Goal: Information Seeking & Learning: Learn about a topic

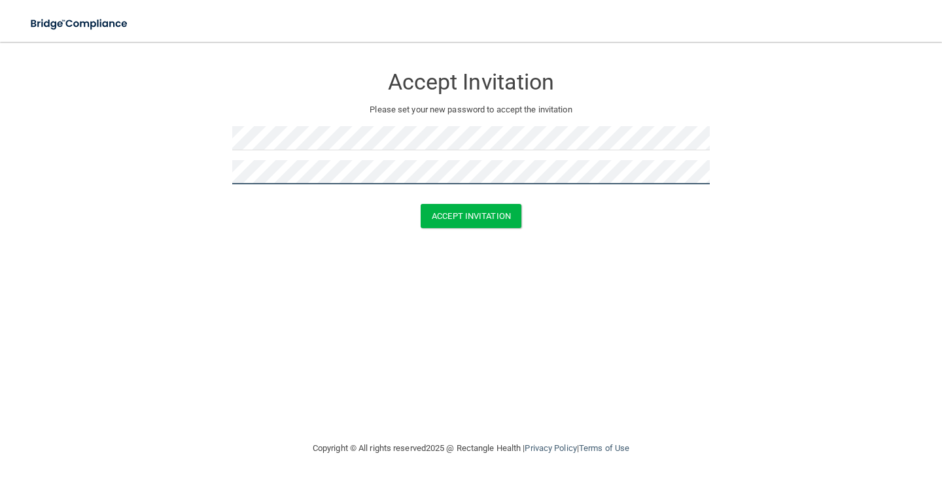
click at [421, 204] on button "Accept Invitation" at bounding box center [471, 216] width 101 height 24
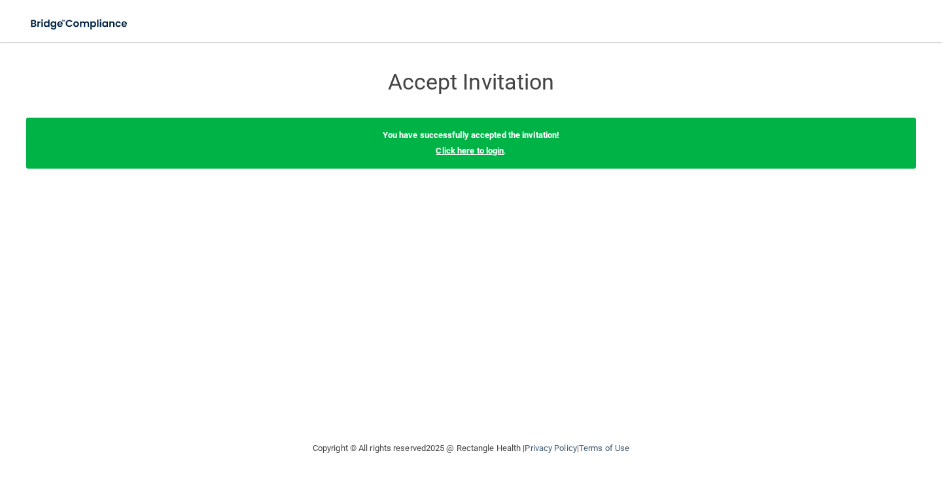
click at [502, 152] on link "Click here to login" at bounding box center [470, 151] width 68 height 10
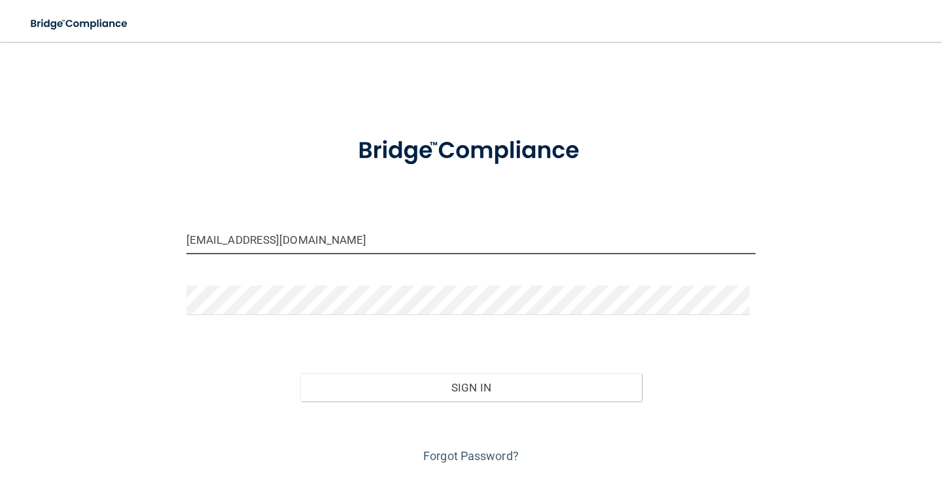
drag, startPoint x: 505, startPoint y: 238, endPoint x: 0, endPoint y: 198, distance: 506.6
click at [0, 198] on main "officemanagerlv@texassedationdental.com Invalid email/password. You don't have …" at bounding box center [471, 262] width 942 height 441
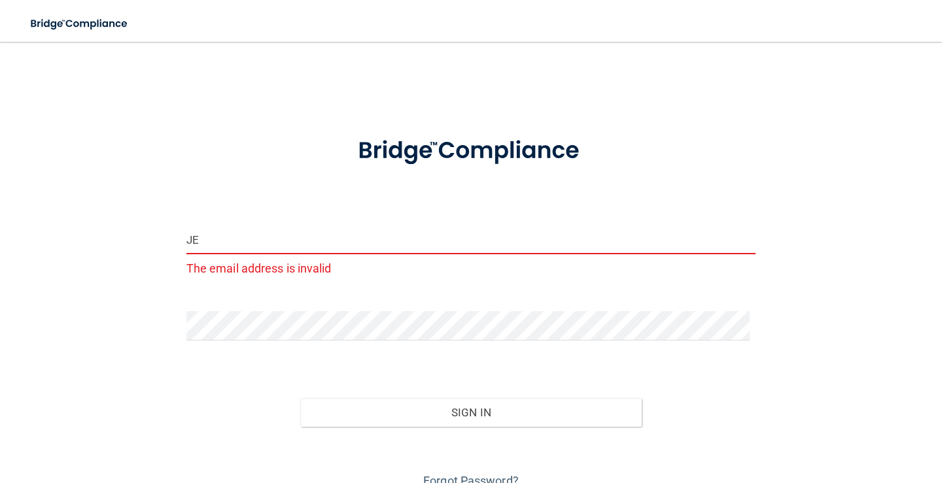
type input "J"
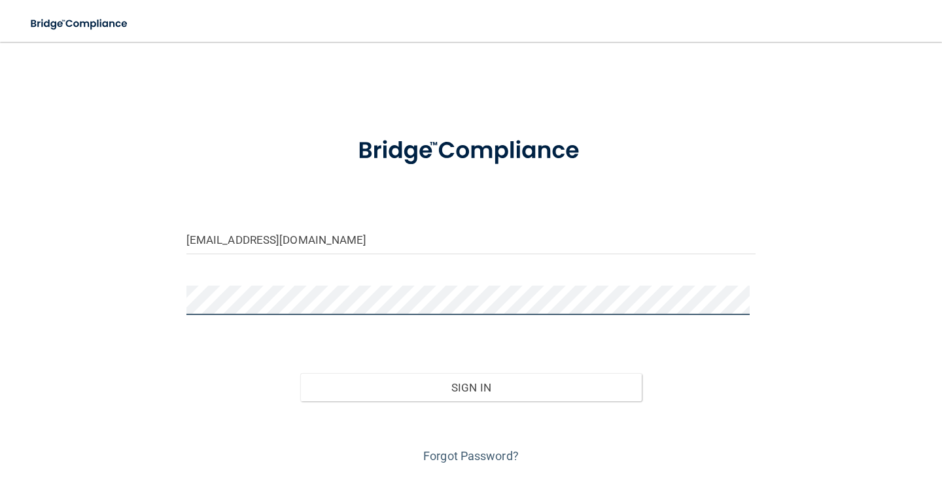
click at [300, 373] on button "Sign In" at bounding box center [470, 387] width 341 height 29
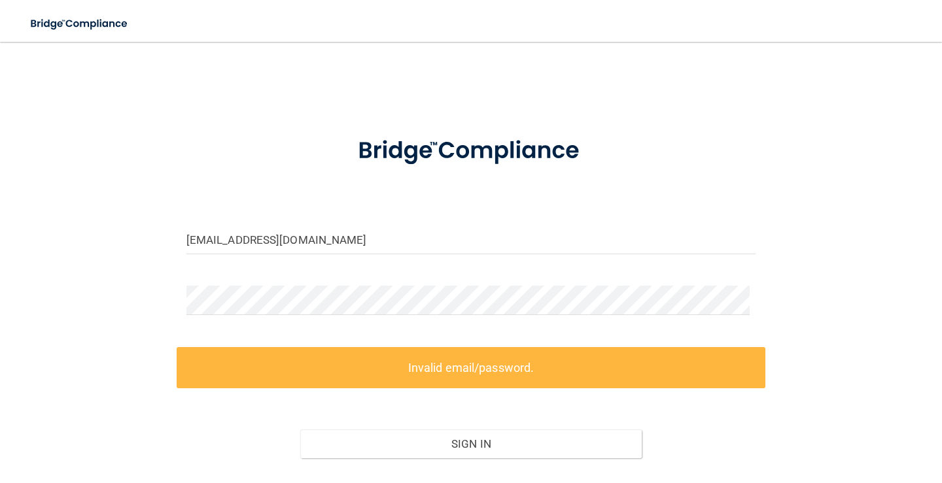
click at [644, 198] on form "kiera@texassedation.com Invalid email/password. You don't have permission to ac…" at bounding box center [470, 321] width 569 height 403
click at [294, 243] on input "kiera@texassedation.com" at bounding box center [470, 239] width 569 height 29
click at [289, 243] on input "kiera@texassedation.com" at bounding box center [470, 239] width 569 height 29
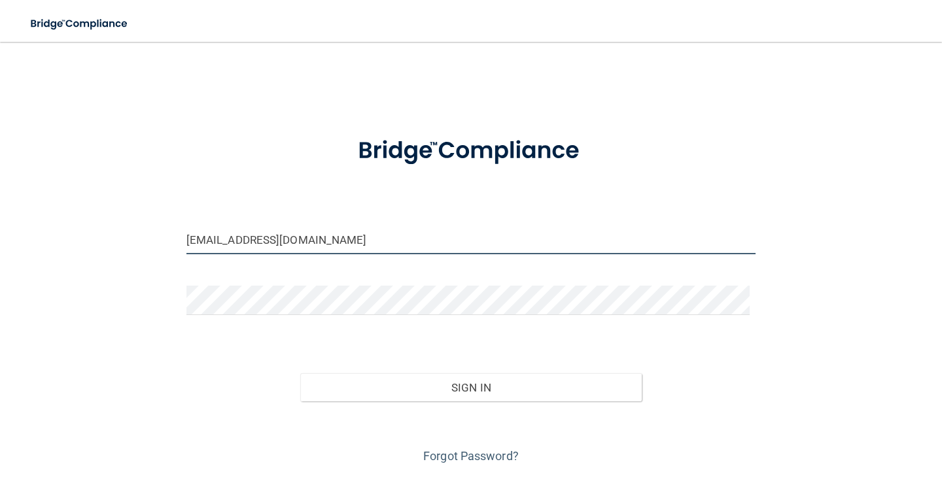
type input "[EMAIL_ADDRESS][DOMAIN_NAME]"
click at [300, 373] on button "Sign In" at bounding box center [470, 387] width 341 height 29
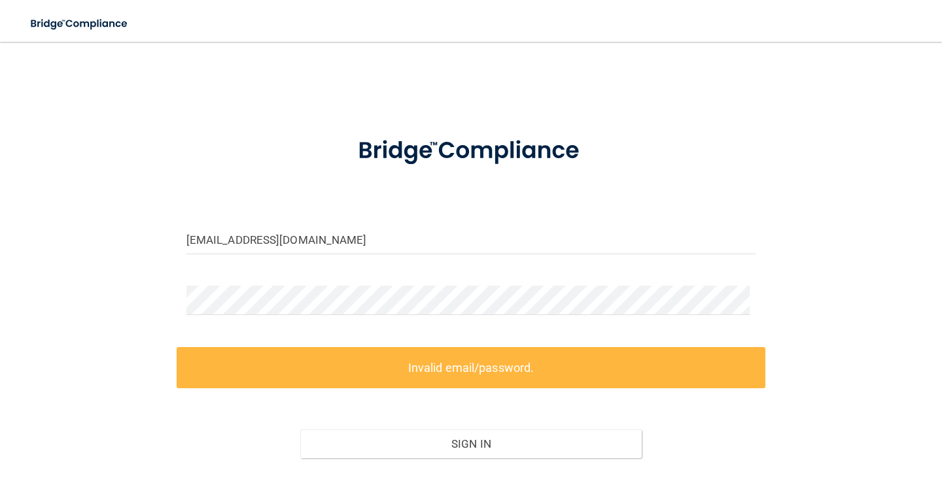
click at [527, 382] on label "Invalid email/password." at bounding box center [471, 367] width 589 height 41
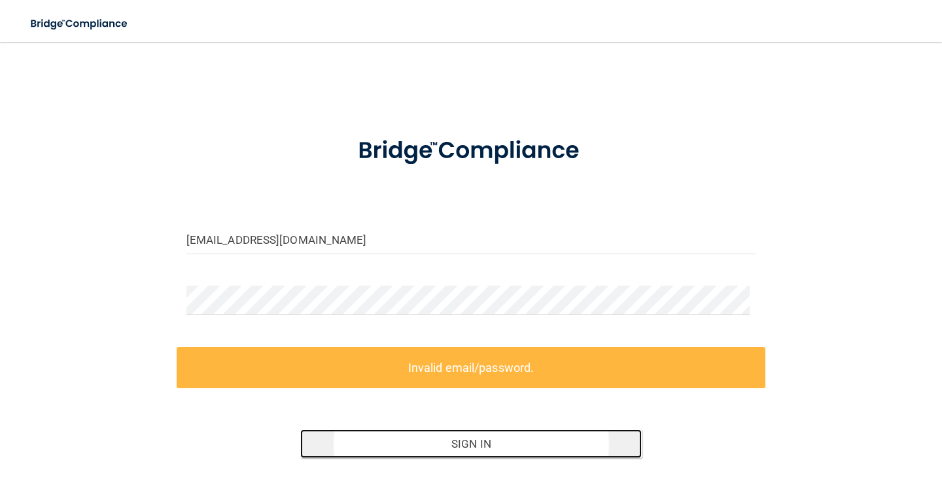
click at [510, 448] on button "Sign In" at bounding box center [470, 444] width 341 height 29
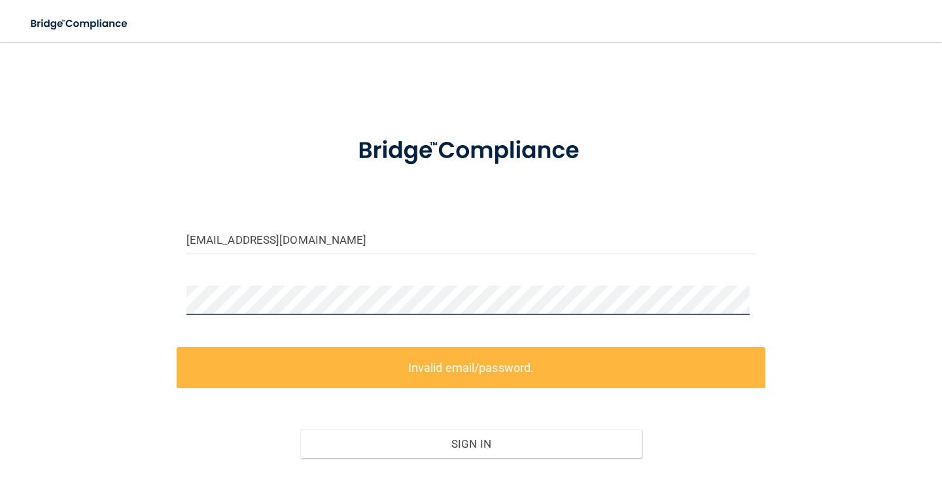
click at [145, 284] on div "kiera@texassedationdental.com Invalid email/password. You don't have permission…" at bounding box center [471, 289] width 890 height 468
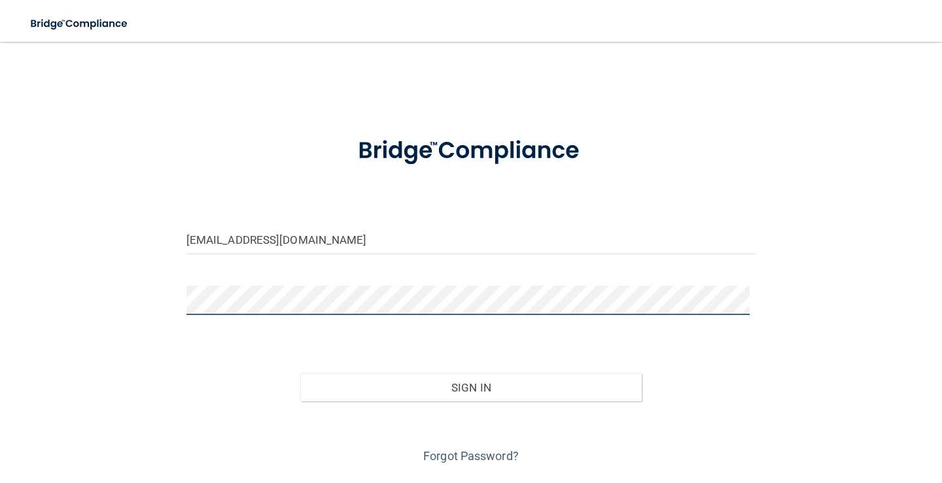
click at [300, 373] on button "Sign In" at bounding box center [470, 387] width 341 height 29
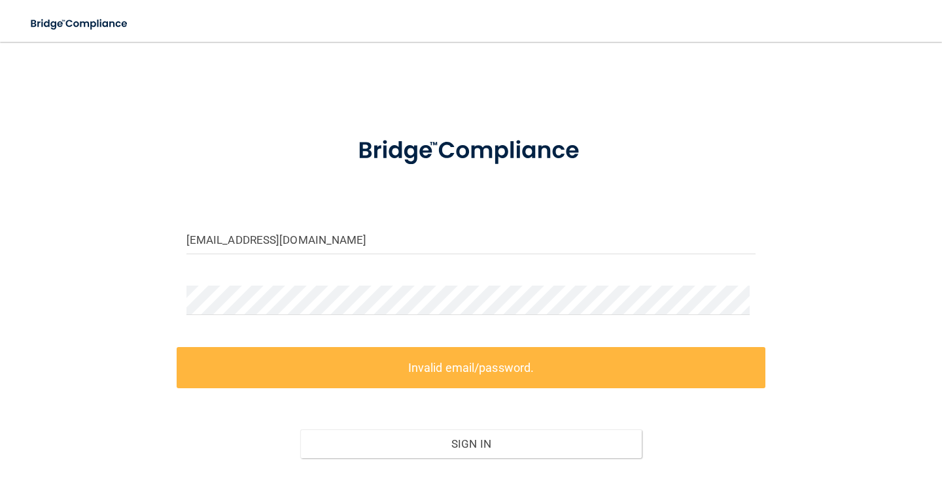
click at [632, 203] on form "kiera@texassedationdental.com Invalid email/password. You don't have permission…" at bounding box center [470, 321] width 569 height 403
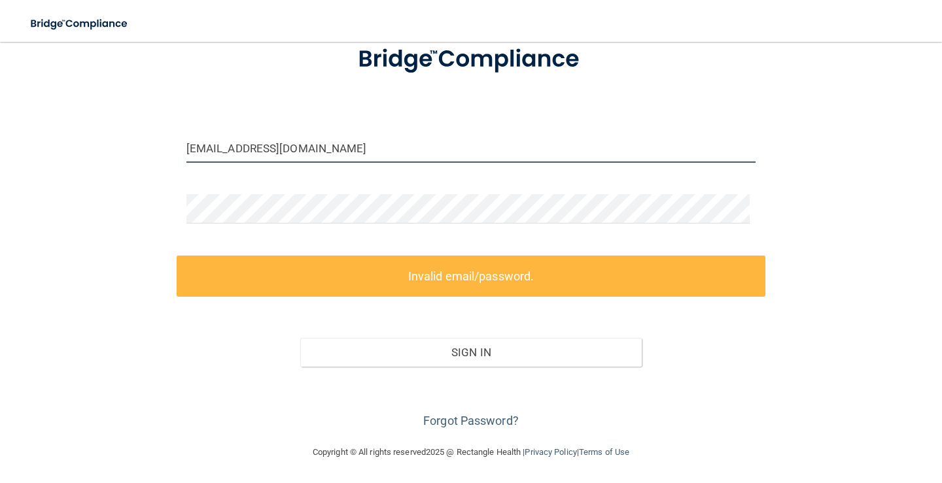
drag, startPoint x: 370, startPoint y: 143, endPoint x: 0, endPoint y: 114, distance: 371.4
click at [0, 114] on main "kiera@texassedationdental.com Invalid email/password. You don't have permission…" at bounding box center [471, 262] width 942 height 441
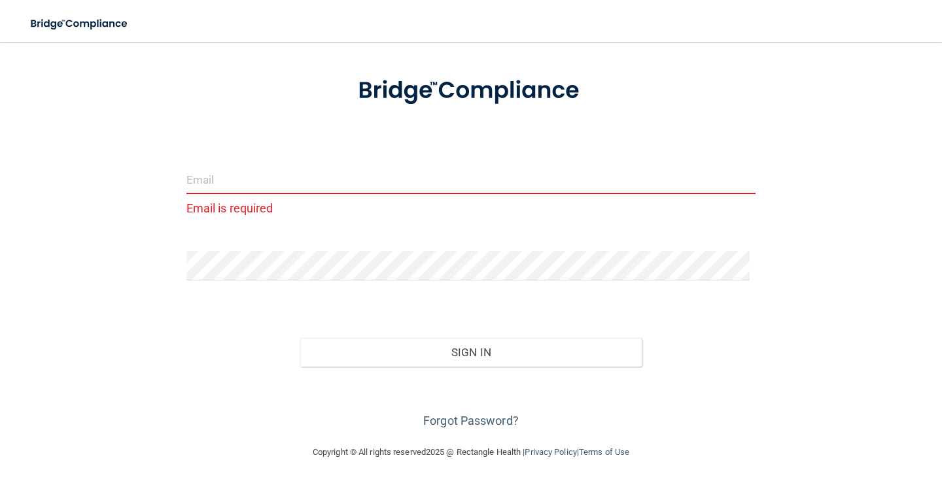
paste input "[EMAIL_ADDRESS][DOMAIN_NAME]"
type input "[EMAIL_ADDRESS][DOMAIN_NAME]"
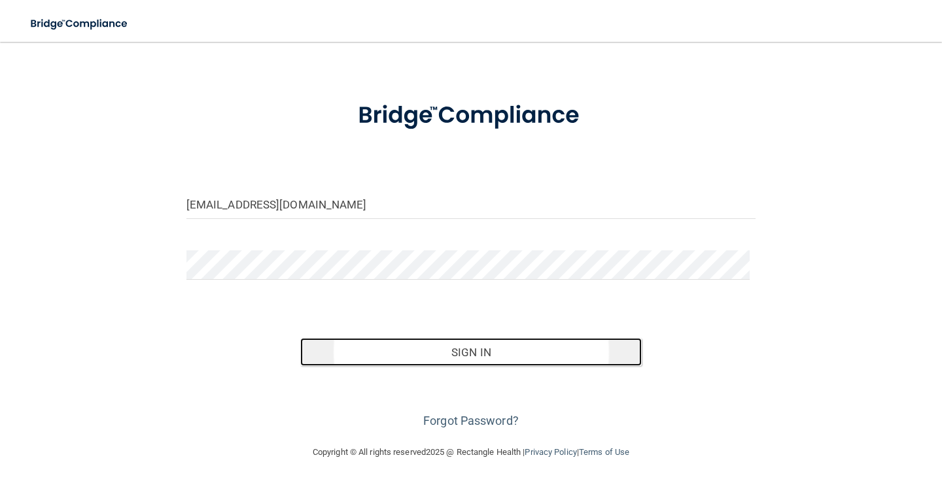
click at [510, 347] on button "Sign In" at bounding box center [470, 352] width 341 height 29
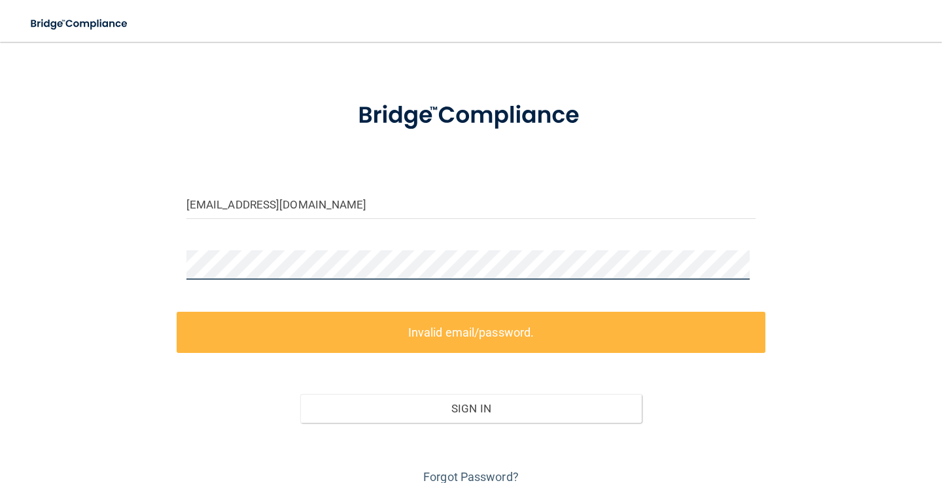
click at [0, 189] on main "kiera@texassedationdental.com Invalid email/password. You don't have permission…" at bounding box center [471, 262] width 942 height 441
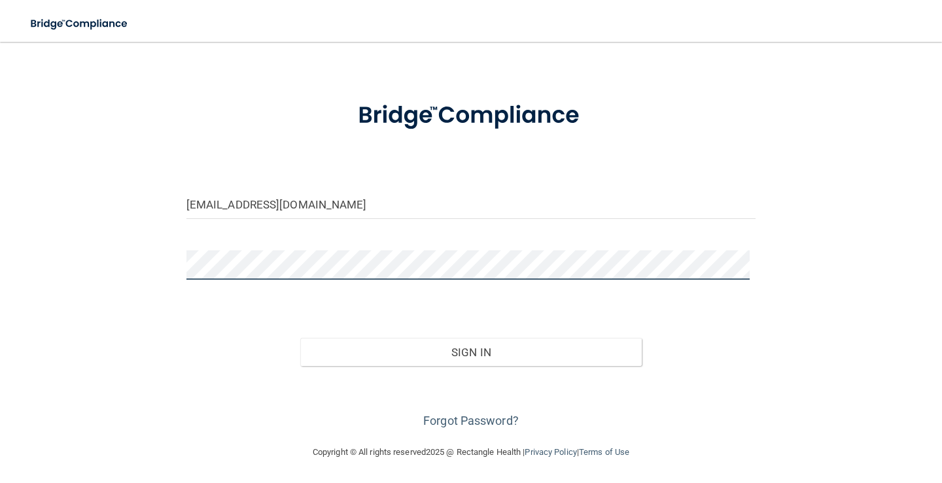
click at [300, 338] on button "Sign In" at bounding box center [470, 352] width 341 height 29
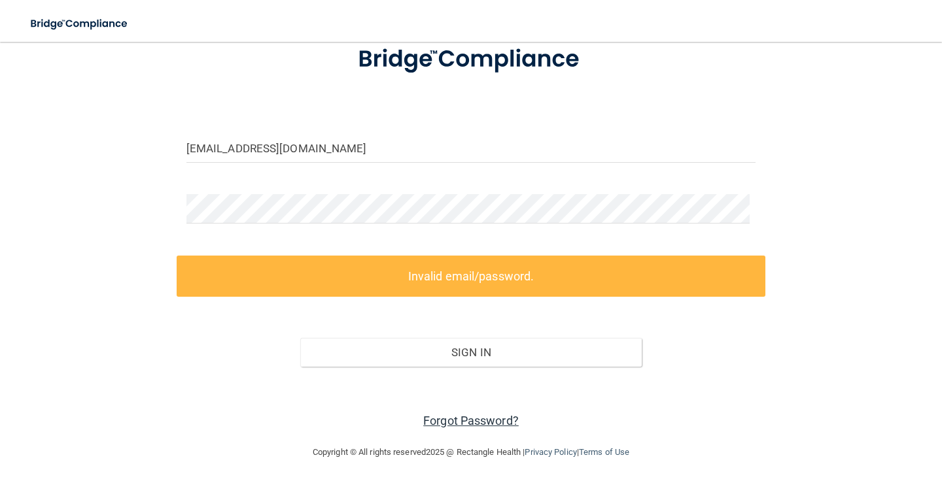
click at [477, 422] on link "Forgot Password?" at bounding box center [470, 421] width 95 height 14
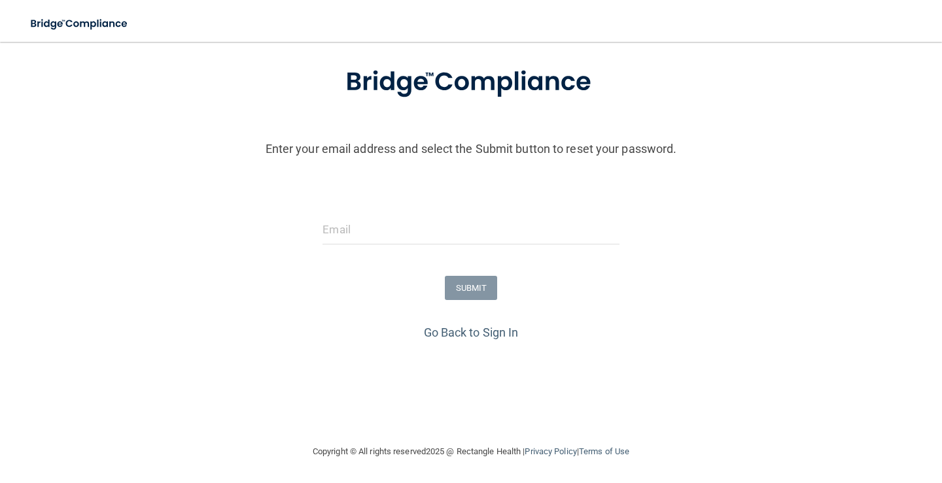
drag, startPoint x: 485, startPoint y: 211, endPoint x: 477, endPoint y: 239, distance: 29.4
click at [482, 224] on form "Enter your email address and select the Submit button to reset your password. S…" at bounding box center [471, 184] width 929 height 273
click at [477, 239] on input "email" at bounding box center [470, 229] width 296 height 29
paste input "[EMAIL_ADDRESS][DOMAIN_NAME]"
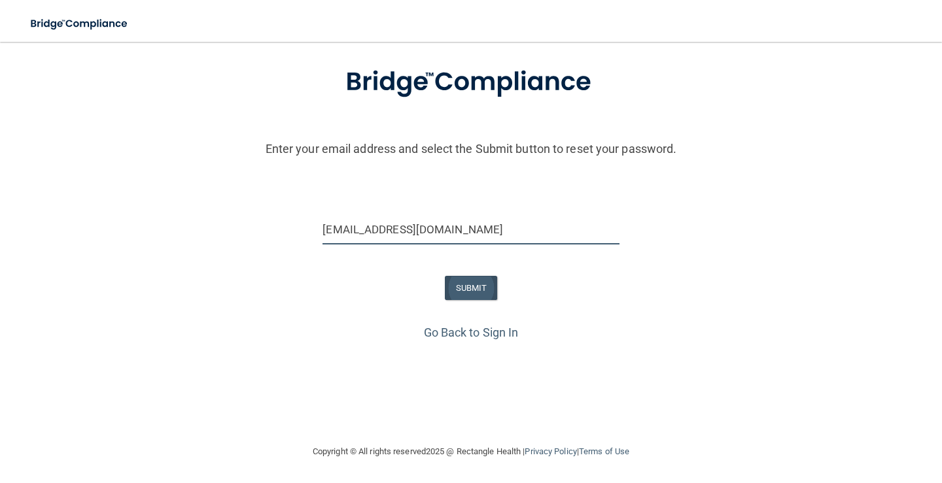
type input "[EMAIL_ADDRESS][DOMAIN_NAME]"
click at [486, 290] on button "SUBMIT" at bounding box center [471, 288] width 53 height 24
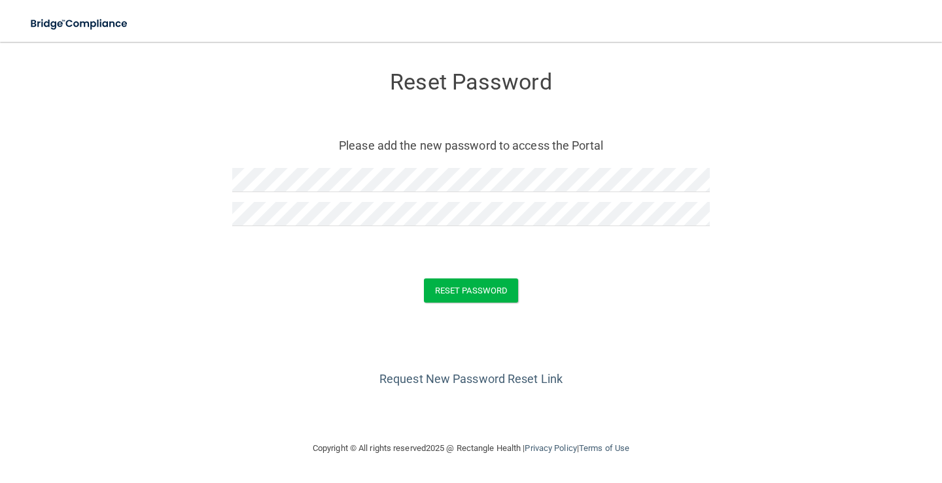
click at [611, 227] on div at bounding box center [470, 219] width 477 height 34
click at [476, 294] on button "Reset Password" at bounding box center [471, 291] width 94 height 24
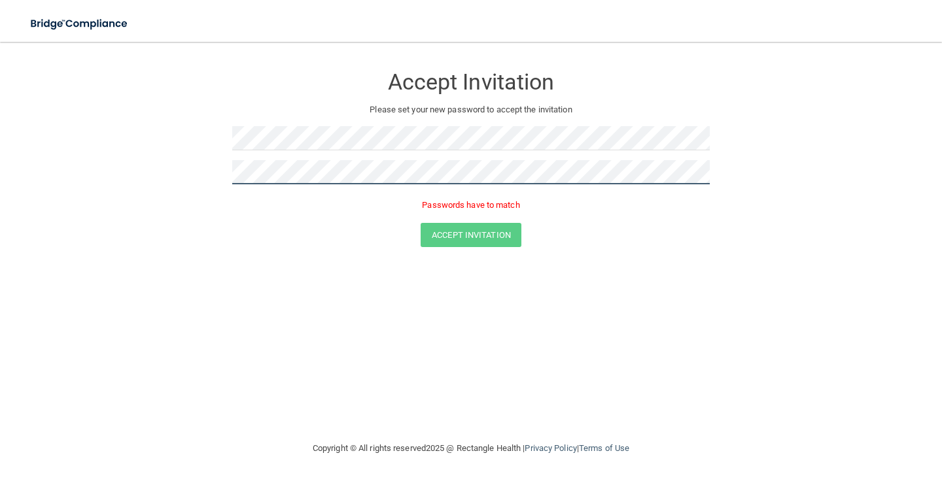
click at [421, 223] on button "Accept Invitation" at bounding box center [471, 235] width 101 height 24
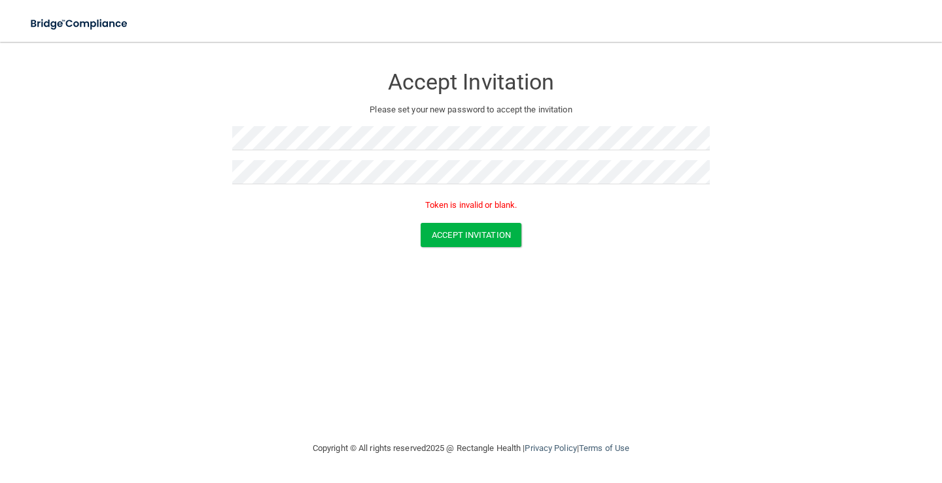
click at [557, 333] on div "Accept Invitation Please set your new password to accept the invitation Token i…" at bounding box center [471, 241] width 890 height 373
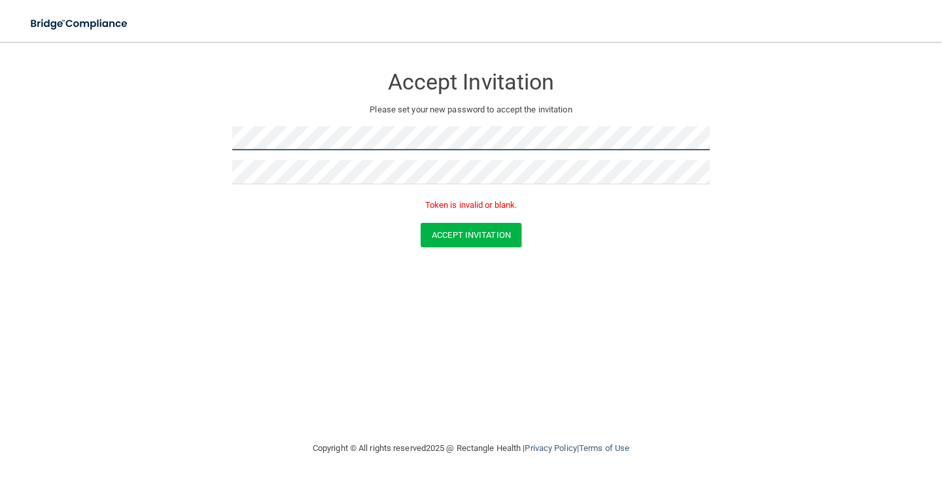
click at [209, 133] on form "Accept Invitation Please set your new password to accept the invitation Token i…" at bounding box center [471, 159] width 890 height 208
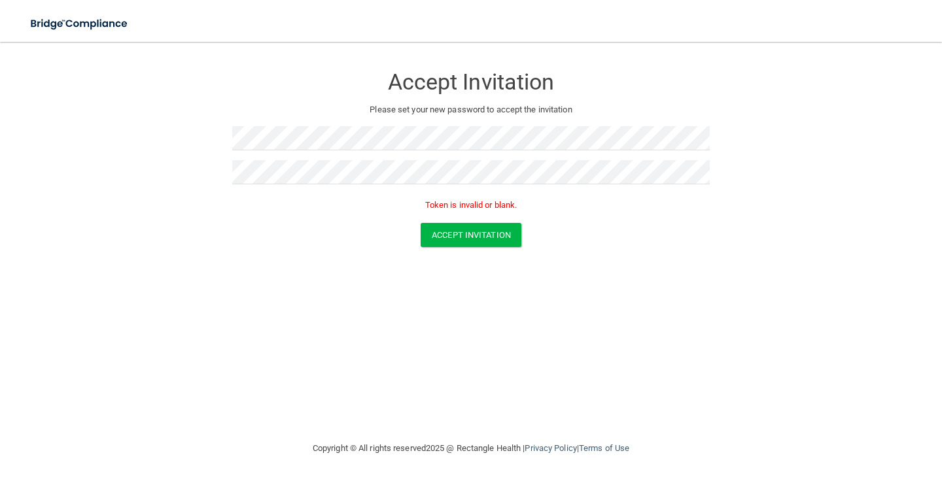
click at [169, 216] on form "Accept Invitation Please set your new password to accept the invitation Token i…" at bounding box center [471, 159] width 890 height 208
click at [104, 24] on img at bounding box center [80, 23] width 120 height 27
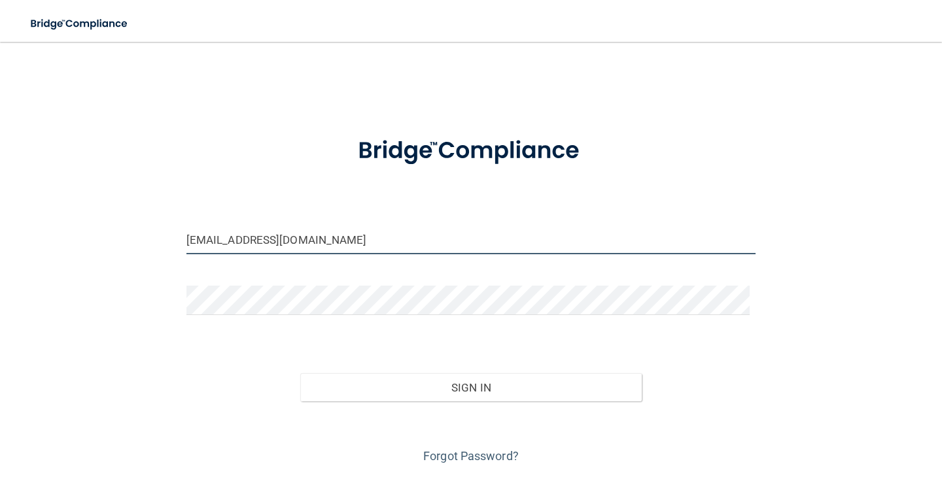
drag, startPoint x: 438, startPoint y: 242, endPoint x: 0, endPoint y: 175, distance: 442.6
click at [0, 175] on main "[EMAIL_ADDRESS][DOMAIN_NAME] Invalid email/password. You don't have permission …" at bounding box center [471, 262] width 942 height 441
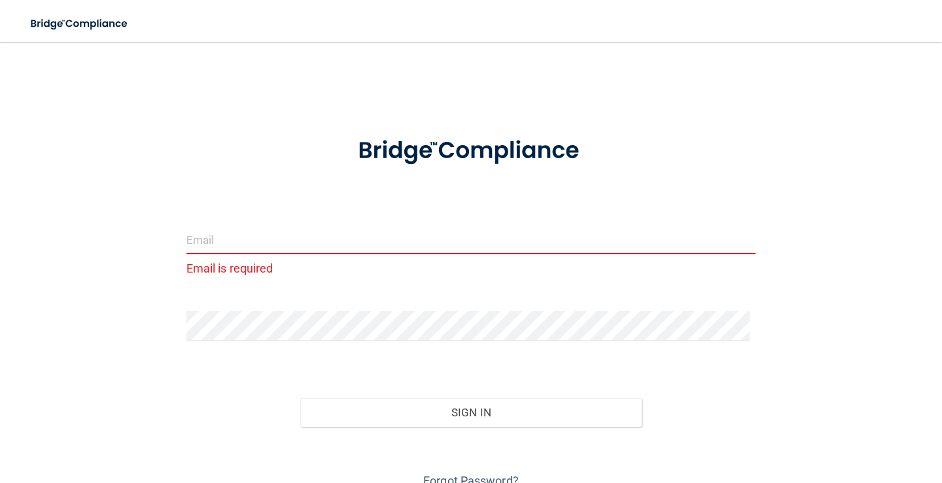
paste input "[EMAIL_ADDRESS][DOMAIN_NAME]"
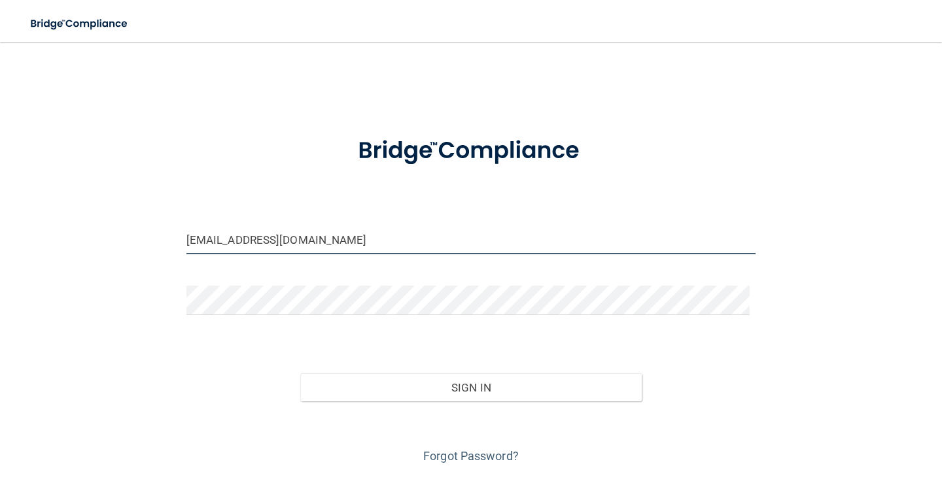
type input "[EMAIL_ADDRESS][DOMAIN_NAME]"
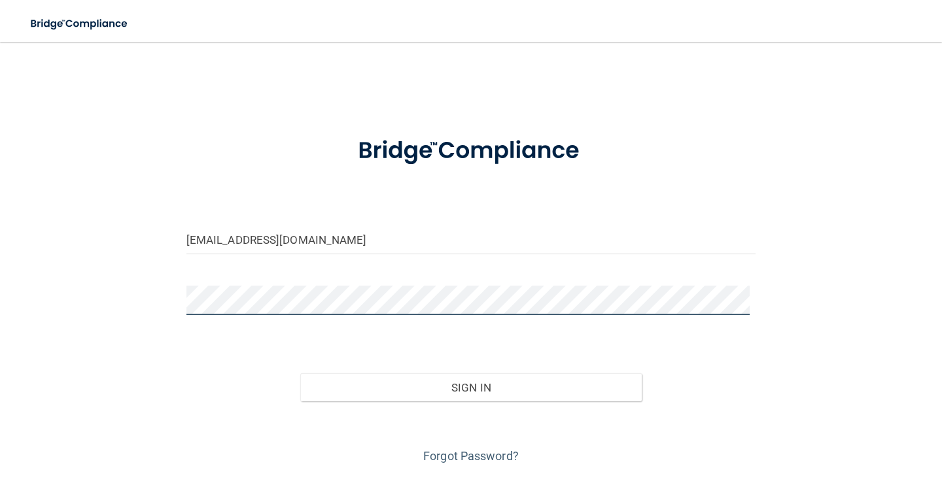
click at [0, 227] on main "kiera@texassedationdental.com Invalid email/password. You don't have permission…" at bounding box center [471, 262] width 942 height 441
click at [300, 373] on button "Sign In" at bounding box center [470, 387] width 341 height 29
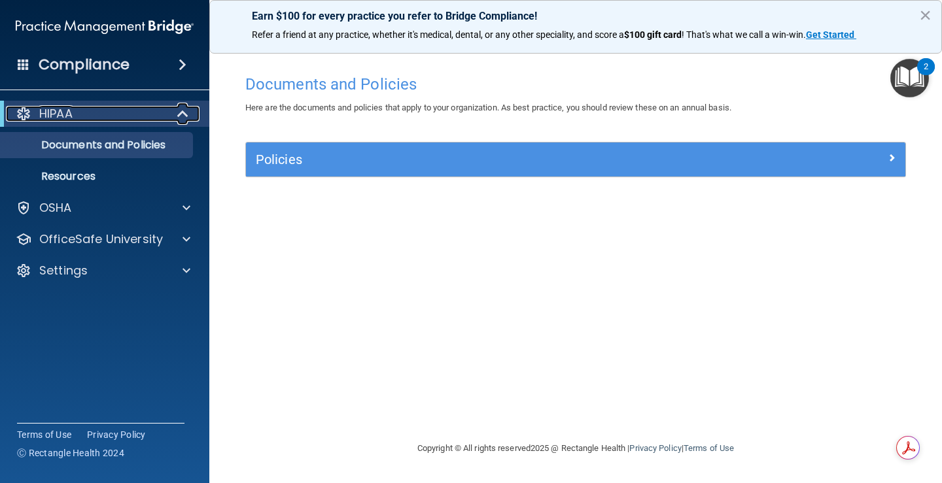
click at [99, 114] on div "HIPAA" at bounding box center [87, 114] width 162 height 16
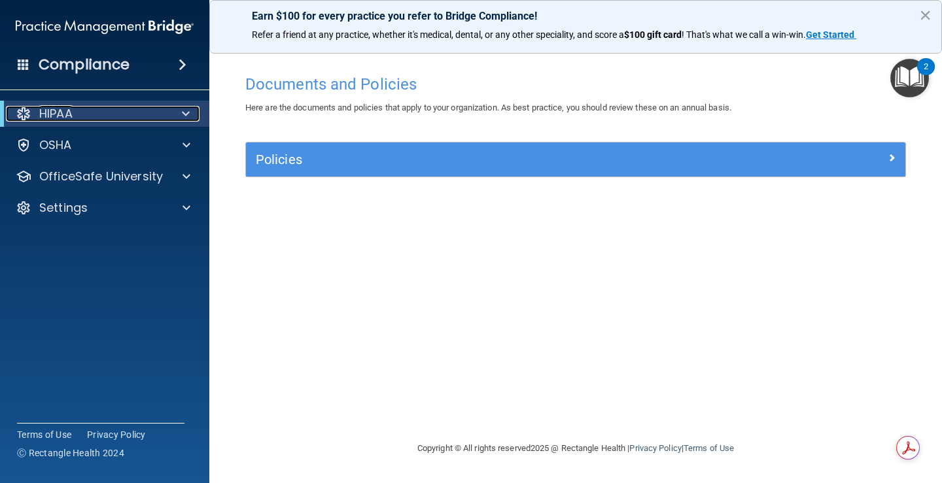
click at [99, 114] on div "HIPAA" at bounding box center [87, 114] width 162 height 16
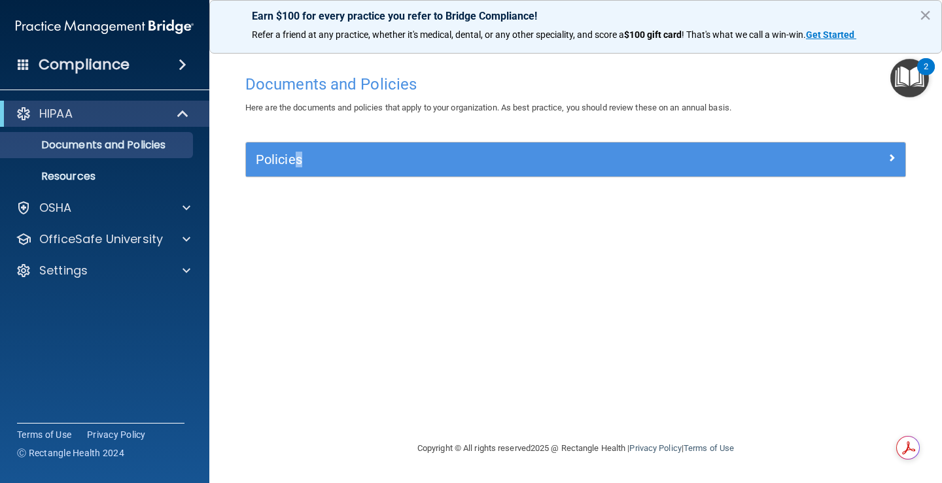
click at [299, 171] on div "Policies" at bounding box center [575, 160] width 659 height 34
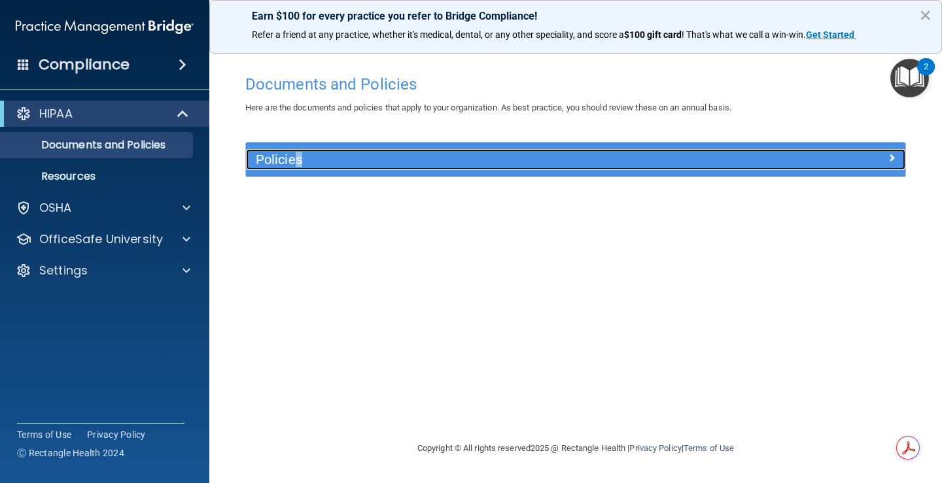
click at [890, 166] on div "Policies" at bounding box center [575, 159] width 659 height 21
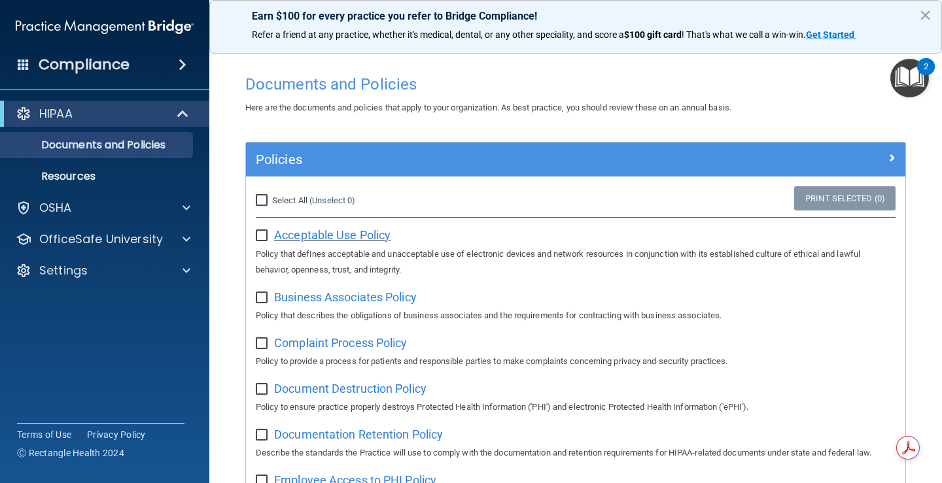
click at [319, 232] on span "Acceptable Use Policy" at bounding box center [332, 235] width 116 height 14
click at [70, 63] on h4 "Compliance" at bounding box center [84, 65] width 91 height 18
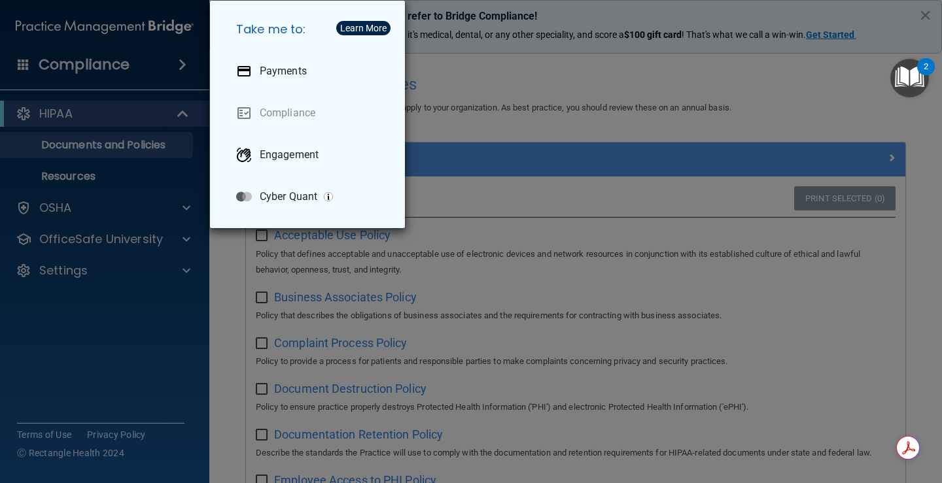
click at [571, 73] on div "Take me to: Payments Compliance Engagement Cyber Quant" at bounding box center [471, 241] width 942 height 483
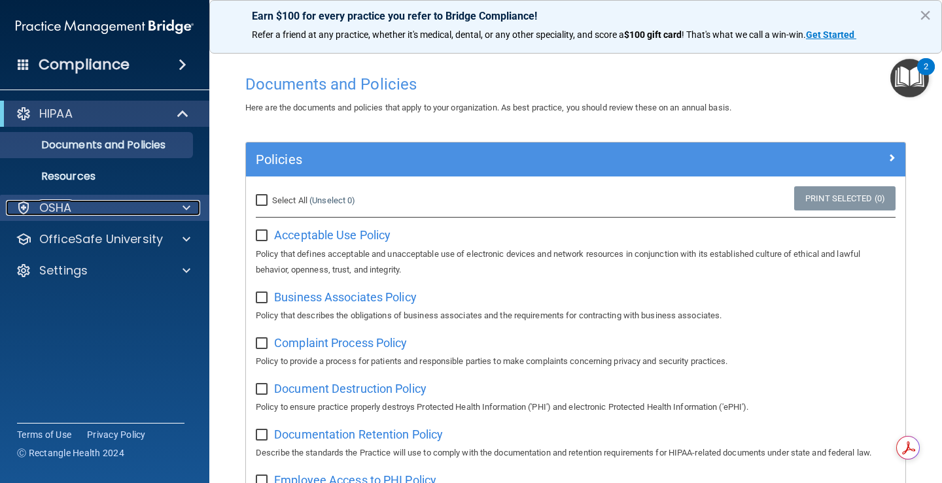
click at [55, 215] on p "OSHA" at bounding box center [55, 208] width 33 height 16
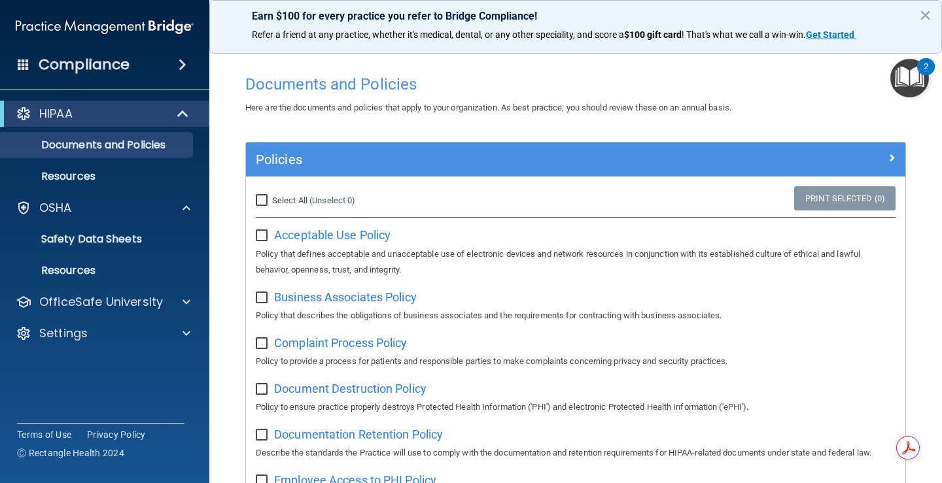
click at [186, 63] on span at bounding box center [183, 65] width 8 height 16
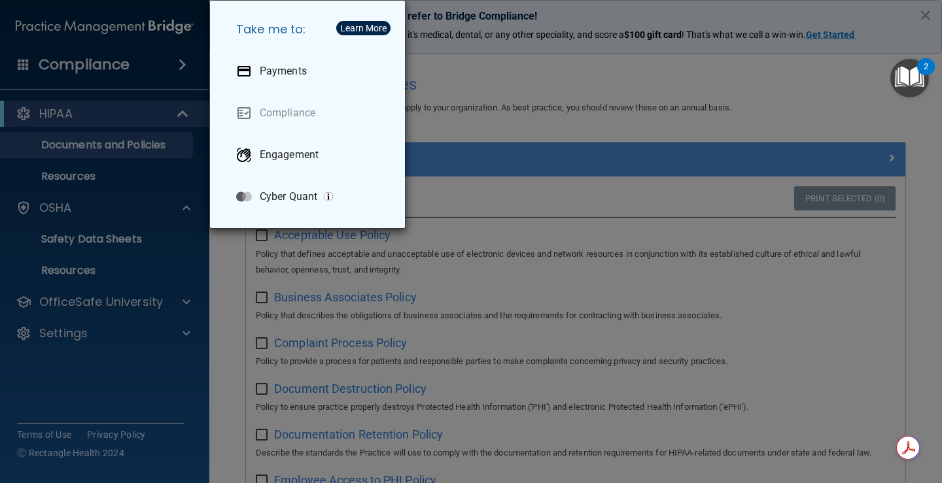
click at [189, 64] on div "Take me to: Payments Compliance Engagement Cyber Quant" at bounding box center [471, 241] width 942 height 483
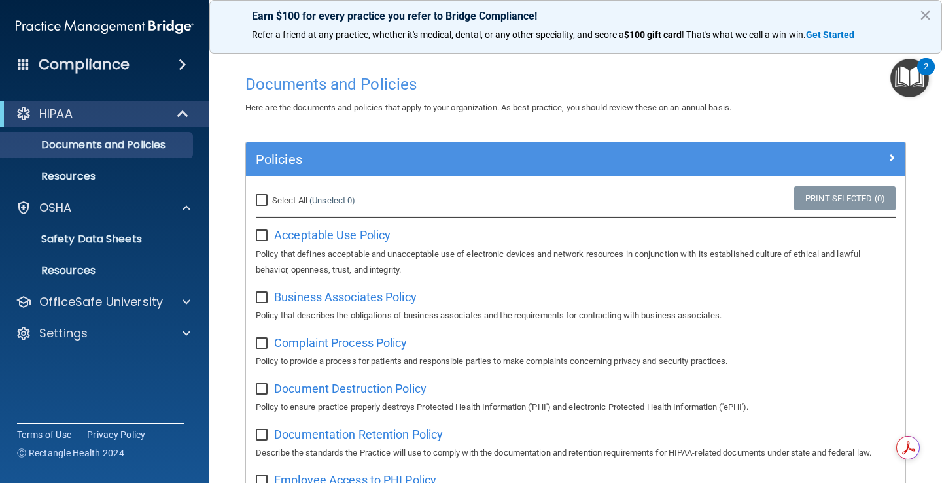
click at [922, 16] on button "×" at bounding box center [925, 15] width 12 height 21
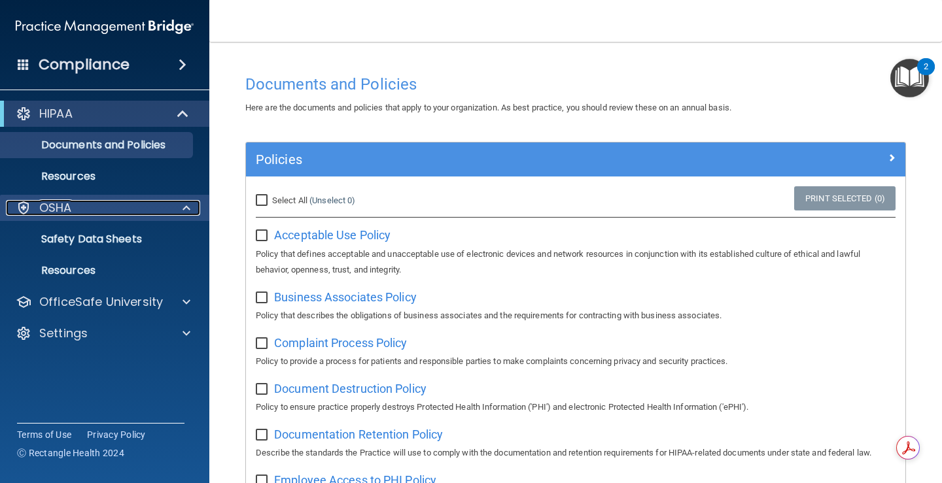
click at [88, 213] on div "OSHA" at bounding box center [87, 208] width 162 height 16
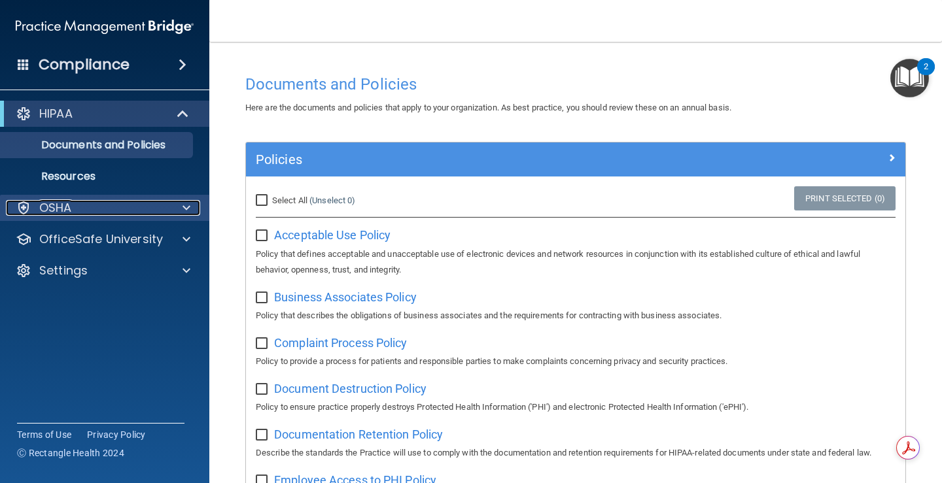
click at [88, 214] on div "OSHA" at bounding box center [87, 208] width 162 height 16
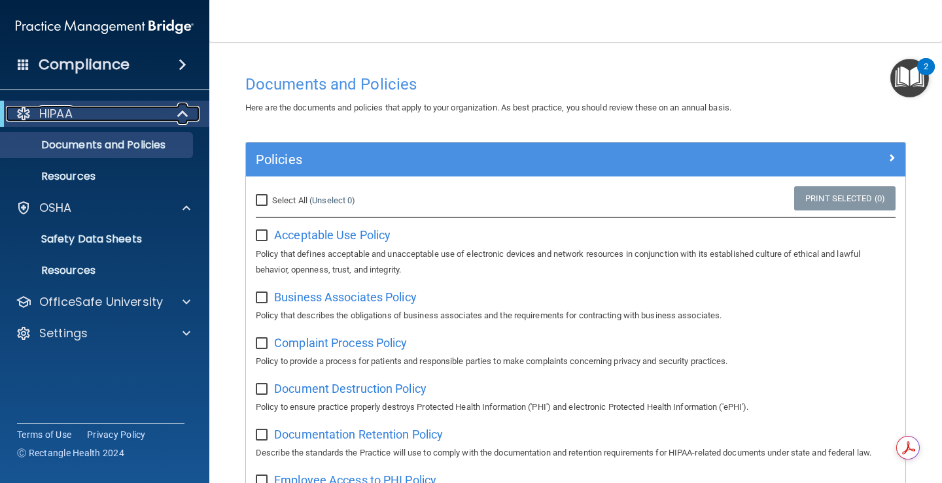
click at [69, 113] on p "HIPAA" at bounding box center [55, 114] width 33 height 16
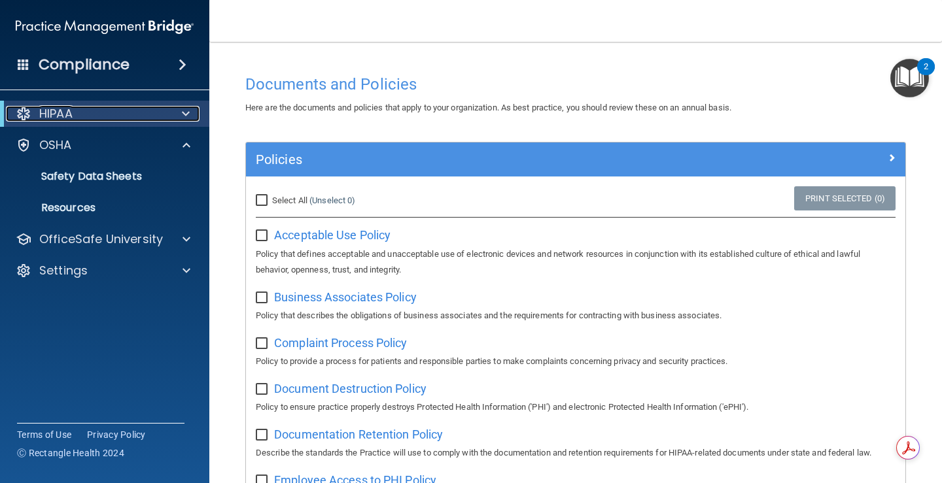
click at [35, 111] on div "HIPAA" at bounding box center [87, 114] width 162 height 16
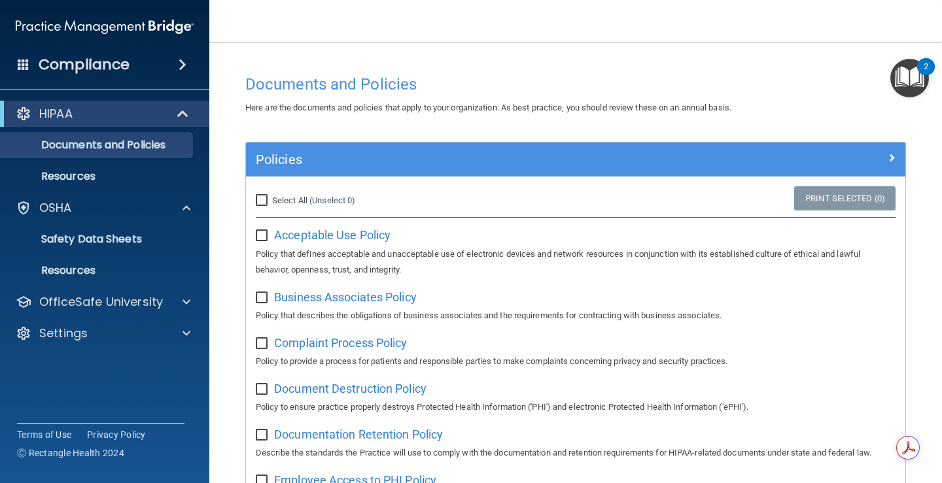
click at [186, 62] on span at bounding box center [183, 65] width 8 height 16
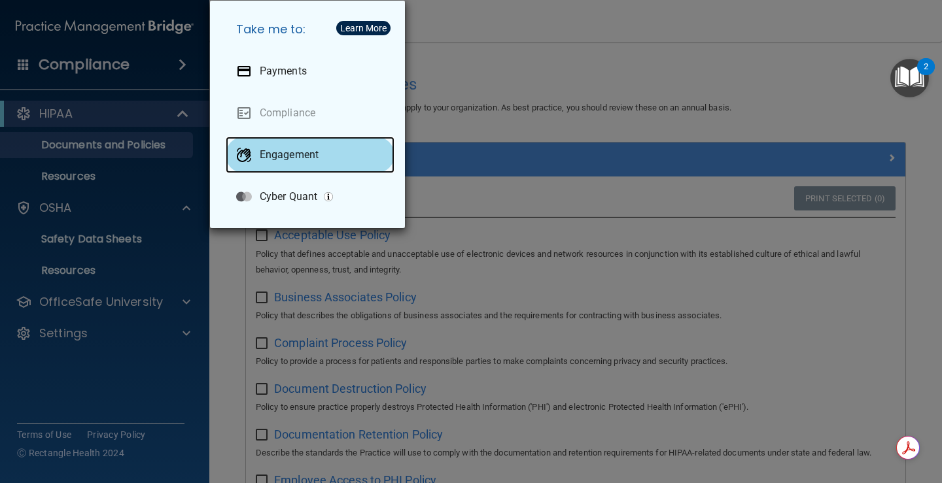
click at [261, 161] on p "Engagement" at bounding box center [289, 154] width 59 height 13
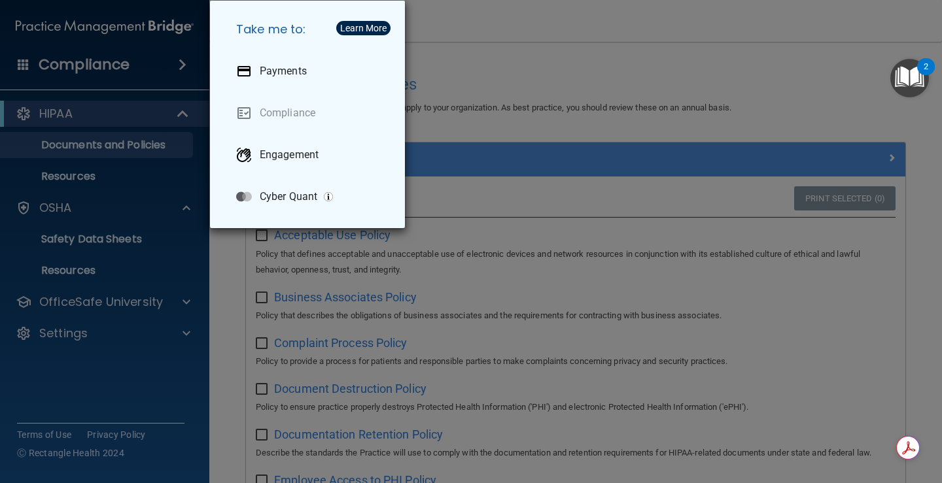
click at [556, 77] on div "Take me to: Payments Compliance Engagement Cyber Quant" at bounding box center [471, 241] width 942 height 483
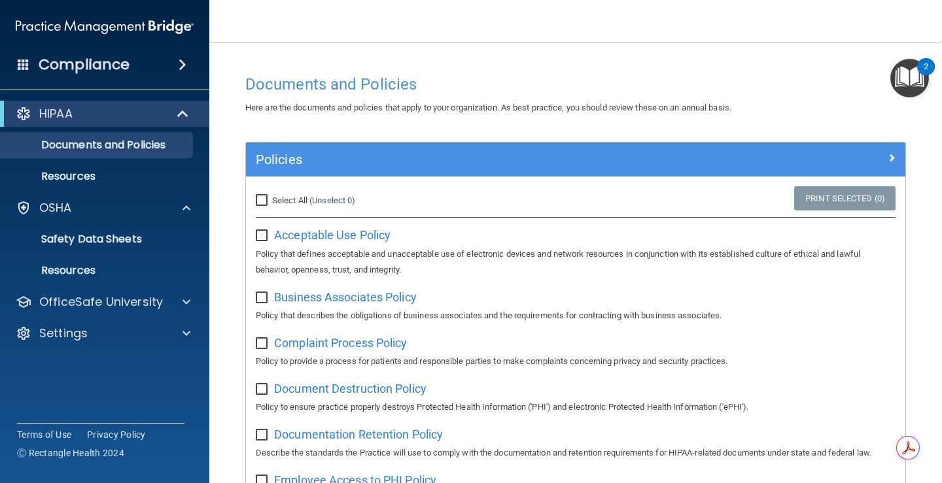
click at [108, 59] on h4 "Compliance" at bounding box center [84, 65] width 91 height 18
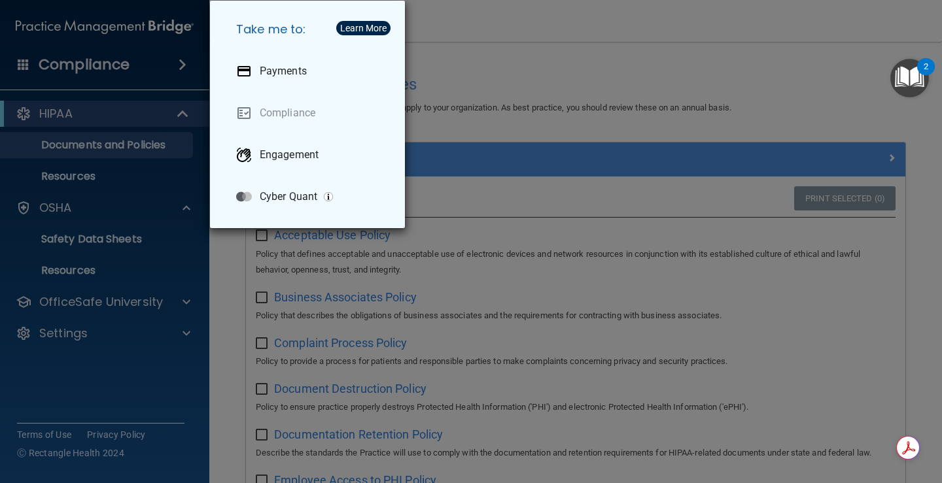
click at [532, 95] on div "Take me to: Payments Compliance Engagement Cyber Quant" at bounding box center [471, 241] width 942 height 483
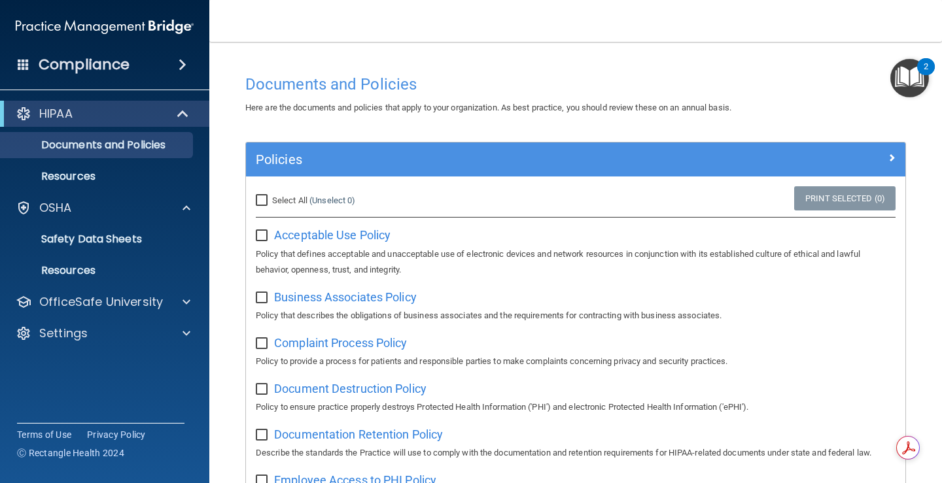
click at [109, 126] on div "HIPAA" at bounding box center [104, 114] width 209 height 26
click at [121, 300] on p "OfficeSafe University" at bounding box center [101, 302] width 124 height 16
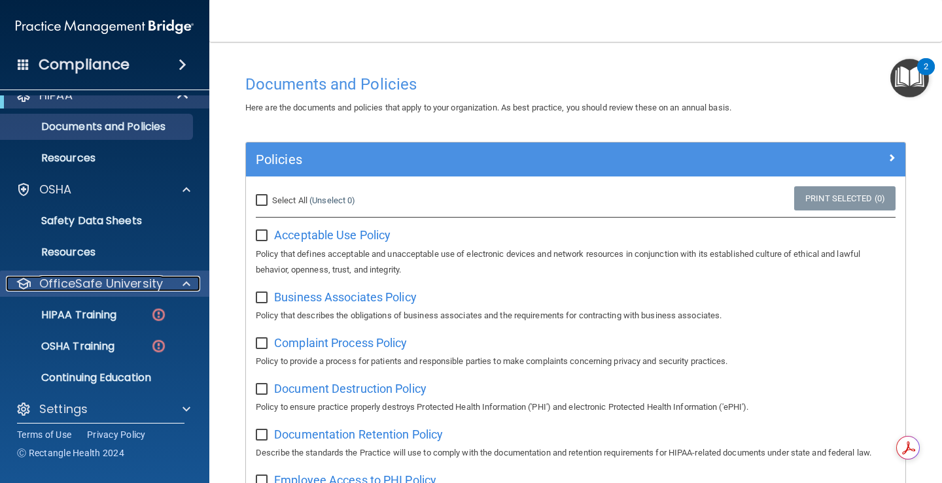
scroll to position [28, 0]
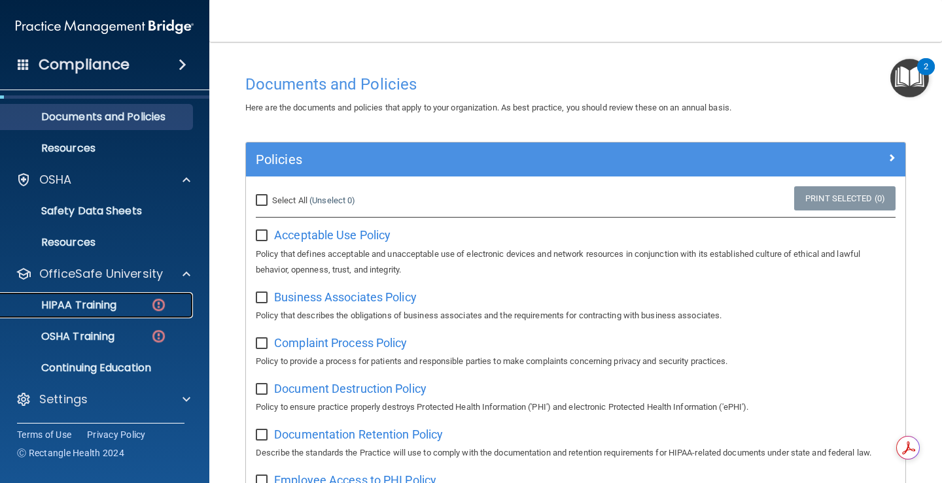
click at [116, 303] on p "HIPAA Training" at bounding box center [63, 305] width 108 height 13
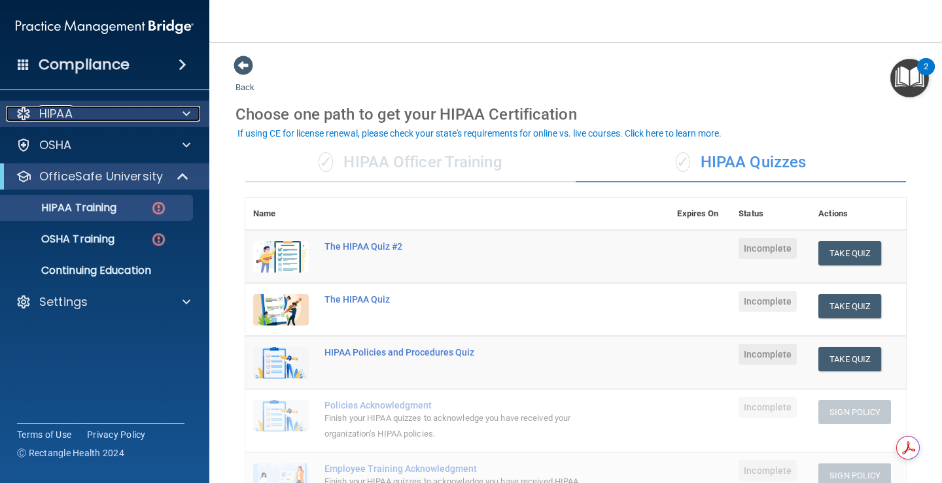
click at [74, 108] on div "HIPAA" at bounding box center [87, 114] width 162 height 16
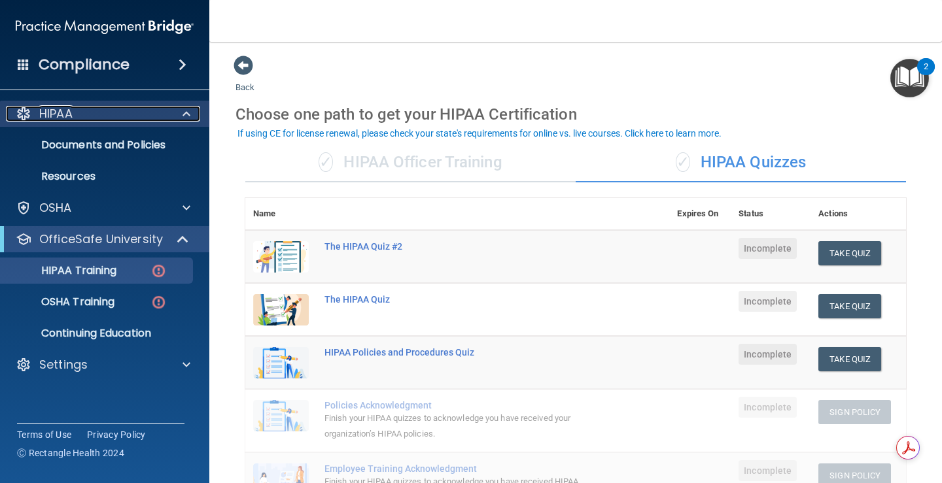
click at [114, 118] on div "HIPAA" at bounding box center [87, 114] width 162 height 16
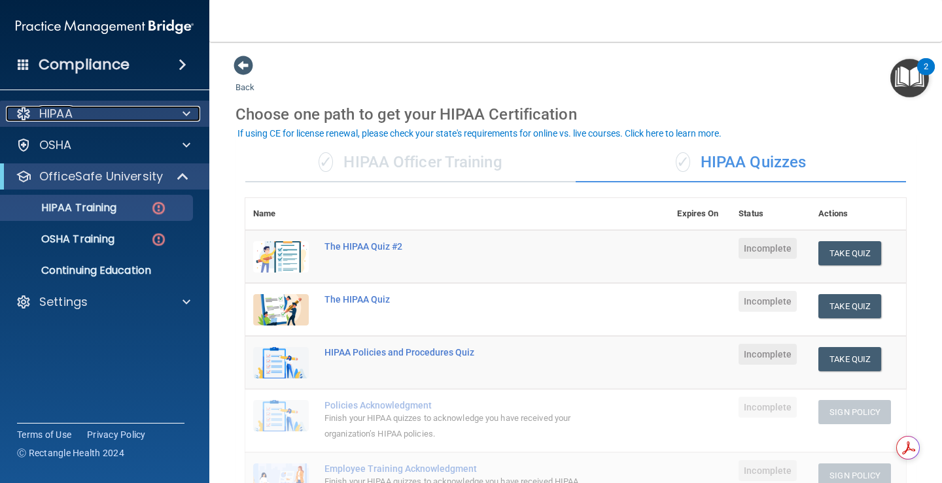
click at [116, 118] on div "HIPAA" at bounding box center [87, 114] width 162 height 16
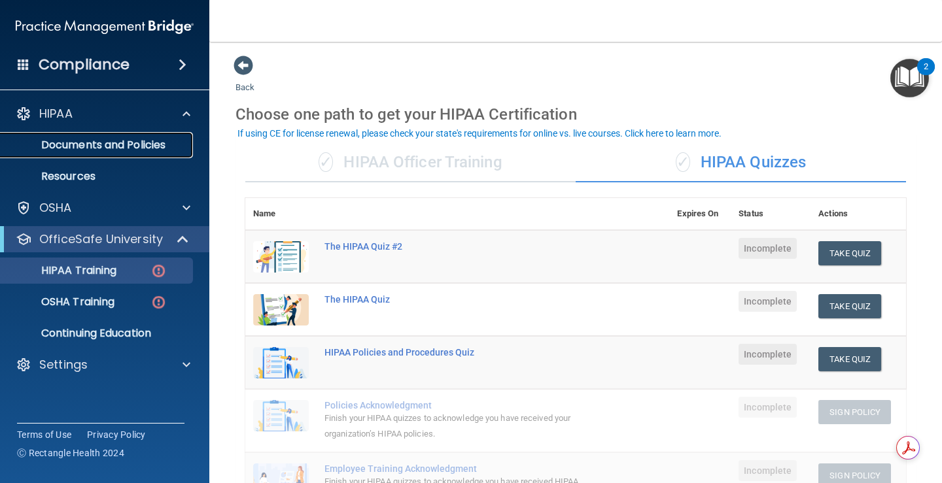
click at [139, 141] on p "Documents and Policies" at bounding box center [98, 145] width 179 height 13
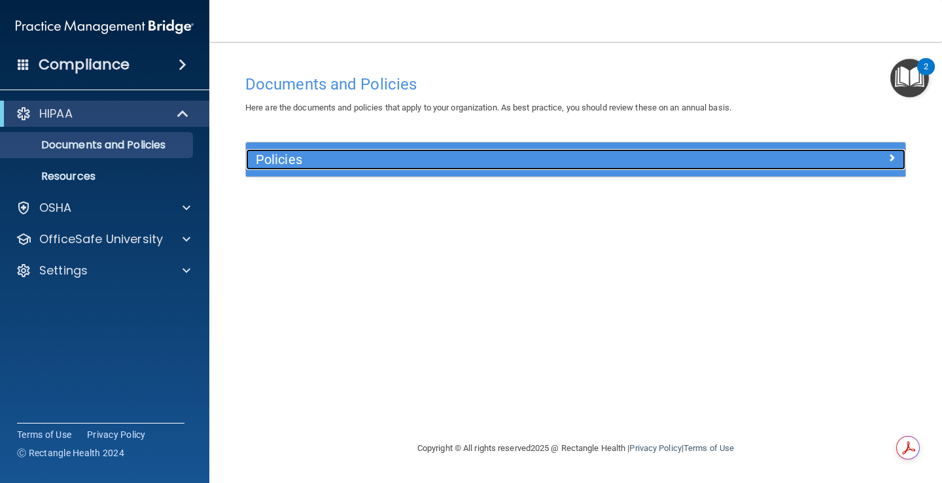
click at [888, 162] on span at bounding box center [892, 158] width 8 height 16
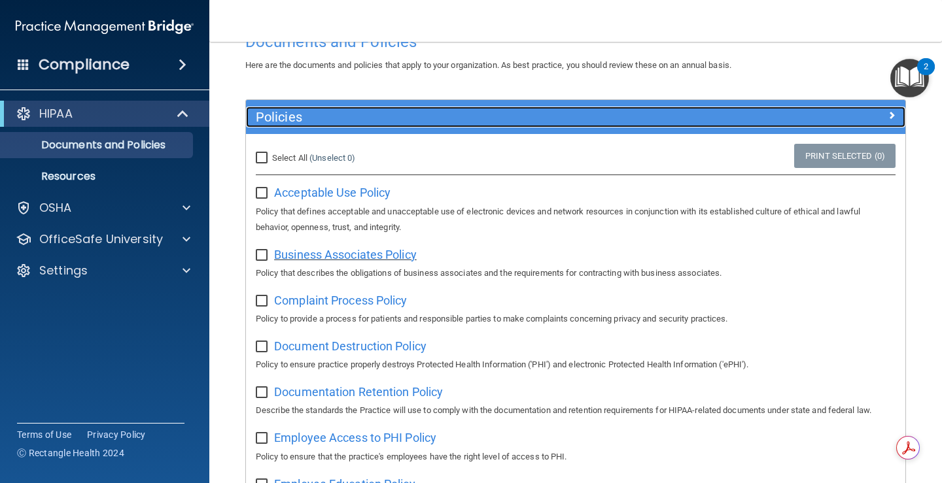
scroll to position [65, 0]
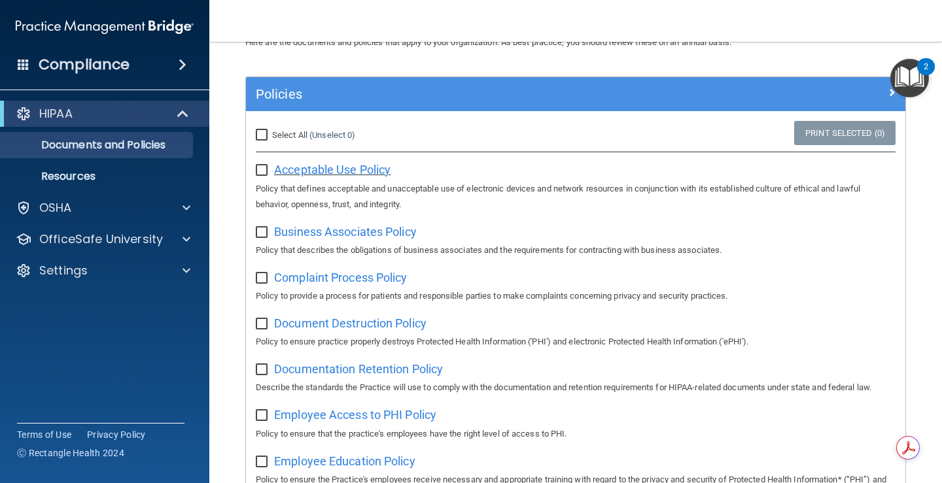
click at [341, 168] on span "Acceptable Use Policy" at bounding box center [332, 170] width 116 height 14
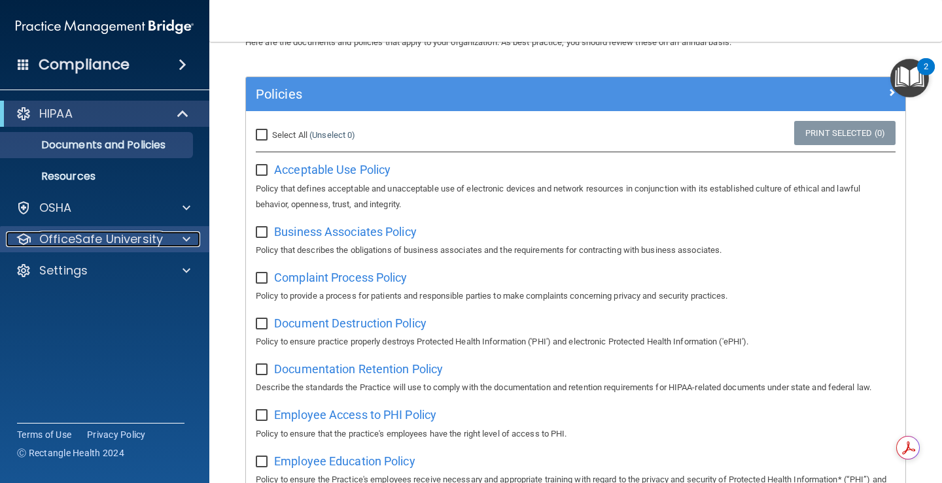
click at [160, 241] on p "OfficeSafe University" at bounding box center [101, 240] width 124 height 16
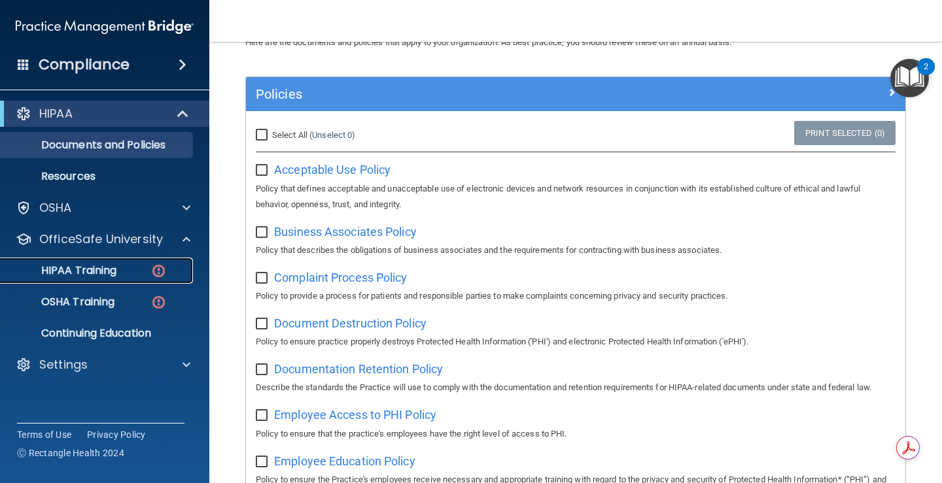
click at [105, 267] on p "HIPAA Training" at bounding box center [63, 270] width 108 height 13
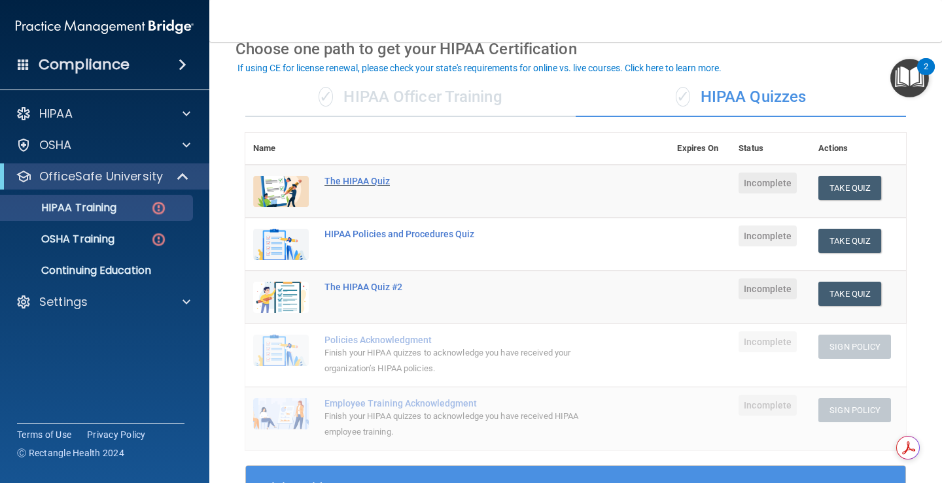
click at [353, 186] on div "The HIPAA Quiz" at bounding box center [463, 181] width 279 height 10
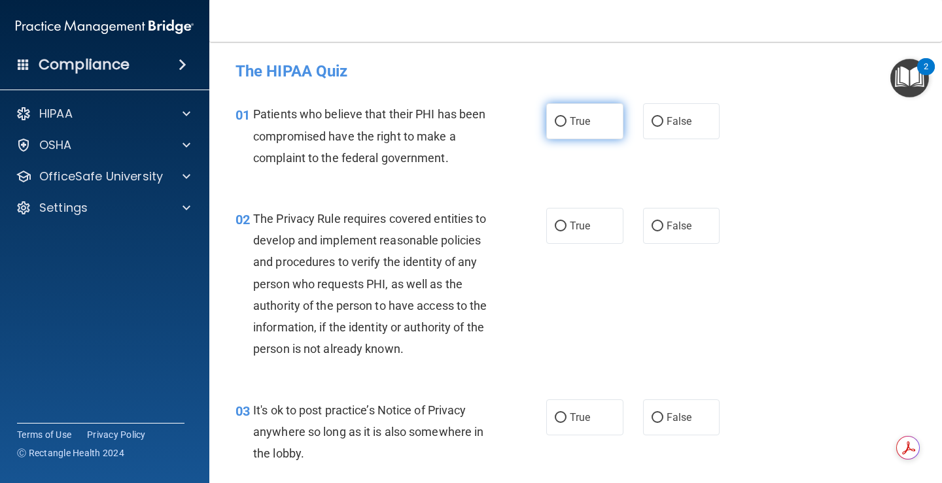
click at [589, 120] on label "True" at bounding box center [584, 121] width 77 height 36
click at [566, 120] on input "True" at bounding box center [561, 122] width 12 height 10
radio input "true"
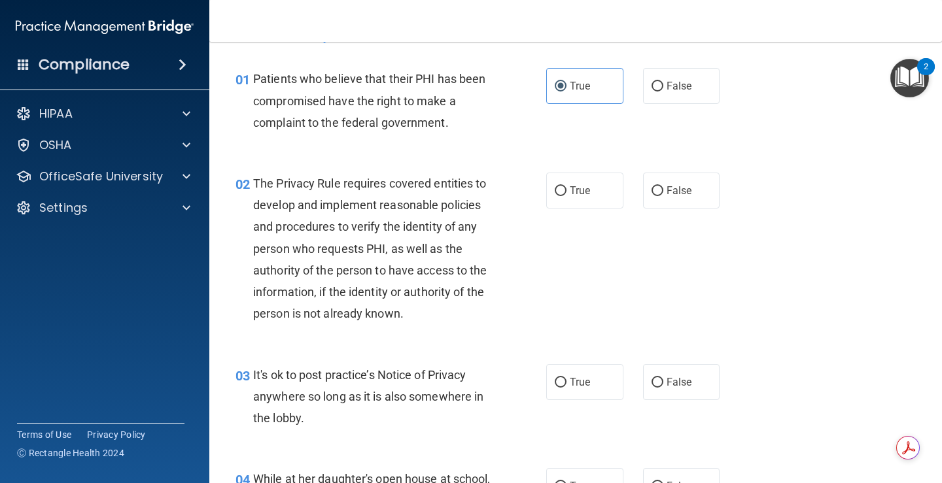
scroll to position [65, 0]
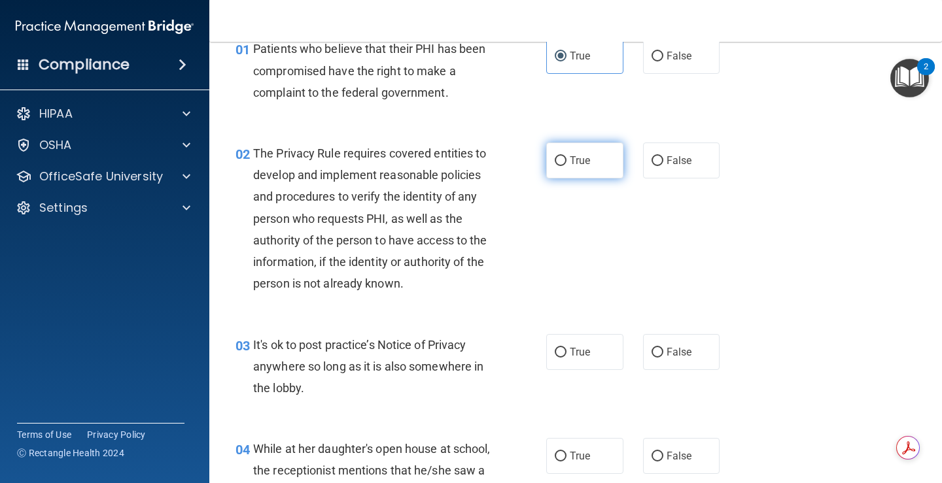
click at [570, 158] on span "True" at bounding box center [580, 160] width 20 height 12
click at [566, 158] on input "True" at bounding box center [561, 161] width 12 height 10
radio input "true"
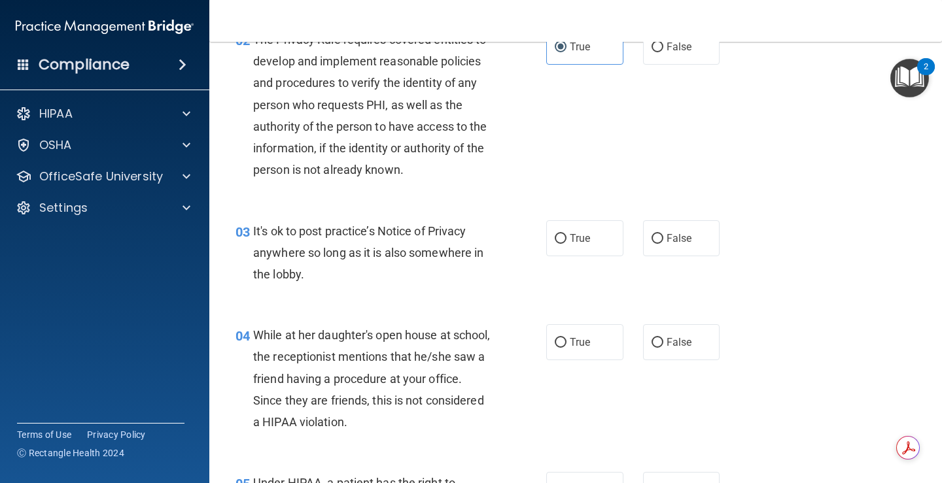
scroll to position [196, 0]
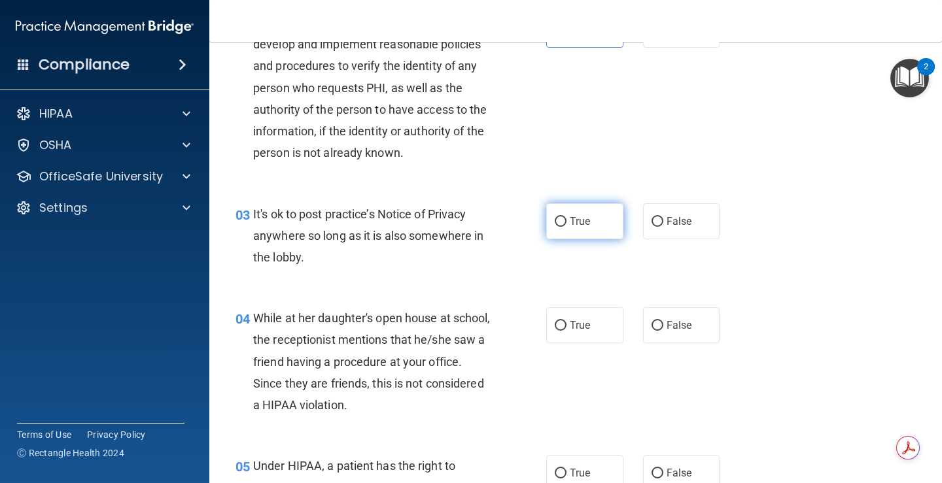
click at [585, 229] on label "True" at bounding box center [584, 221] width 77 height 36
click at [566, 227] on input "True" at bounding box center [561, 222] width 12 height 10
radio input "true"
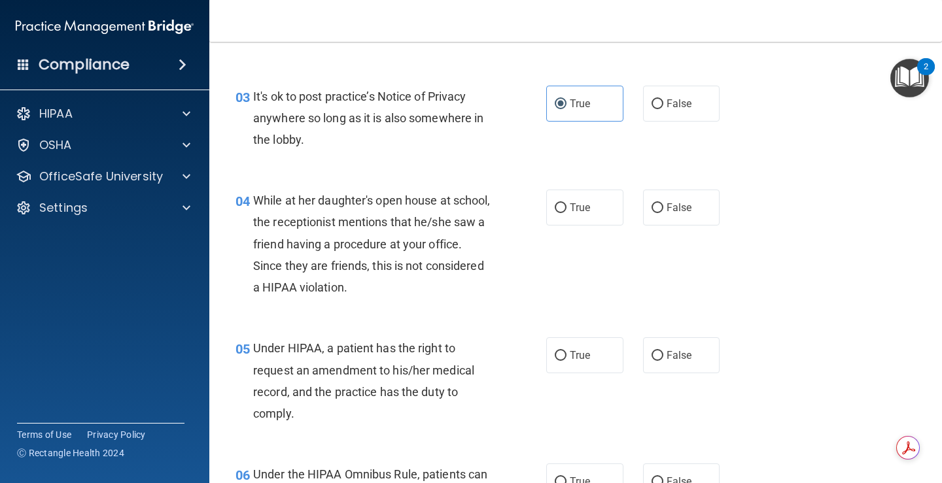
scroll to position [262, 0]
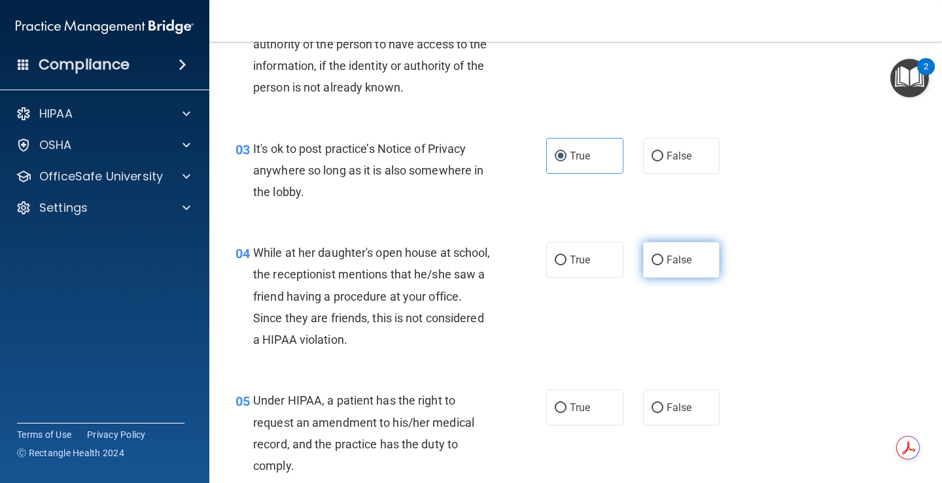
drag, startPoint x: 655, startPoint y: 248, endPoint x: 665, endPoint y: 265, distance: 20.0
click at [657, 249] on label "False" at bounding box center [681, 260] width 77 height 36
click at [657, 256] on input "False" at bounding box center [657, 261] width 12 height 10
radio input "true"
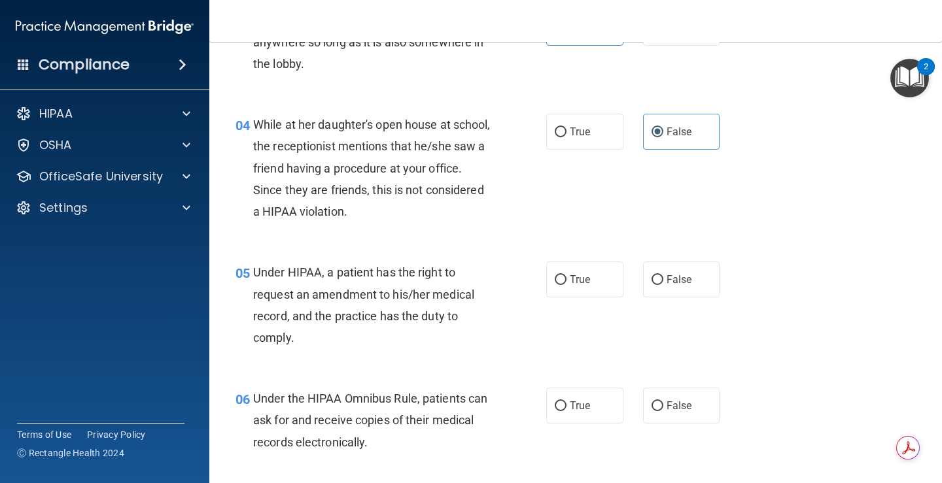
scroll to position [392, 0]
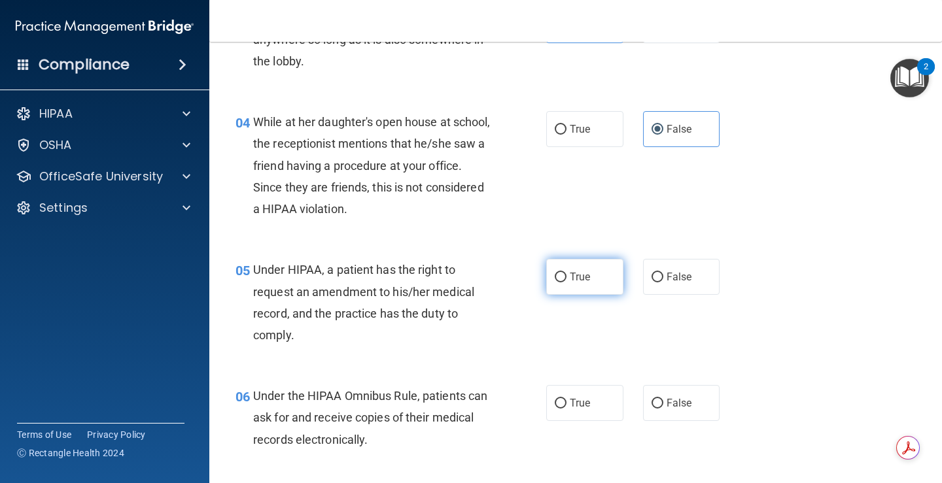
click at [553, 290] on label "True" at bounding box center [584, 277] width 77 height 36
click at [555, 283] on input "True" at bounding box center [561, 278] width 12 height 10
radio input "true"
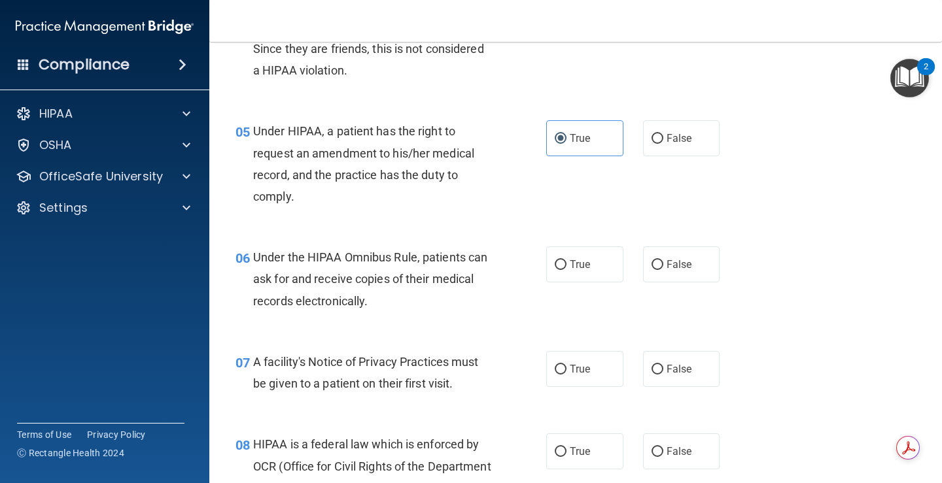
scroll to position [589, 0]
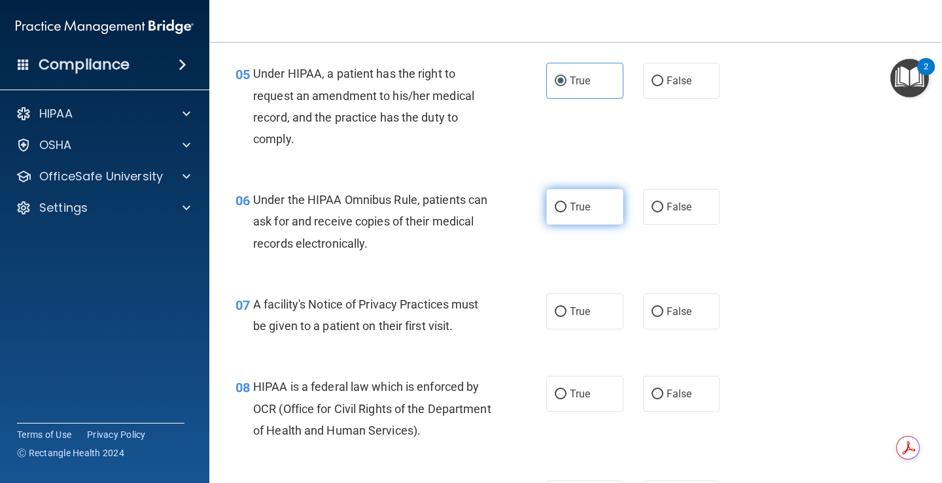
click at [593, 221] on label "True" at bounding box center [584, 207] width 77 height 36
click at [566, 213] on input "True" at bounding box center [561, 208] width 12 height 10
radio input "true"
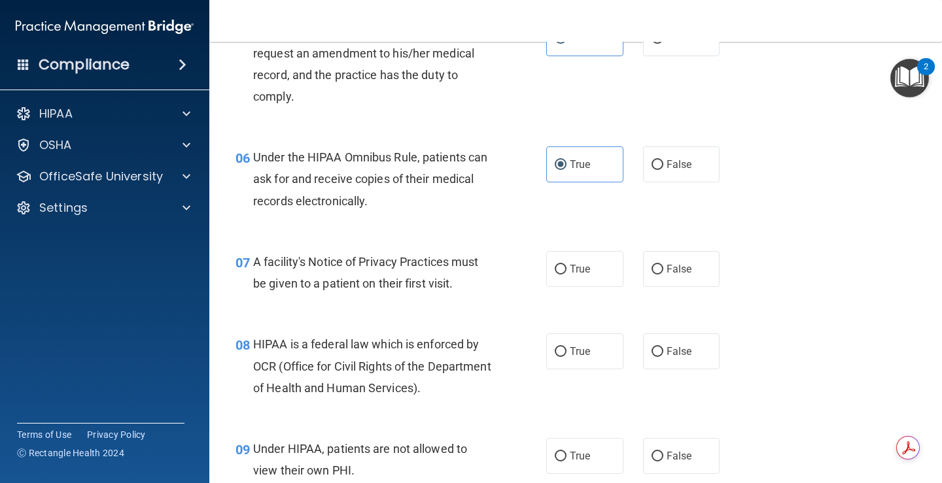
scroll to position [654, 0]
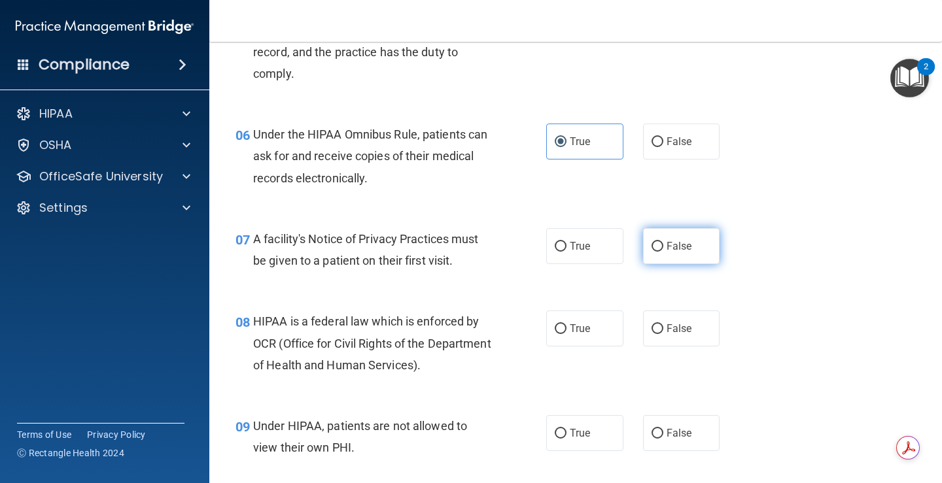
click at [658, 258] on label "False" at bounding box center [681, 246] width 77 height 36
click at [658, 252] on input "False" at bounding box center [657, 247] width 12 height 10
radio input "true"
click at [570, 251] on span "True" at bounding box center [580, 246] width 20 height 12
click at [566, 251] on input "True" at bounding box center [561, 247] width 12 height 10
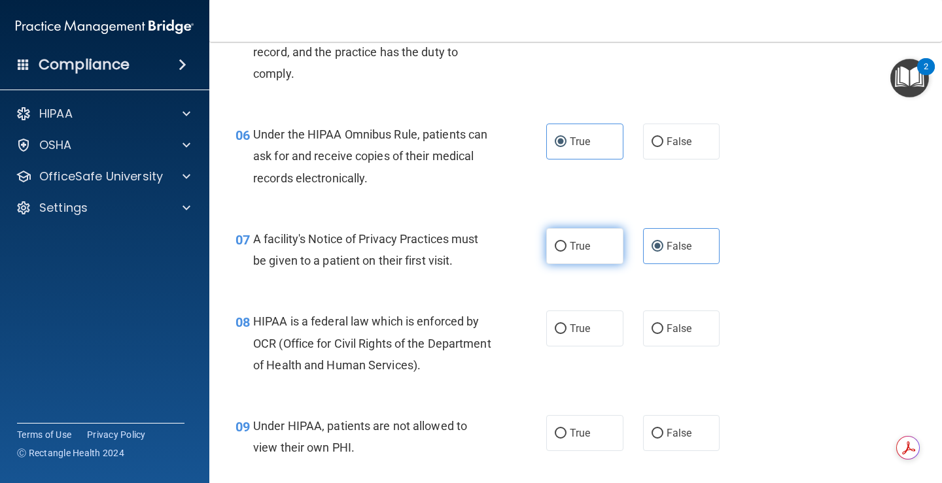
radio input "true"
radio input "false"
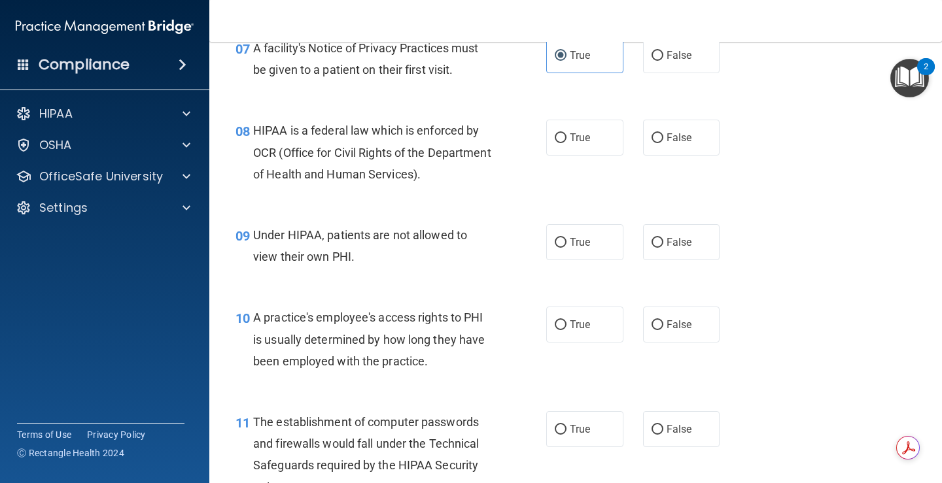
scroll to position [850, 0]
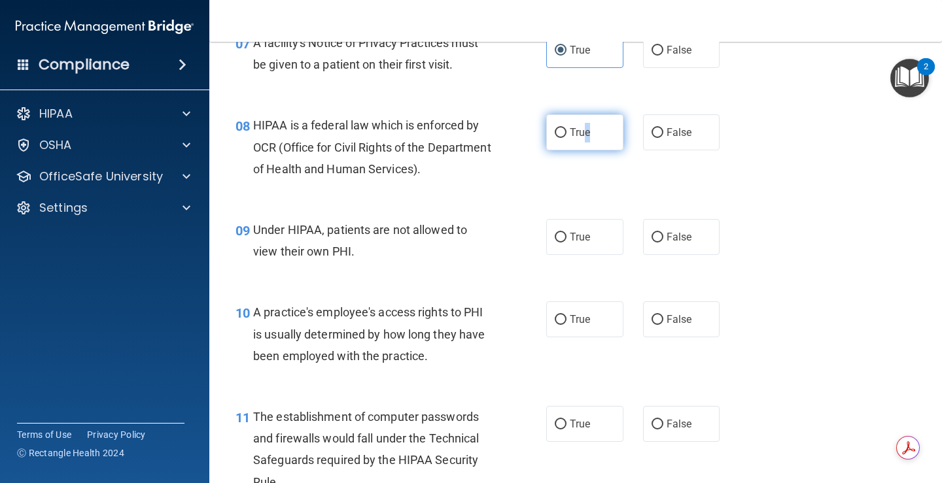
click at [585, 142] on label "True" at bounding box center [584, 132] width 77 height 36
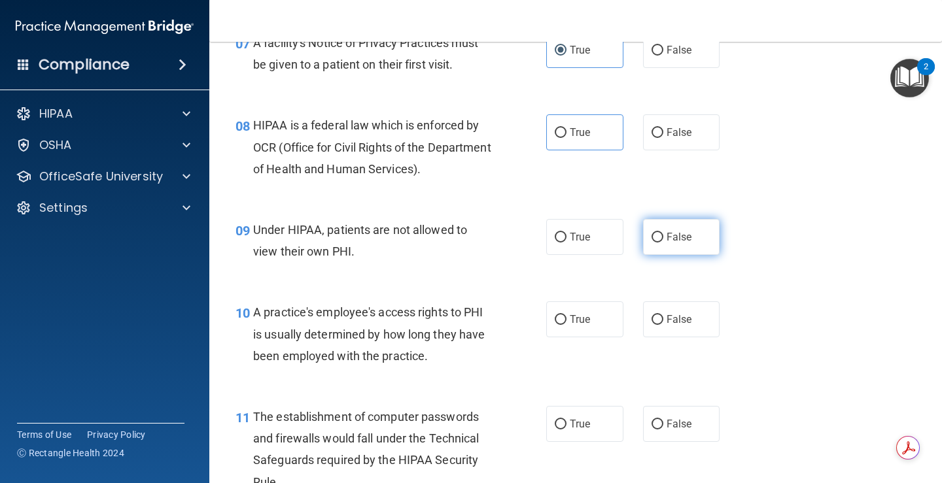
click at [697, 254] on label "False" at bounding box center [681, 237] width 77 height 36
click at [663, 243] on input "False" at bounding box center [657, 238] width 12 height 10
radio input "true"
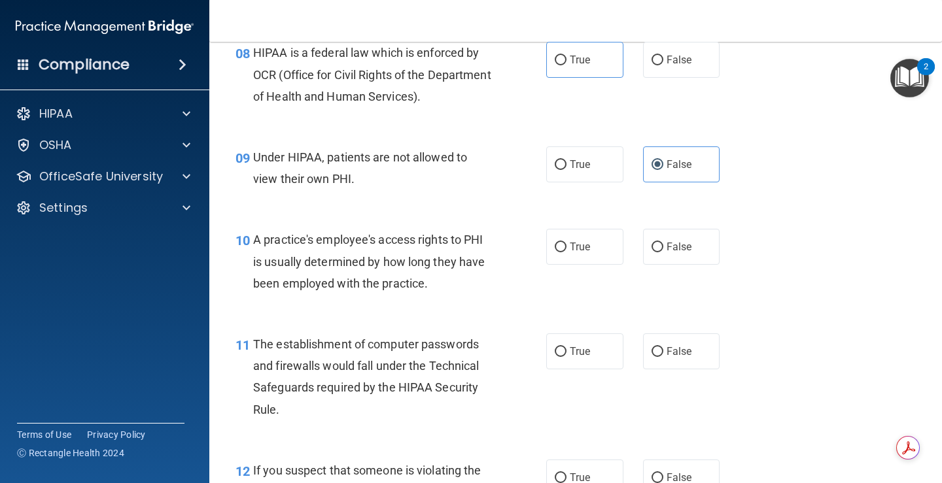
scroll to position [924, 0]
click at [678, 244] on span "False" at bounding box center [679, 246] width 26 height 12
click at [663, 244] on input "False" at bounding box center [657, 247] width 12 height 10
radio input "true"
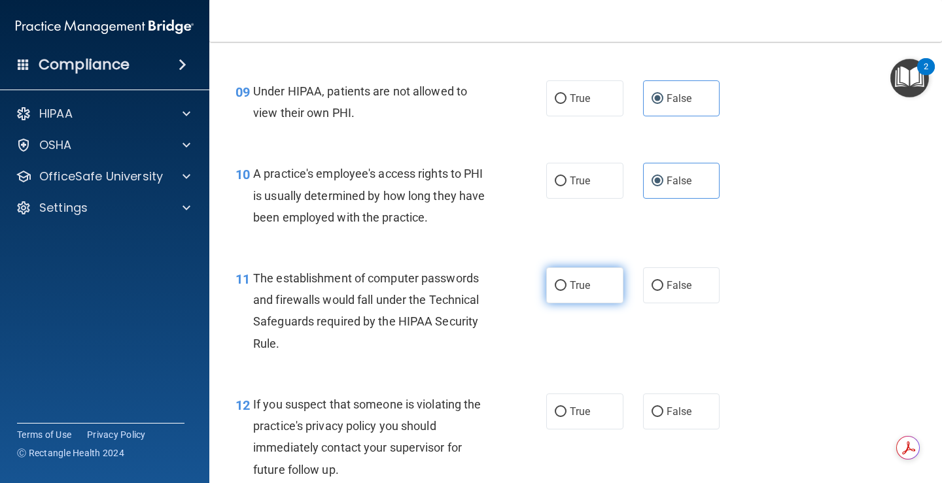
click at [590, 293] on label "True" at bounding box center [584, 286] width 77 height 36
click at [566, 291] on input "True" at bounding box center [561, 286] width 12 height 10
radio input "true"
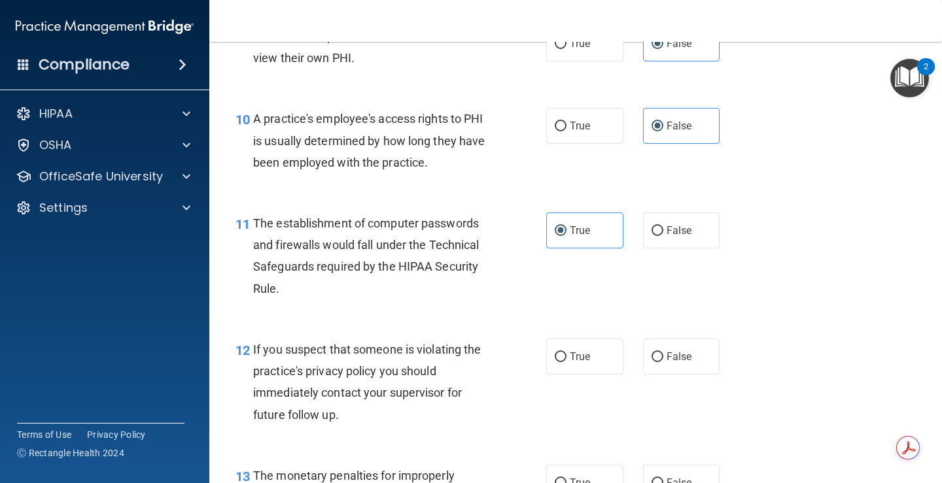
scroll to position [1120, 0]
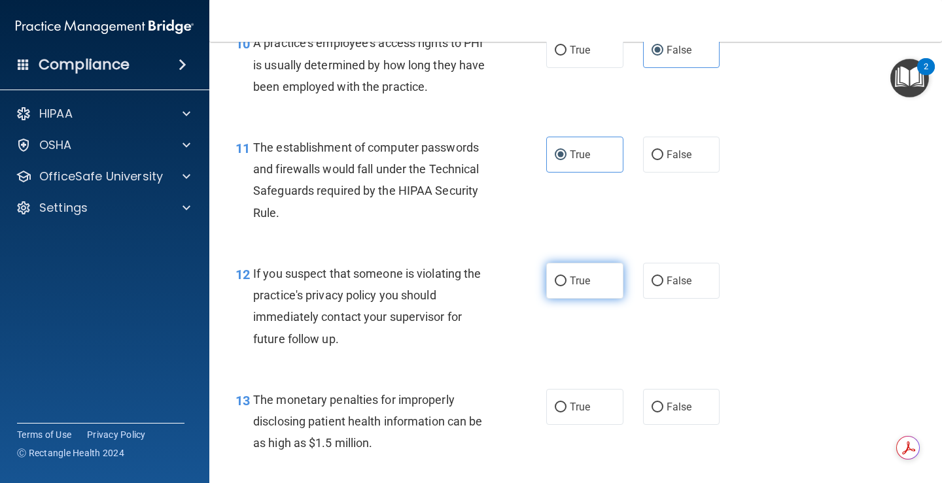
click at [558, 291] on label "True" at bounding box center [584, 281] width 77 height 36
click at [558, 286] on input "True" at bounding box center [561, 282] width 12 height 10
radio input "true"
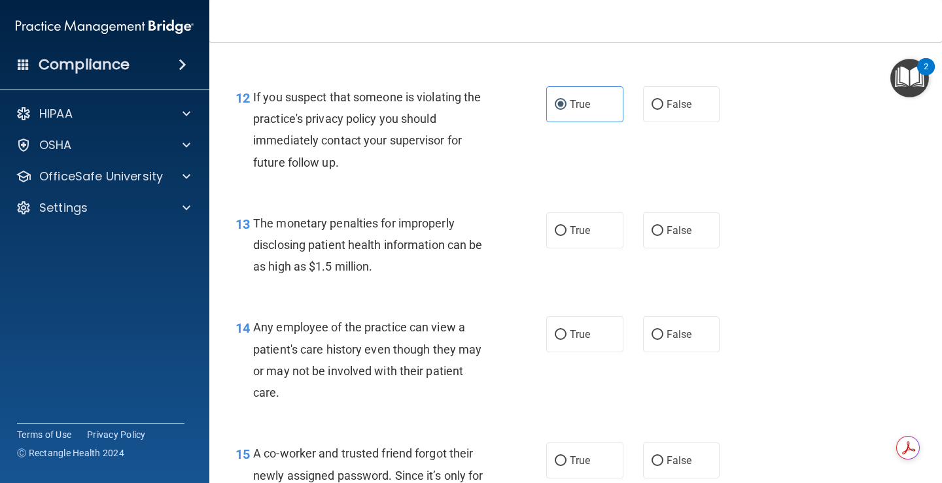
scroll to position [1316, 0]
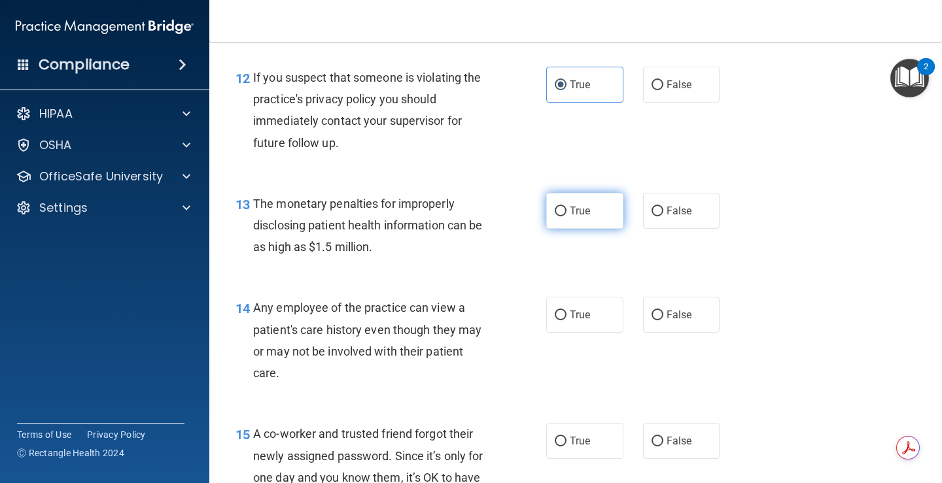
click at [606, 222] on label "True" at bounding box center [584, 211] width 77 height 36
click at [566, 216] on input "True" at bounding box center [561, 212] width 12 height 10
radio input "true"
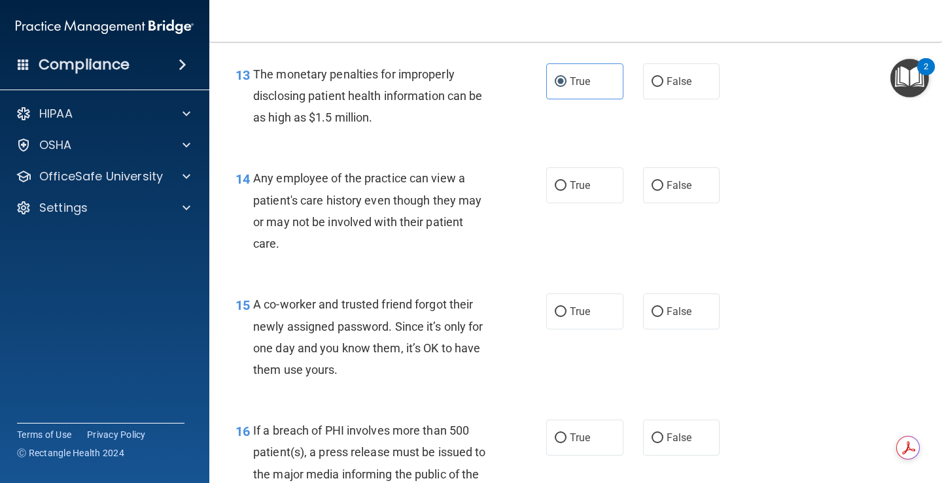
scroll to position [1447, 0]
click at [562, 198] on label "True" at bounding box center [584, 184] width 77 height 36
click at [562, 190] on input "True" at bounding box center [561, 185] width 12 height 10
radio input "true"
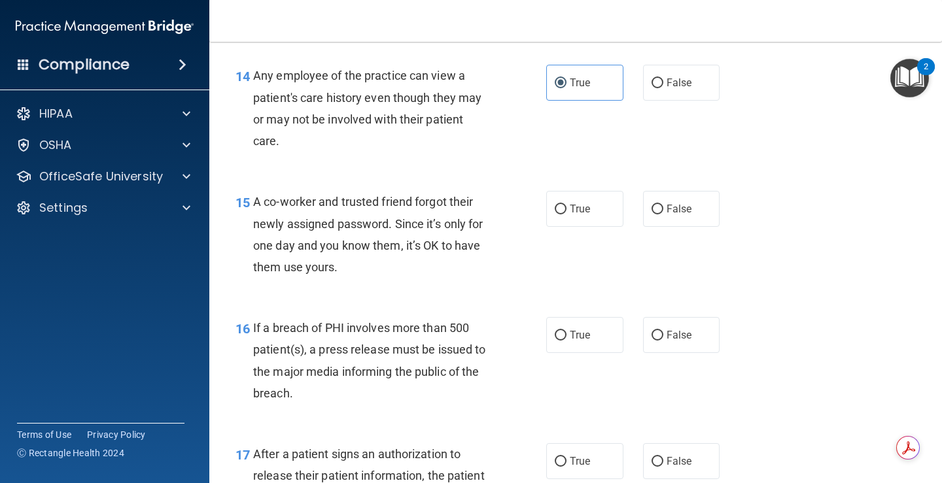
scroll to position [1578, 0]
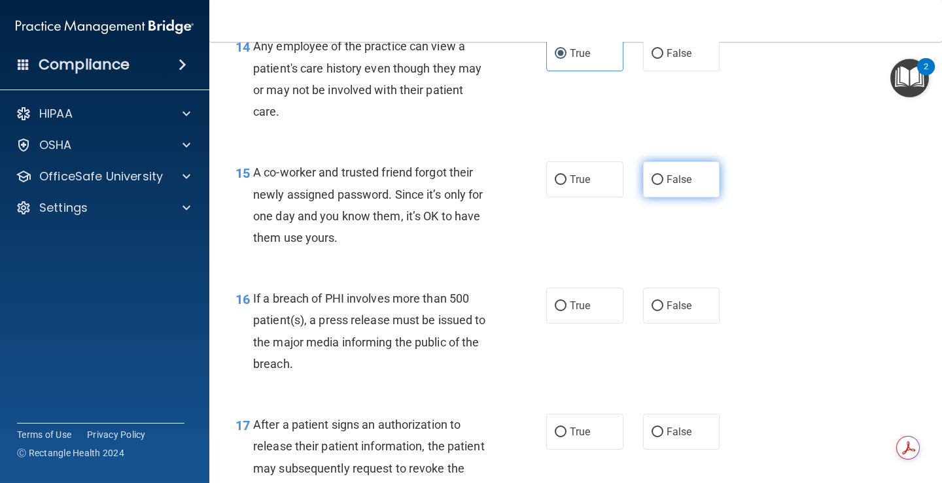
click at [644, 178] on label "False" at bounding box center [681, 180] width 77 height 36
click at [651, 178] on input "False" at bounding box center [657, 180] width 12 height 10
radio input "true"
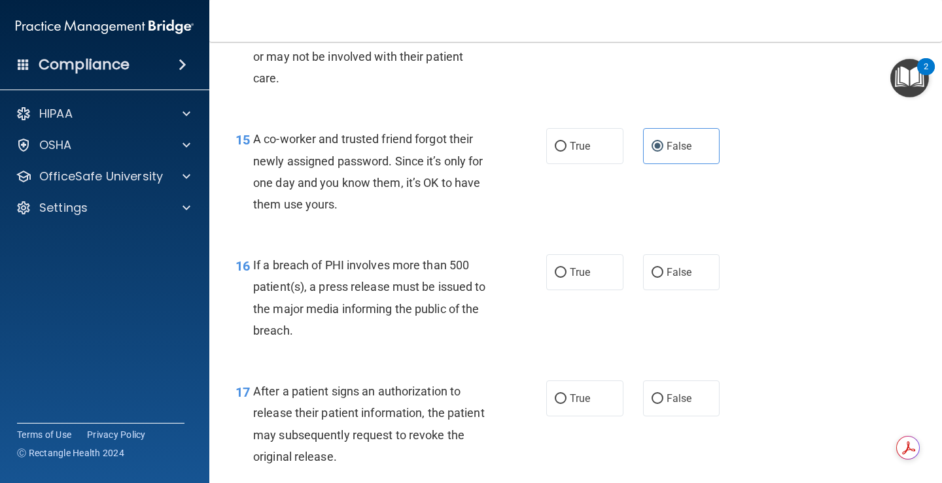
scroll to position [1643, 0]
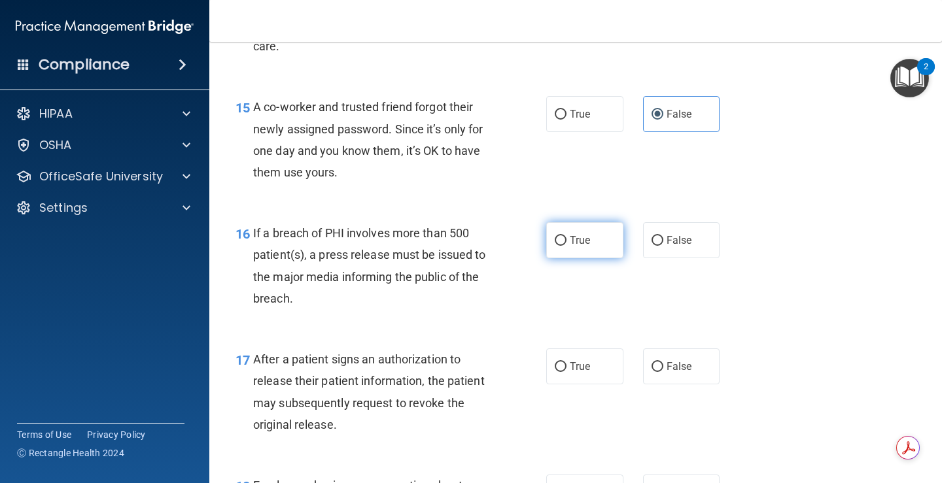
click at [547, 247] on label "True" at bounding box center [584, 240] width 77 height 36
click at [555, 246] on input "True" at bounding box center [561, 241] width 12 height 10
radio input "true"
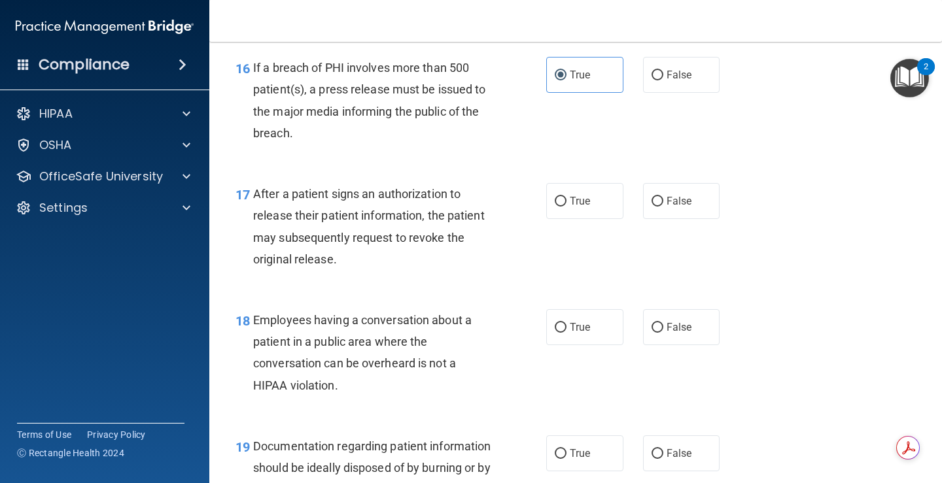
scroll to position [1839, 0]
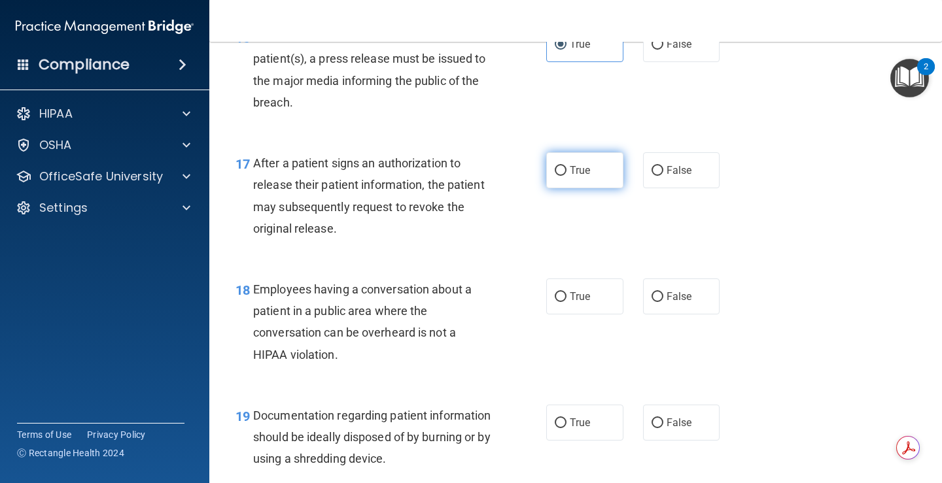
click at [570, 174] on span "True" at bounding box center [580, 170] width 20 height 12
click at [566, 174] on input "True" at bounding box center [561, 171] width 12 height 10
radio input "true"
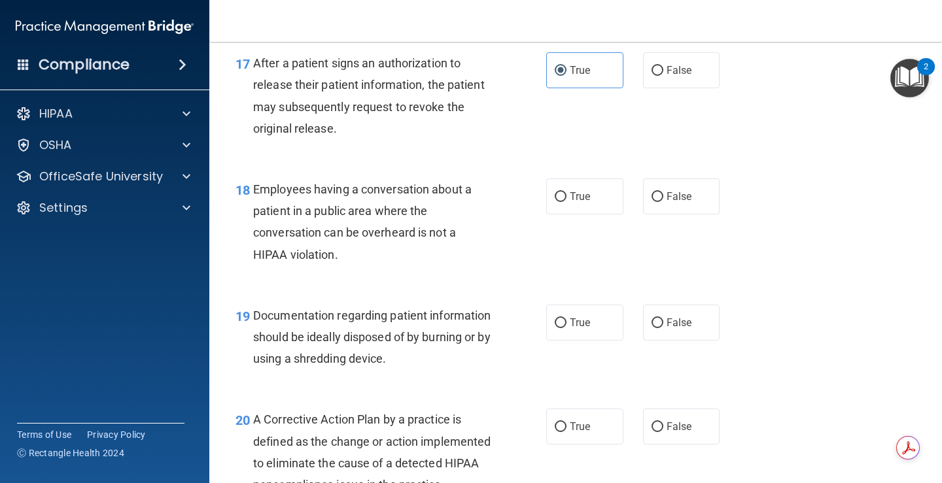
scroll to position [2035, 0]
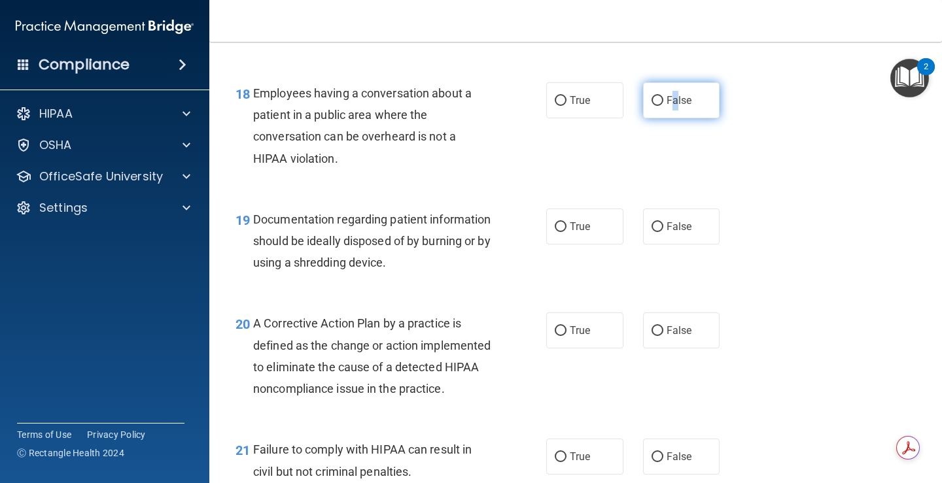
click at [670, 98] on span "False" at bounding box center [679, 100] width 26 height 12
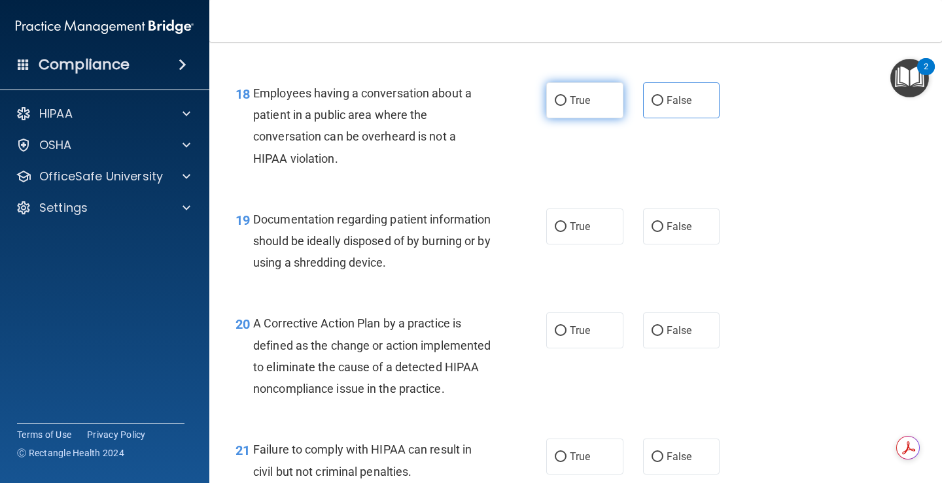
click at [587, 82] on label "True" at bounding box center [584, 100] width 77 height 36
click at [566, 96] on input "True" at bounding box center [561, 101] width 12 height 10
radio input "true"
click at [639, 93] on div "True False" at bounding box center [638, 100] width 185 height 36
click at [643, 115] on label "False" at bounding box center [681, 100] width 77 height 36
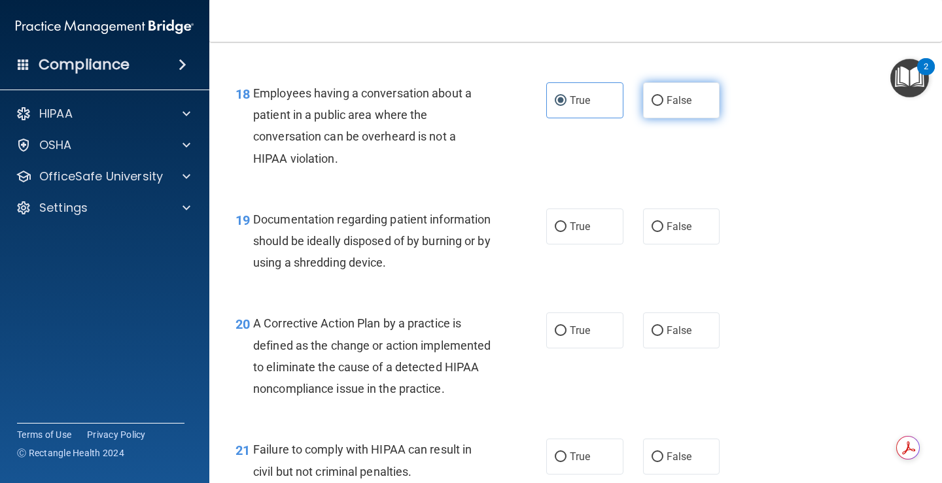
click at [651, 106] on input "False" at bounding box center [657, 101] width 12 height 10
radio input "true"
radio input "false"
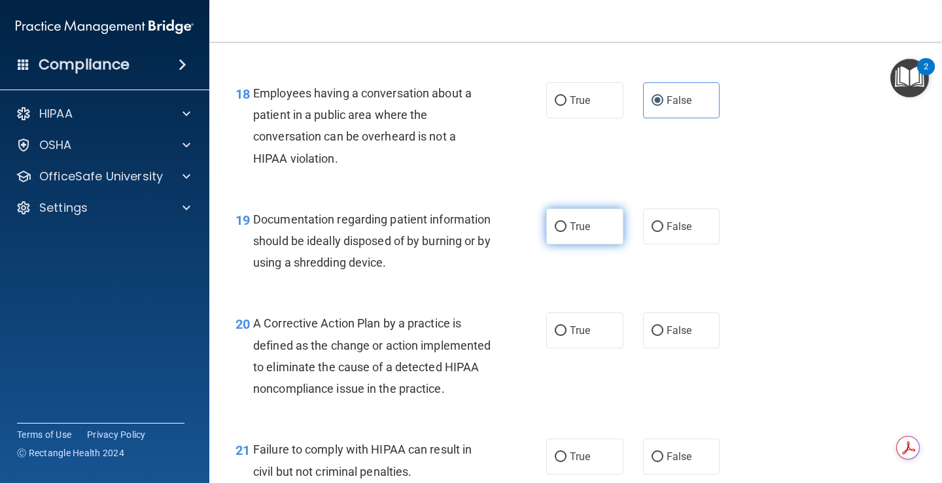
click at [581, 231] on span "True" at bounding box center [580, 226] width 20 height 12
click at [566, 231] on input "True" at bounding box center [561, 227] width 12 height 10
radio input "true"
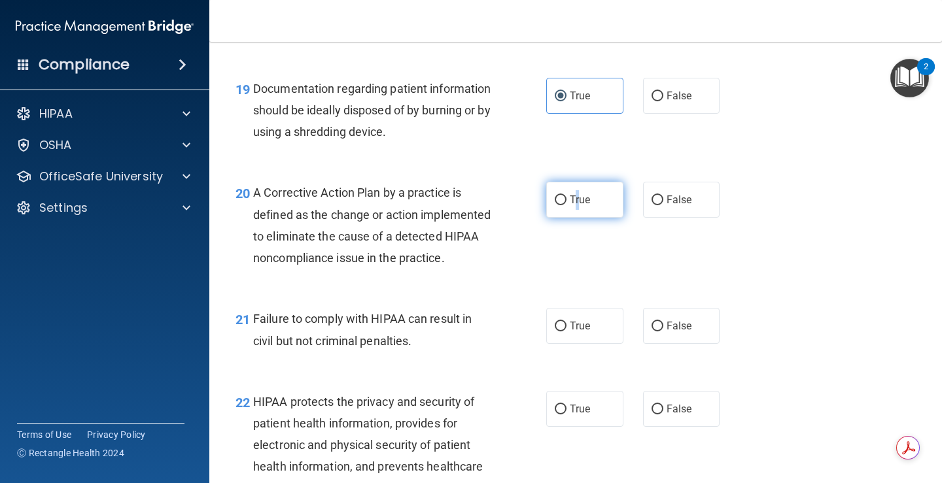
click at [573, 201] on span "True" at bounding box center [580, 200] width 20 height 12
click at [566, 201] on input "True" at bounding box center [561, 201] width 12 height 10
radio input "true"
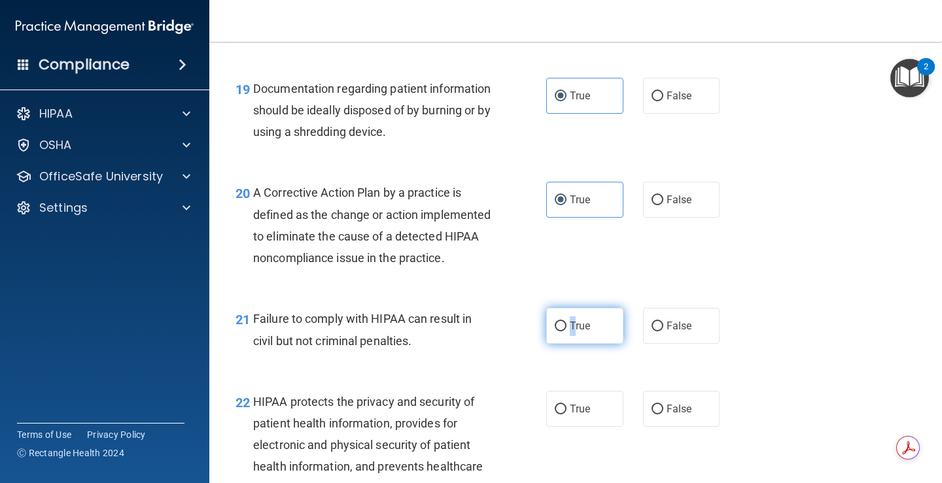
click at [568, 344] on label "True" at bounding box center [584, 326] width 77 height 36
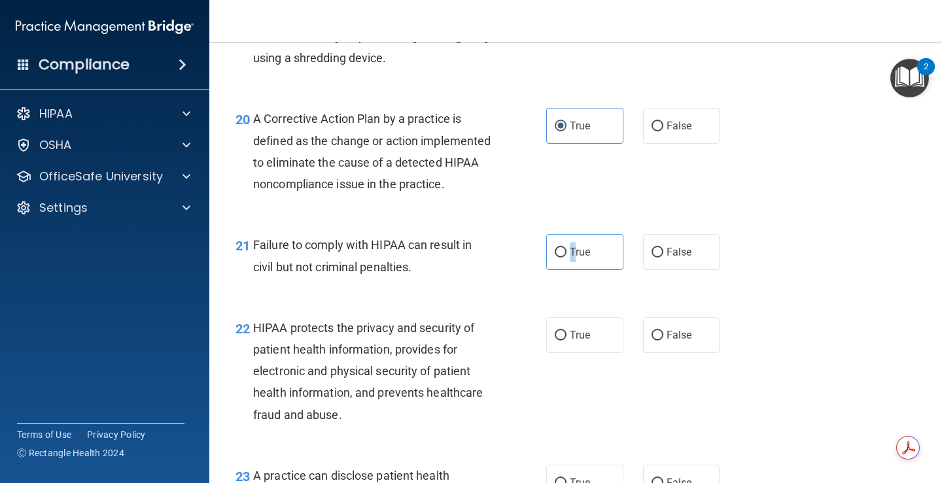
scroll to position [2297, 0]
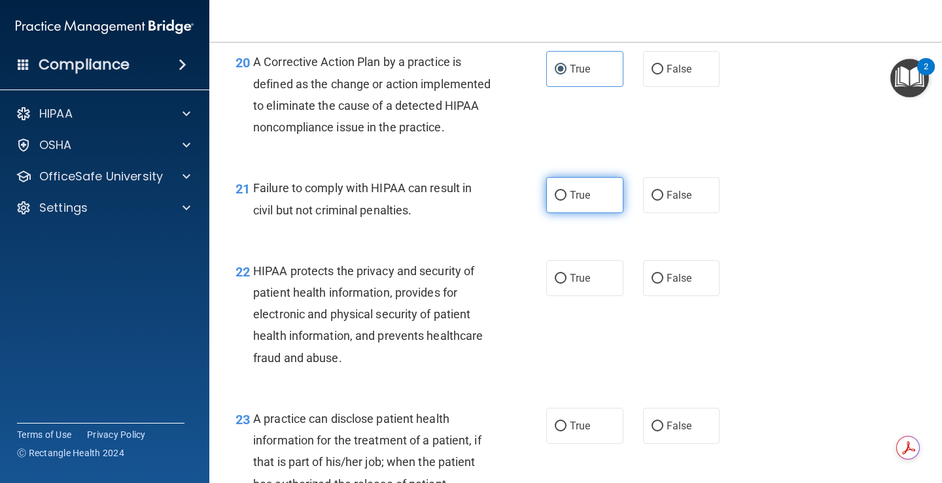
click at [583, 201] on span "True" at bounding box center [580, 195] width 20 height 12
click at [566, 201] on input "True" at bounding box center [561, 196] width 12 height 10
radio input "true"
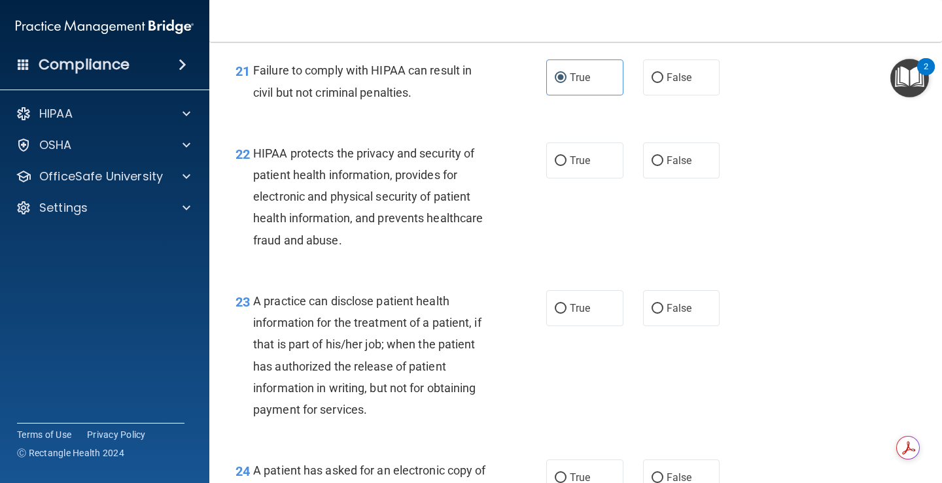
scroll to position [2428, 0]
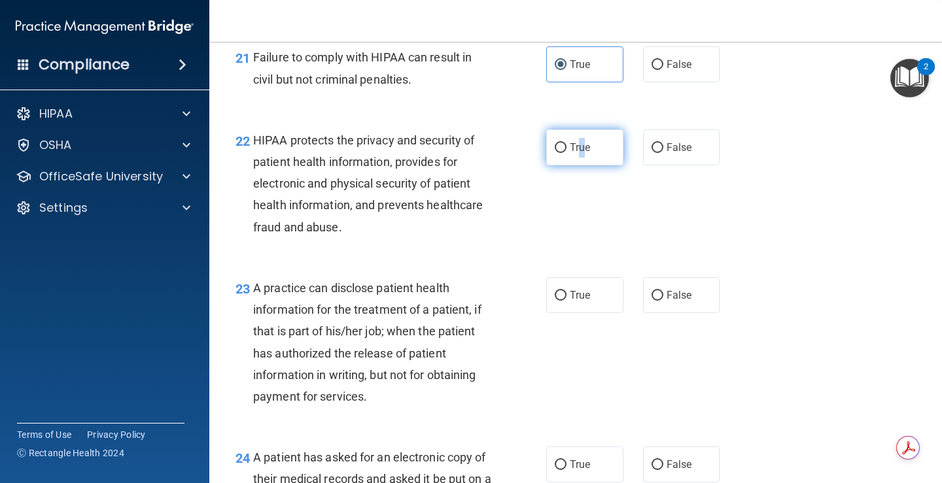
click at [580, 165] on label "True" at bounding box center [584, 148] width 77 height 36
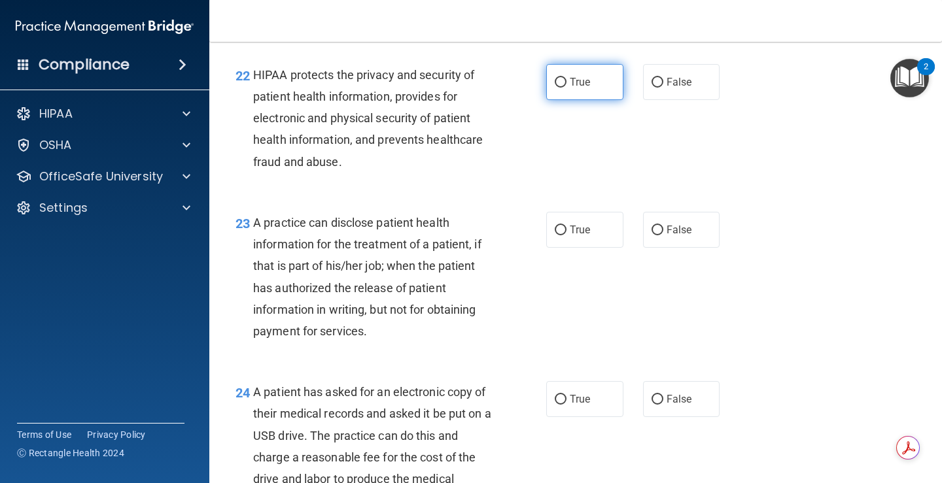
click at [567, 100] on label "True" at bounding box center [584, 82] width 77 height 36
click at [566, 88] on input "True" at bounding box center [561, 83] width 12 height 10
radio input "true"
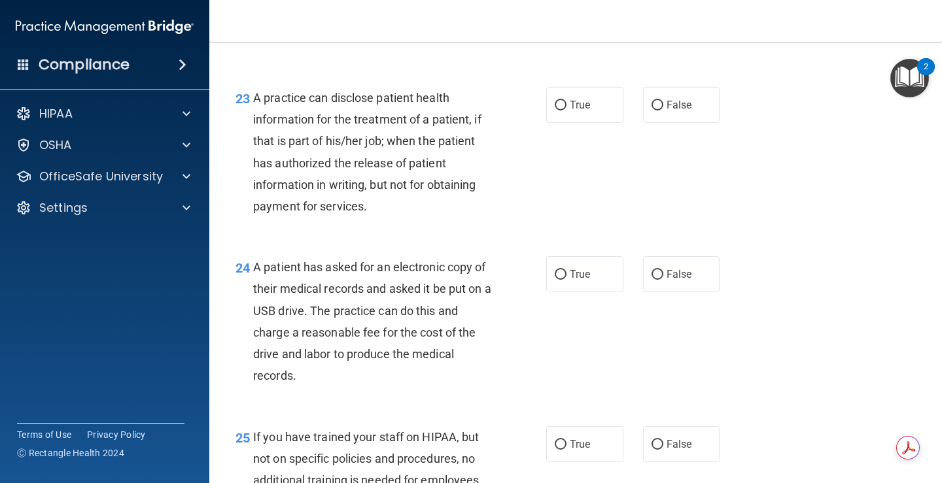
scroll to position [2624, 0]
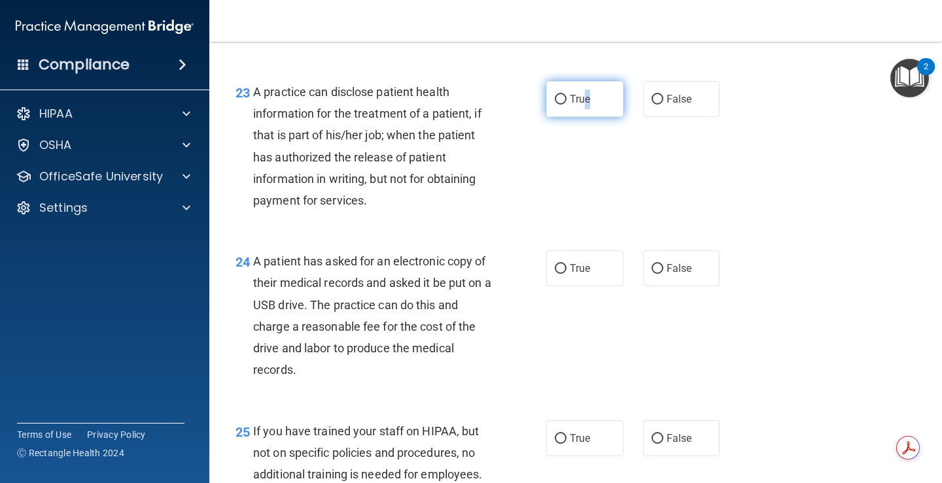
click at [584, 105] on span "True" at bounding box center [580, 99] width 20 height 12
click at [587, 117] on label "True" at bounding box center [584, 99] width 77 height 36
click at [566, 105] on input "True" at bounding box center [561, 100] width 12 height 10
radio input "true"
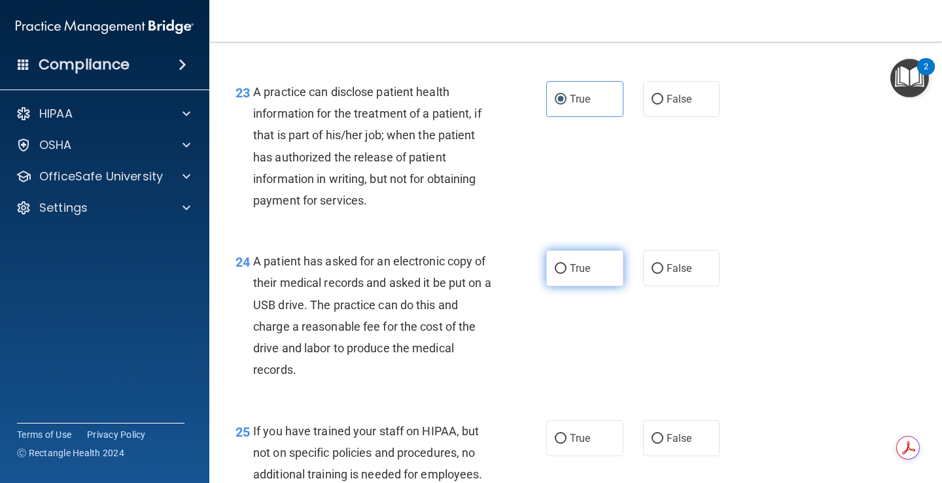
click at [576, 275] on span "True" at bounding box center [580, 268] width 20 height 12
click at [566, 274] on input "True" at bounding box center [561, 269] width 12 height 10
radio input "true"
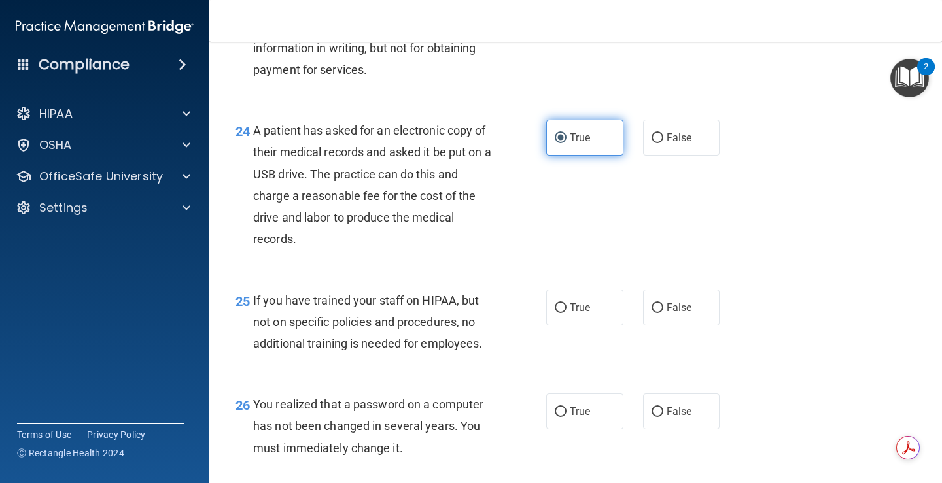
scroll to position [2886, 0]
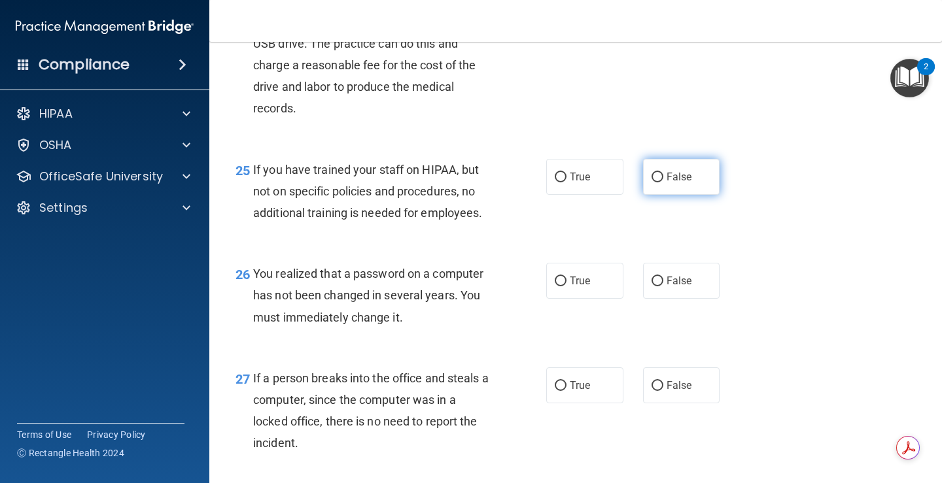
click at [685, 190] on label "False" at bounding box center [681, 177] width 77 height 36
click at [663, 182] on input "False" at bounding box center [657, 178] width 12 height 10
radio input "true"
click at [575, 293] on label "True" at bounding box center [584, 281] width 77 height 36
click at [566, 286] on input "True" at bounding box center [561, 282] width 12 height 10
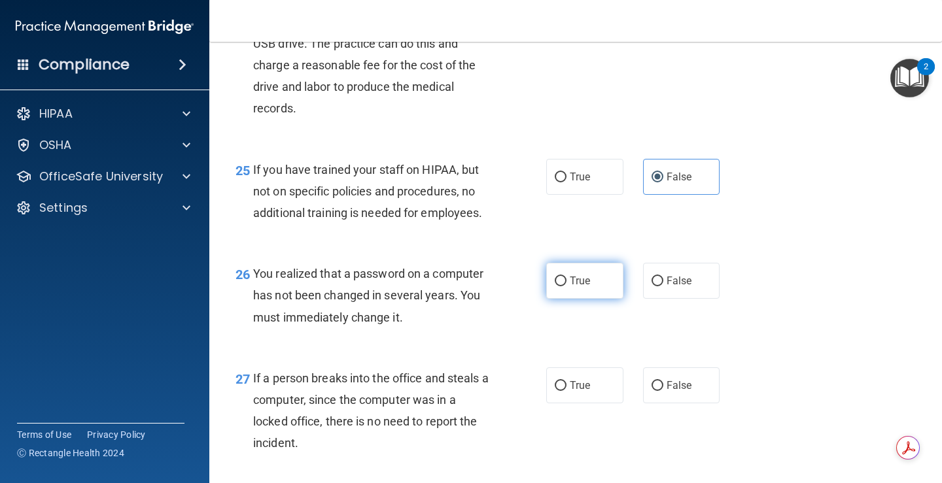
radio input "true"
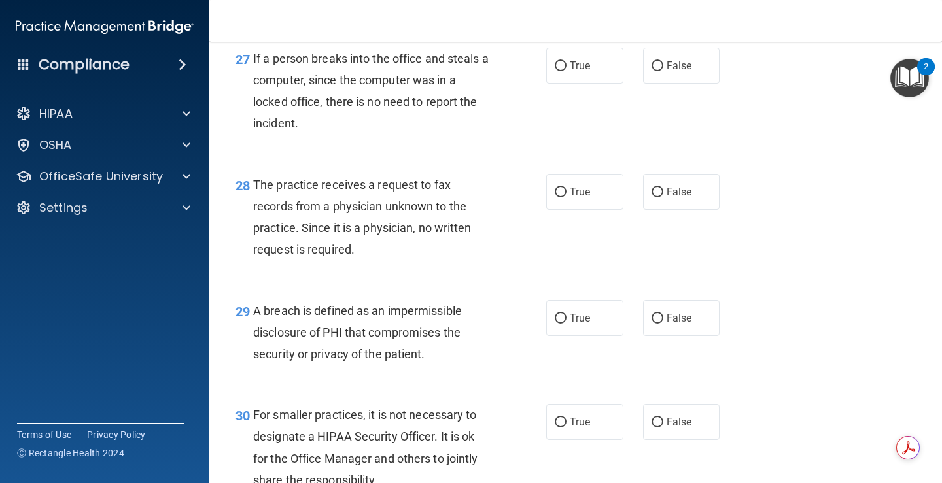
scroll to position [3213, 0]
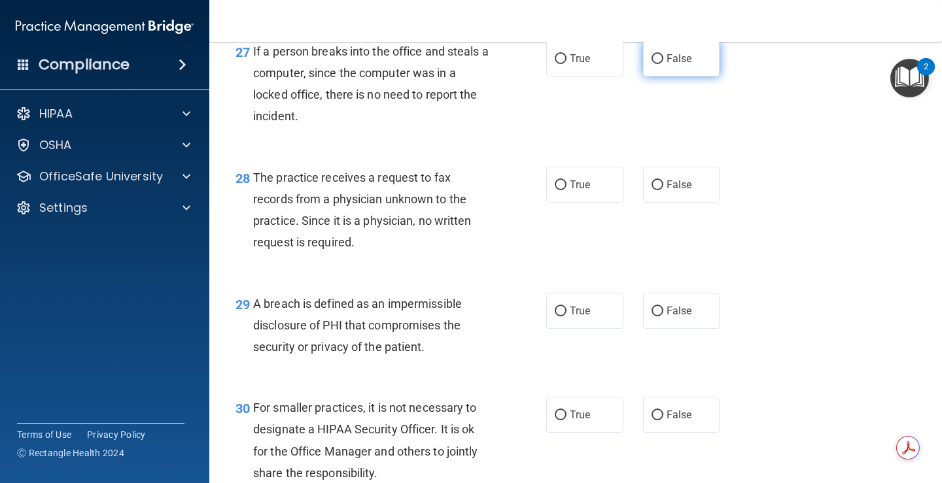
click at [657, 77] on label "False" at bounding box center [681, 59] width 77 height 36
click at [657, 64] on input "False" at bounding box center [657, 59] width 12 height 10
radio input "true"
click at [683, 203] on label "False" at bounding box center [681, 185] width 77 height 36
click at [663, 190] on input "False" at bounding box center [657, 186] width 12 height 10
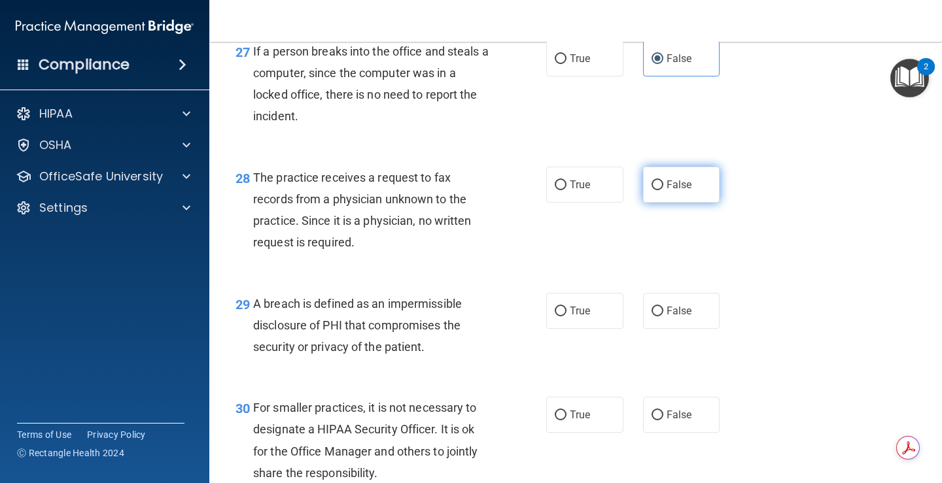
radio input "true"
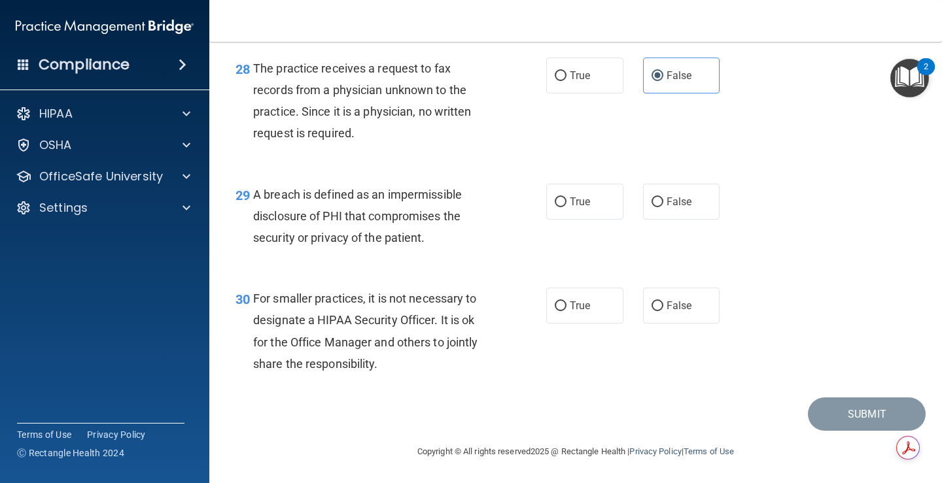
scroll to position [3344, 0]
click at [597, 216] on label "True" at bounding box center [584, 202] width 77 height 36
click at [566, 207] on input "True" at bounding box center [561, 203] width 12 height 10
radio input "true"
click at [661, 322] on label "False" at bounding box center [681, 306] width 77 height 36
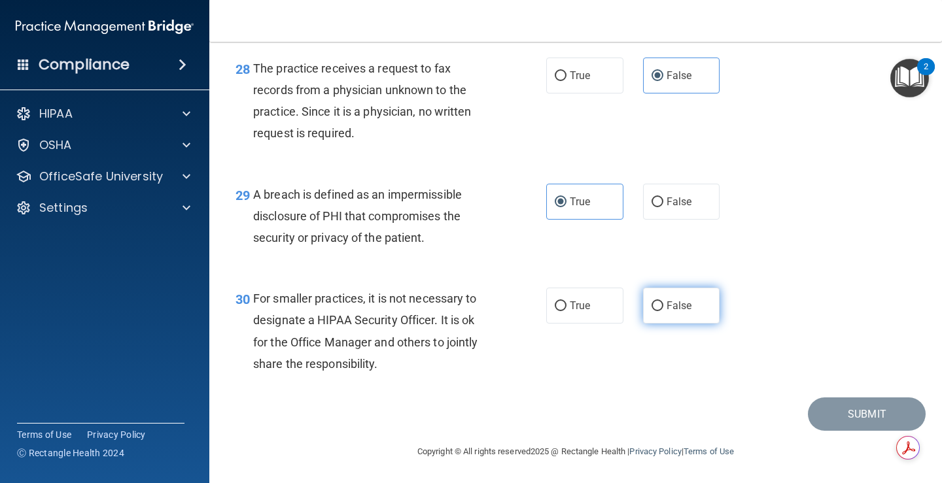
click at [661, 311] on input "False" at bounding box center [657, 307] width 12 height 10
radio input "true"
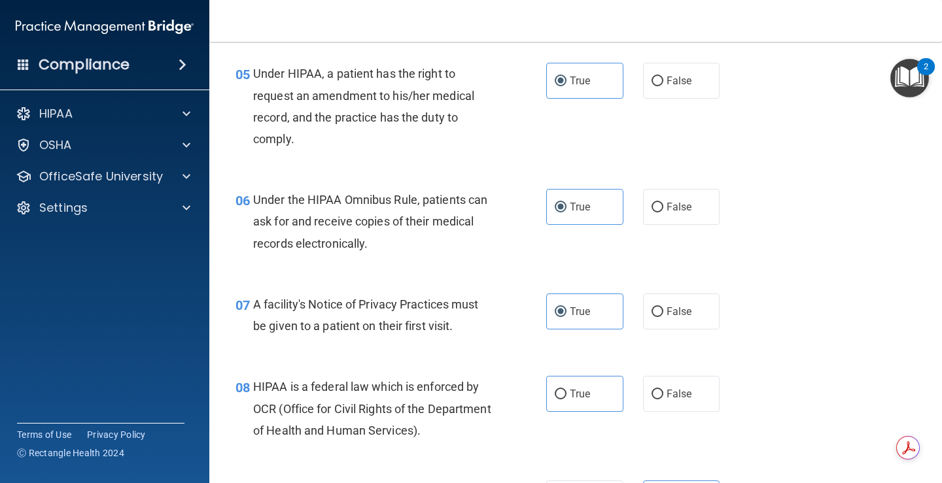
scroll to position [719, 0]
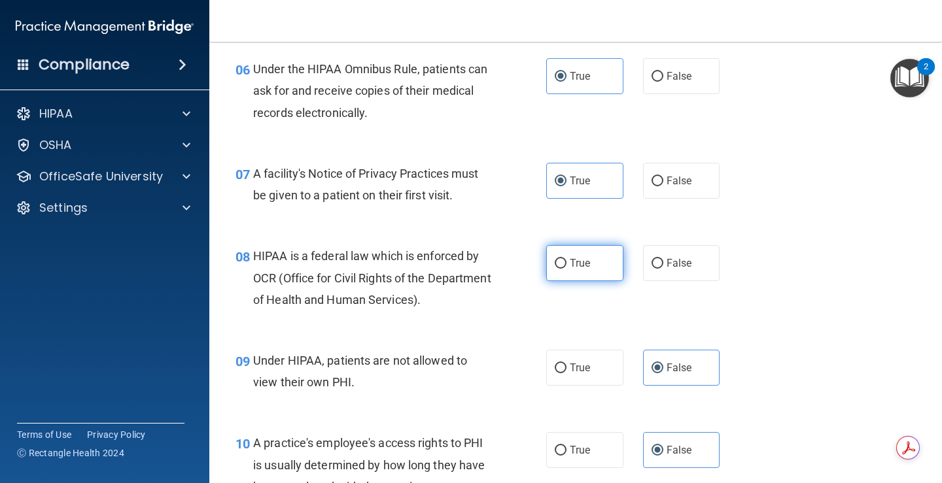
click at [576, 271] on label "True" at bounding box center [584, 263] width 77 height 36
click at [566, 269] on input "True" at bounding box center [561, 264] width 12 height 10
radio input "true"
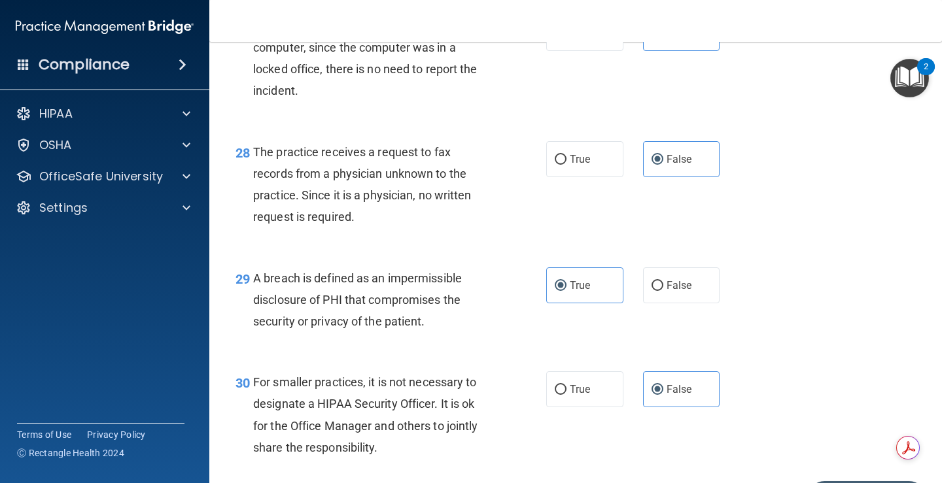
scroll to position [3344, 0]
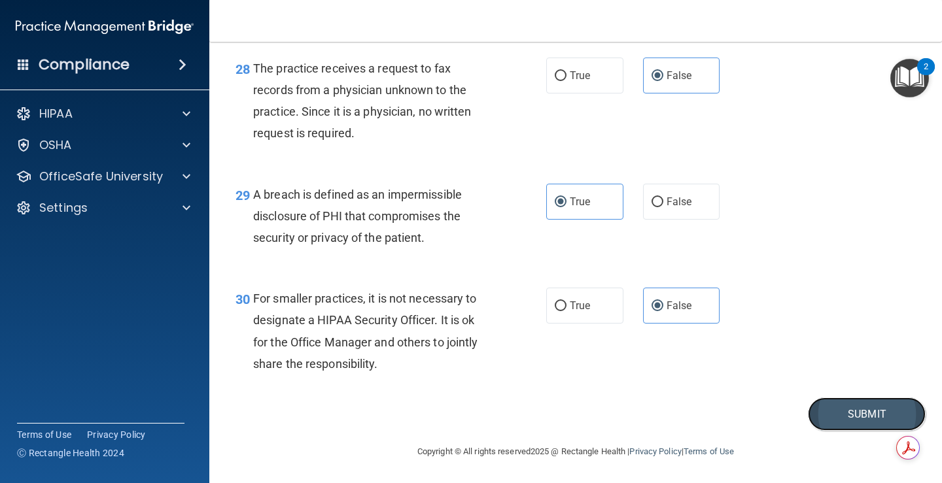
click at [822, 406] on button "Submit" at bounding box center [867, 414] width 118 height 33
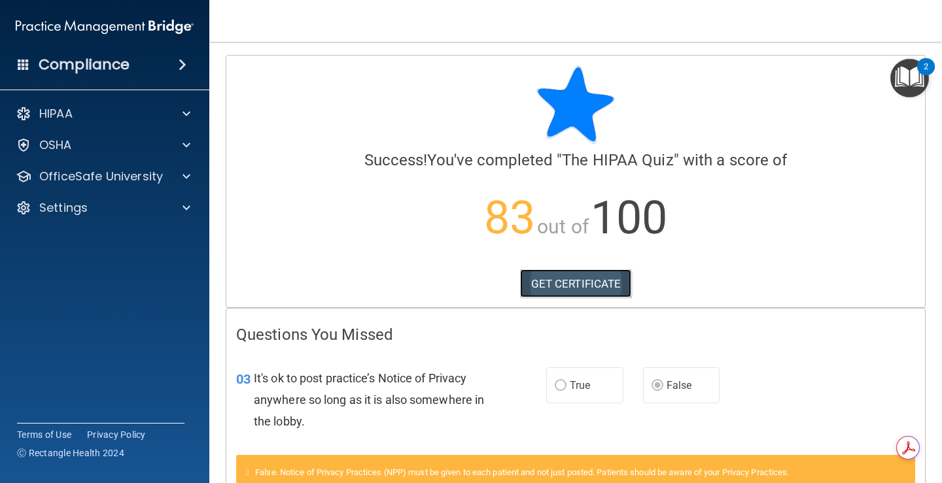
click at [523, 294] on link "GET CERTIFICATE" at bounding box center [576, 283] width 112 height 29
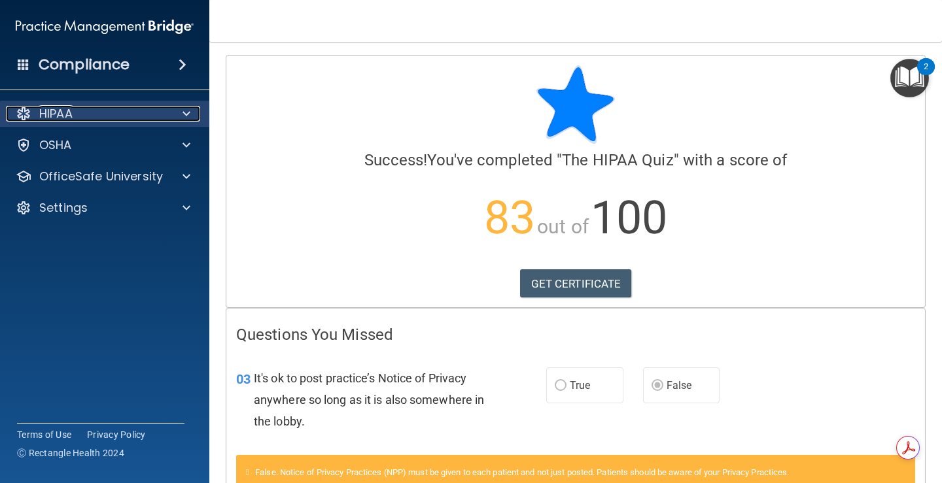
click at [106, 114] on div "HIPAA" at bounding box center [87, 114] width 162 height 16
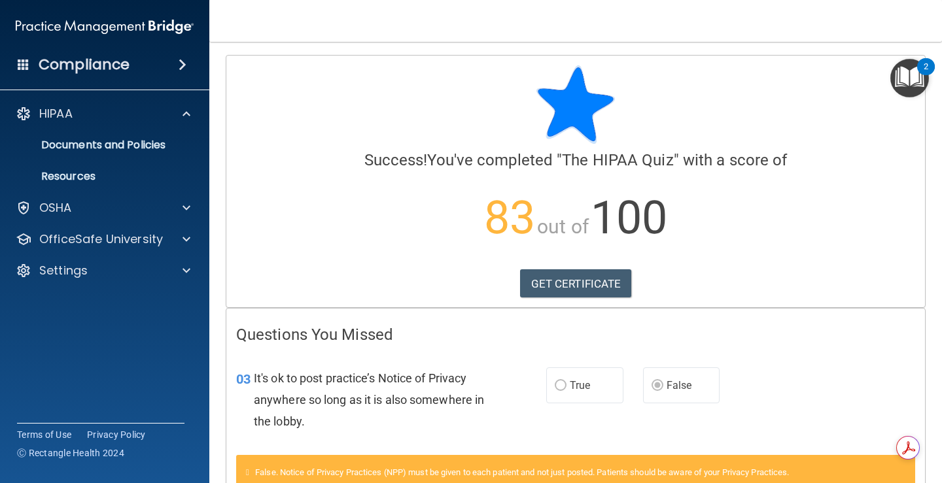
drag, startPoint x: 67, startPoint y: 216, endPoint x: 77, endPoint y: 222, distance: 11.8
click at [69, 215] on div "OSHA" at bounding box center [105, 208] width 210 height 26
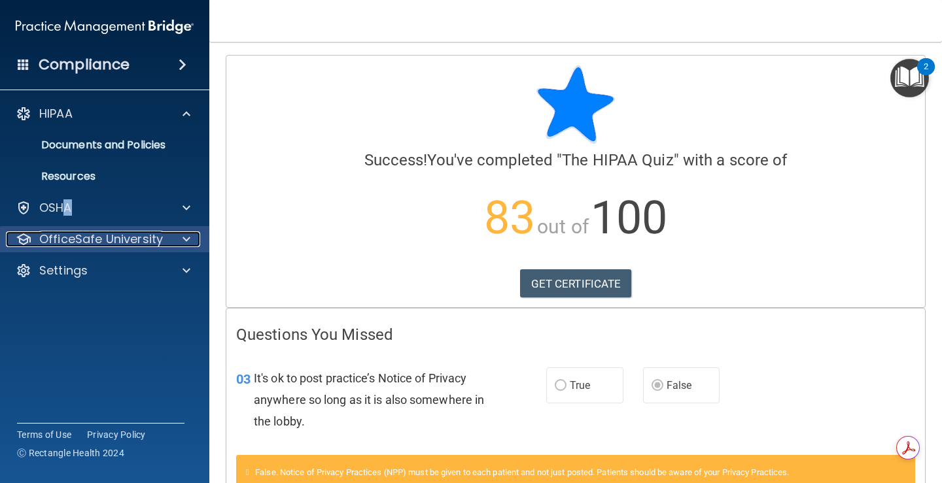
click at [114, 239] on p "OfficeSafe University" at bounding box center [101, 240] width 124 height 16
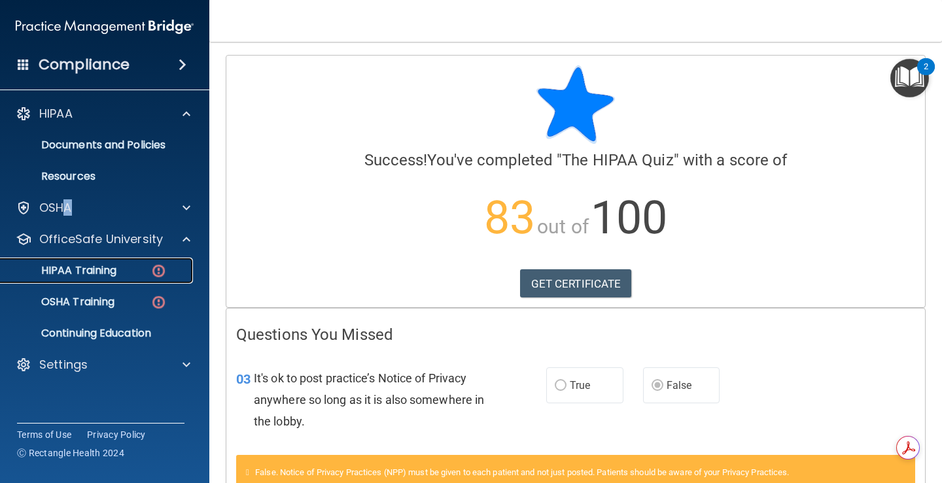
click at [107, 267] on p "HIPAA Training" at bounding box center [63, 270] width 108 height 13
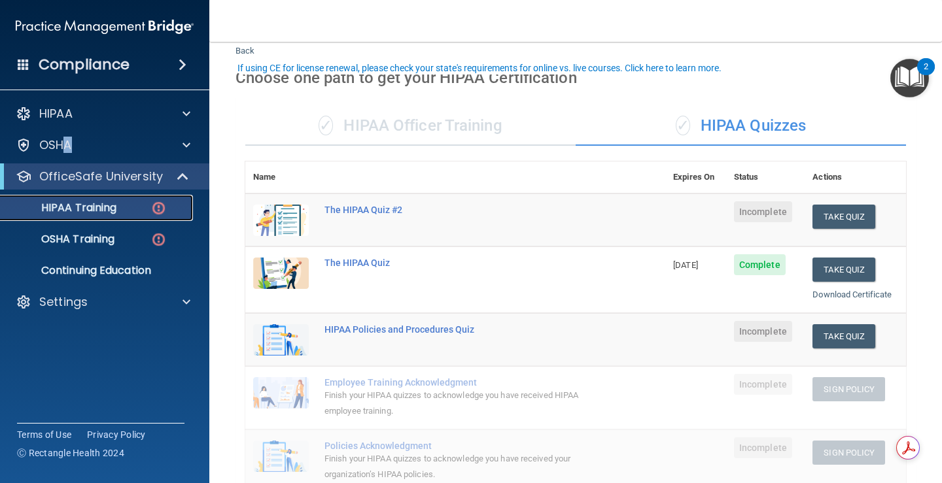
scroll to position [65, 0]
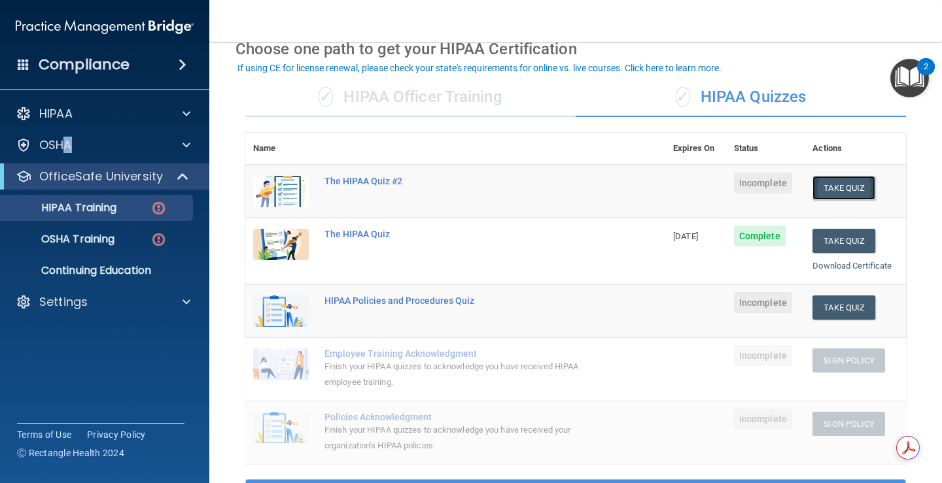
click at [819, 199] on button "Take Quiz" at bounding box center [843, 188] width 63 height 24
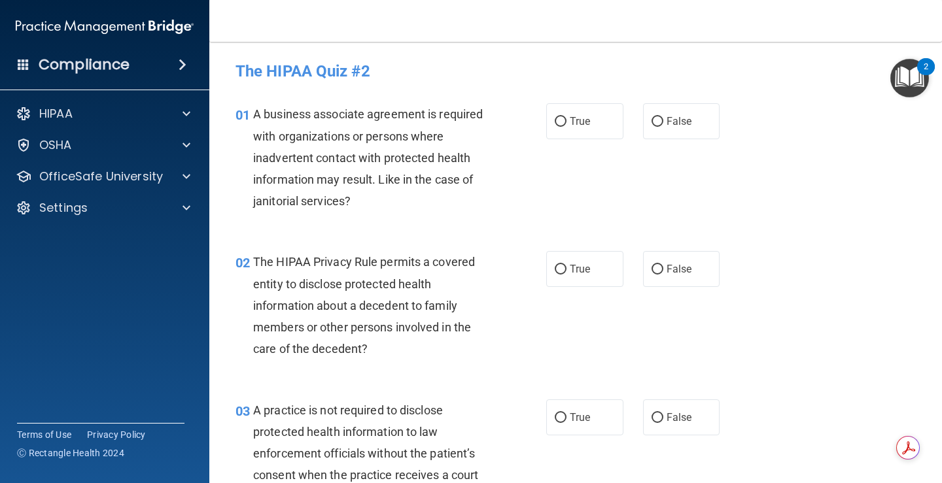
click at [619, 114] on div "True False" at bounding box center [638, 121] width 185 height 36
click at [606, 118] on label "True" at bounding box center [584, 121] width 77 height 36
click at [566, 118] on input "True" at bounding box center [561, 122] width 12 height 10
radio input "true"
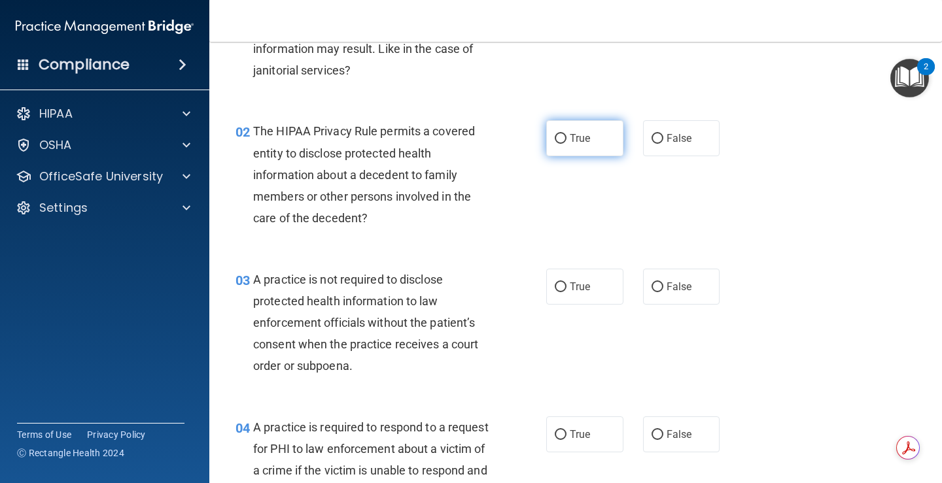
click at [593, 149] on label "True" at bounding box center [584, 138] width 77 height 36
click at [566, 144] on input "True" at bounding box center [561, 139] width 12 height 10
radio input "true"
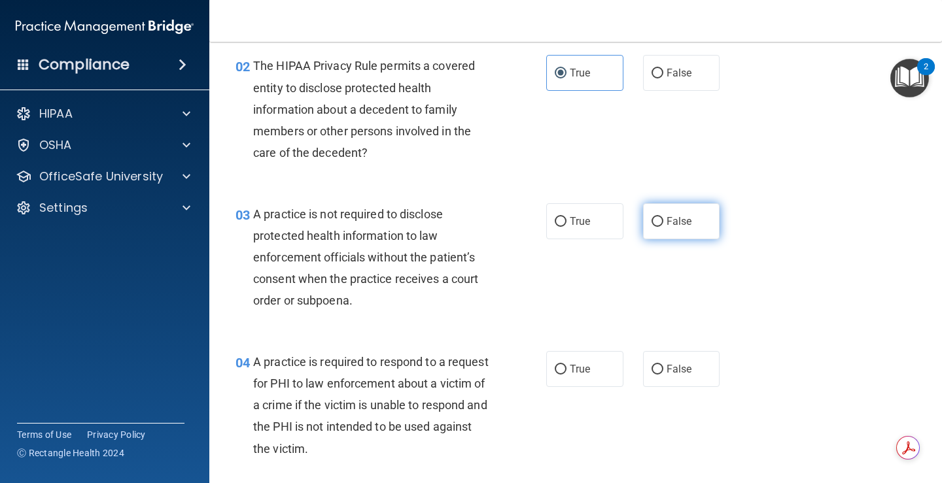
click at [655, 228] on label "False" at bounding box center [681, 221] width 77 height 36
click at [655, 227] on input "False" at bounding box center [657, 222] width 12 height 10
radio input "true"
click at [593, 220] on label "True" at bounding box center [584, 221] width 77 height 36
click at [566, 220] on input "True" at bounding box center [561, 222] width 12 height 10
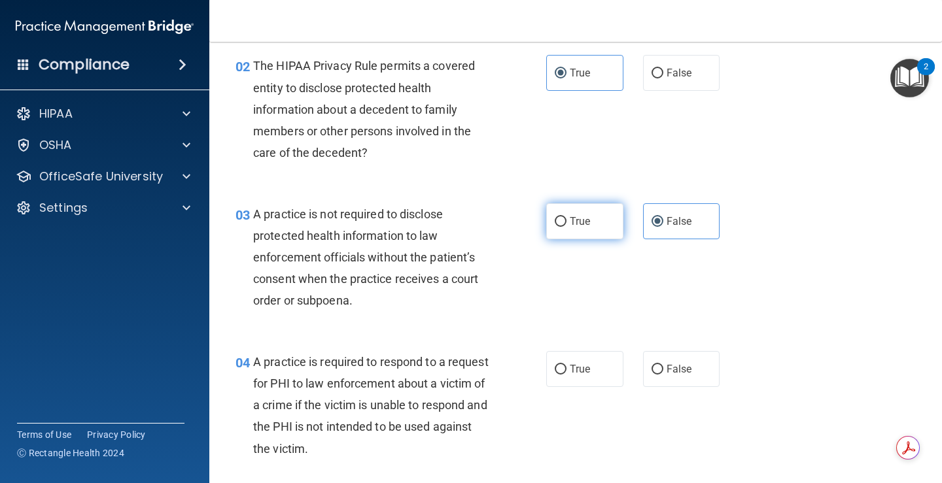
radio input "true"
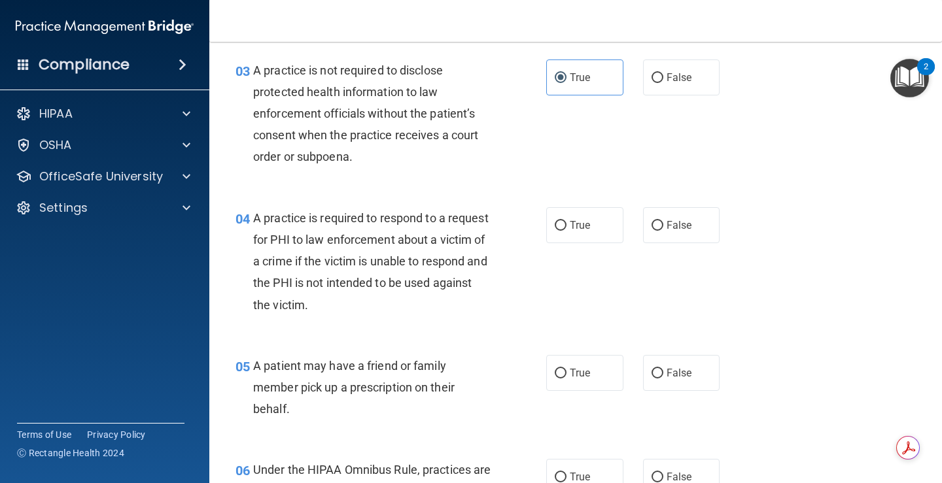
scroll to position [262, 0]
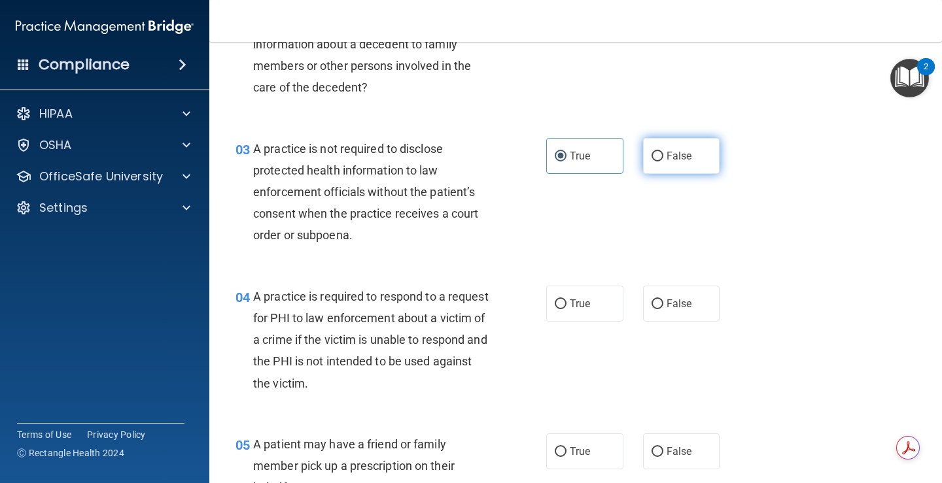
click at [643, 156] on label "False" at bounding box center [681, 156] width 77 height 36
click at [651, 156] on input "False" at bounding box center [657, 157] width 12 height 10
radio input "true"
radio input "false"
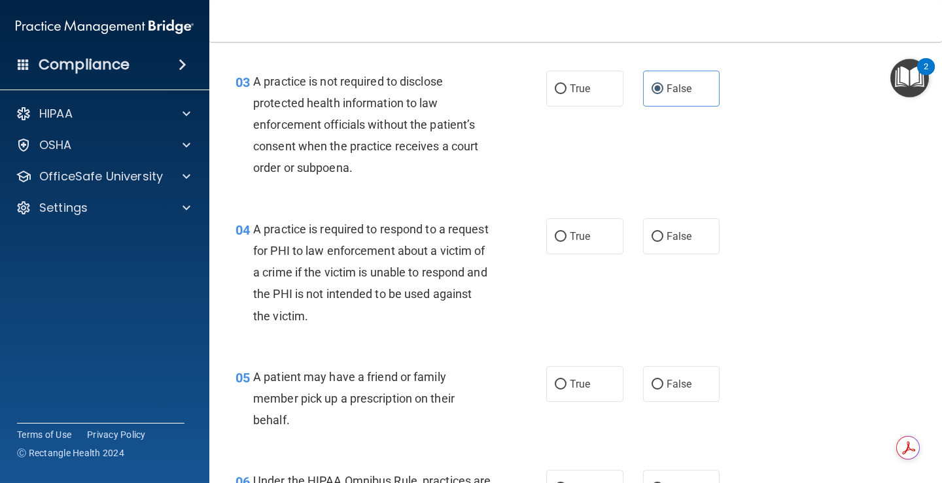
scroll to position [392, 0]
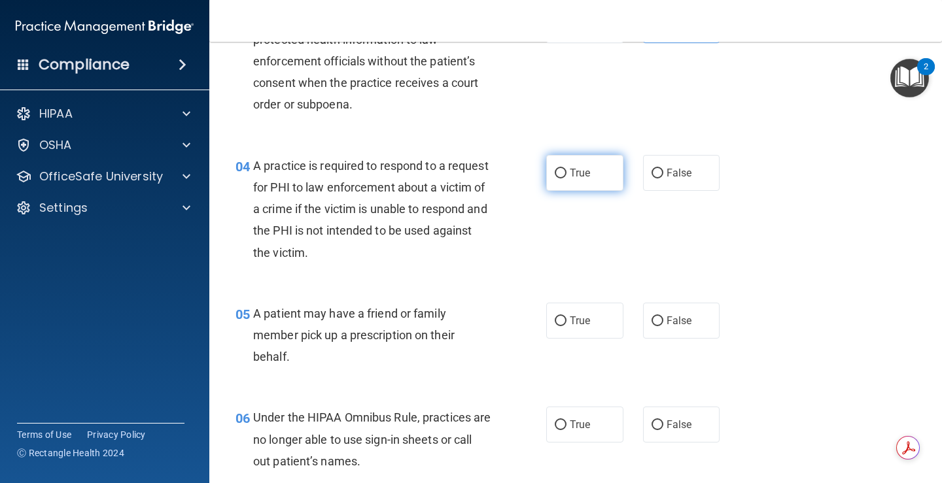
drag, startPoint x: 560, startPoint y: 188, endPoint x: 555, endPoint y: 179, distance: 10.2
click at [555, 179] on label "True" at bounding box center [584, 173] width 77 height 36
click at [555, 179] on input "True" at bounding box center [561, 174] width 12 height 10
radio input "true"
click at [560, 177] on input "True" at bounding box center [561, 174] width 12 height 10
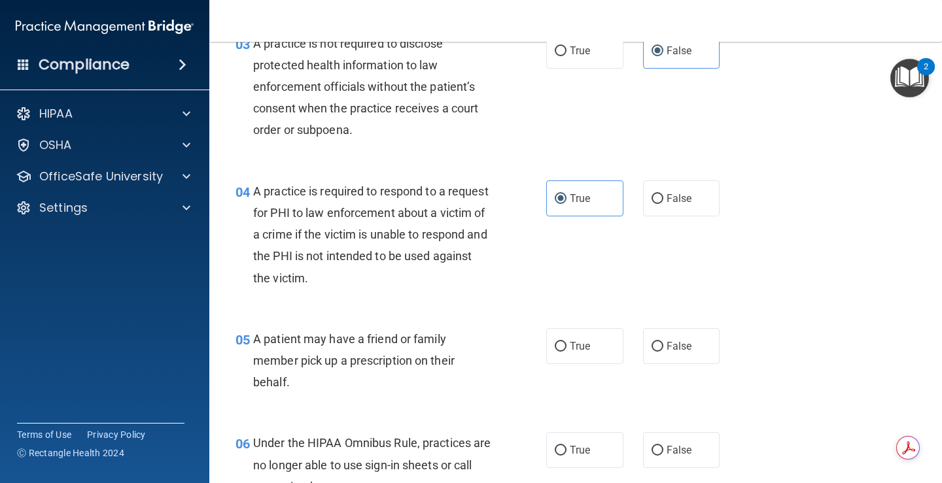
scroll to position [458, 0]
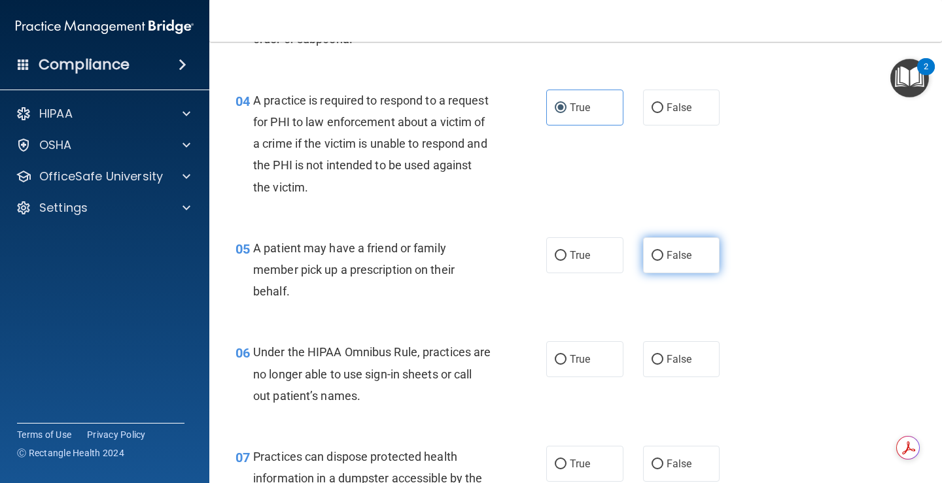
click at [681, 264] on label "False" at bounding box center [681, 255] width 77 height 36
click at [663, 261] on input "False" at bounding box center [657, 256] width 12 height 10
radio input "true"
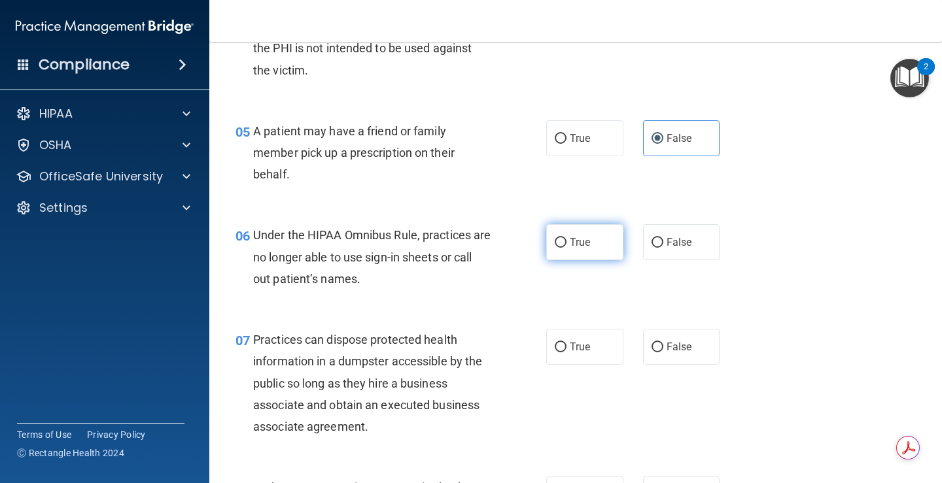
scroll to position [589, 0]
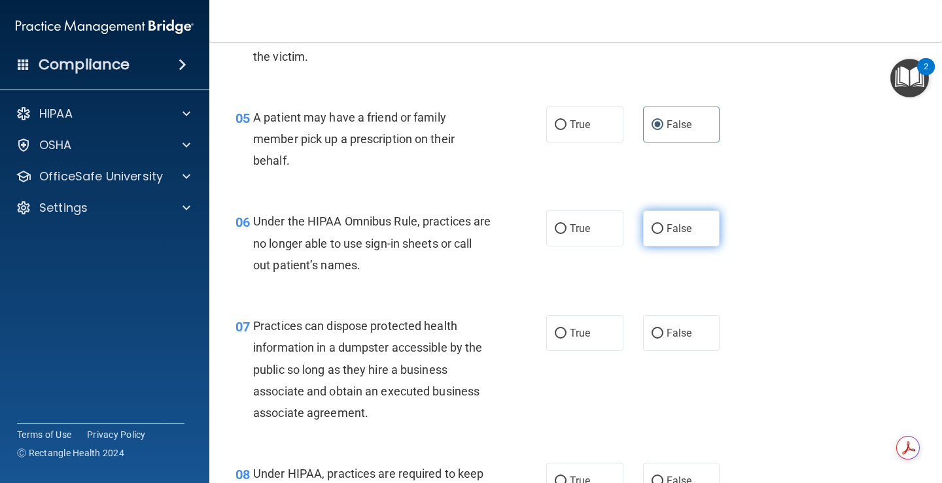
click at [661, 221] on label "False" at bounding box center [681, 229] width 77 height 36
click at [661, 224] on input "False" at bounding box center [657, 229] width 12 height 10
radio input "true"
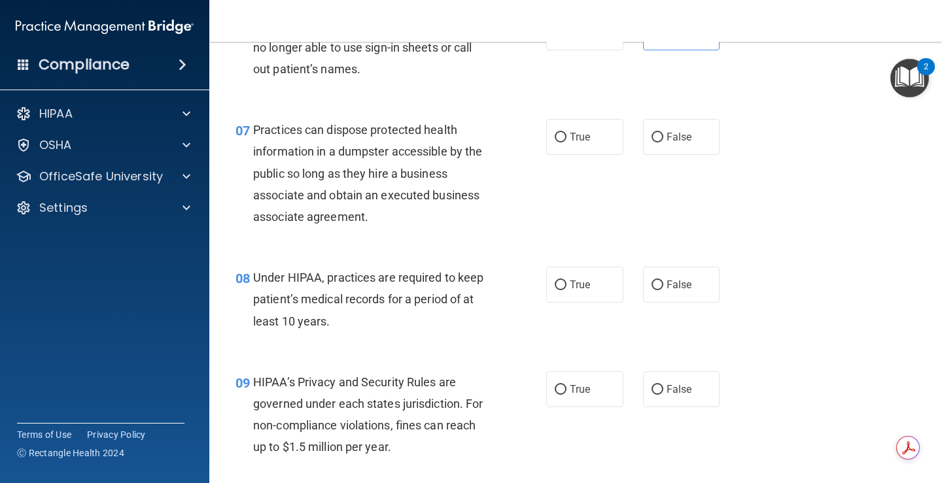
scroll to position [719, 0]
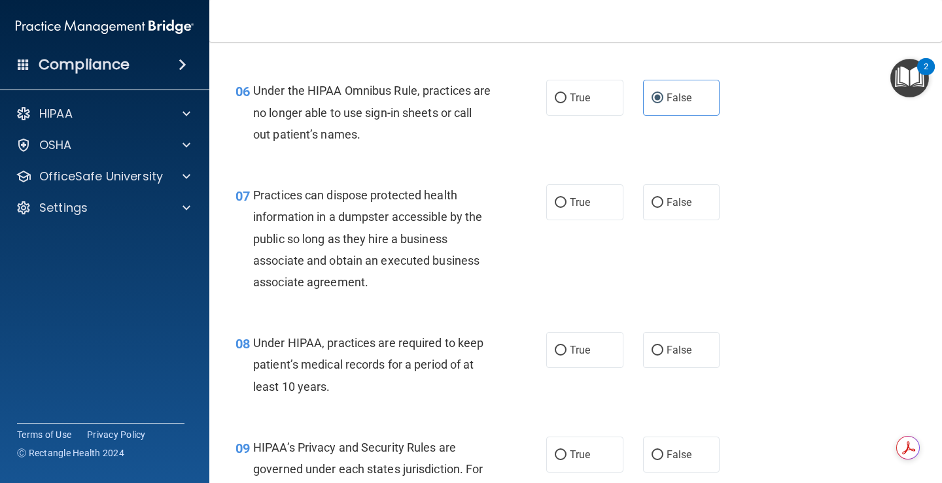
drag, startPoint x: 631, startPoint y: 199, endPoint x: 638, endPoint y: 200, distance: 7.3
click at [632, 199] on div "True False" at bounding box center [638, 202] width 185 height 36
click at [568, 219] on label "True" at bounding box center [584, 202] width 77 height 36
click at [566, 208] on input "True" at bounding box center [561, 203] width 12 height 10
radio input "true"
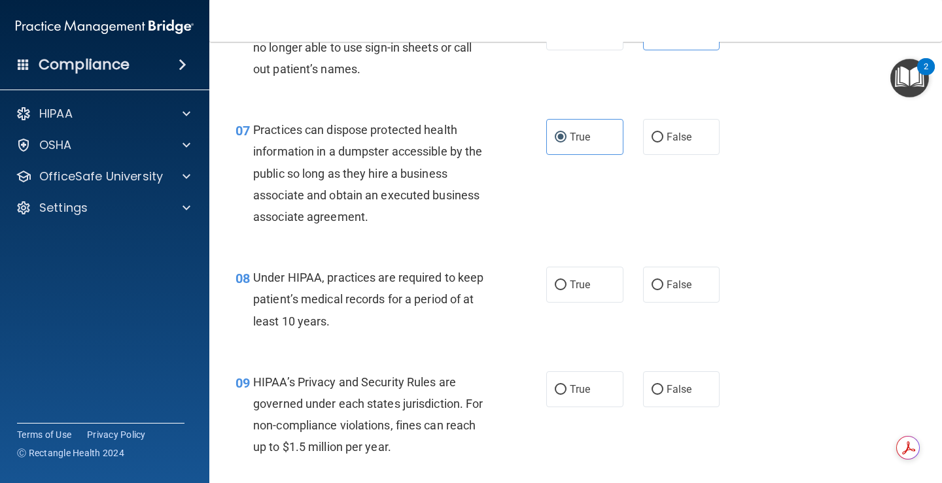
scroll to position [850, 0]
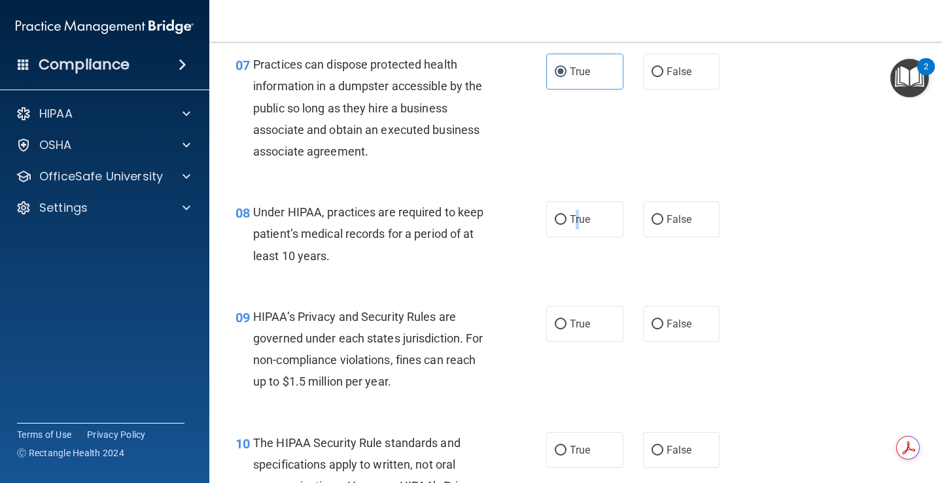
drag, startPoint x: 572, startPoint y: 231, endPoint x: 591, endPoint y: 242, distance: 21.4
click at [575, 231] on label "True" at bounding box center [584, 219] width 77 height 36
click at [586, 222] on label "True" at bounding box center [584, 219] width 77 height 36
click at [566, 222] on input "True" at bounding box center [561, 220] width 12 height 10
radio input "true"
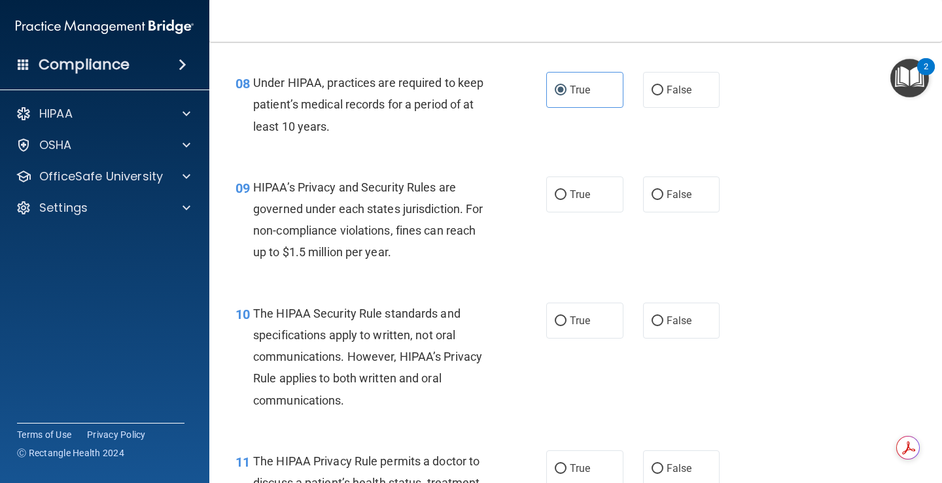
scroll to position [981, 0]
click at [559, 205] on label "True" at bounding box center [584, 193] width 77 height 36
click at [559, 199] on input "True" at bounding box center [561, 194] width 12 height 10
radio input "true"
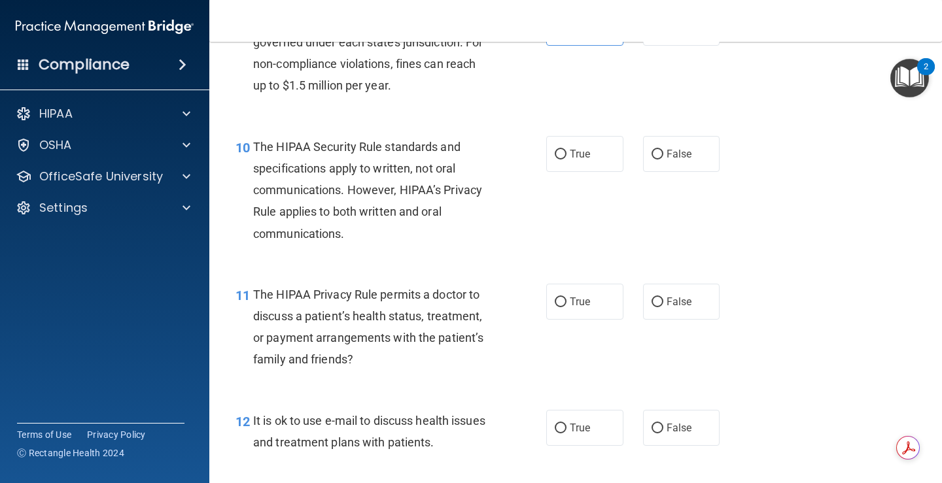
scroll to position [1177, 0]
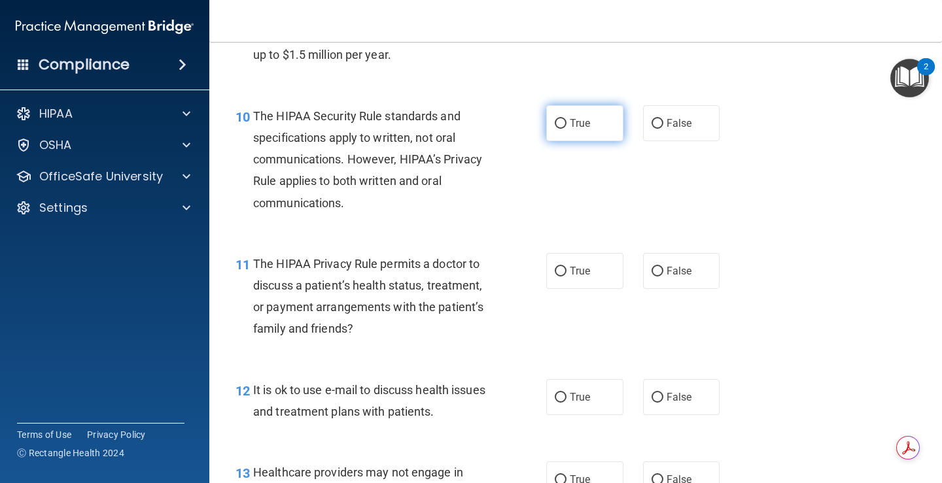
click at [608, 135] on label "True" at bounding box center [584, 123] width 77 height 36
click at [566, 129] on input "True" at bounding box center [561, 124] width 12 height 10
radio input "true"
click at [570, 272] on span "True" at bounding box center [580, 271] width 20 height 12
click at [566, 272] on input "True" at bounding box center [561, 272] width 12 height 10
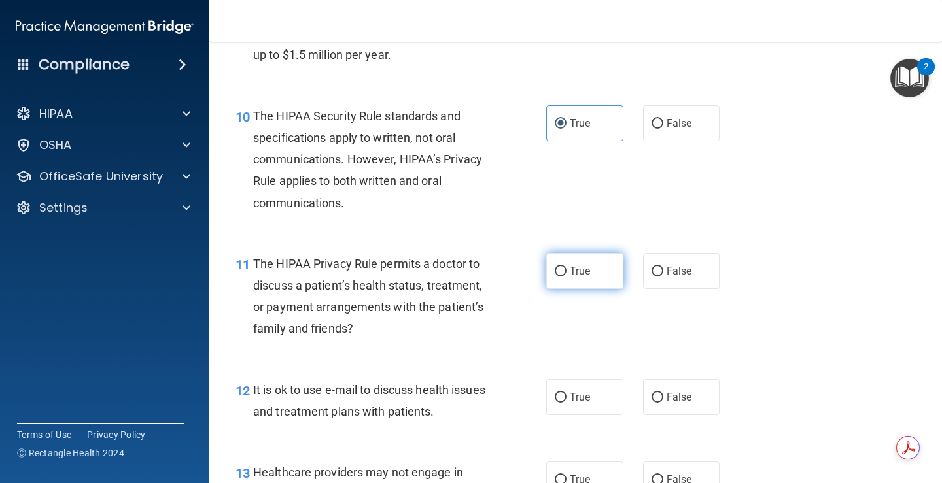
radio input "true"
click at [682, 280] on label "False" at bounding box center [681, 271] width 77 height 36
click at [663, 277] on input "False" at bounding box center [657, 272] width 12 height 10
radio input "true"
radio input "false"
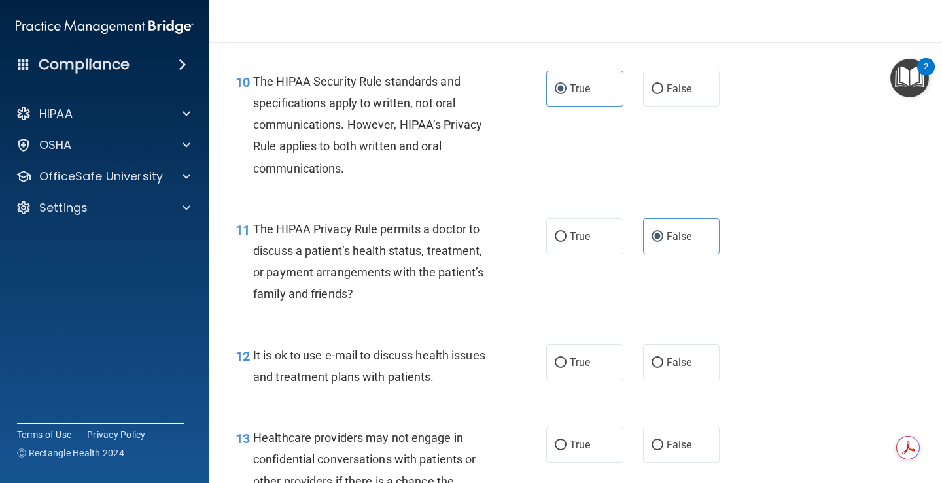
scroll to position [1243, 0]
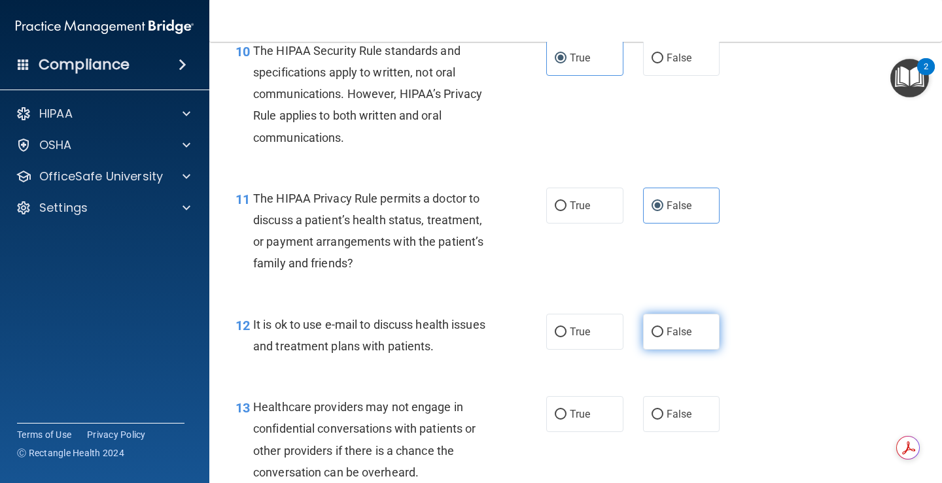
click at [697, 342] on label "False" at bounding box center [681, 332] width 77 height 36
click at [663, 337] on input "False" at bounding box center [657, 333] width 12 height 10
radio input "true"
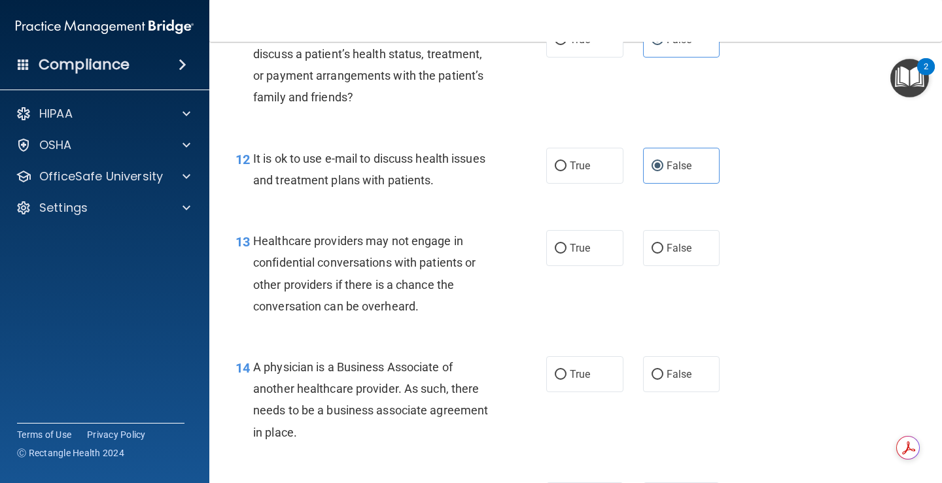
scroll to position [1439, 0]
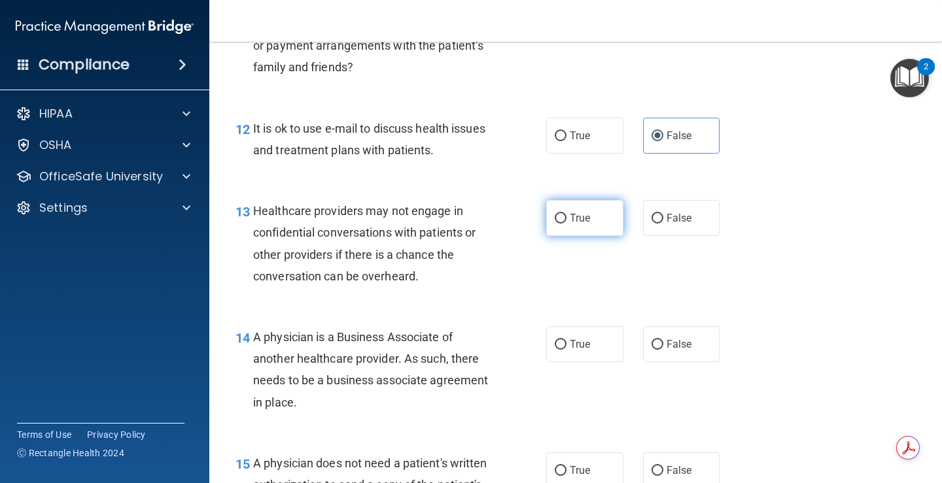
click at [606, 216] on label "True" at bounding box center [584, 218] width 77 height 36
click at [566, 216] on input "True" at bounding box center [561, 219] width 12 height 10
radio input "true"
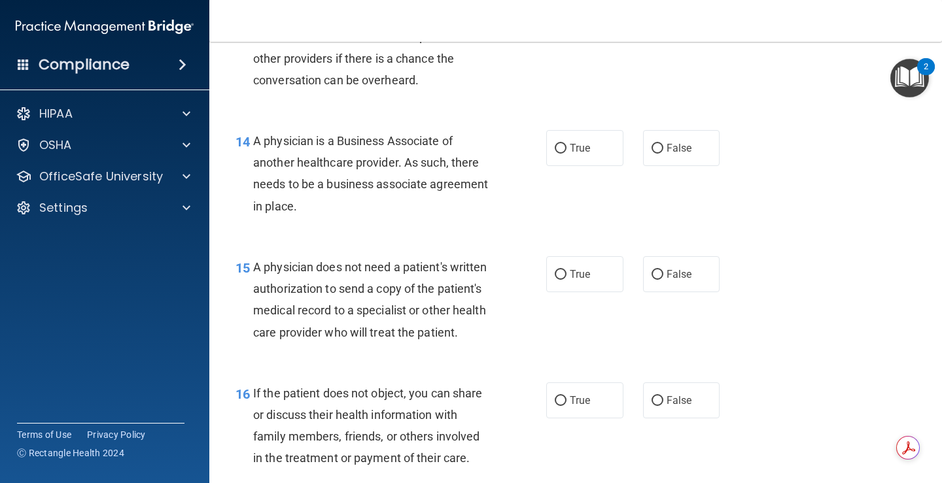
scroll to position [1570, 0]
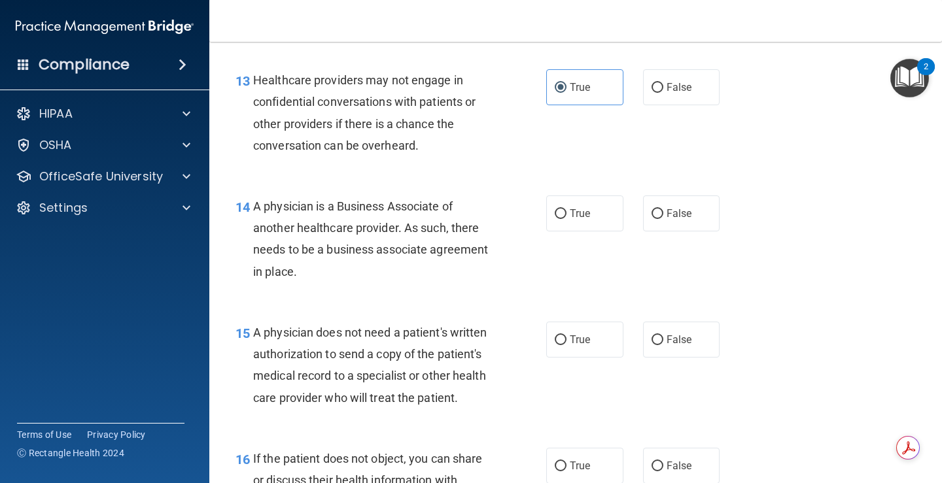
click at [581, 234] on div "14 A physician is a Business Associate of another healthcare provider. As such,…" at bounding box center [576, 242] width 700 height 126
click at [584, 220] on label "True" at bounding box center [584, 214] width 77 height 36
click at [566, 219] on input "True" at bounding box center [561, 214] width 12 height 10
radio input "true"
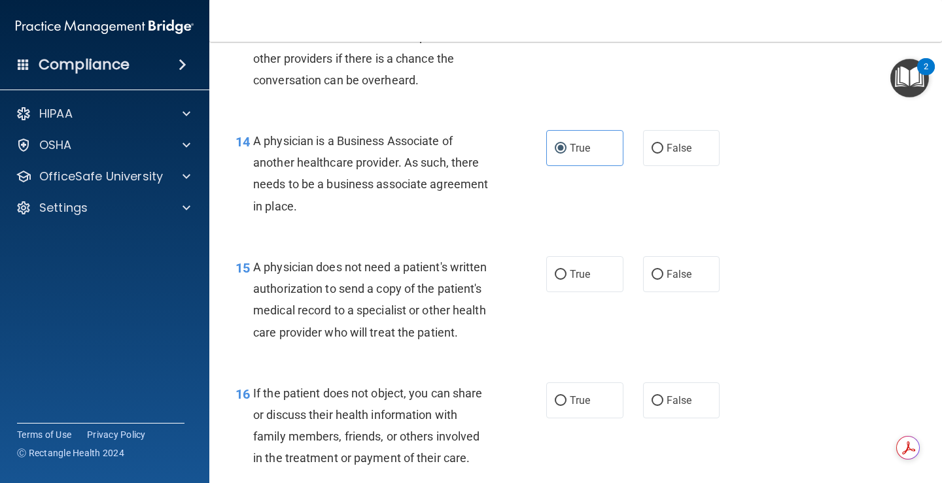
scroll to position [1701, 0]
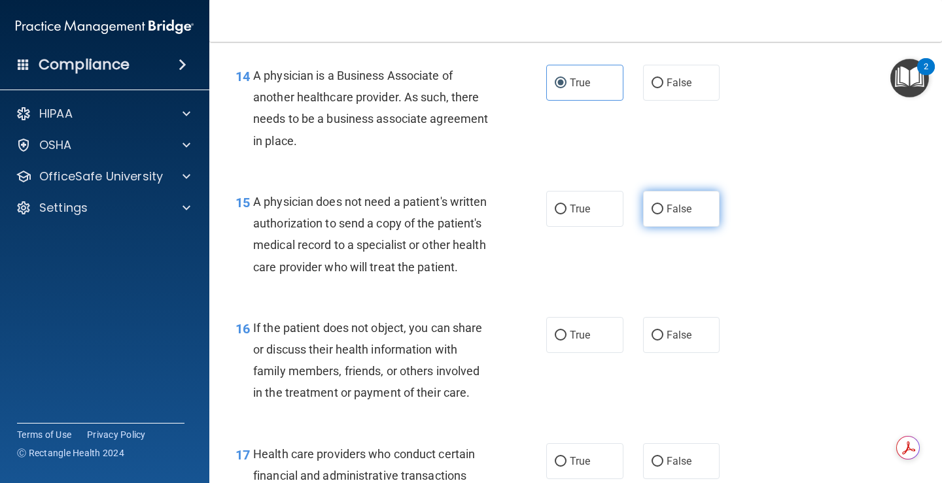
click at [700, 218] on label "False" at bounding box center [681, 209] width 77 height 36
click at [663, 215] on input "False" at bounding box center [657, 210] width 12 height 10
radio input "true"
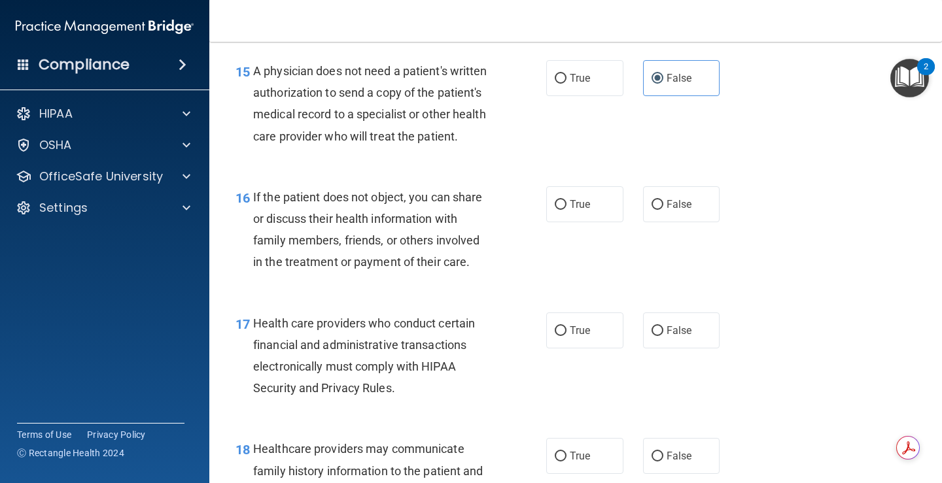
scroll to position [1897, 0]
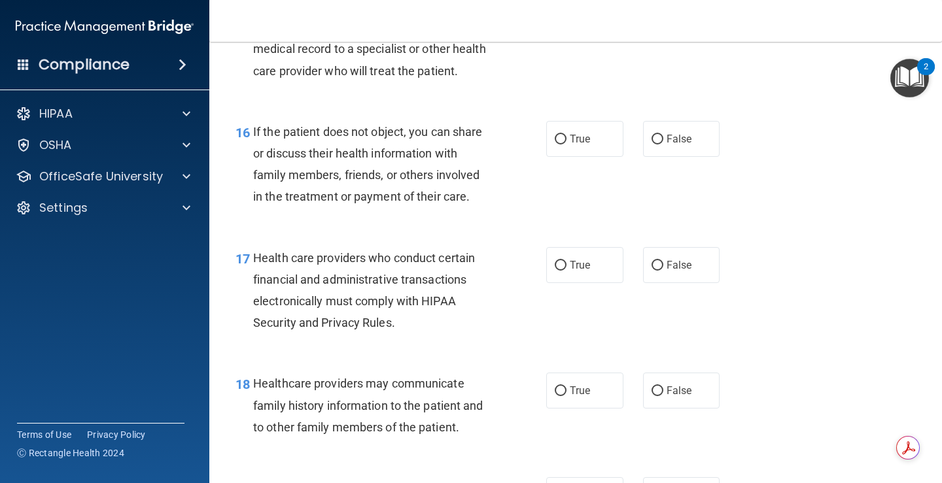
click at [694, 182] on div "16 If the patient does not object, you can share or discuss their health inform…" at bounding box center [576, 168] width 700 height 126
click at [696, 157] on label "False" at bounding box center [681, 139] width 77 height 36
click at [663, 145] on input "False" at bounding box center [657, 140] width 12 height 10
radio input "true"
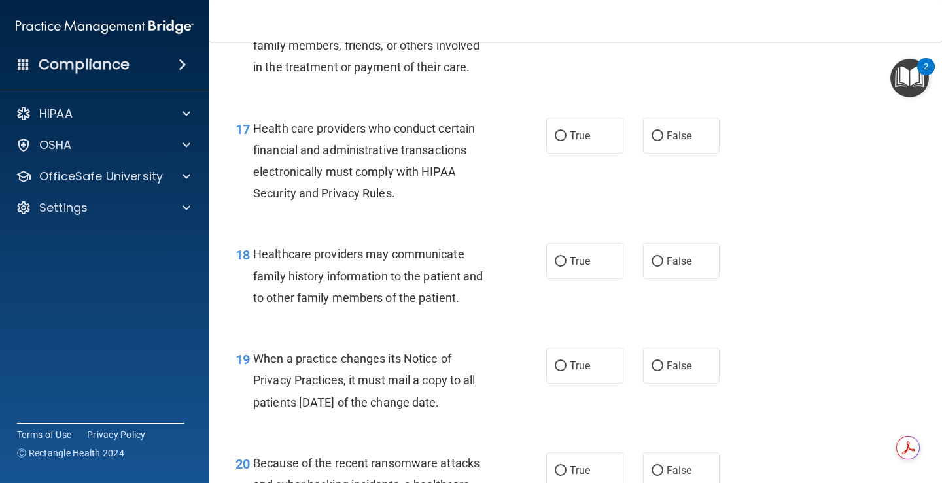
scroll to position [2028, 0]
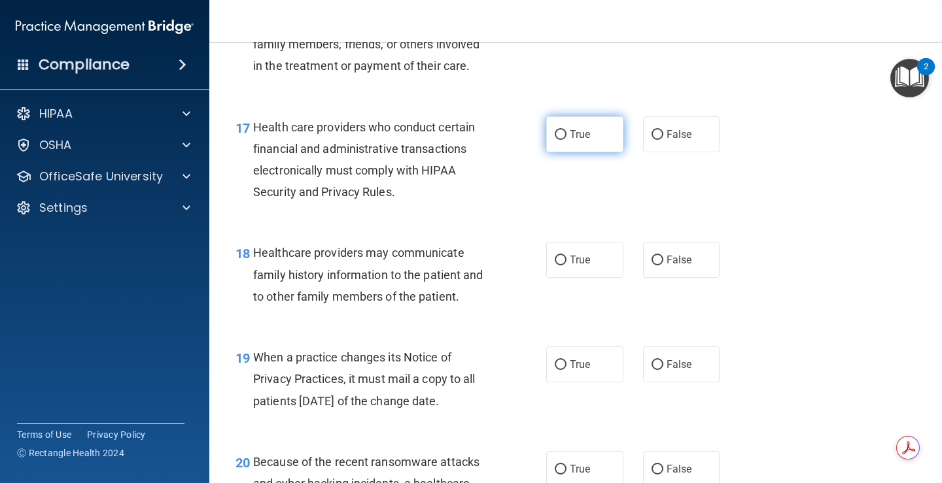
click at [572, 152] on label "True" at bounding box center [584, 134] width 77 height 36
click at [566, 140] on input "True" at bounding box center [561, 135] width 12 height 10
radio input "true"
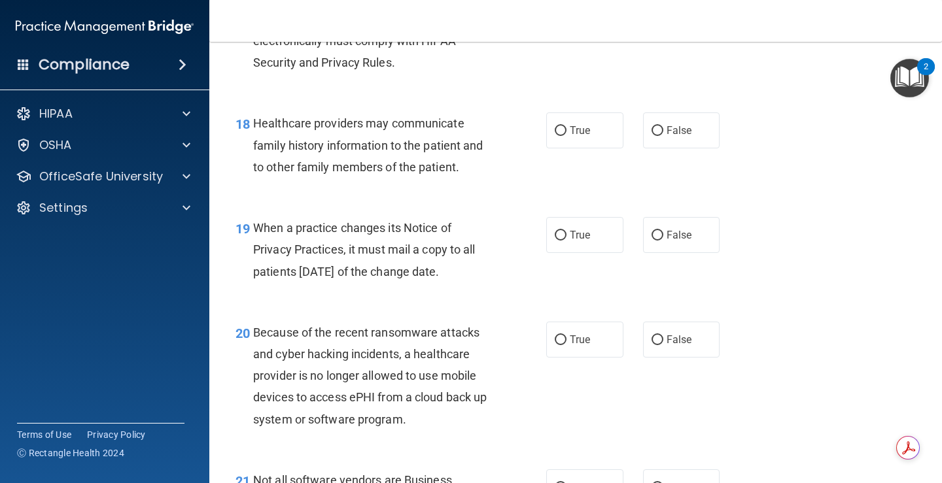
scroll to position [2158, 0]
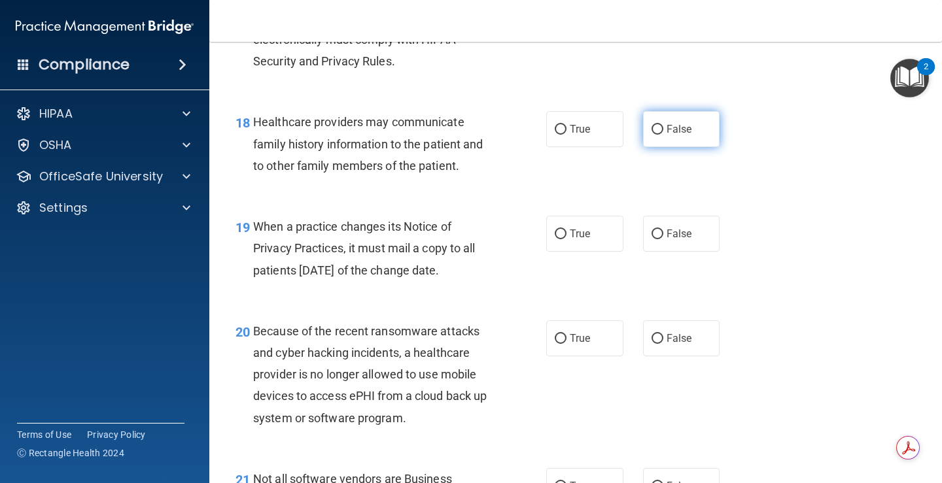
click at [658, 147] on label "False" at bounding box center [681, 129] width 77 height 36
click at [658, 135] on input "False" at bounding box center [657, 130] width 12 height 10
radio input "true"
click at [584, 252] on label "True" at bounding box center [584, 234] width 77 height 36
click at [566, 239] on input "True" at bounding box center [561, 235] width 12 height 10
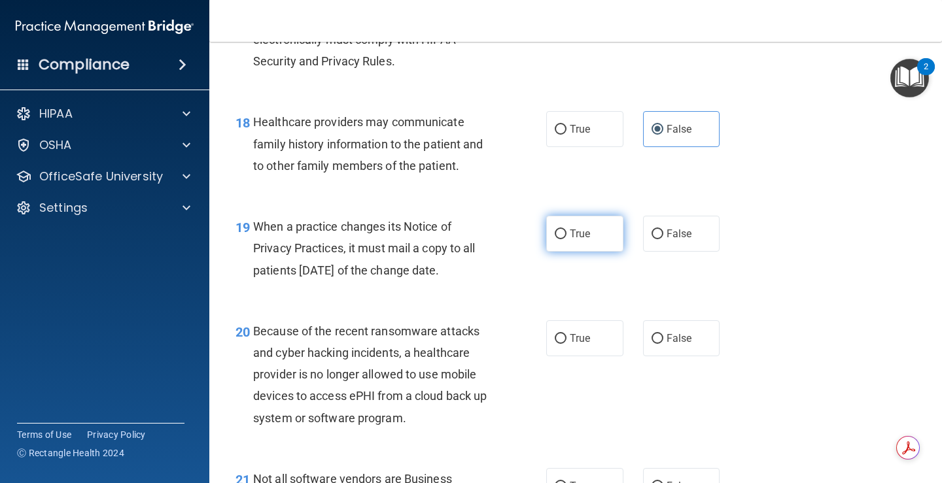
radio input "true"
click at [690, 356] on label "False" at bounding box center [681, 338] width 77 height 36
click at [663, 344] on input "False" at bounding box center [657, 339] width 12 height 10
radio input "true"
click at [538, 360] on div "20 Because of the recent ransomware attacks and cyber hacking incidents, a heal…" at bounding box center [391, 377] width 350 height 115
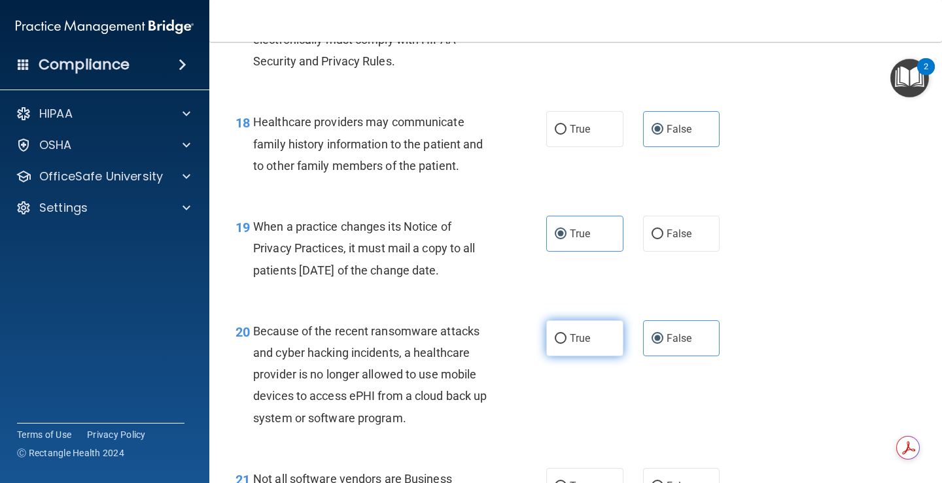
click at [580, 345] on span "True" at bounding box center [580, 338] width 20 height 12
click at [566, 344] on input "True" at bounding box center [561, 339] width 12 height 10
radio input "true"
radio input "false"
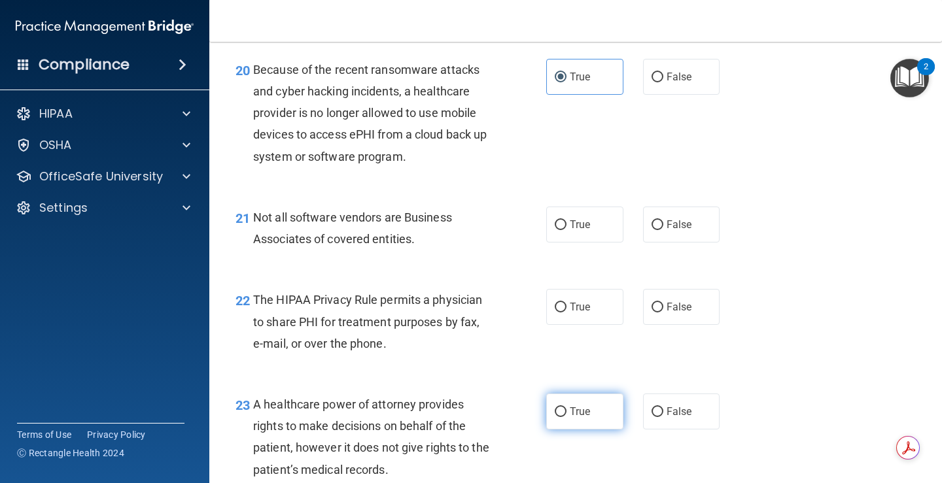
scroll to position [2485, 0]
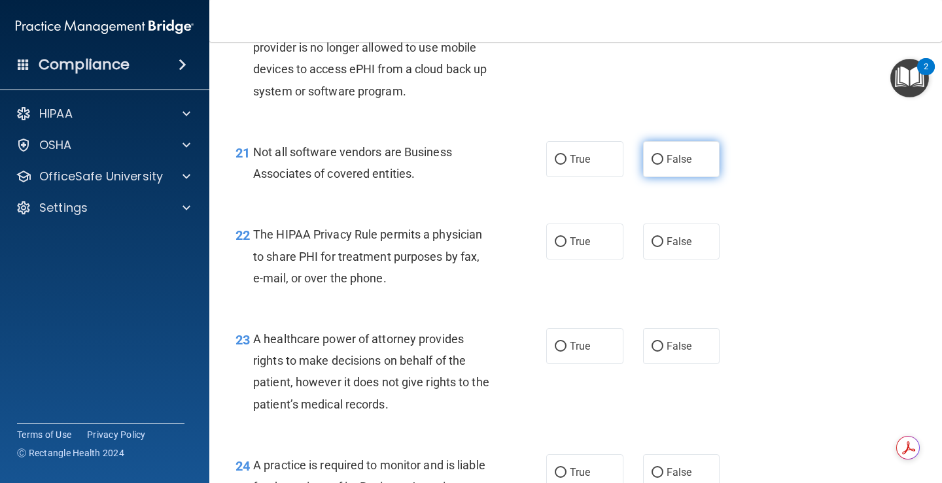
click at [650, 177] on label "False" at bounding box center [681, 159] width 77 height 36
click at [651, 165] on input "False" at bounding box center [657, 160] width 12 height 10
radio input "true"
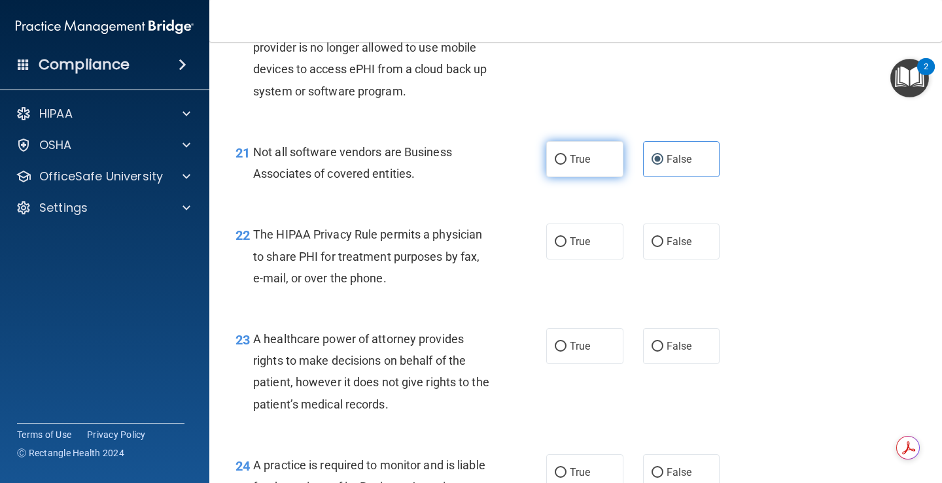
click at [581, 165] on span "True" at bounding box center [580, 159] width 20 height 12
click at [566, 165] on input "True" at bounding box center [561, 160] width 12 height 10
radio input "true"
radio input "false"
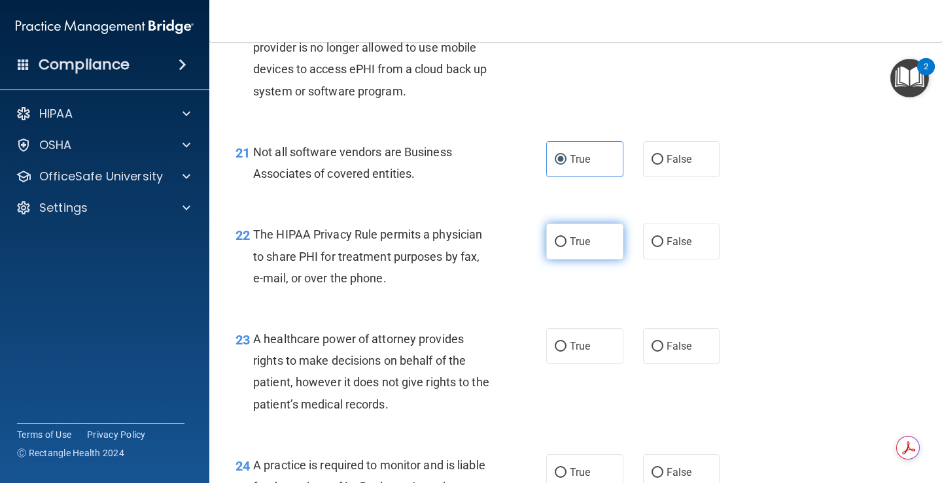
click at [551, 260] on label "True" at bounding box center [584, 242] width 77 height 36
click at [555, 247] on input "True" at bounding box center [561, 242] width 12 height 10
radio input "true"
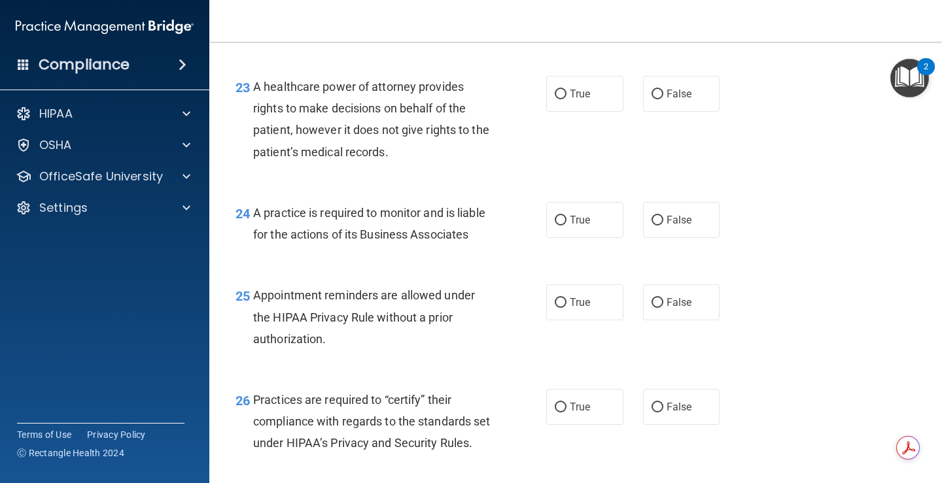
scroll to position [2747, 0]
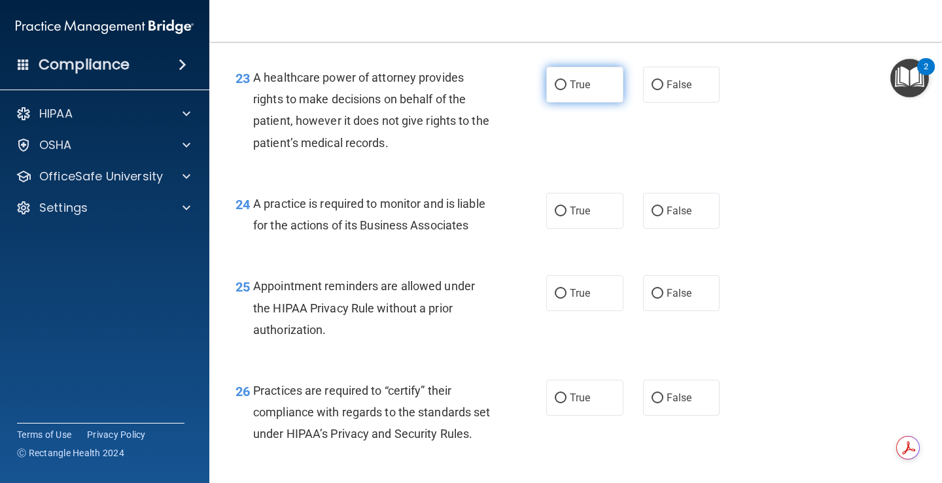
click at [590, 103] on label "True" at bounding box center [584, 85] width 77 height 36
click at [566, 90] on input "True" at bounding box center [561, 85] width 12 height 10
radio input "true"
click at [540, 232] on div "24 A practice is required to monitor and is liable for the actions of its Busin…" at bounding box center [391, 218] width 350 height 50
click at [627, 229] on div "True False" at bounding box center [638, 211] width 185 height 36
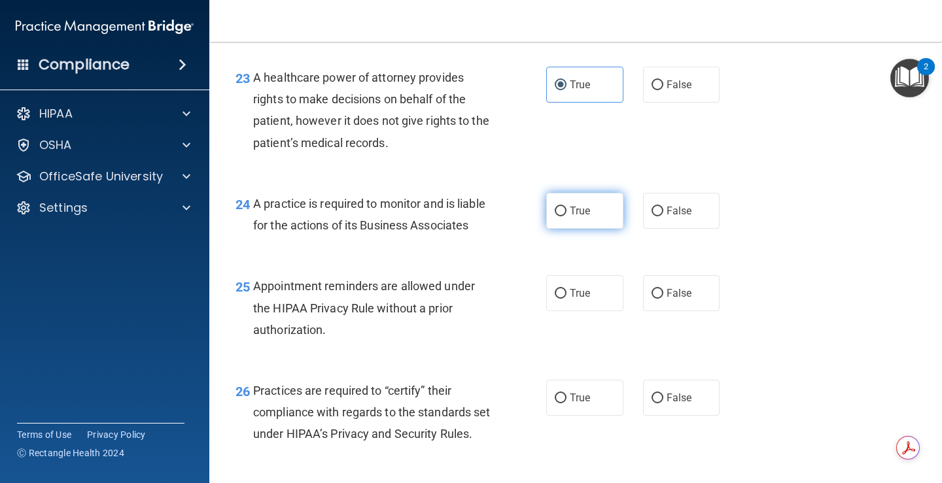
click at [604, 229] on label "True" at bounding box center [584, 211] width 77 height 36
click at [566, 216] on input "True" at bounding box center [561, 212] width 12 height 10
radio input "true"
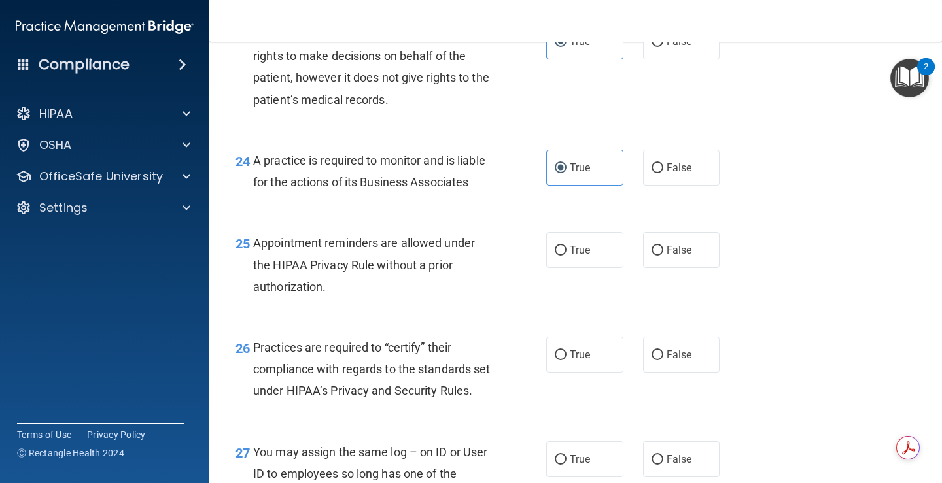
scroll to position [2878, 0]
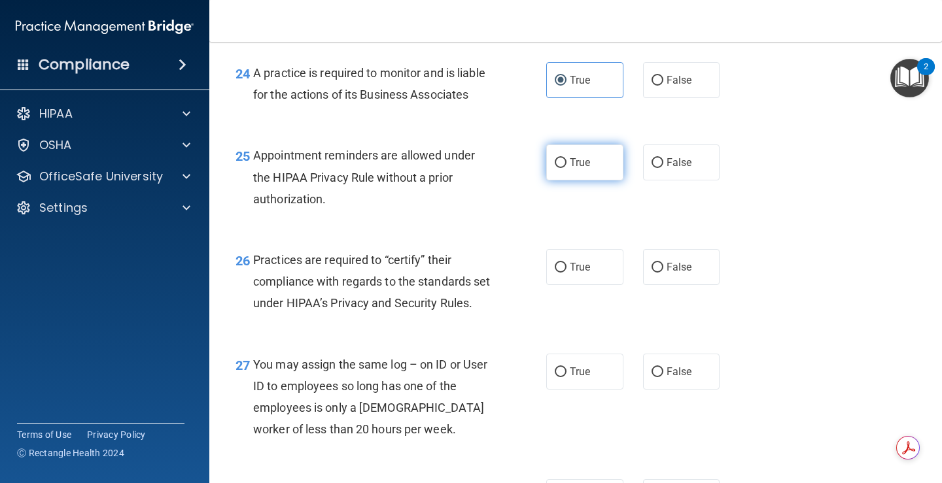
click at [546, 181] on label "True" at bounding box center [584, 163] width 77 height 36
click at [555, 168] on input "True" at bounding box center [561, 163] width 12 height 10
radio input "true"
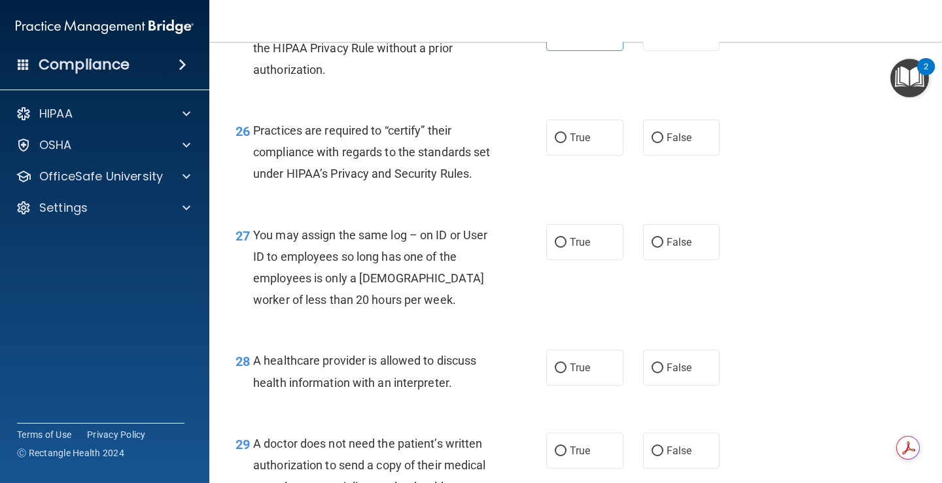
scroll to position [3009, 0]
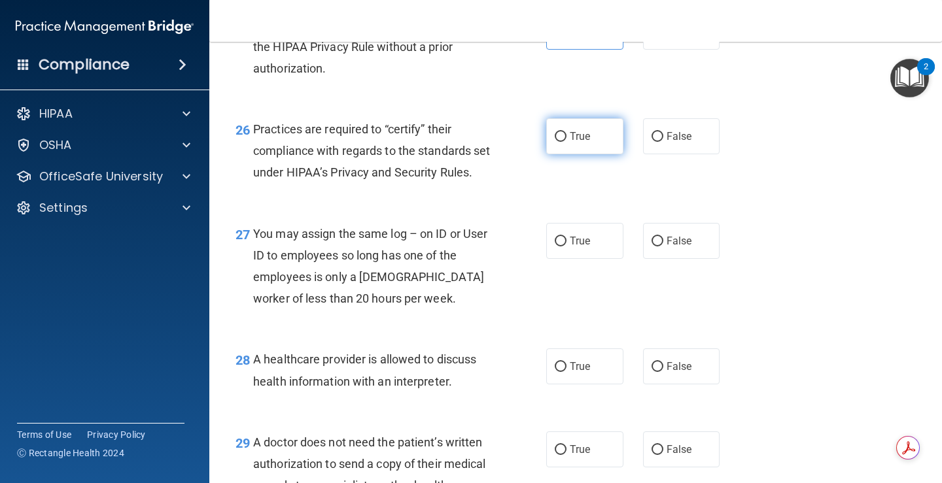
click at [568, 154] on label "True" at bounding box center [584, 136] width 77 height 36
click at [566, 142] on input "True" at bounding box center [561, 137] width 12 height 10
radio input "true"
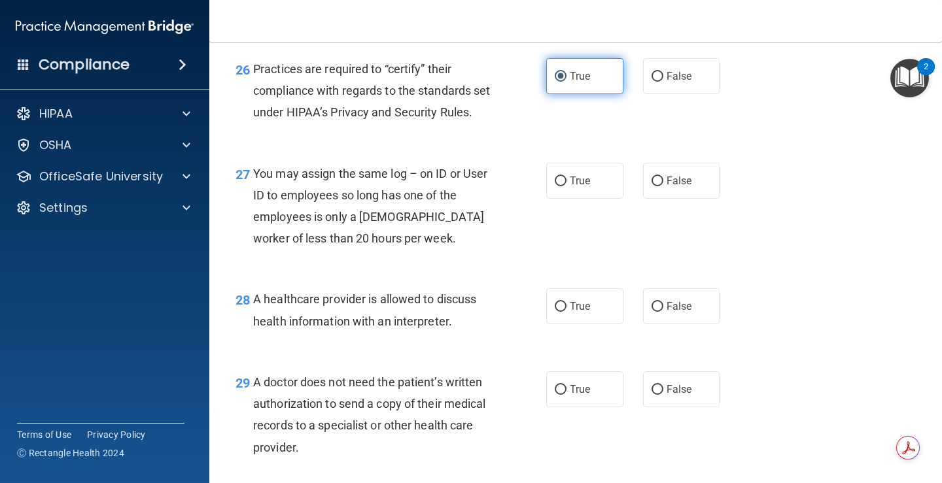
scroll to position [3140, 0]
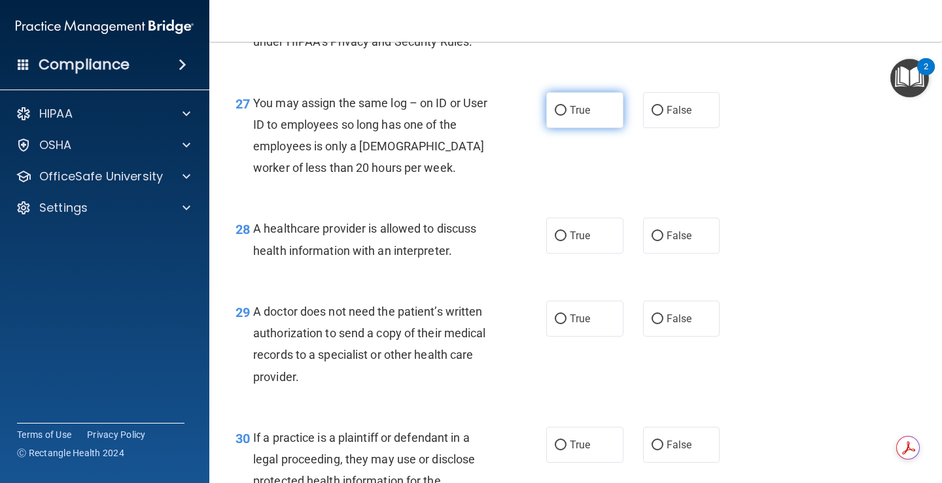
click at [610, 128] on label "True" at bounding box center [584, 110] width 77 height 36
click at [566, 116] on input "True" at bounding box center [561, 111] width 12 height 10
radio input "true"
click at [659, 128] on label "False" at bounding box center [681, 110] width 77 height 36
click at [659, 116] on input "False" at bounding box center [657, 111] width 12 height 10
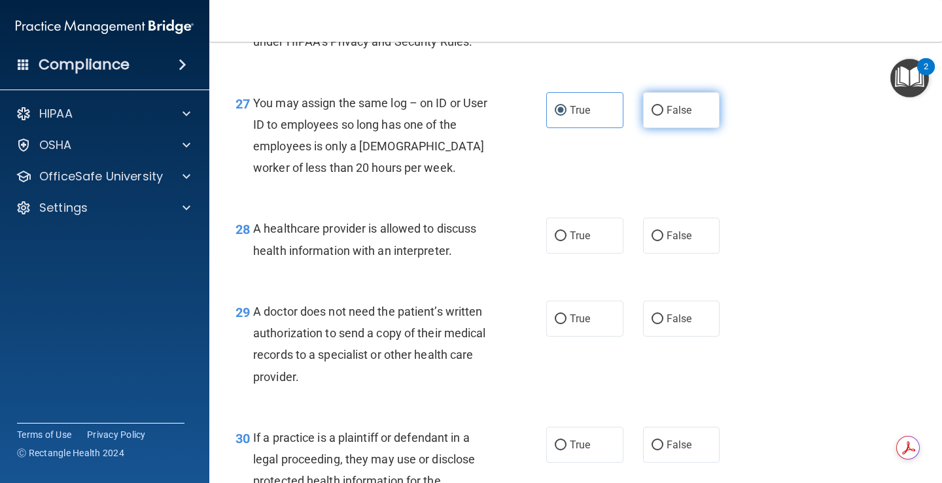
radio input "true"
radio input "false"
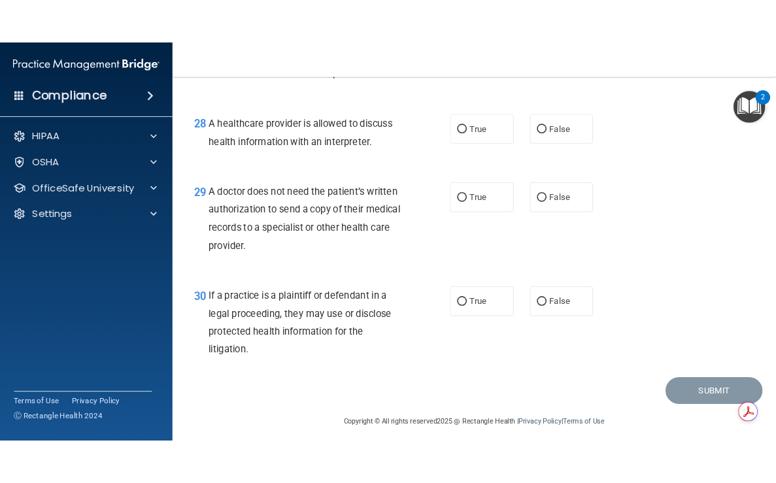
scroll to position [3336, 0]
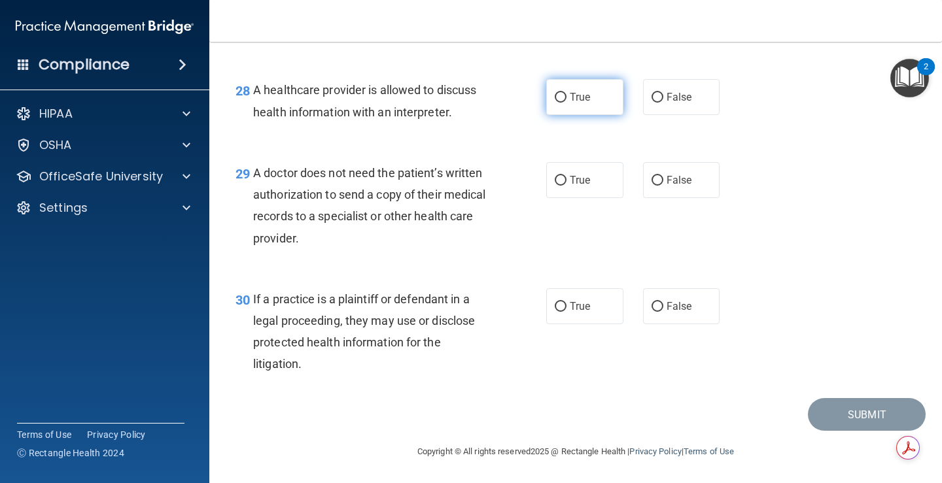
click at [591, 115] on label "True" at bounding box center [584, 97] width 77 height 36
click at [566, 103] on input "True" at bounding box center [561, 98] width 12 height 10
radio input "true"
click at [653, 198] on label "False" at bounding box center [681, 180] width 77 height 36
click at [653, 186] on input "False" at bounding box center [657, 181] width 12 height 10
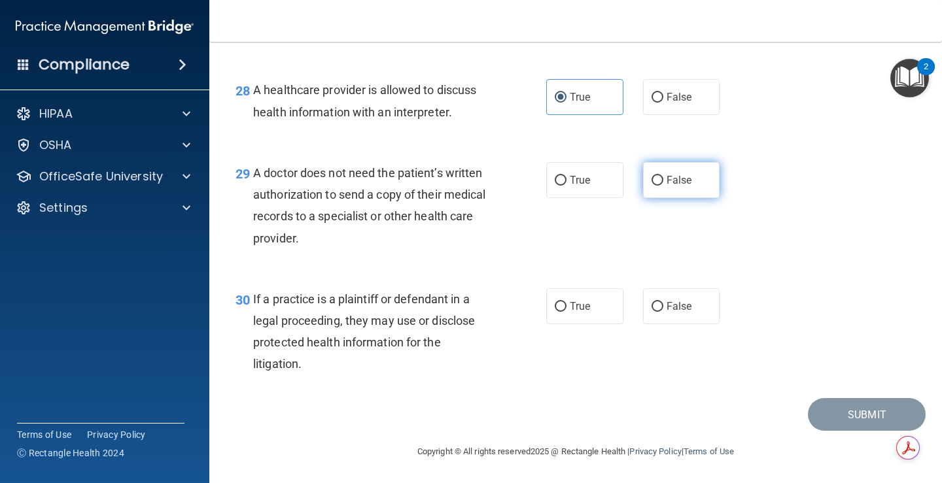
radio input "true"
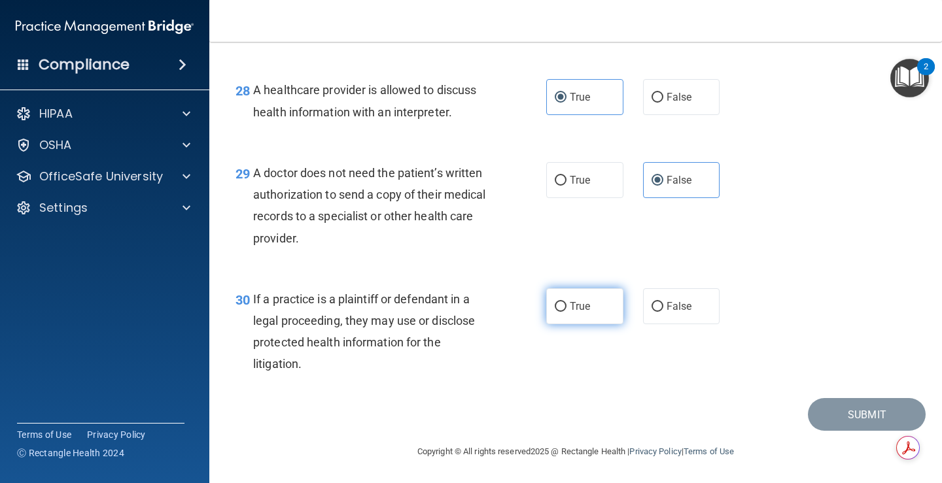
click at [604, 324] on label "True" at bounding box center [584, 306] width 77 height 36
click at [566, 312] on input "True" at bounding box center [561, 307] width 12 height 10
radio input "true"
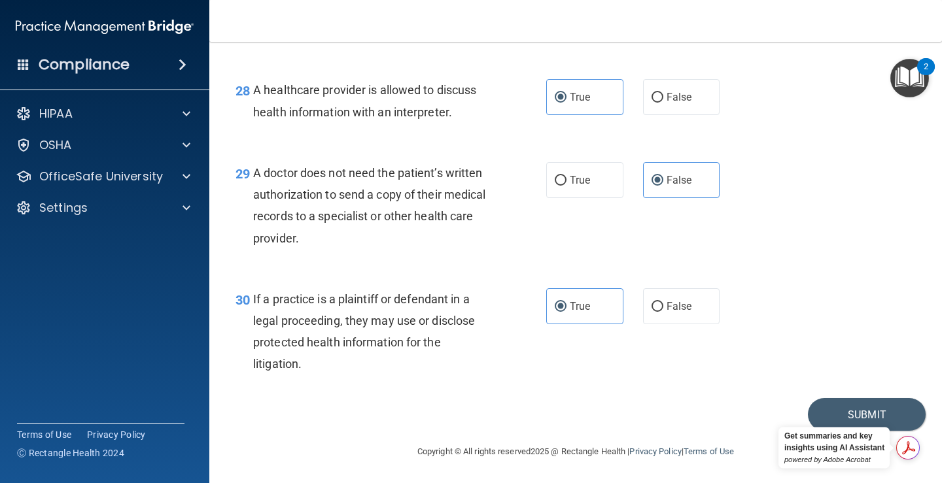
click at [907, 440] on div "Get summaries and key insights using AI Assistant powered by Adobe Acrobat" at bounding box center [919, 448] width 46 height 24
click at [850, 432] on button "Submit" at bounding box center [867, 414] width 118 height 33
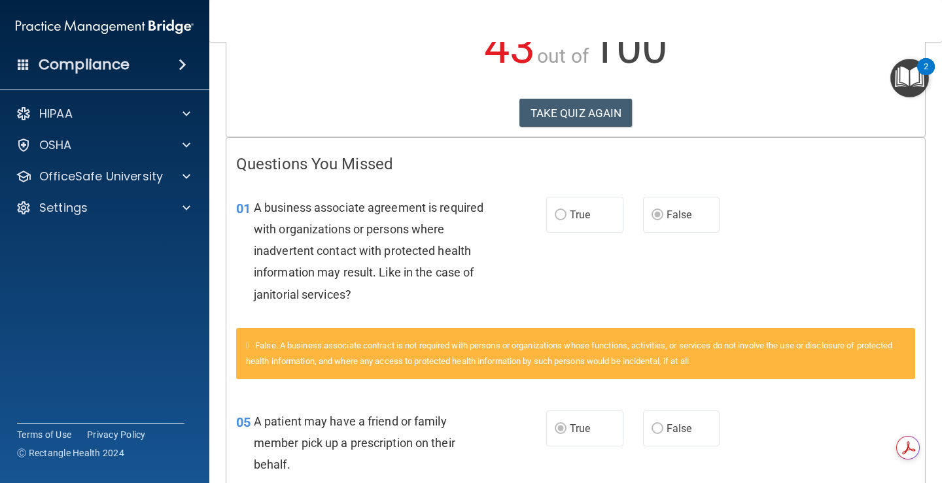
scroll to position [171, 0]
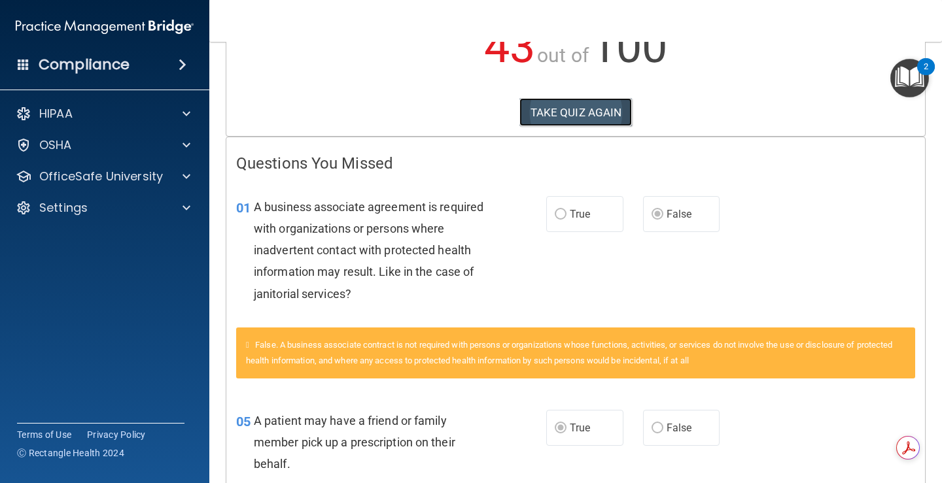
click at [538, 109] on button "TAKE QUIZ AGAIN" at bounding box center [575, 112] width 113 height 29
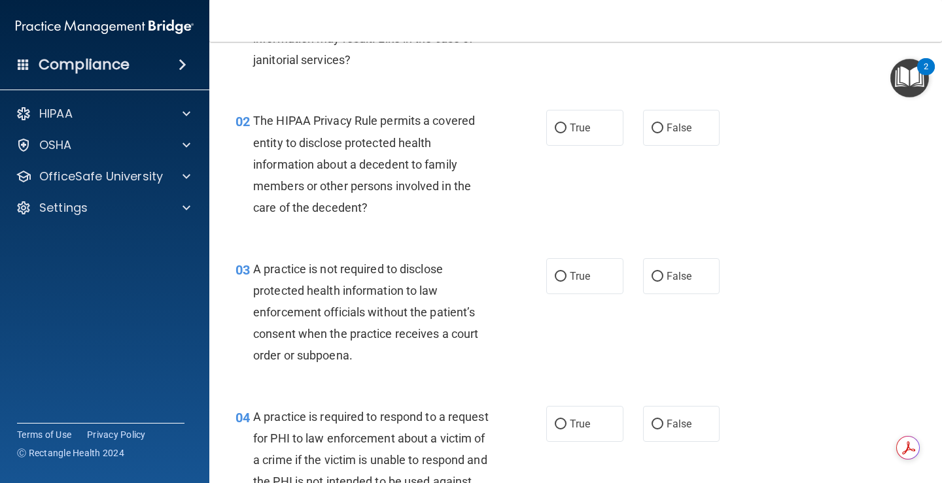
scroll to position [65, 0]
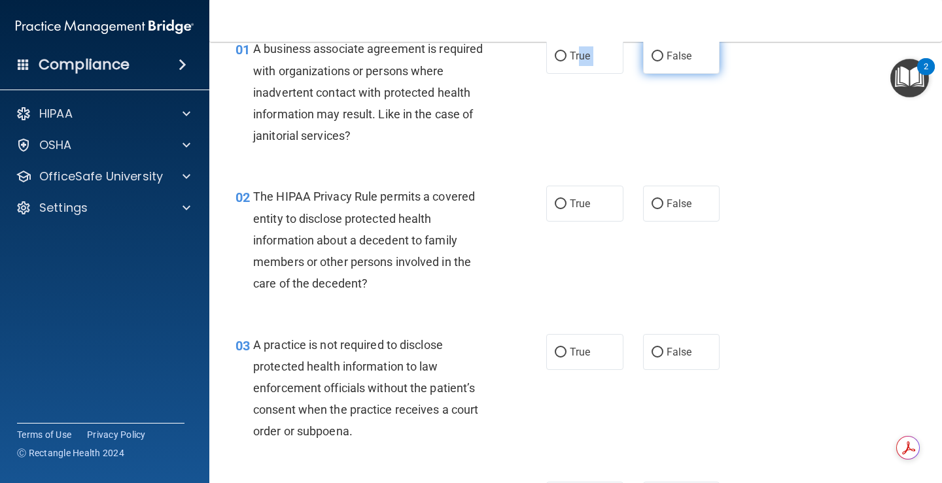
drag, startPoint x: 577, startPoint y: 73, endPoint x: 658, endPoint y: 67, distance: 81.3
click at [648, 67] on div "True False" at bounding box center [638, 56] width 185 height 36
click at [666, 67] on label "False" at bounding box center [681, 56] width 77 height 36
click at [663, 61] on input "False" at bounding box center [657, 57] width 12 height 10
radio input "true"
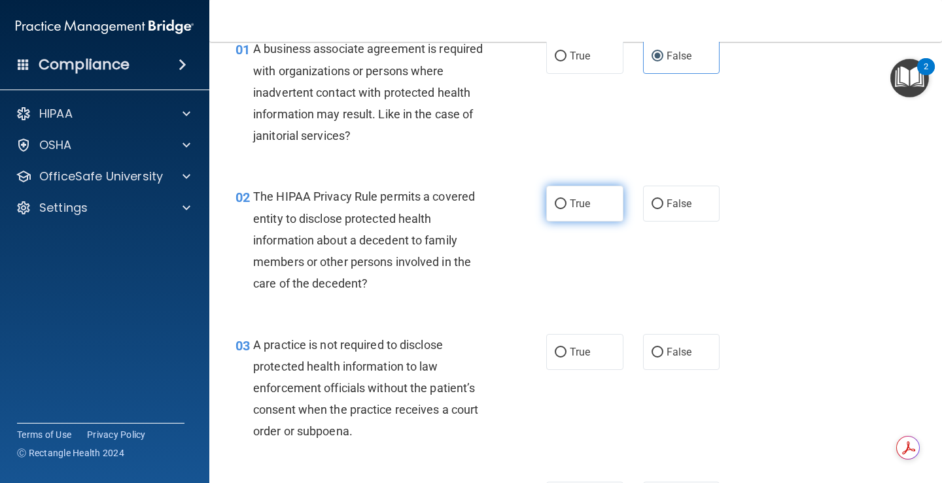
click at [547, 207] on label "True" at bounding box center [584, 204] width 77 height 36
click at [555, 207] on input "True" at bounding box center [561, 204] width 12 height 10
radio input "true"
click at [590, 63] on label "True" at bounding box center [584, 56] width 77 height 36
click at [566, 61] on input "True" at bounding box center [561, 57] width 12 height 10
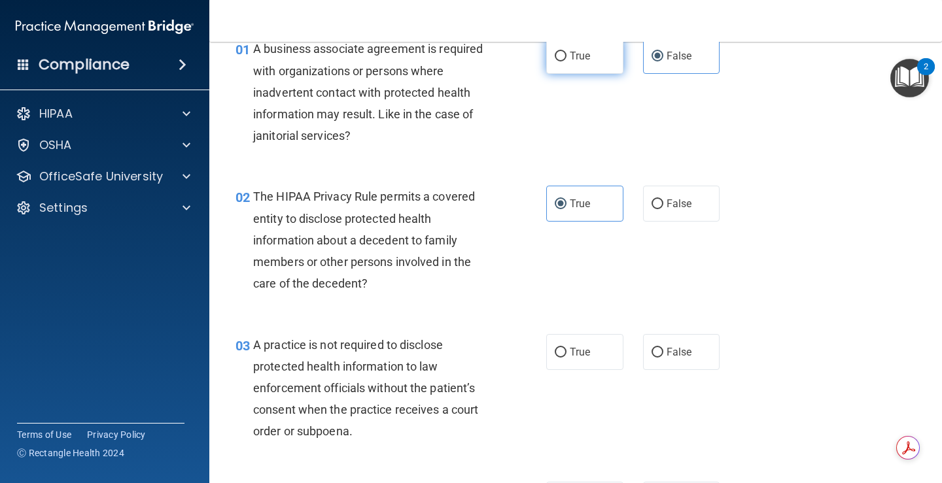
radio input "true"
radio input "false"
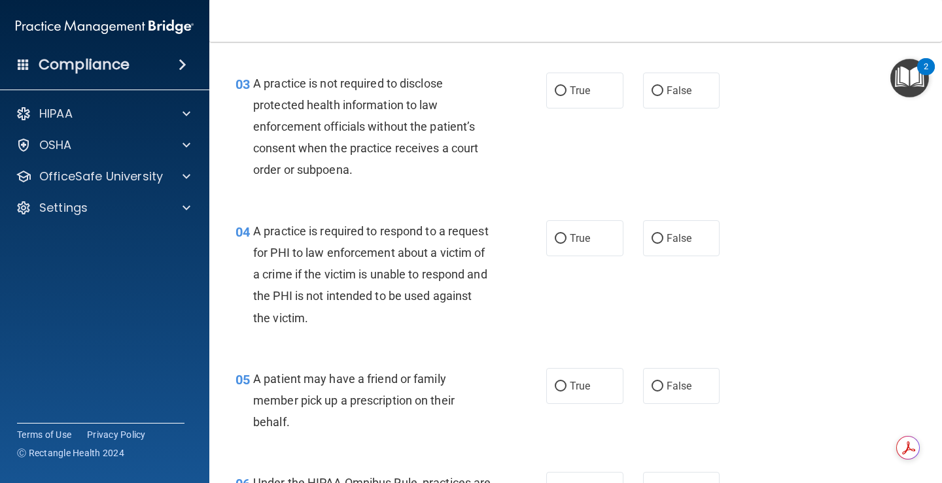
scroll to position [392, 0]
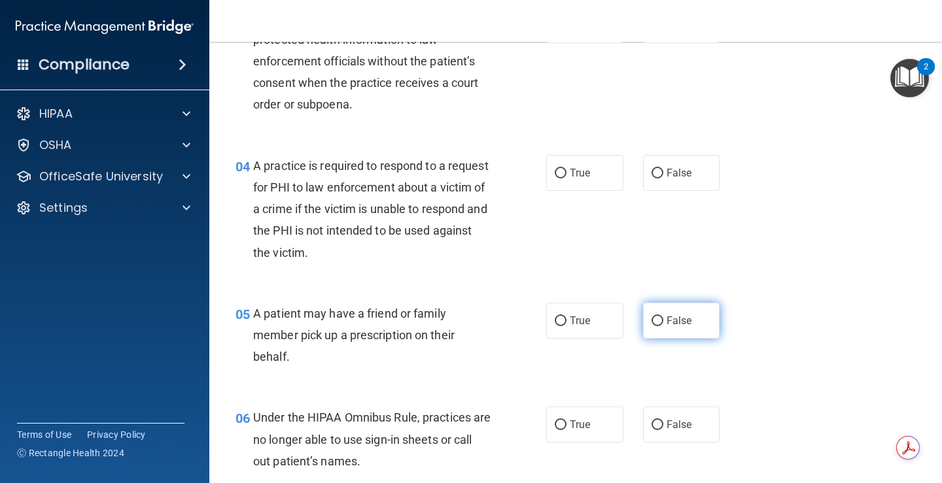
click at [643, 310] on label "False" at bounding box center [681, 321] width 77 height 36
click at [651, 317] on input "False" at bounding box center [657, 322] width 12 height 10
radio input "true"
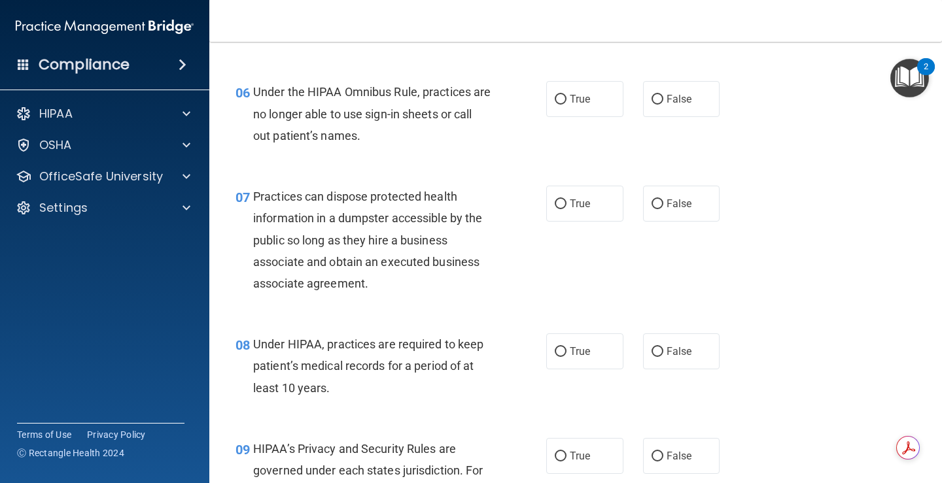
scroll to position [719, 0]
click at [592, 187] on label "True" at bounding box center [584, 202] width 77 height 36
click at [566, 198] on input "True" at bounding box center [561, 203] width 12 height 10
radio input "true"
click at [557, 338] on label "True" at bounding box center [584, 350] width 77 height 36
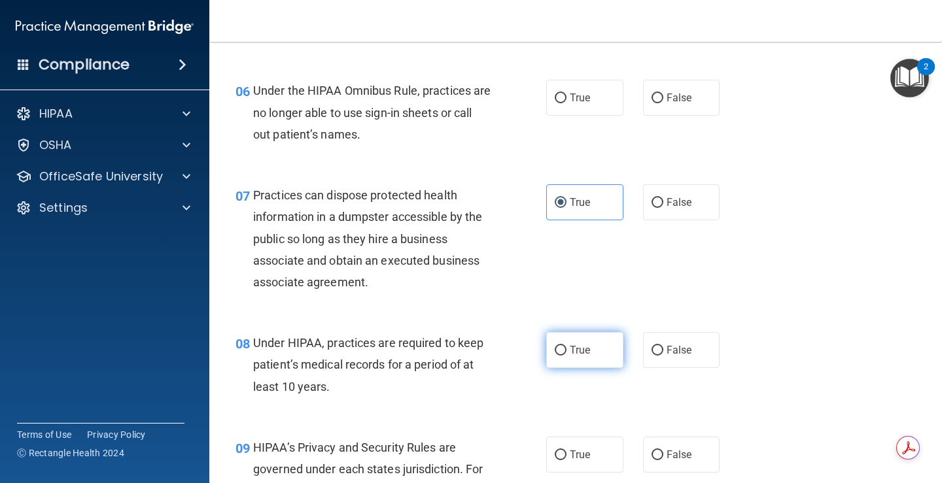
click at [557, 346] on input "True" at bounding box center [561, 351] width 12 height 10
radio input "true"
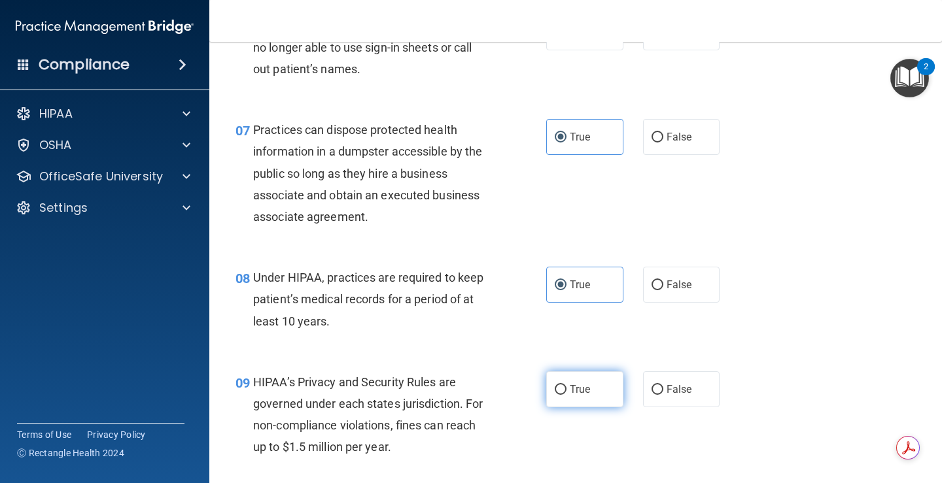
click at [581, 386] on span "True" at bounding box center [580, 389] width 20 height 12
click at [566, 386] on input "True" at bounding box center [561, 390] width 12 height 10
radio input "true"
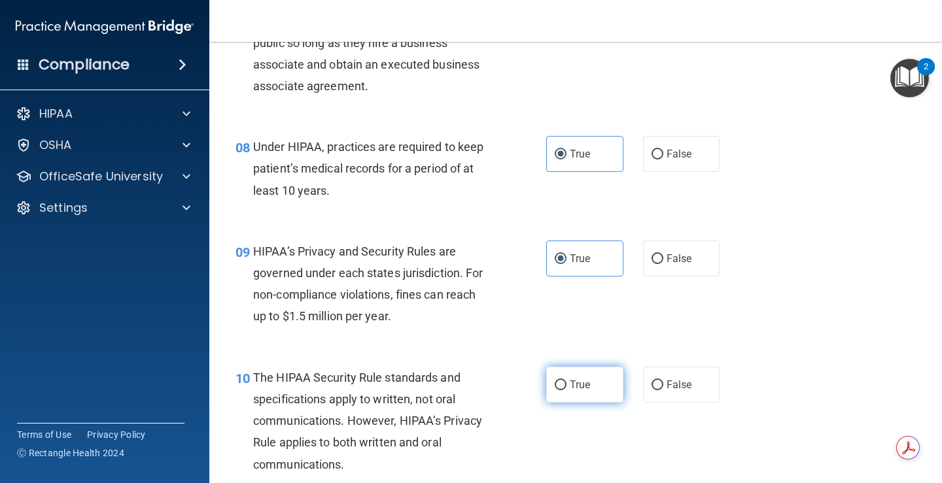
scroll to position [981, 0]
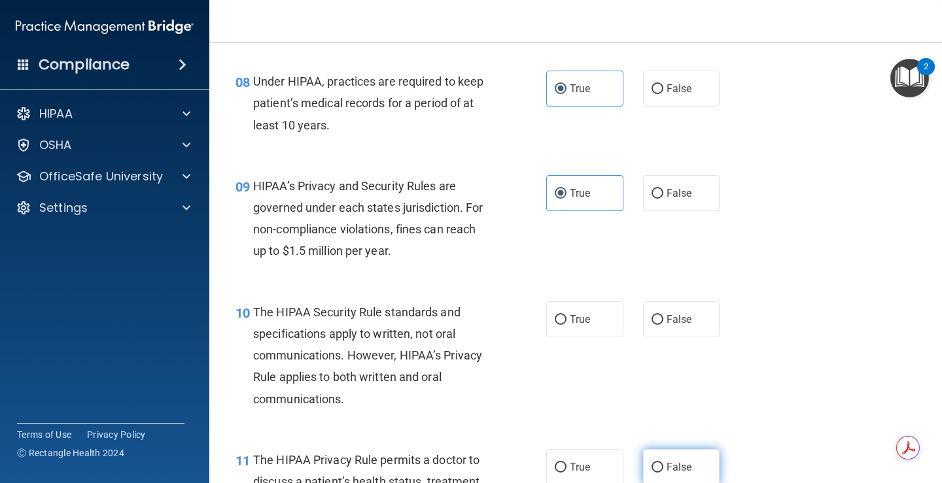
click at [653, 466] on input "False" at bounding box center [657, 468] width 12 height 10
radio input "true"
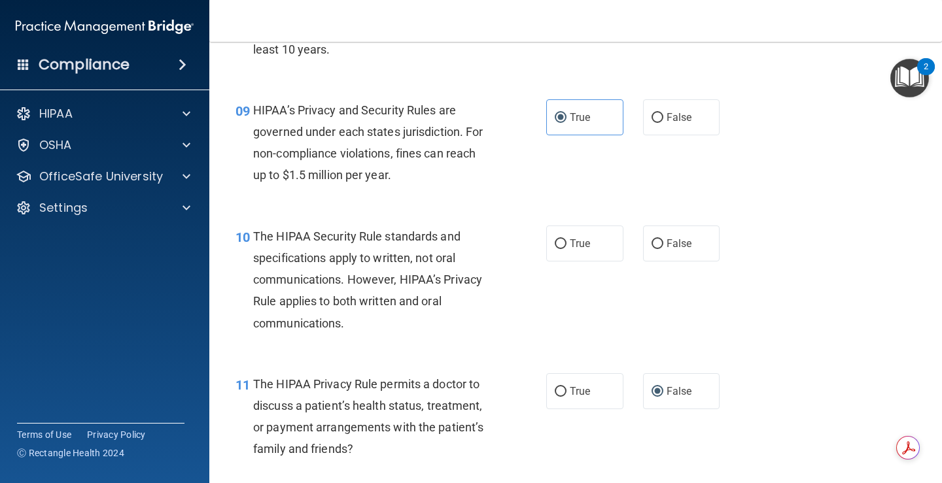
scroll to position [1177, 0]
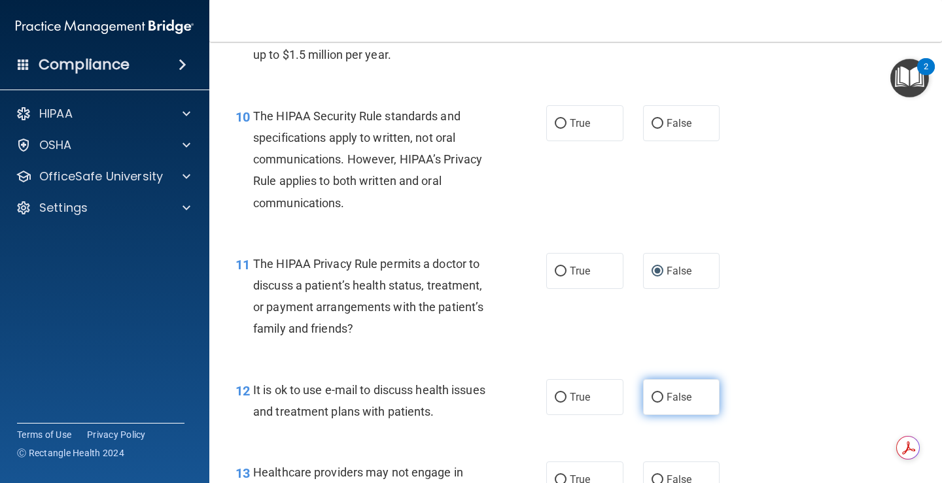
click at [667, 406] on label "False" at bounding box center [681, 397] width 77 height 36
click at [663, 403] on input "False" at bounding box center [657, 398] width 12 height 10
radio input "true"
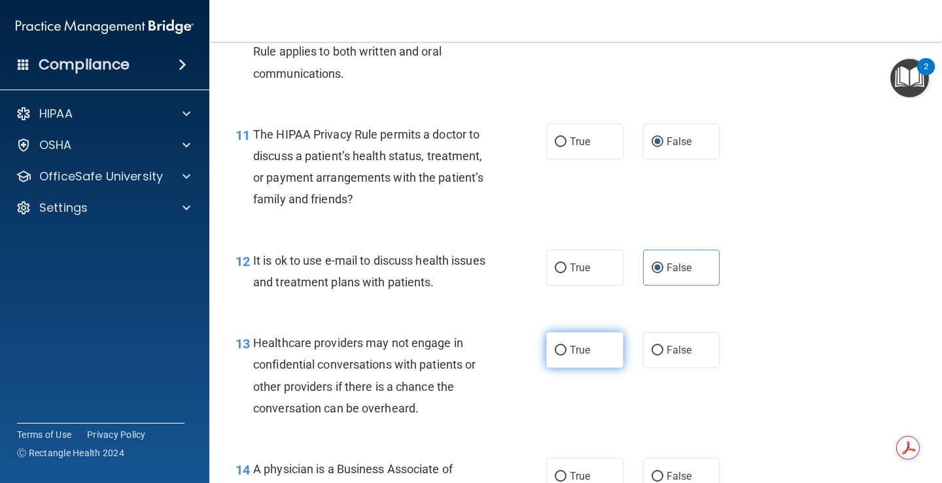
scroll to position [1308, 0]
click at [567, 334] on label "True" at bounding box center [584, 349] width 77 height 36
click at [566, 345] on input "True" at bounding box center [561, 350] width 12 height 10
radio input "true"
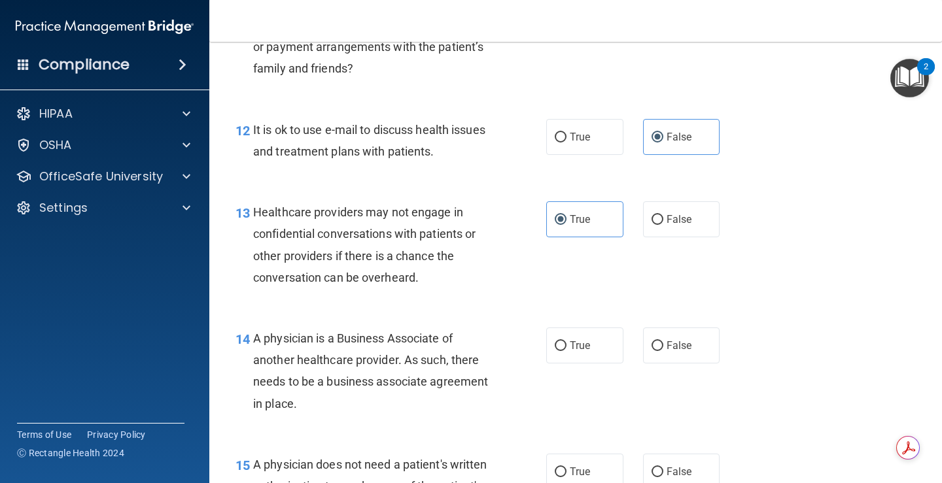
scroll to position [1439, 0]
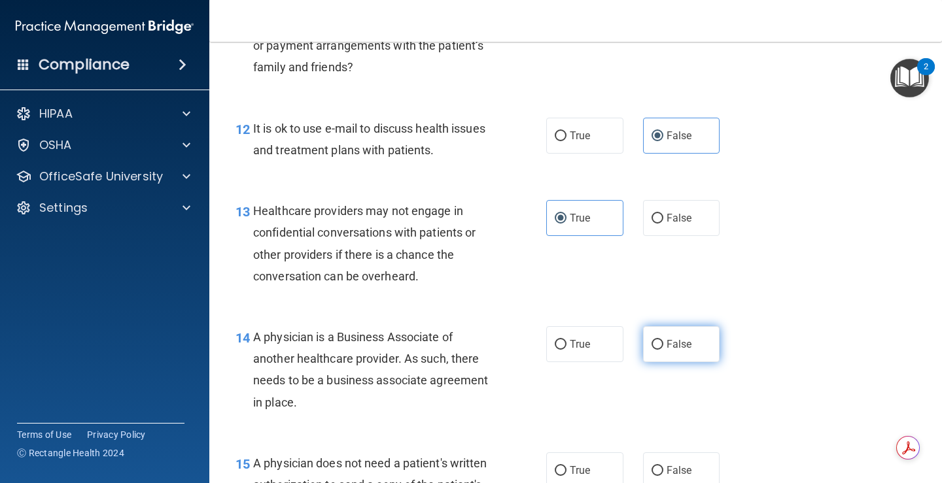
click at [666, 346] on span "False" at bounding box center [679, 344] width 26 height 12
click at [663, 346] on input "False" at bounding box center [657, 345] width 12 height 10
radio input "true"
click at [571, 462] on label "True" at bounding box center [584, 471] width 77 height 36
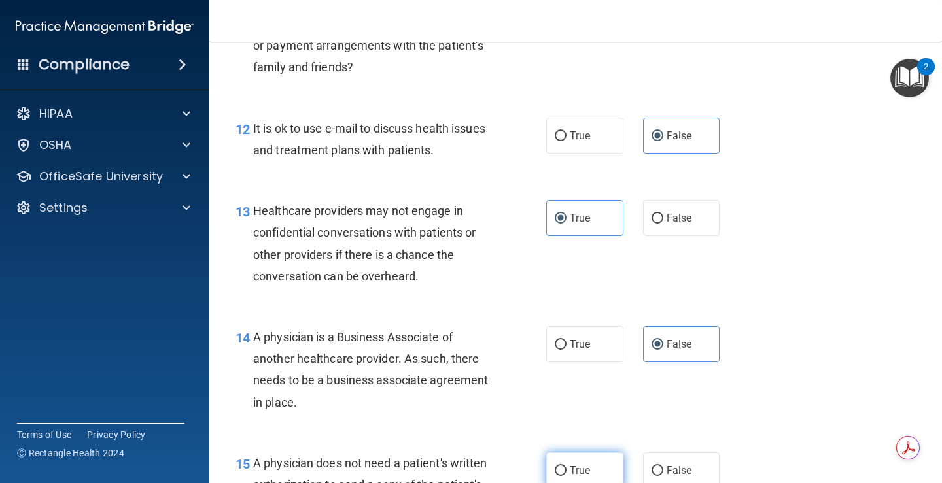
click at [566, 466] on input "True" at bounding box center [561, 471] width 12 height 10
radio input "true"
click at [585, 347] on span "True" at bounding box center [580, 344] width 20 height 12
click at [566, 347] on input "True" at bounding box center [561, 345] width 12 height 10
radio input "true"
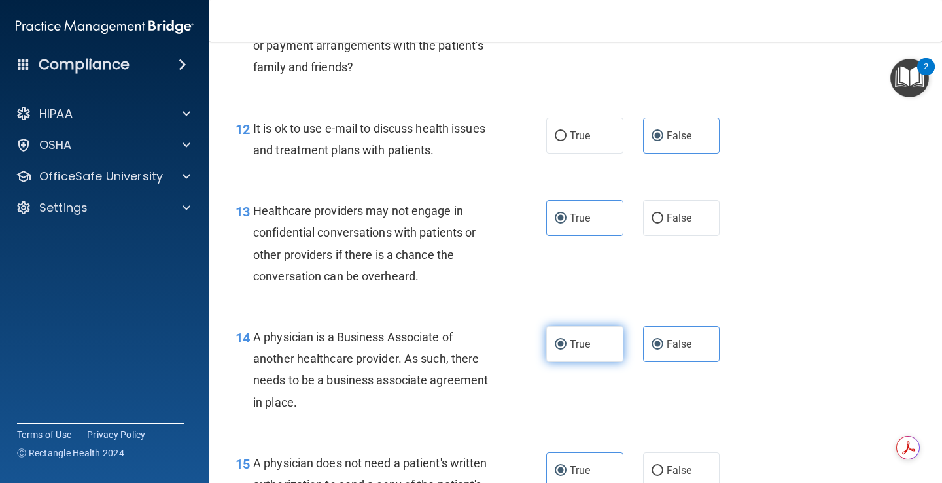
radio input "false"
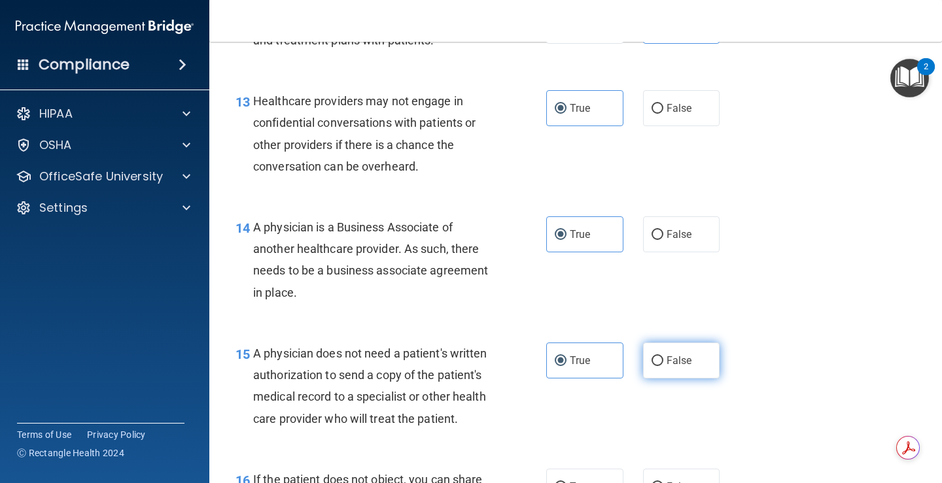
scroll to position [1570, 0]
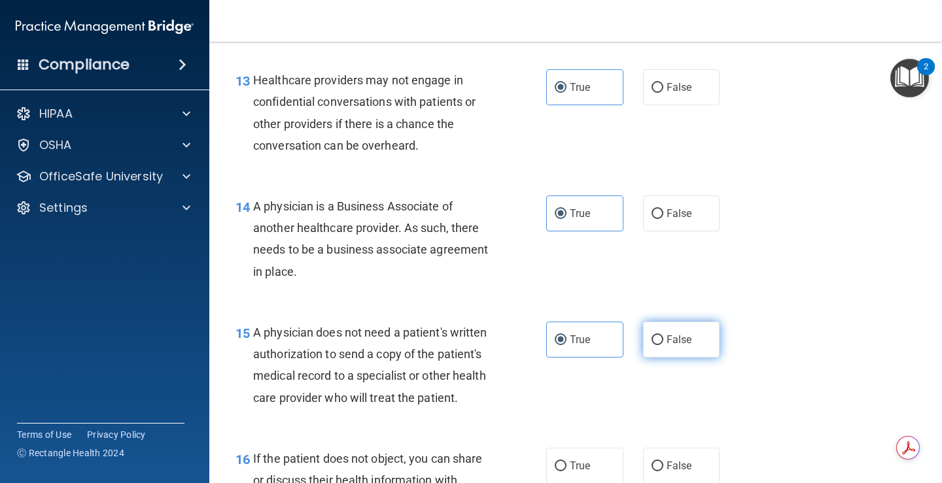
click at [701, 346] on label "False" at bounding box center [681, 340] width 77 height 36
click at [663, 345] on input "False" at bounding box center [657, 341] width 12 height 10
radio input "true"
radio input "false"
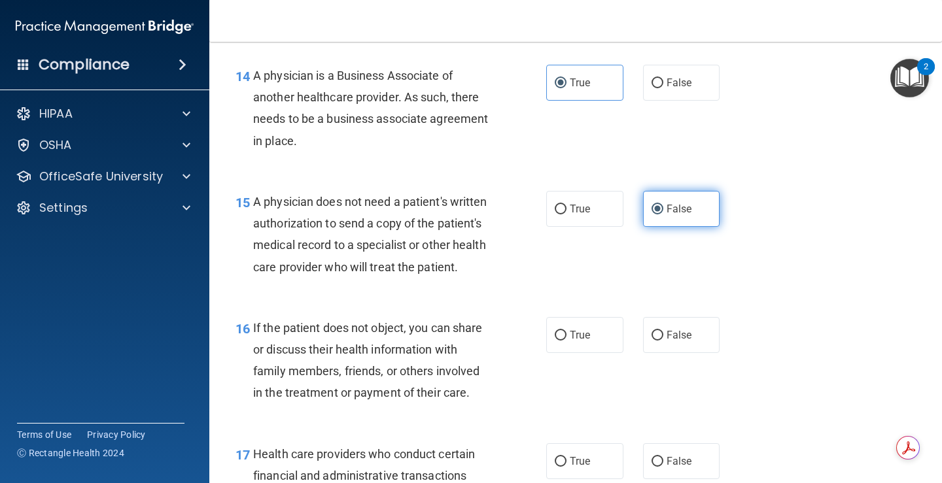
scroll to position [1766, 0]
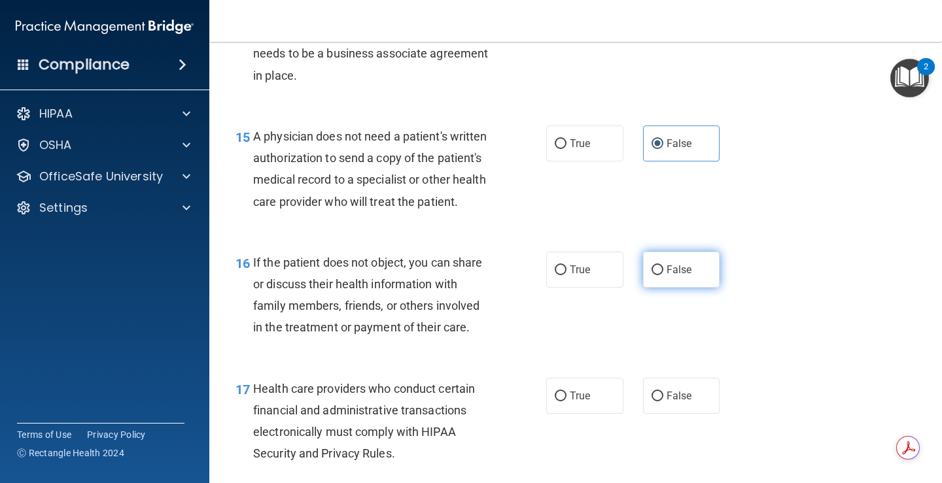
click at [654, 288] on label "False" at bounding box center [681, 270] width 77 height 36
click at [654, 275] on input "False" at bounding box center [657, 271] width 12 height 10
radio input "true"
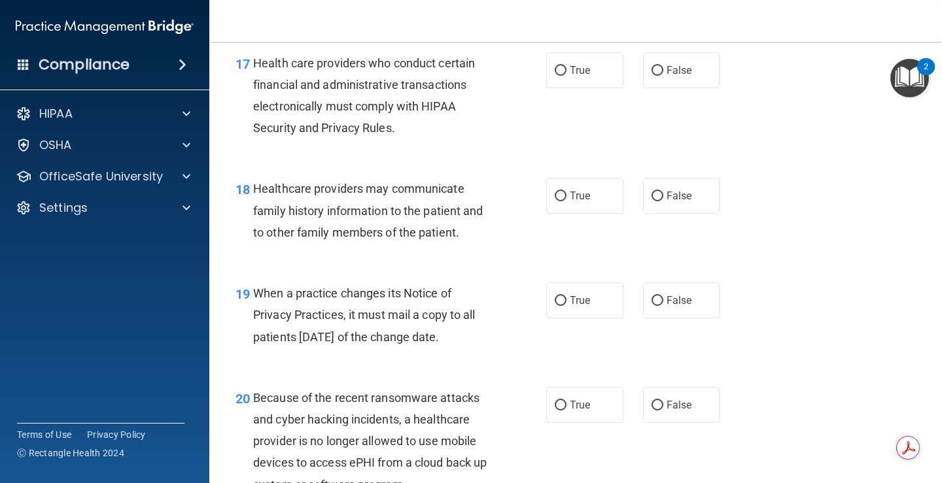
scroll to position [2093, 0]
click at [598, 317] on label "True" at bounding box center [584, 299] width 77 height 36
click at [566, 305] on input "True" at bounding box center [561, 300] width 12 height 10
radio input "true"
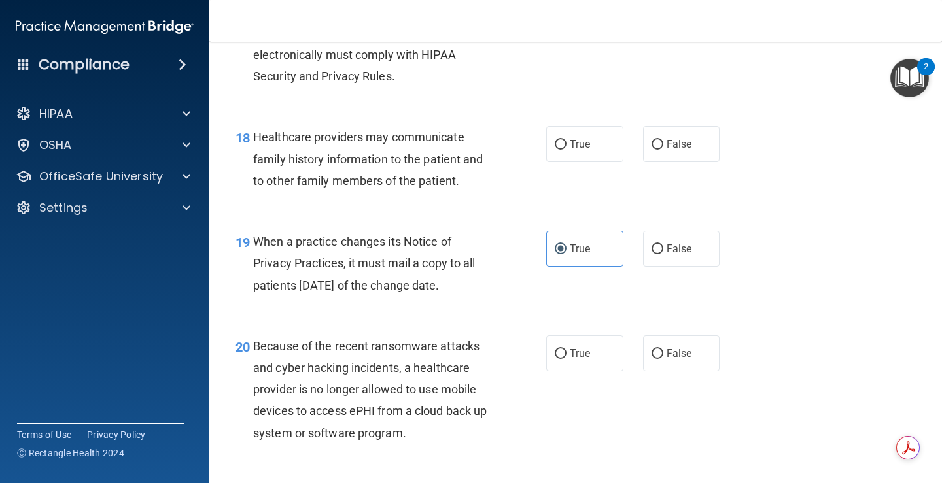
scroll to position [2224, 0]
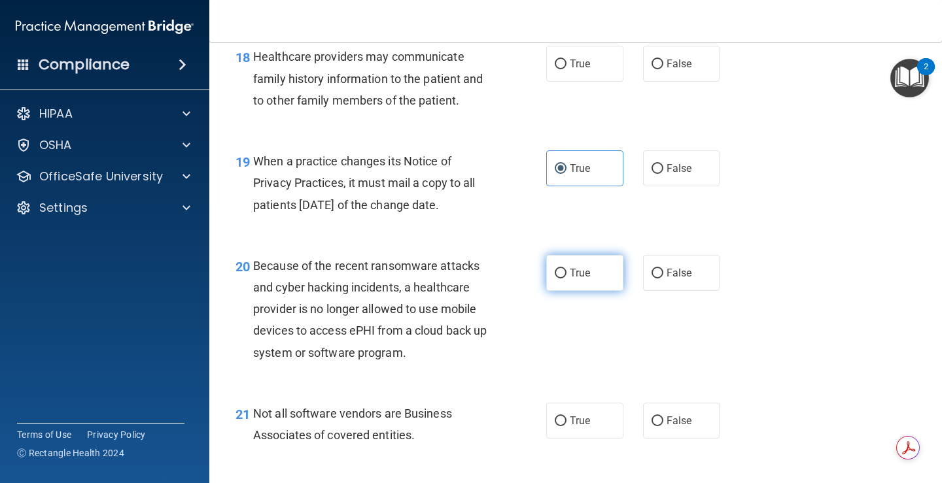
click at [588, 291] on label "True" at bounding box center [584, 273] width 77 height 36
click at [566, 279] on input "True" at bounding box center [561, 274] width 12 height 10
radio input "true"
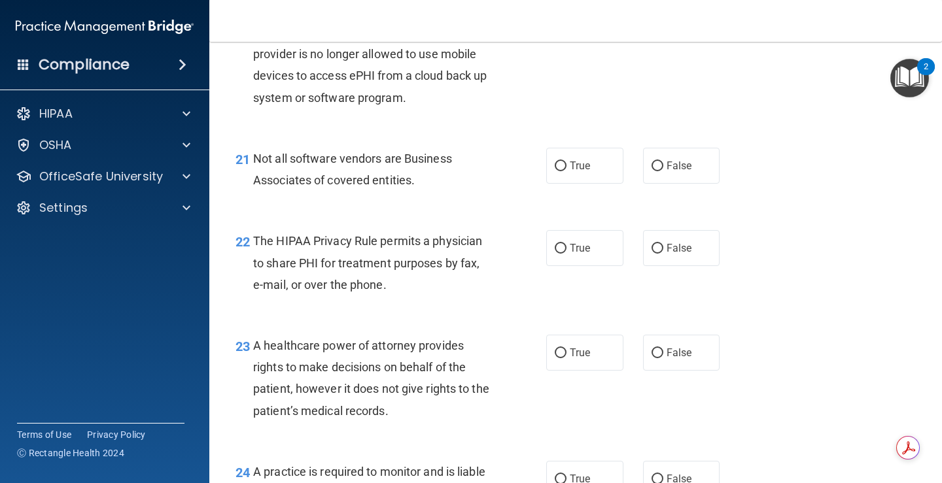
scroll to position [2551, 0]
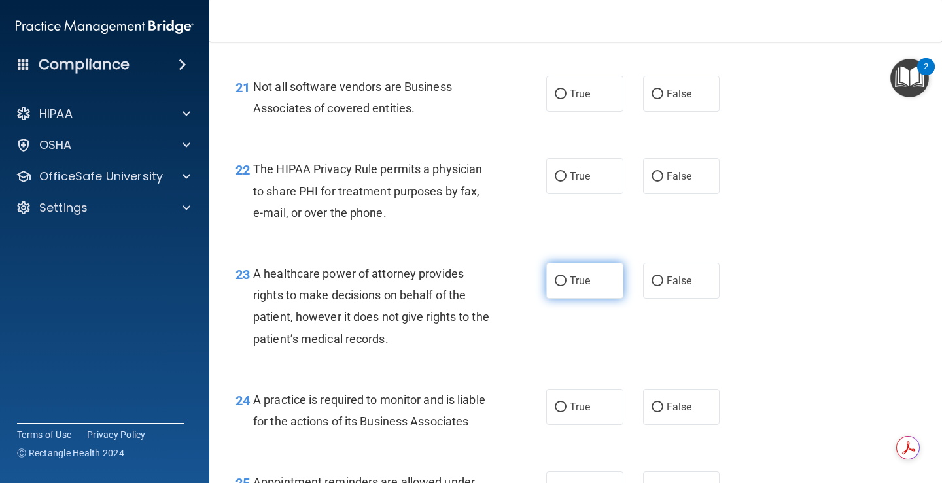
click at [590, 299] on label "True" at bounding box center [584, 281] width 77 height 36
click at [566, 286] on input "True" at bounding box center [561, 282] width 12 height 10
radio input "true"
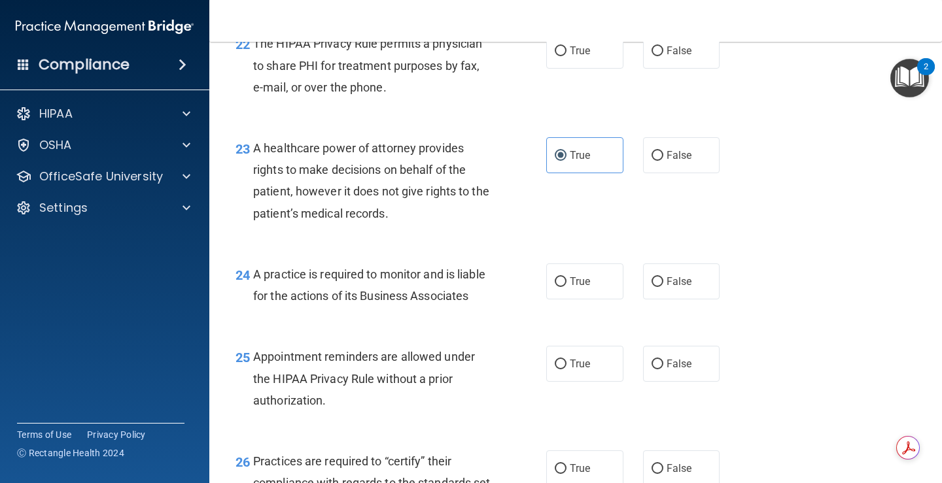
scroll to position [2682, 0]
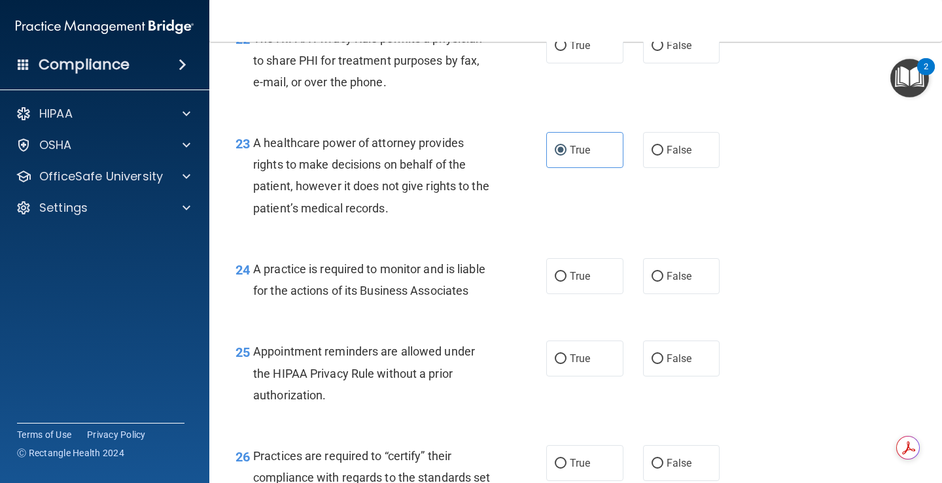
click at [602, 319] on div "24 A practice is required to monitor and is liable for the actions of its Busin…" at bounding box center [576, 283] width 700 height 82
click at [602, 294] on label "True" at bounding box center [584, 276] width 77 height 36
click at [566, 282] on input "True" at bounding box center [561, 277] width 12 height 10
radio input "true"
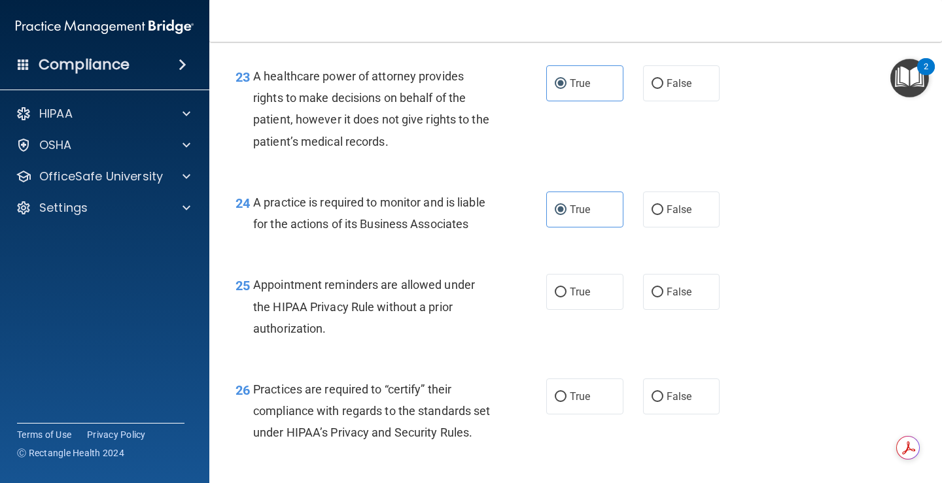
scroll to position [2812, 0]
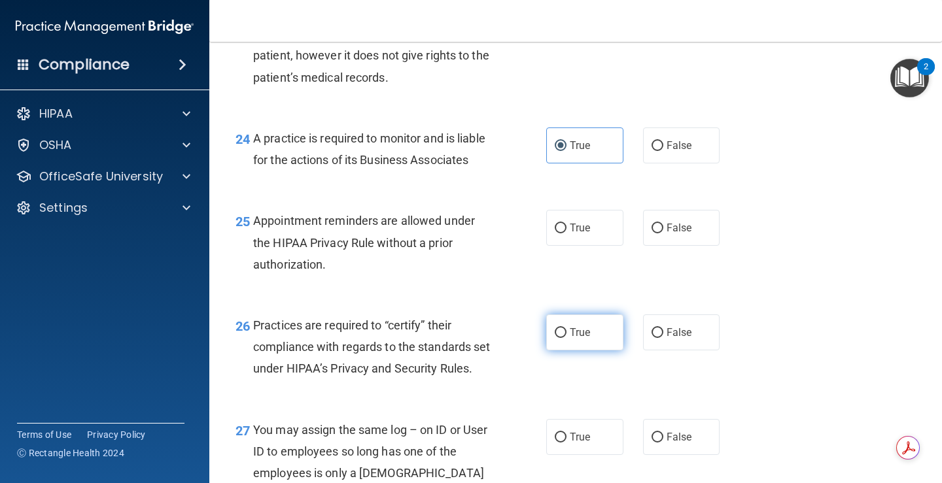
click at [585, 351] on label "True" at bounding box center [584, 333] width 77 height 36
click at [566, 338] on input "True" at bounding box center [561, 333] width 12 height 10
radio input "true"
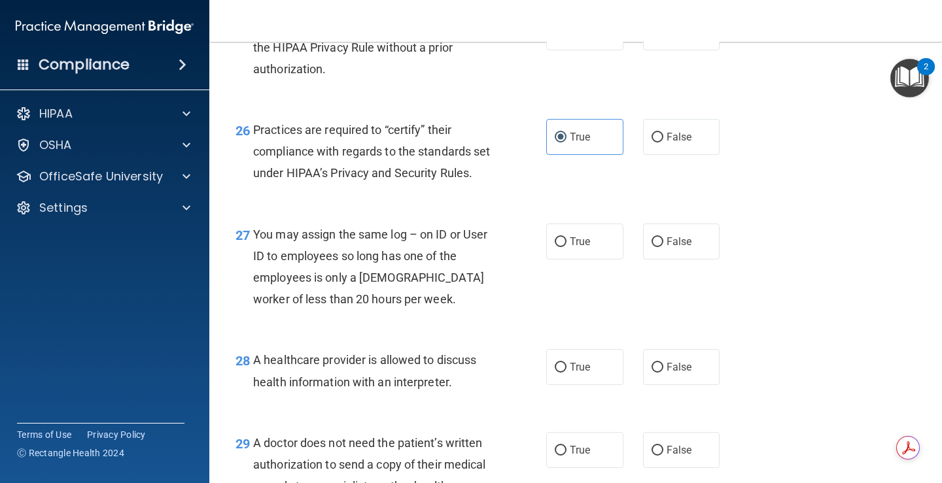
scroll to position [3140, 0]
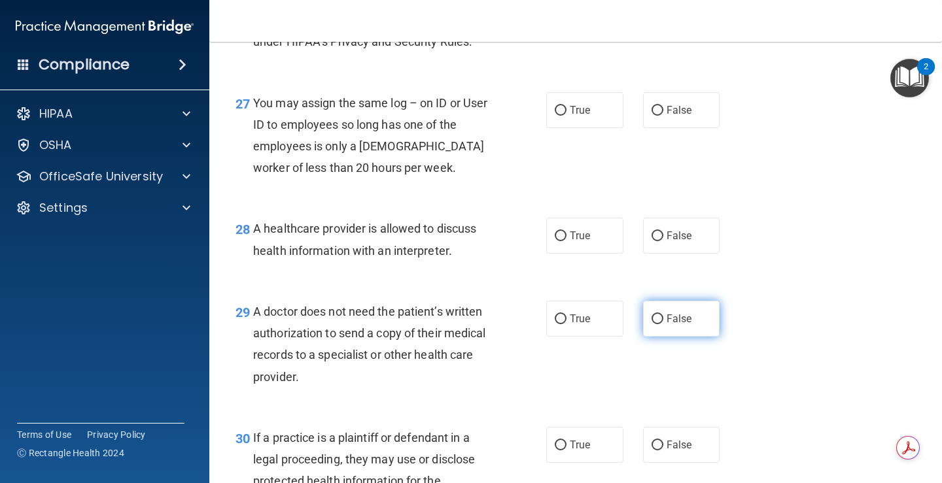
click at [684, 325] on span "False" at bounding box center [679, 319] width 26 height 12
click at [663, 324] on input "False" at bounding box center [657, 320] width 12 height 10
radio input "true"
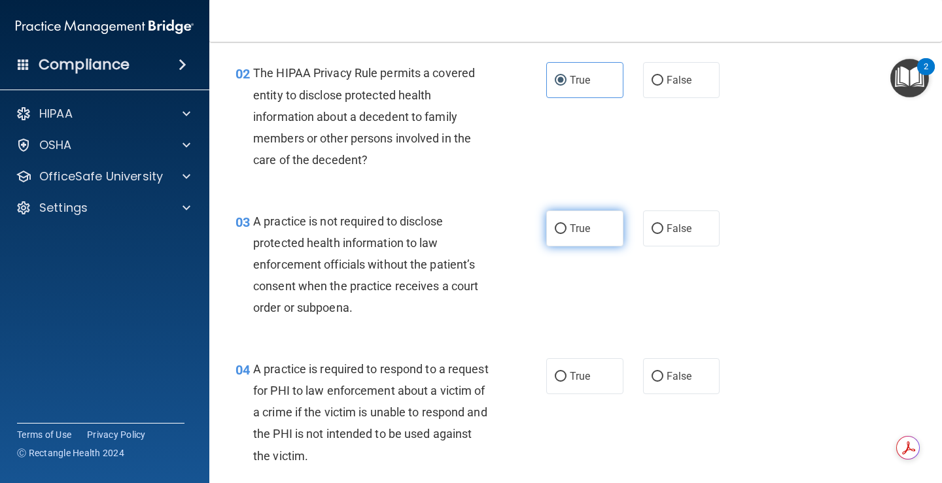
scroll to position [196, 0]
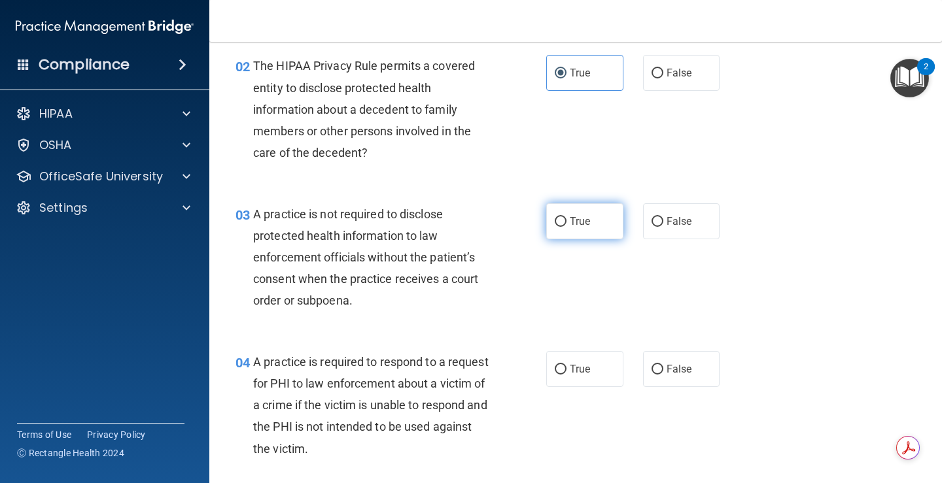
click at [581, 223] on span "True" at bounding box center [580, 221] width 20 height 12
click at [566, 223] on input "True" at bounding box center [561, 222] width 12 height 10
radio input "true"
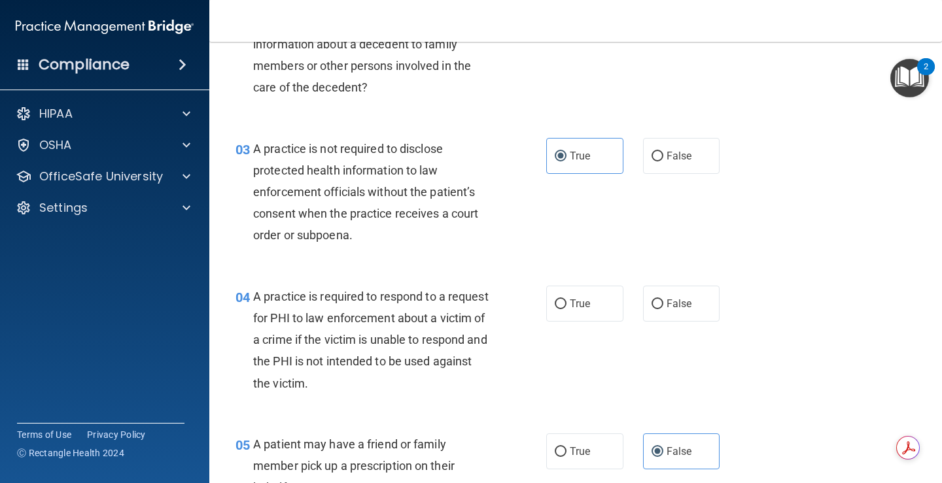
scroll to position [327, 0]
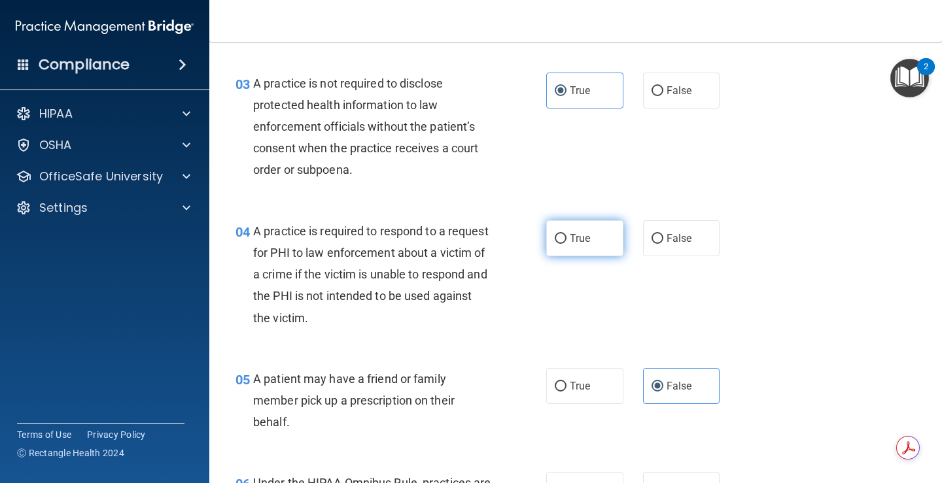
click at [563, 243] on label "True" at bounding box center [584, 238] width 77 height 36
click at [563, 243] on input "True" at bounding box center [561, 239] width 12 height 10
radio input "true"
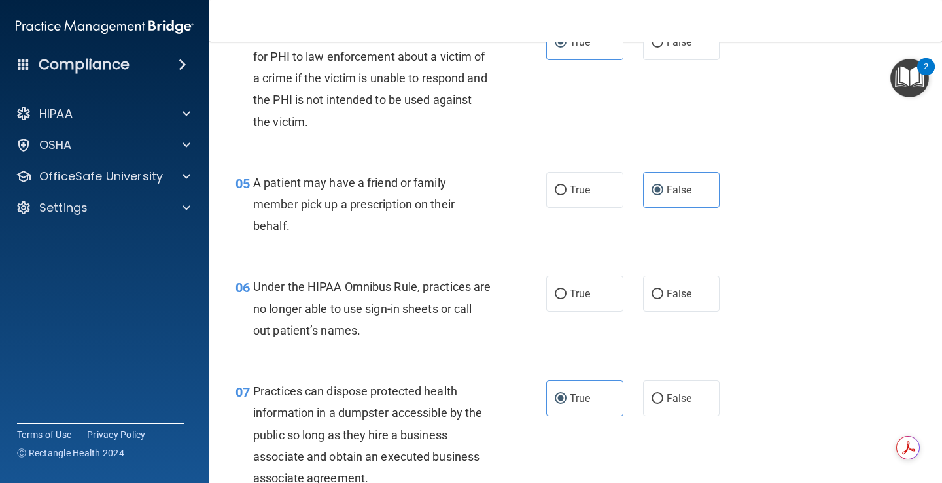
scroll to position [589, 0]
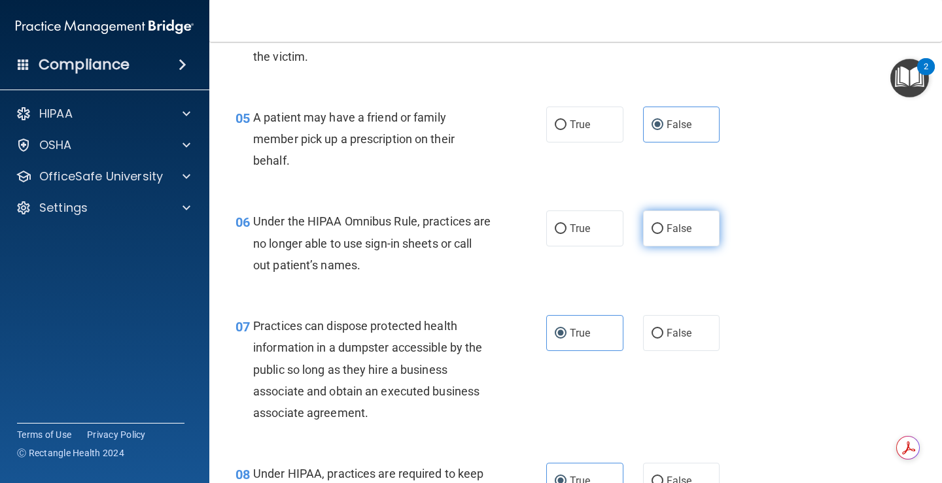
click at [659, 226] on label "False" at bounding box center [681, 229] width 77 height 36
click at [659, 226] on input "False" at bounding box center [657, 229] width 12 height 10
radio input "true"
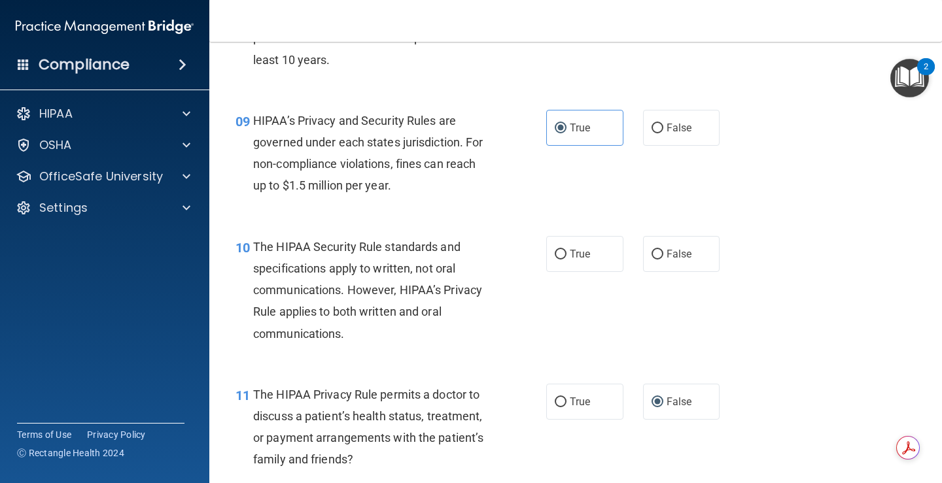
scroll to position [1112, 0]
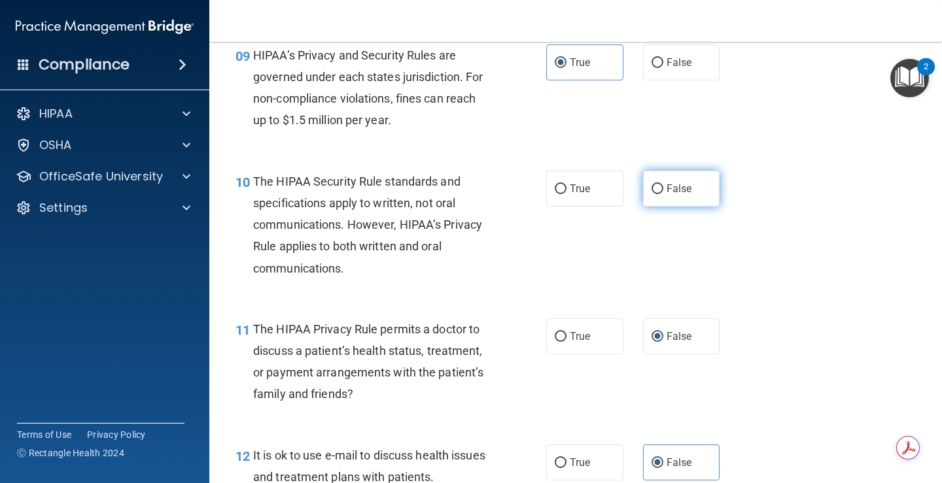
click at [655, 195] on label "False" at bounding box center [681, 189] width 77 height 36
click at [655, 194] on input "False" at bounding box center [657, 189] width 12 height 10
radio input "true"
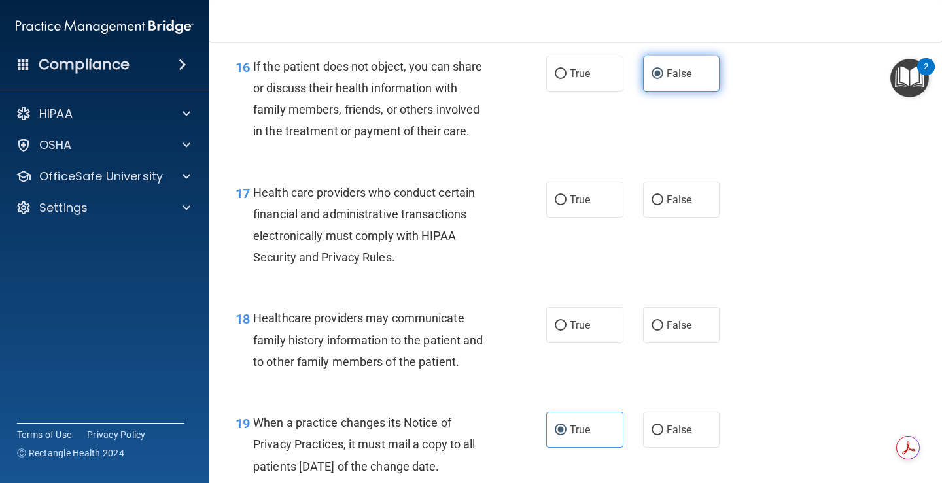
scroll to position [2028, 0]
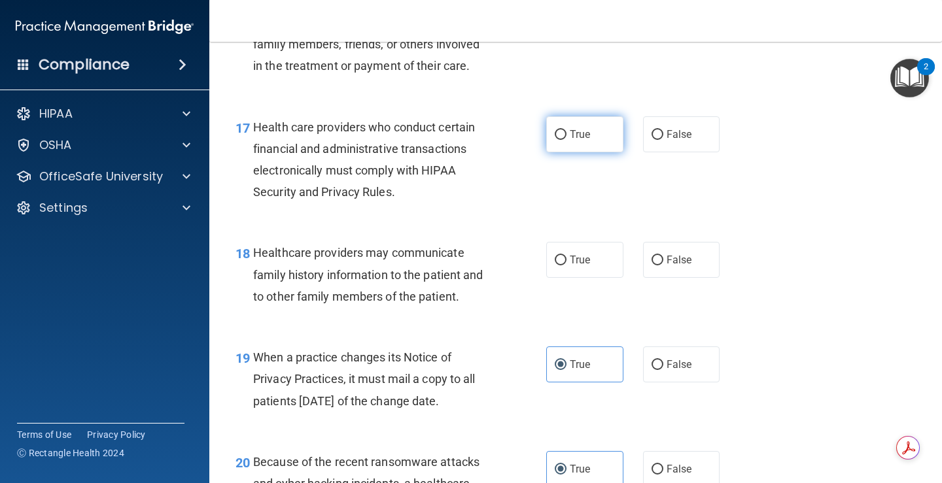
click at [589, 152] on label "True" at bounding box center [584, 134] width 77 height 36
click at [566, 140] on input "True" at bounding box center [561, 135] width 12 height 10
radio input "true"
click at [668, 278] on label "False" at bounding box center [681, 260] width 77 height 36
click at [663, 266] on input "False" at bounding box center [657, 261] width 12 height 10
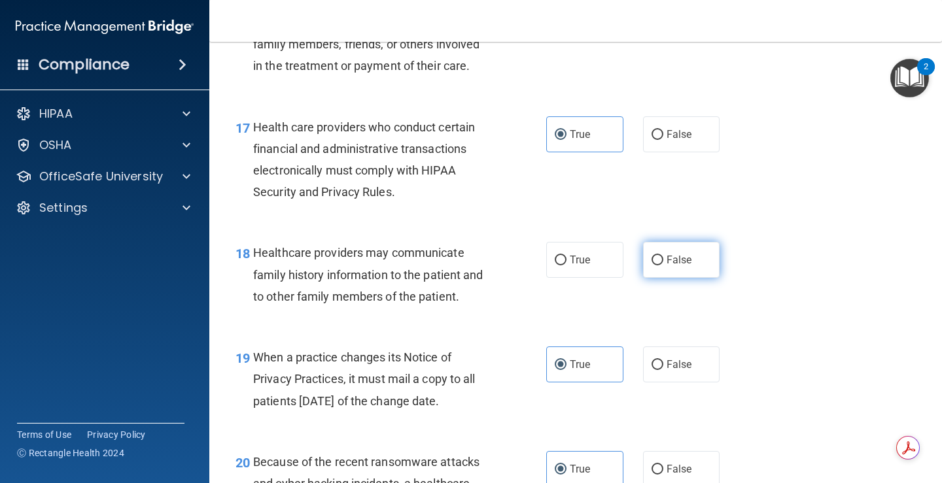
radio input "true"
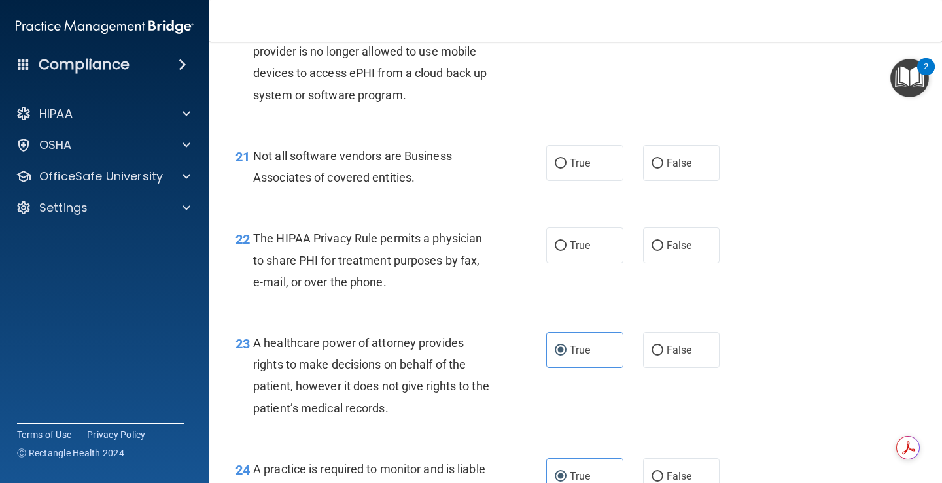
scroll to position [2485, 0]
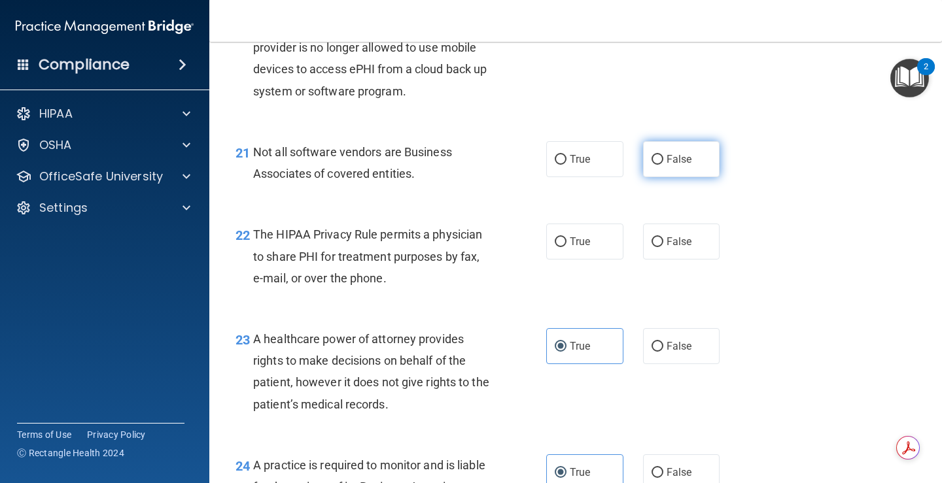
click at [671, 177] on label "False" at bounding box center [681, 159] width 77 height 36
click at [663, 165] on input "False" at bounding box center [657, 160] width 12 height 10
radio input "true"
drag, startPoint x: 536, startPoint y: 271, endPoint x: 544, endPoint y: 271, distance: 7.8
click at [731, 224] on ng-form "22 The HIPAA Privacy Rule permits a physician to share PHI for treatment purpos…" at bounding box center [731, 224] width 0 height 0
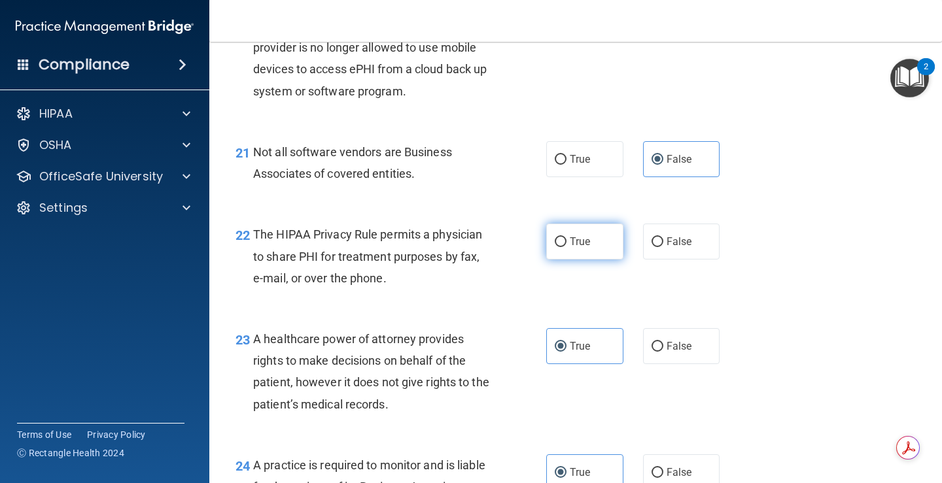
click at [595, 260] on label "True" at bounding box center [584, 242] width 77 height 36
click at [566, 247] on input "True" at bounding box center [561, 242] width 12 height 10
radio input "true"
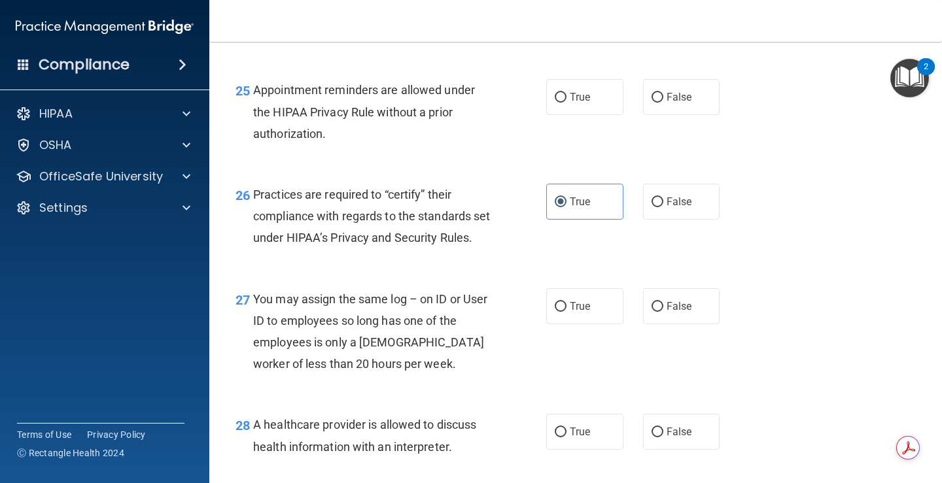
scroll to position [2878, 0]
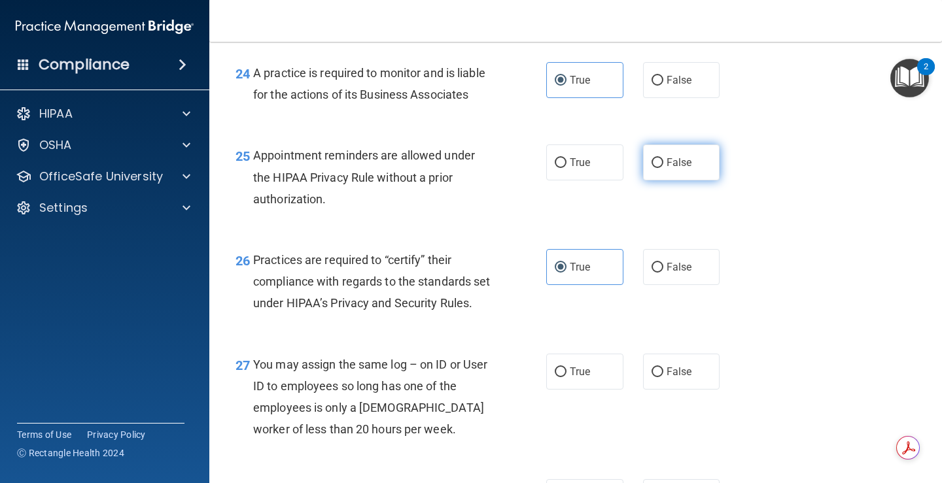
click at [671, 169] on span "False" at bounding box center [679, 162] width 26 height 12
click at [663, 168] on input "False" at bounding box center [657, 163] width 12 height 10
radio input "true"
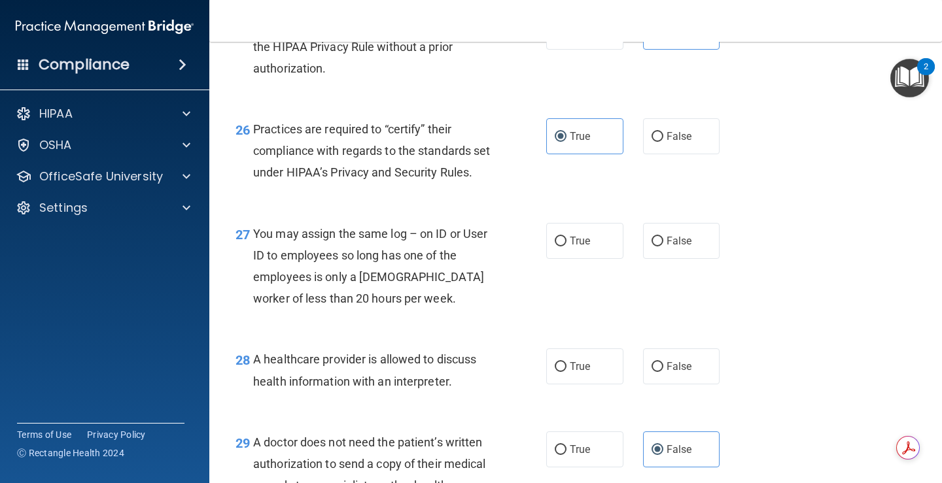
scroll to position [3074, 0]
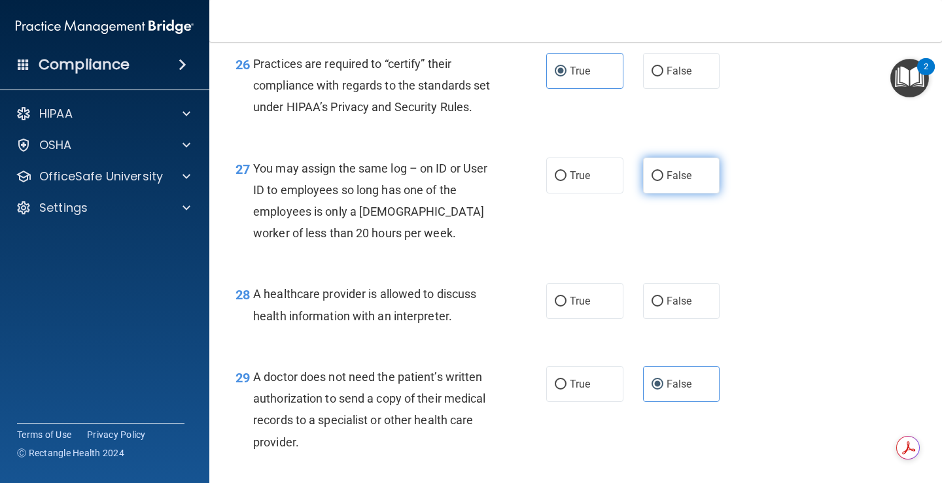
click at [678, 182] on span "False" at bounding box center [679, 175] width 26 height 12
click at [663, 181] on input "False" at bounding box center [657, 176] width 12 height 10
radio input "true"
click at [559, 319] on label "True" at bounding box center [584, 301] width 77 height 36
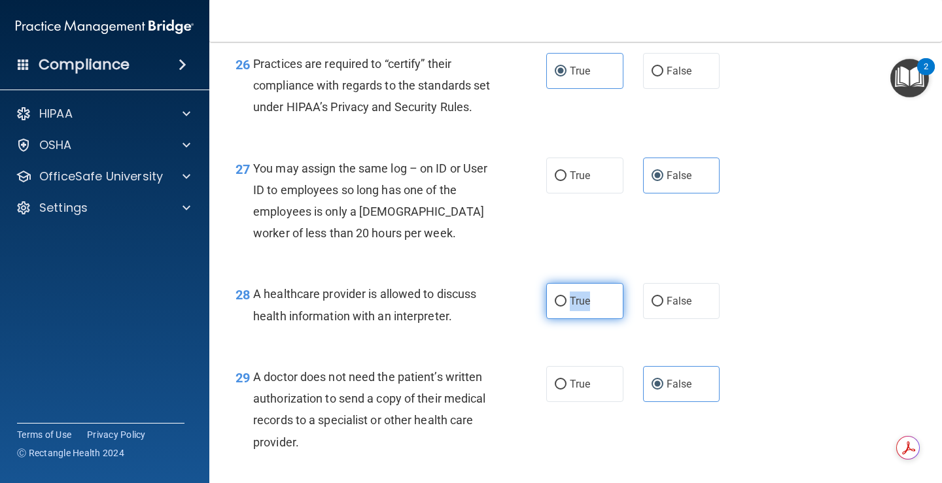
click at [559, 319] on label "True" at bounding box center [584, 301] width 77 height 36
click at [559, 307] on input "True" at bounding box center [561, 302] width 12 height 10
radio input "true"
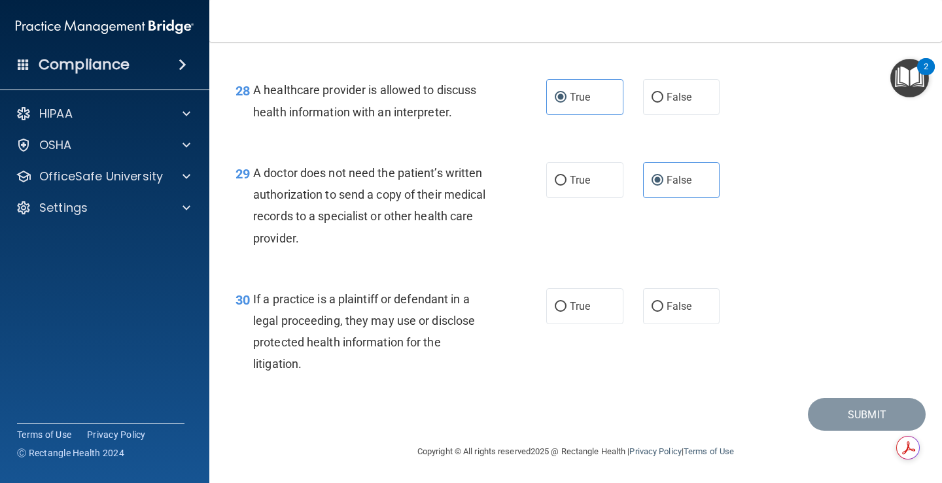
scroll to position [3344, 0]
click at [651, 305] on input "False" at bounding box center [657, 307] width 12 height 10
radio input "true"
click at [854, 419] on button "Submit" at bounding box center [867, 414] width 118 height 33
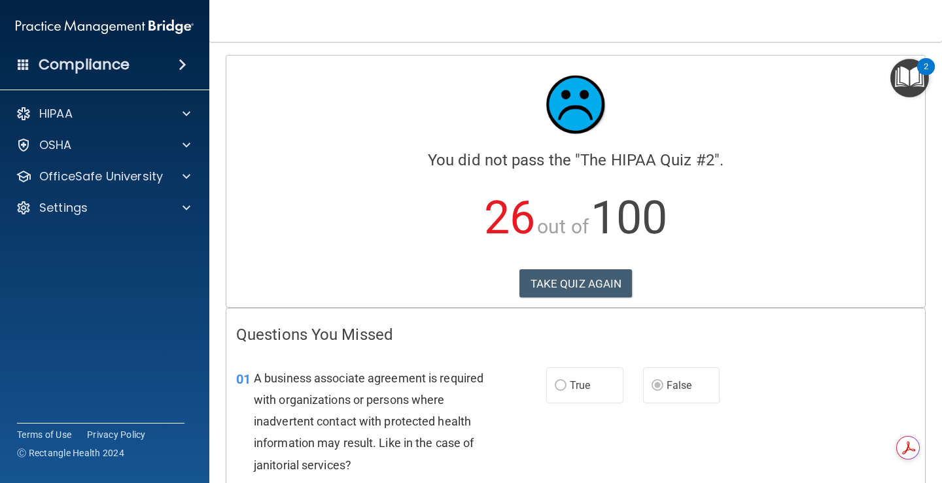
click at [576, 268] on div "Calculating your score.... You did not pass the " The HIPAA Quiz #2 ". 26 out o…" at bounding box center [575, 182] width 699 height 252
click at [576, 292] on button "TAKE QUIZ AGAIN" at bounding box center [575, 283] width 113 height 29
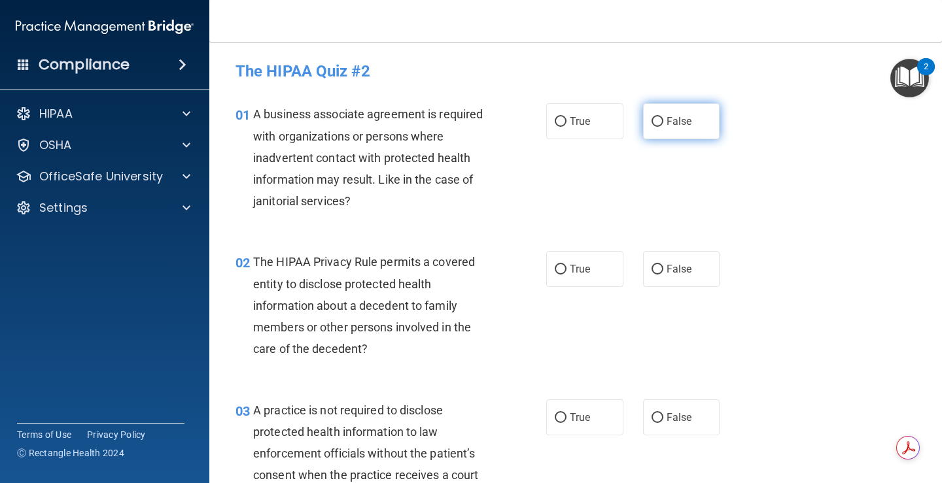
click at [656, 122] on input "False" at bounding box center [657, 122] width 12 height 10
radio input "true"
click at [666, 274] on span "False" at bounding box center [679, 269] width 26 height 12
click at [663, 274] on input "False" at bounding box center [657, 270] width 12 height 10
radio input "true"
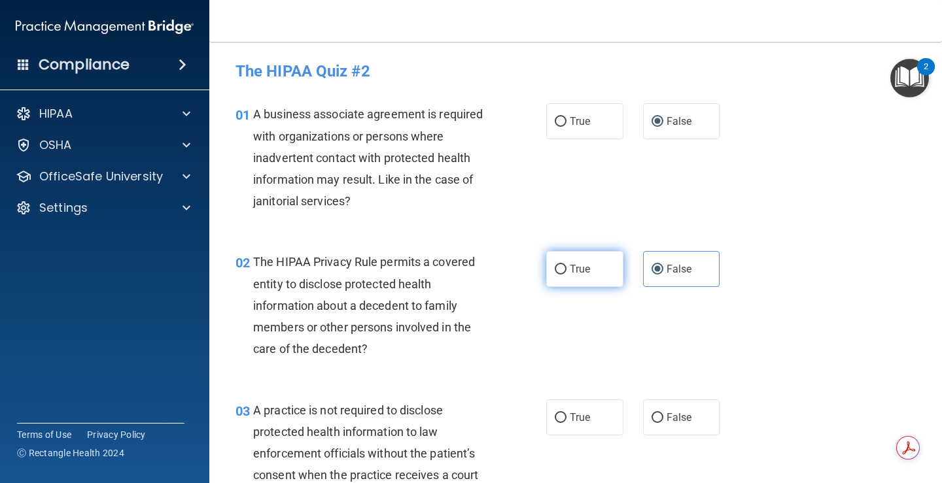
click at [590, 276] on label "True" at bounding box center [584, 269] width 77 height 36
click at [566, 275] on input "True" at bounding box center [561, 270] width 12 height 10
radio input "true"
radio input "false"
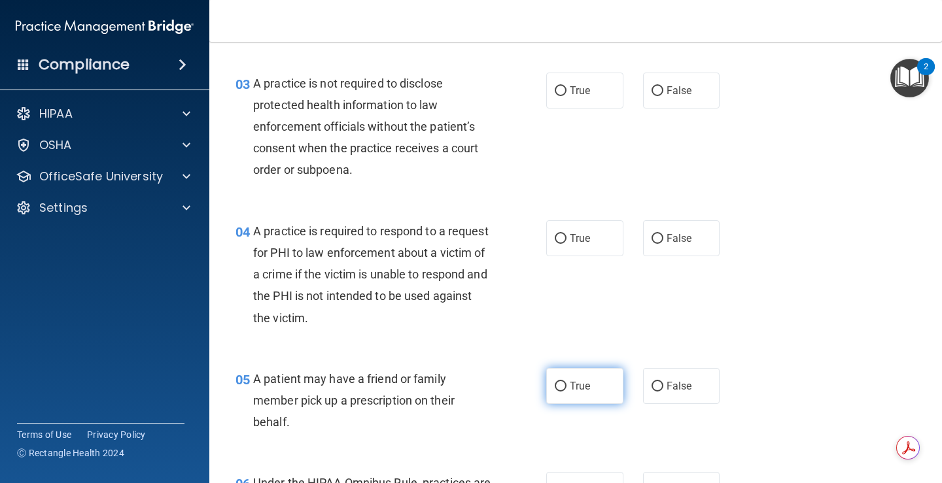
click at [591, 403] on label "True" at bounding box center [584, 386] width 77 height 36
click at [566, 392] on input "True" at bounding box center [561, 387] width 12 height 10
radio input "true"
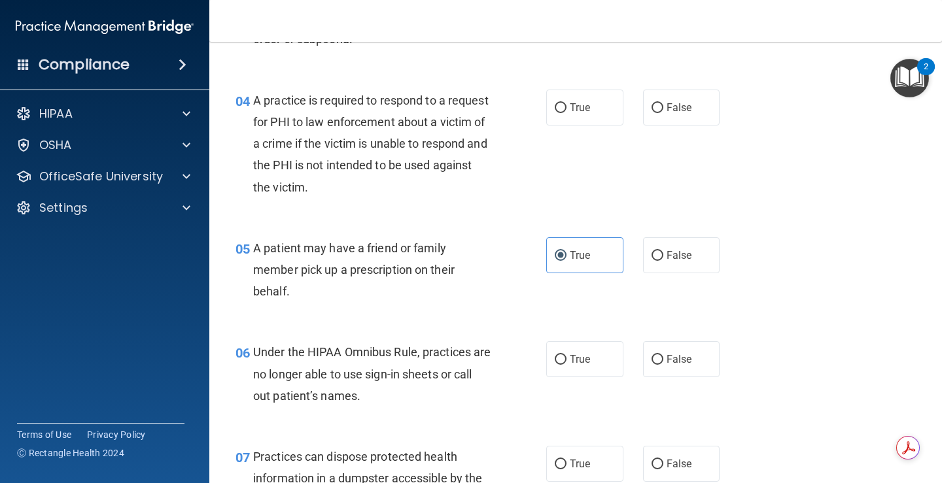
scroll to position [523, 0]
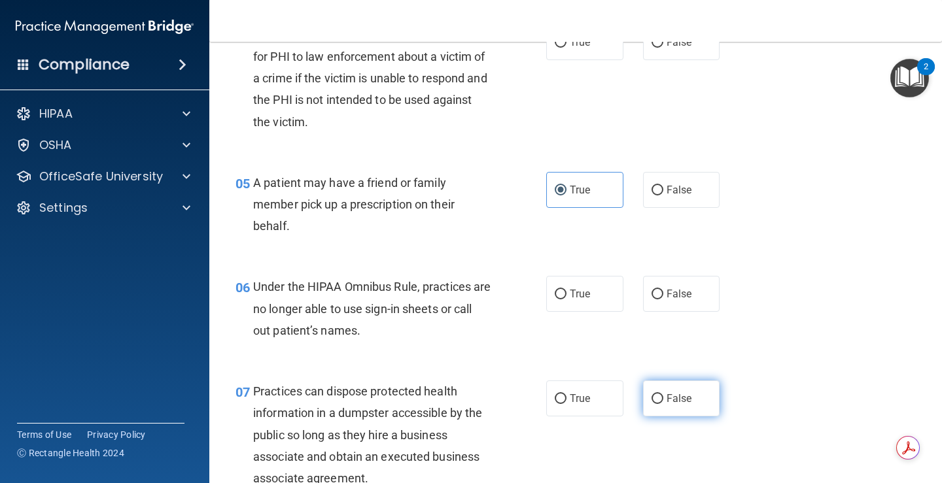
click at [689, 399] on label "False" at bounding box center [681, 399] width 77 height 36
click at [663, 399] on input "False" at bounding box center [657, 399] width 12 height 10
radio input "true"
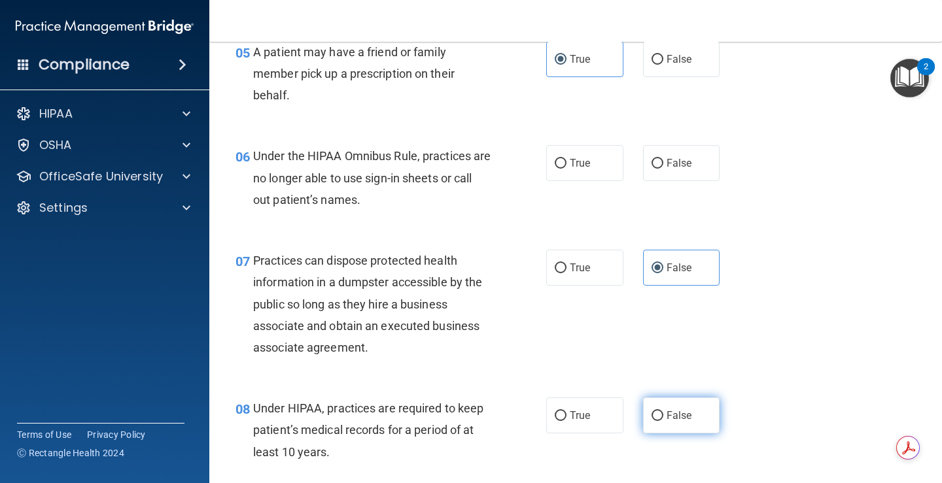
click at [672, 401] on label "False" at bounding box center [681, 416] width 77 height 36
click at [663, 411] on input "False" at bounding box center [657, 416] width 12 height 10
radio input "true"
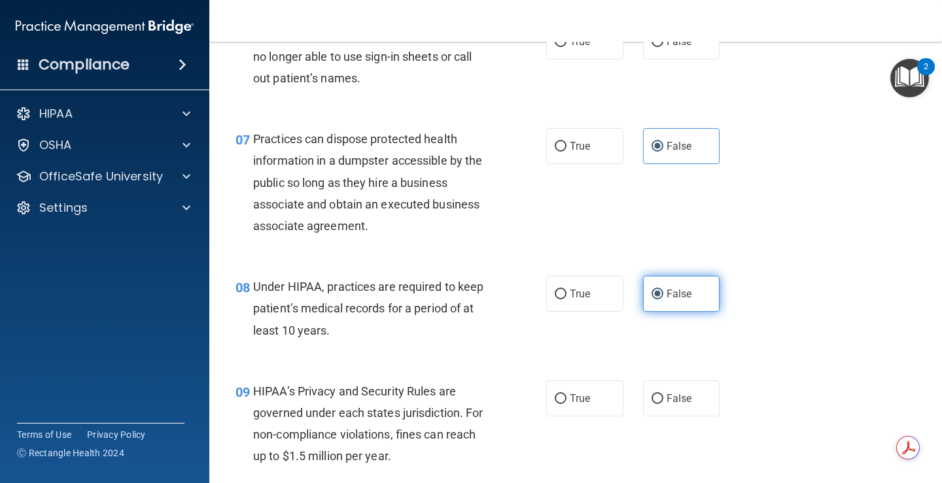
scroll to position [785, 0]
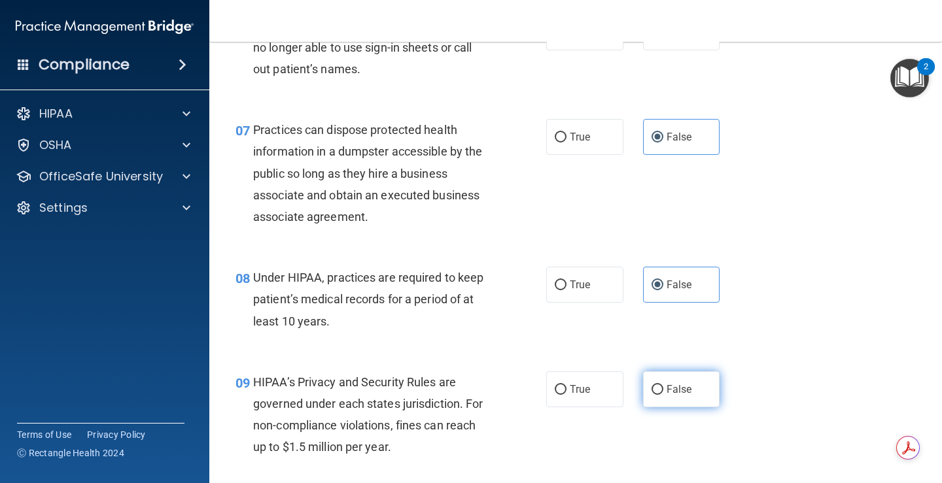
click at [678, 400] on label "False" at bounding box center [681, 390] width 77 height 36
click at [663, 395] on input "False" at bounding box center [657, 390] width 12 height 10
radio input "true"
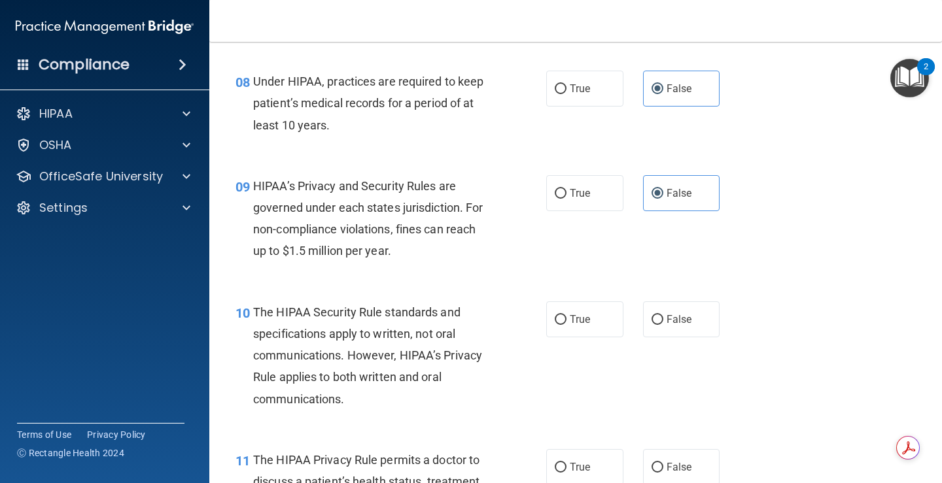
scroll to position [1112, 0]
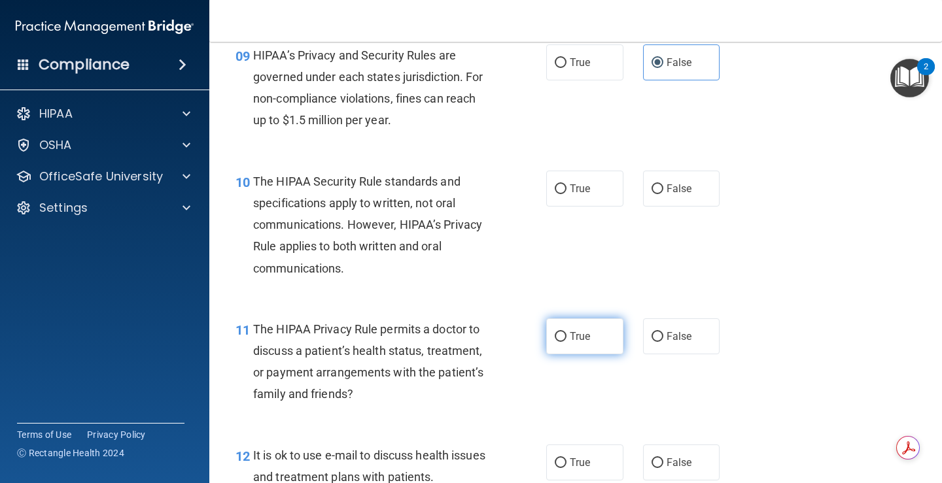
click at [559, 340] on input "True" at bounding box center [561, 337] width 12 height 10
radio input "true"
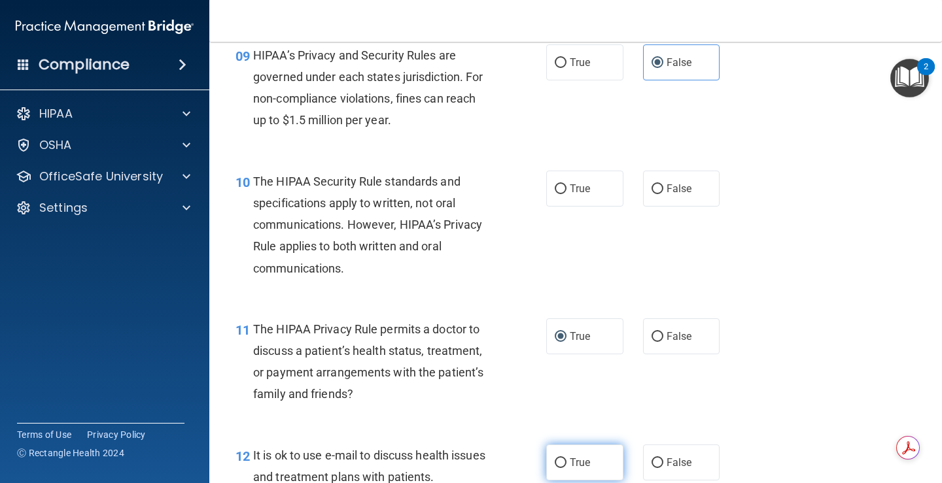
drag, startPoint x: 555, startPoint y: 451, endPoint x: 564, endPoint y: 466, distance: 17.6
click at [556, 455] on label "True" at bounding box center [584, 463] width 77 height 36
click at [556, 459] on input "True" at bounding box center [561, 464] width 12 height 10
radio input "true"
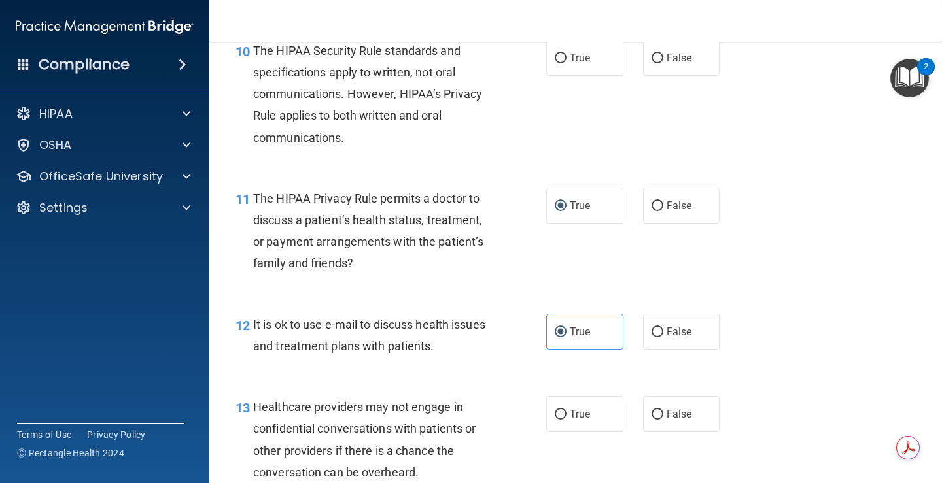
scroll to position [1308, 0]
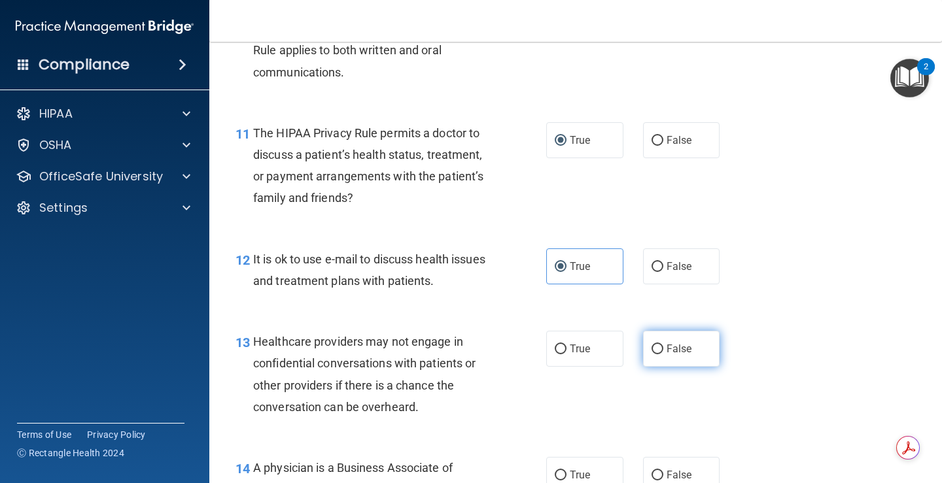
click at [651, 354] on input "False" at bounding box center [657, 350] width 12 height 10
radio input "true"
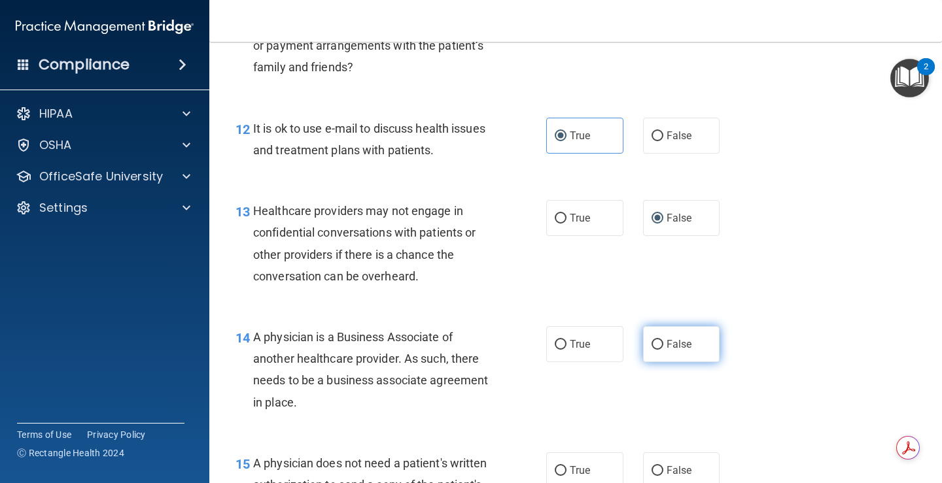
click at [706, 357] on label "False" at bounding box center [681, 344] width 77 height 36
click at [663, 350] on input "False" at bounding box center [657, 345] width 12 height 10
radio input "true"
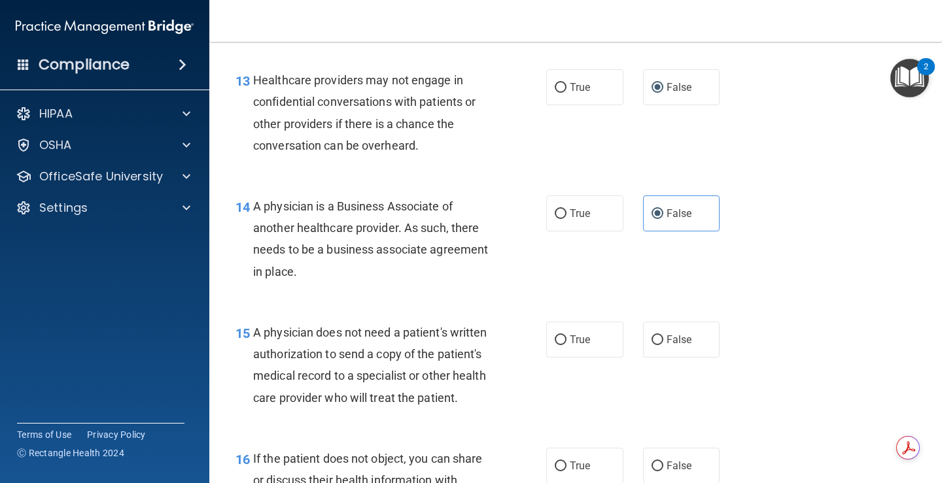
scroll to position [1635, 0]
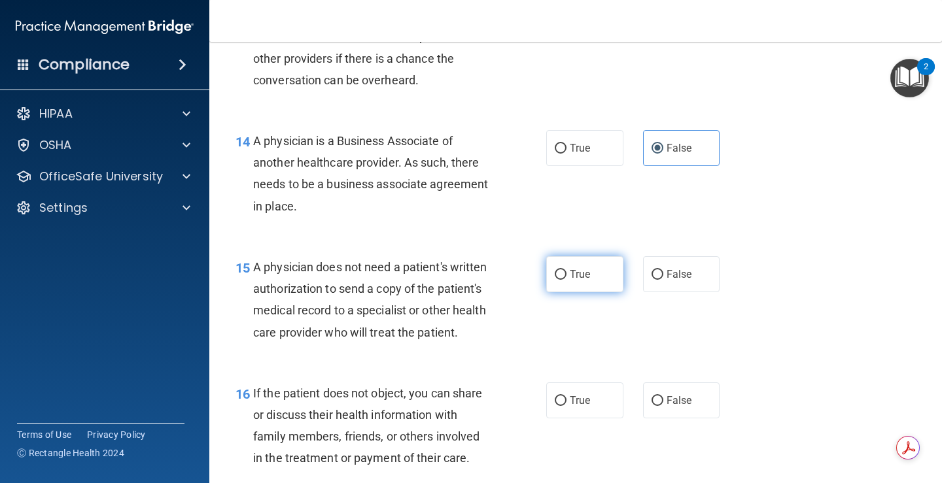
click at [546, 286] on label "True" at bounding box center [584, 274] width 77 height 36
click at [555, 280] on input "True" at bounding box center [561, 275] width 12 height 10
radio input "true"
click at [559, 406] on input "True" at bounding box center [561, 401] width 12 height 10
radio input "true"
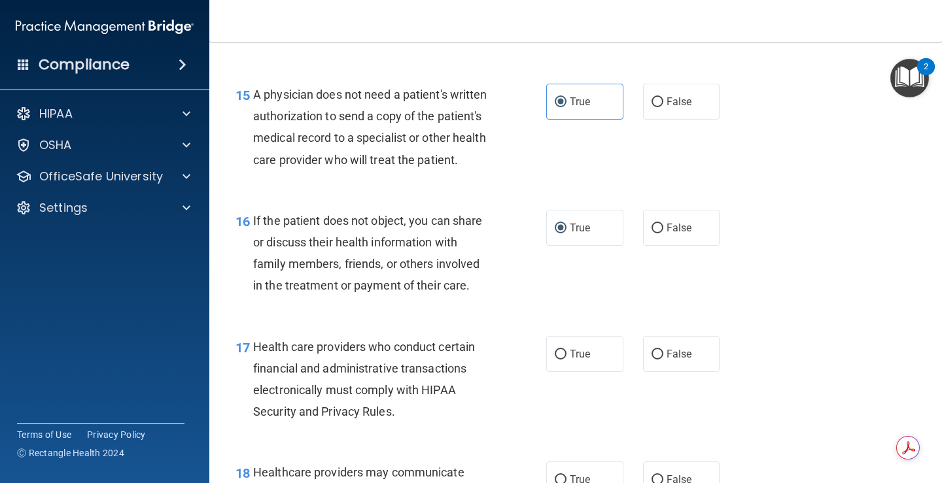
scroll to position [1831, 0]
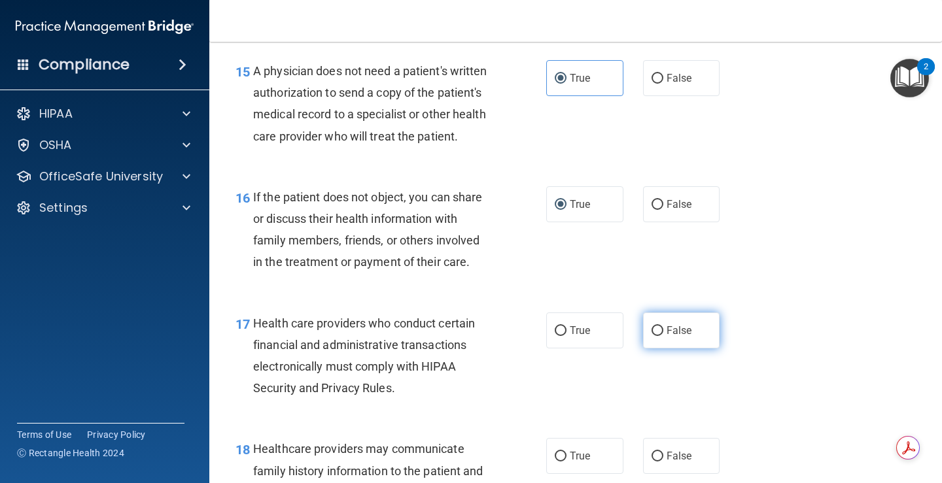
click at [708, 334] on label "False" at bounding box center [681, 331] width 77 height 36
click at [663, 334] on input "False" at bounding box center [657, 331] width 12 height 10
radio input "true"
drag, startPoint x: 602, startPoint y: 343, endPoint x: 633, endPoint y: 358, distance: 34.8
click at [612, 349] on label "True" at bounding box center [584, 331] width 77 height 36
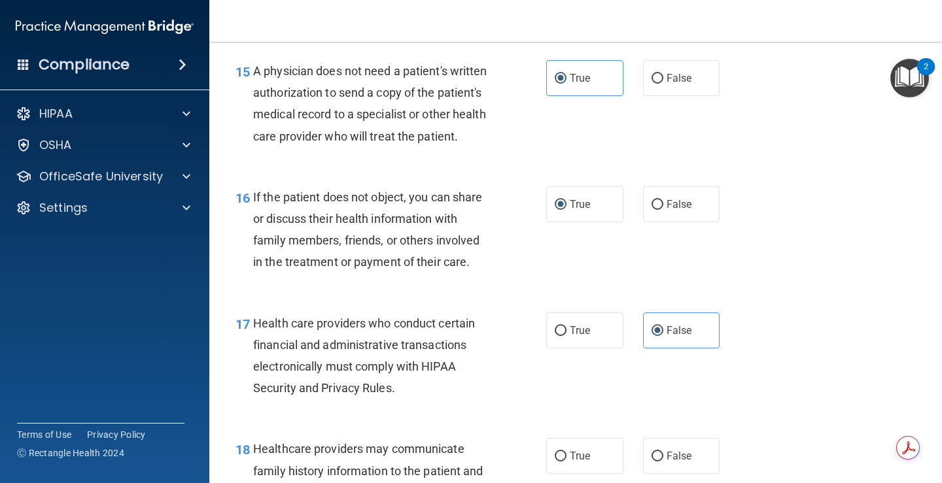
click at [566, 336] on input "True" at bounding box center [561, 331] width 12 height 10
radio input "true"
radio input "false"
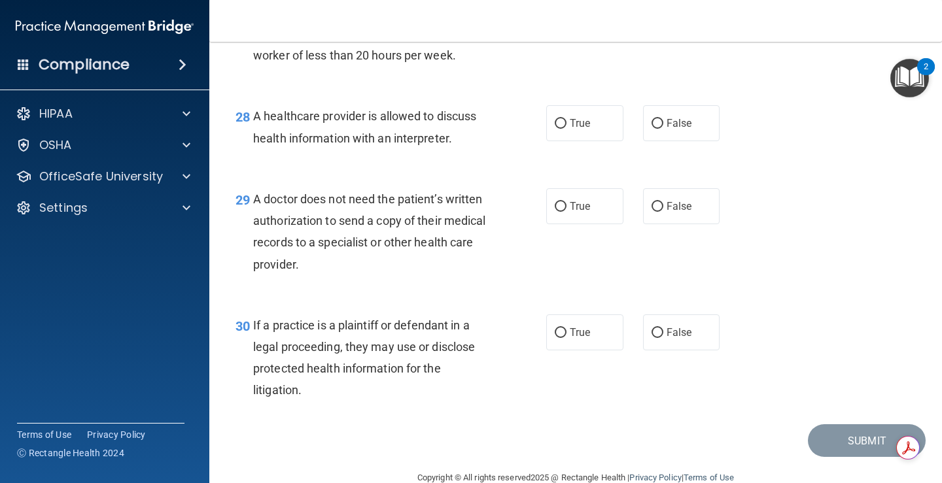
scroll to position [3270, 0]
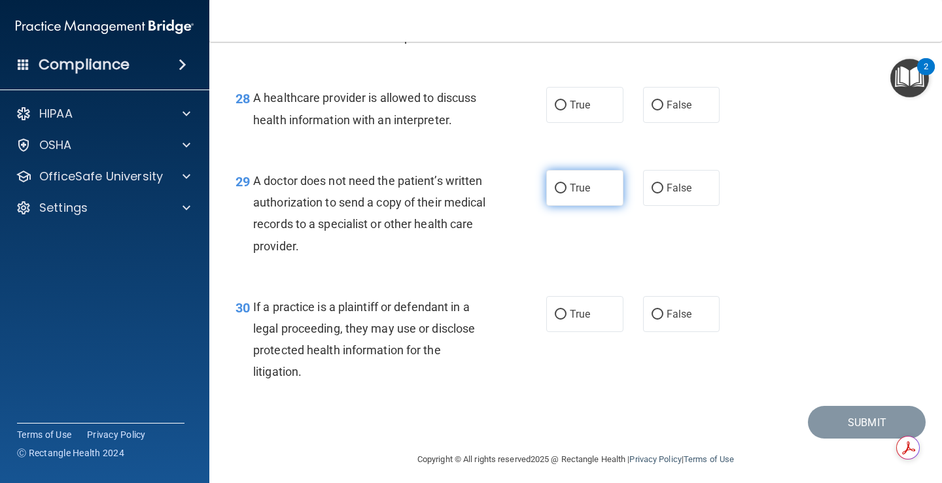
click at [585, 206] on label "True" at bounding box center [584, 188] width 77 height 36
click at [566, 194] on input "True" at bounding box center [561, 189] width 12 height 10
radio input "true"
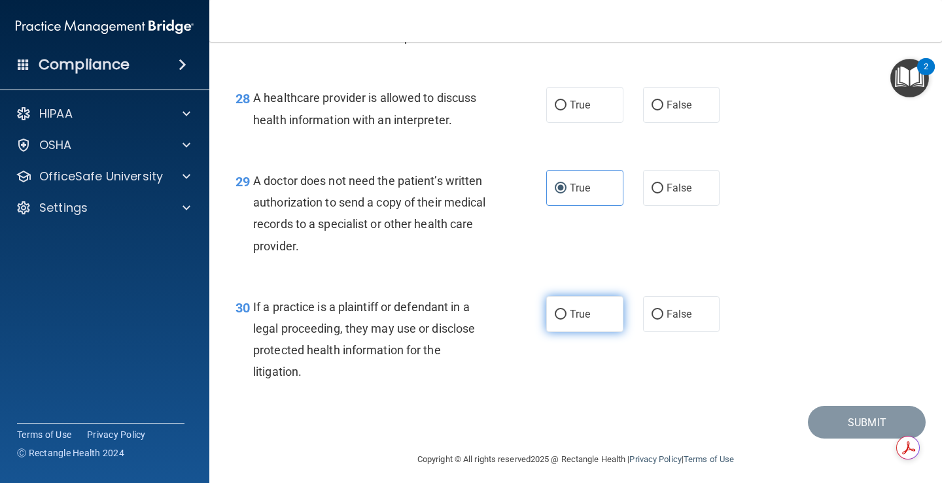
click at [599, 332] on label "True" at bounding box center [584, 314] width 77 height 36
click at [566, 320] on input "True" at bounding box center [561, 315] width 12 height 10
radio input "true"
click at [593, 148] on div "28 A healthcare provider is allowed to discuss health information with an inter…" at bounding box center [576, 112] width 700 height 82
click at [593, 123] on label "True" at bounding box center [584, 105] width 77 height 36
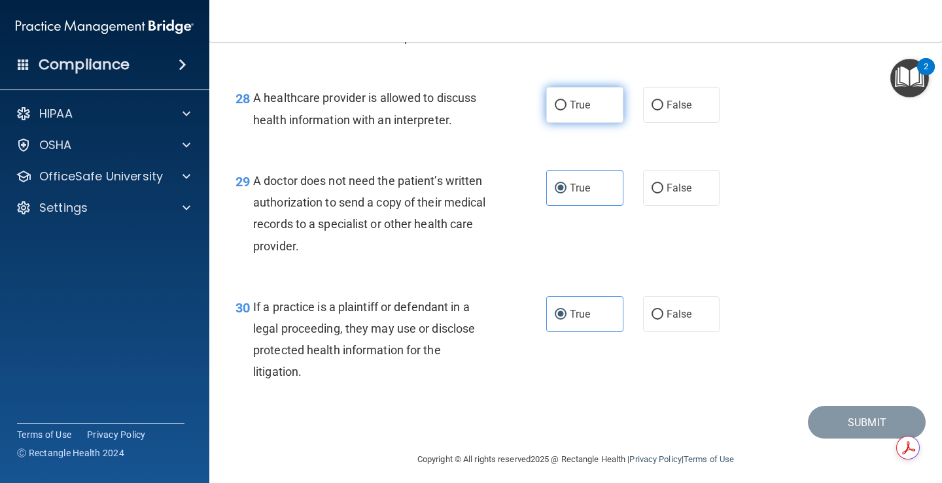
click at [566, 111] on input "True" at bounding box center [561, 106] width 12 height 10
radio input "true"
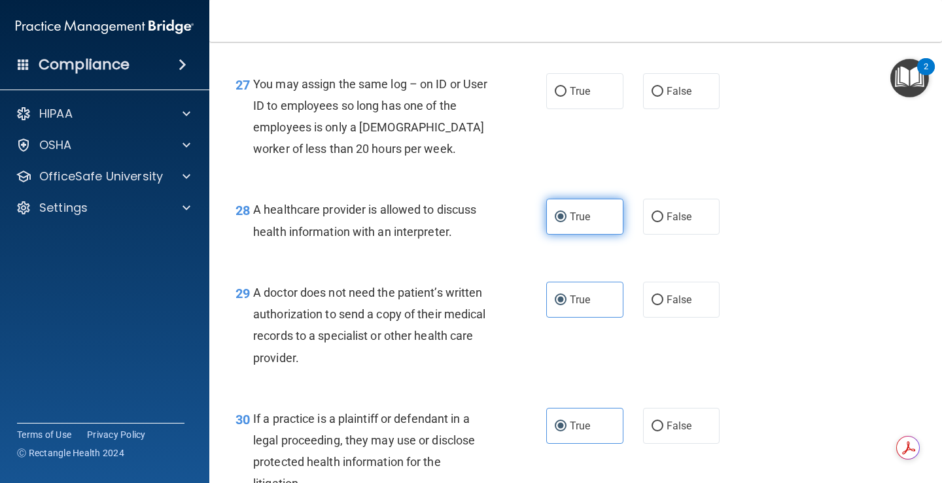
scroll to position [3140, 0]
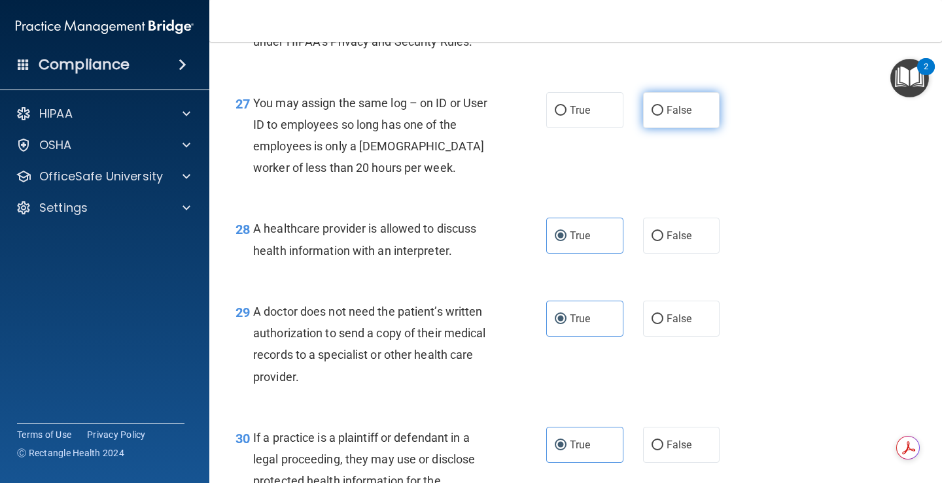
click at [698, 128] on label "False" at bounding box center [681, 110] width 77 height 36
click at [663, 116] on input "False" at bounding box center [657, 111] width 12 height 10
radio input "true"
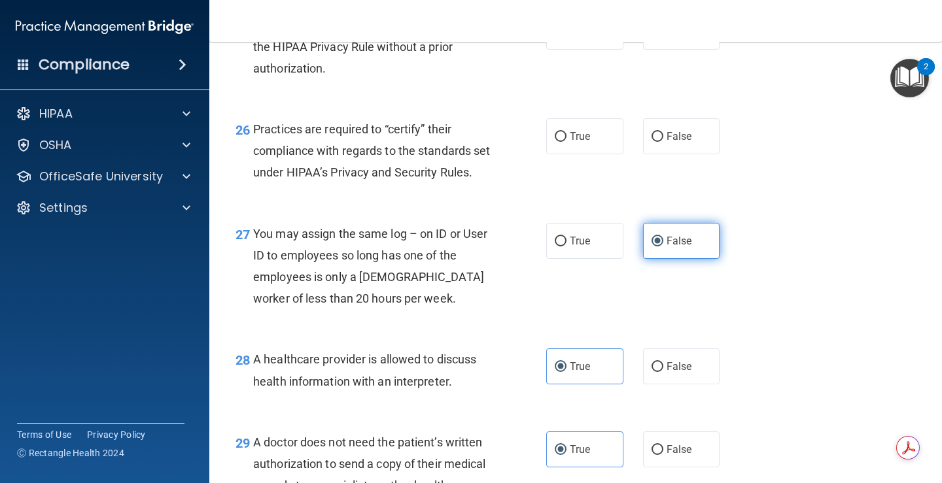
scroll to position [2943, 0]
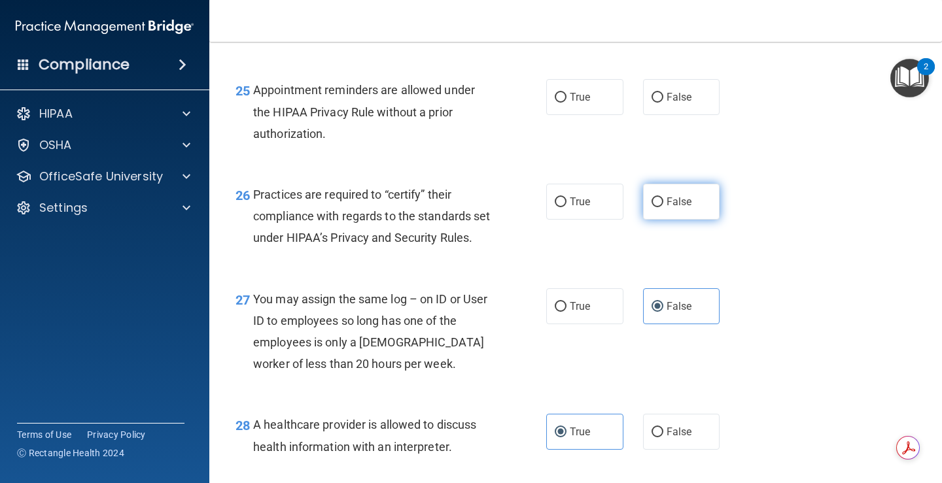
click at [648, 220] on label "False" at bounding box center [681, 202] width 77 height 36
click at [651, 207] on input "False" at bounding box center [657, 203] width 12 height 10
radio input "true"
click at [684, 103] on span "False" at bounding box center [679, 97] width 26 height 12
click at [663, 103] on input "False" at bounding box center [657, 98] width 12 height 10
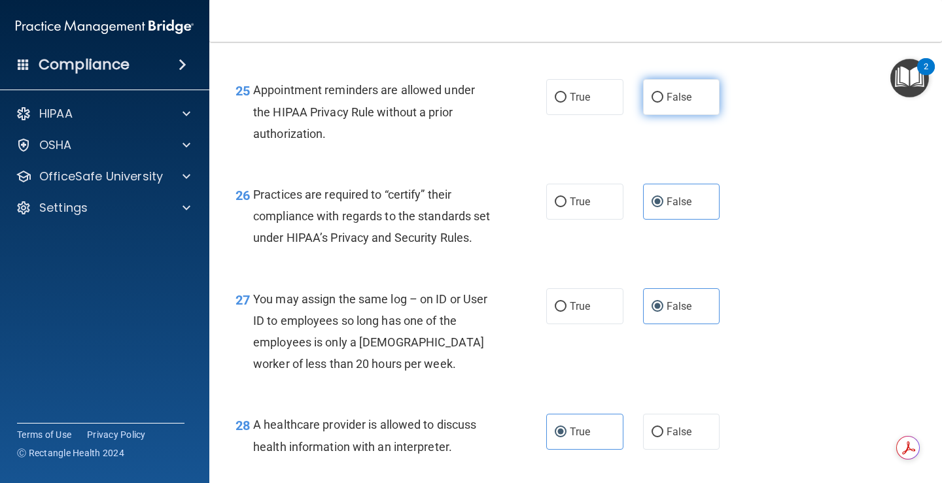
radio input "true"
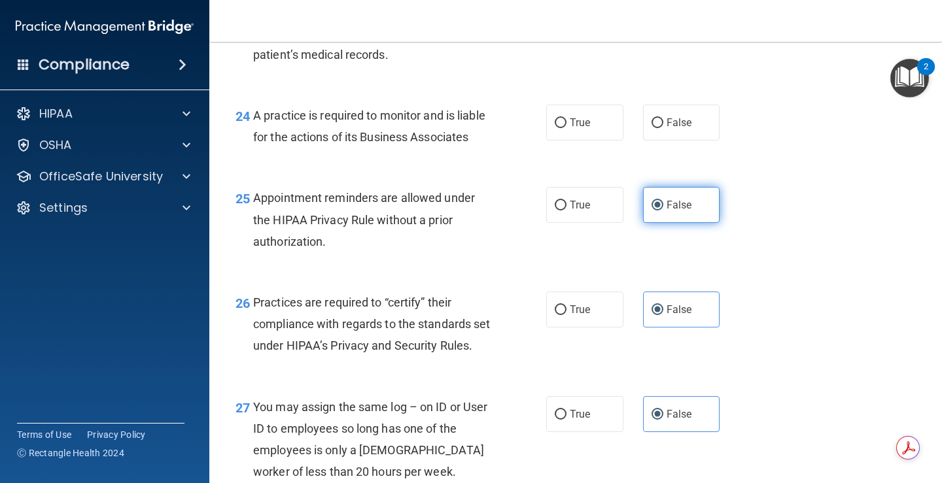
scroll to position [2812, 0]
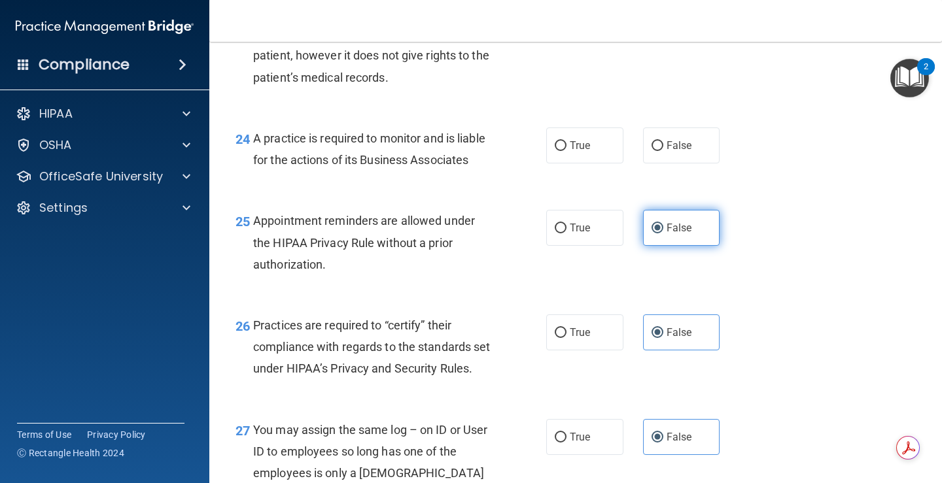
click at [684, 151] on label "False" at bounding box center [681, 146] width 77 height 36
click at [663, 151] on input "False" at bounding box center [657, 146] width 12 height 10
radio input "true"
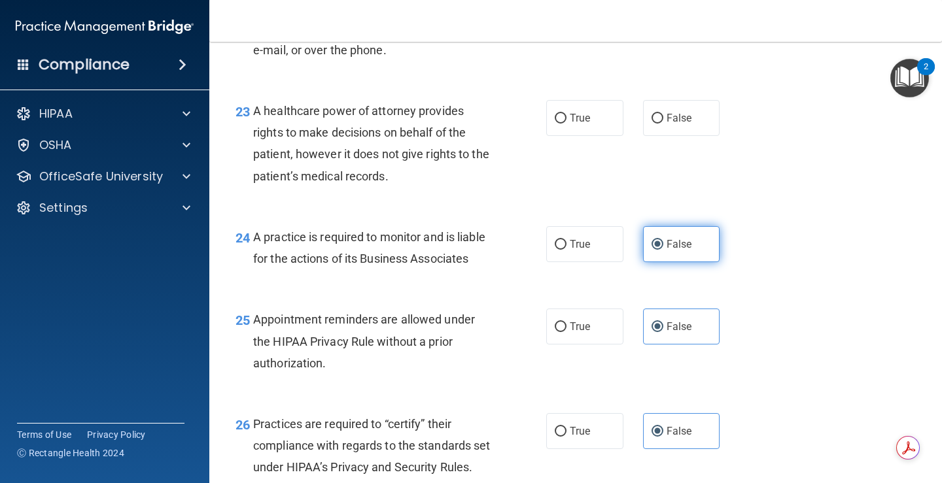
scroll to position [2682, 0]
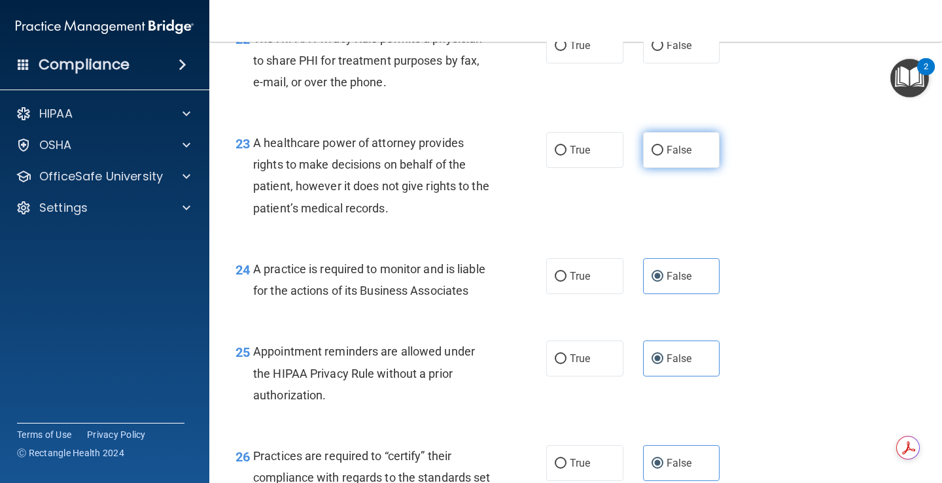
click at [691, 168] on label "False" at bounding box center [681, 150] width 77 height 36
click at [663, 156] on input "False" at bounding box center [657, 151] width 12 height 10
radio input "true"
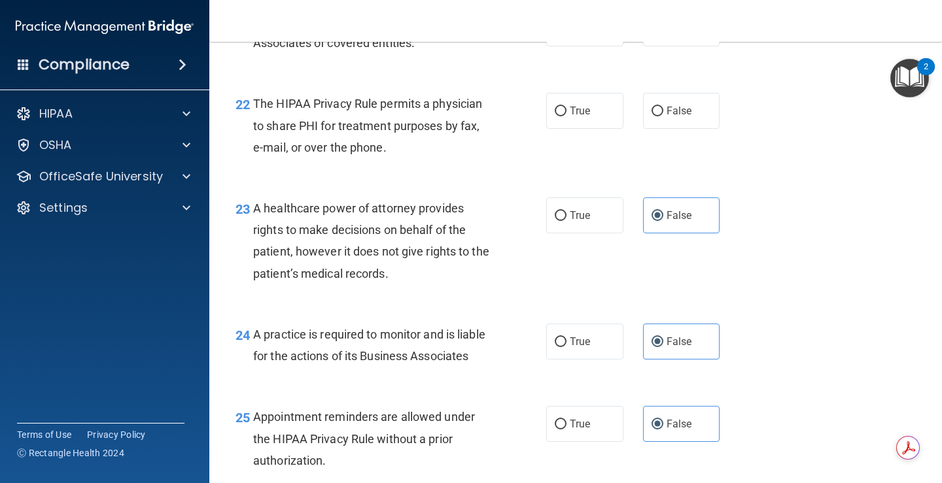
click at [598, 164] on div "22 The HIPAA Privacy Rule permits a physician to share PHI for treatment purpos…" at bounding box center [576, 129] width 700 height 105
click at [598, 129] on label "True" at bounding box center [584, 111] width 77 height 36
click at [566, 116] on input "True" at bounding box center [561, 112] width 12 height 10
radio input "true"
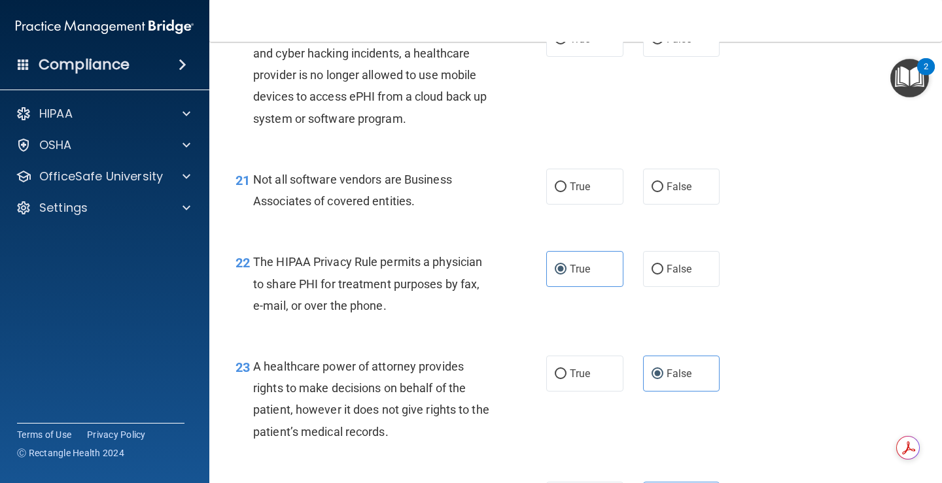
scroll to position [2420, 0]
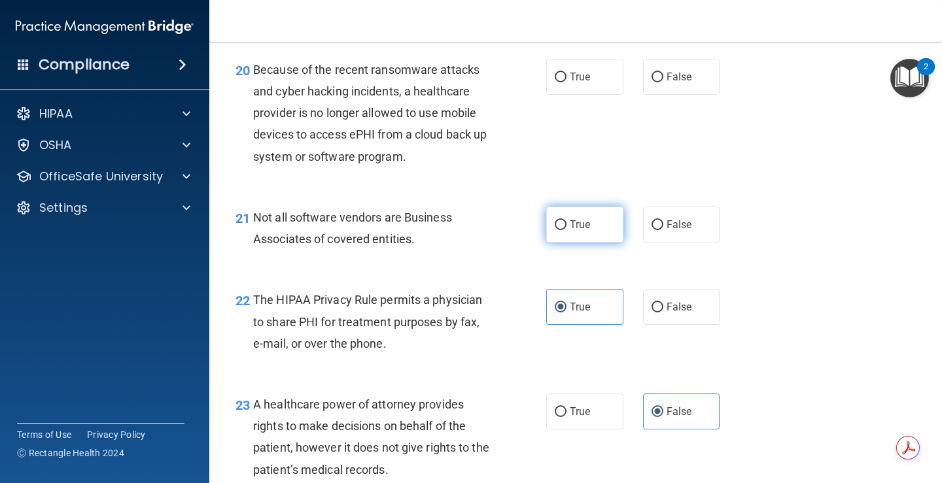
click at [600, 243] on label "True" at bounding box center [584, 225] width 77 height 36
click at [566, 230] on input "True" at bounding box center [561, 225] width 12 height 10
radio input "true"
click at [666, 231] on span "False" at bounding box center [679, 224] width 26 height 12
click at [663, 230] on input "False" at bounding box center [657, 225] width 12 height 10
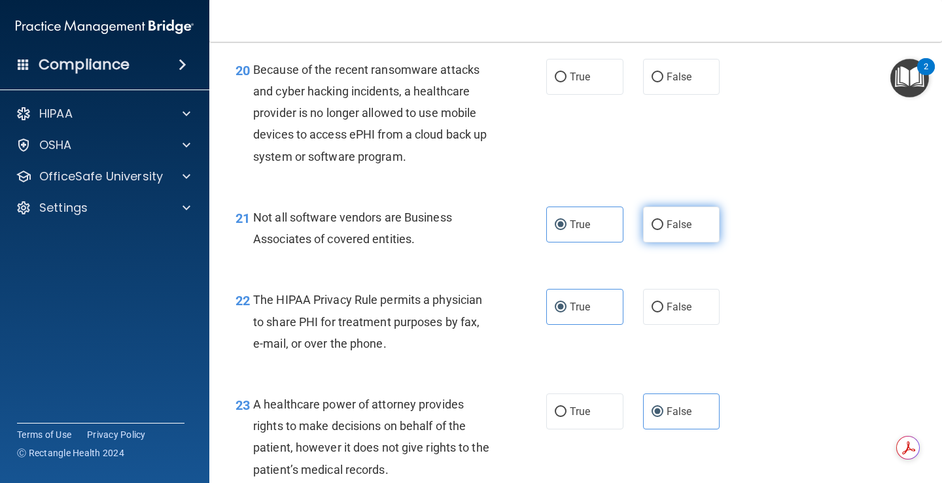
radio input "true"
radio input "false"
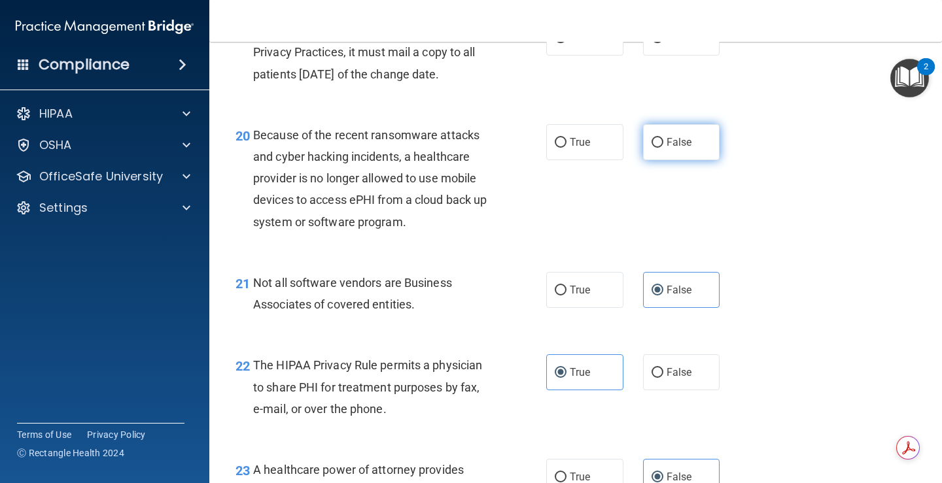
click at [673, 160] on label "False" at bounding box center [681, 142] width 77 height 36
click at [663, 148] on input "False" at bounding box center [657, 143] width 12 height 10
radio input "true"
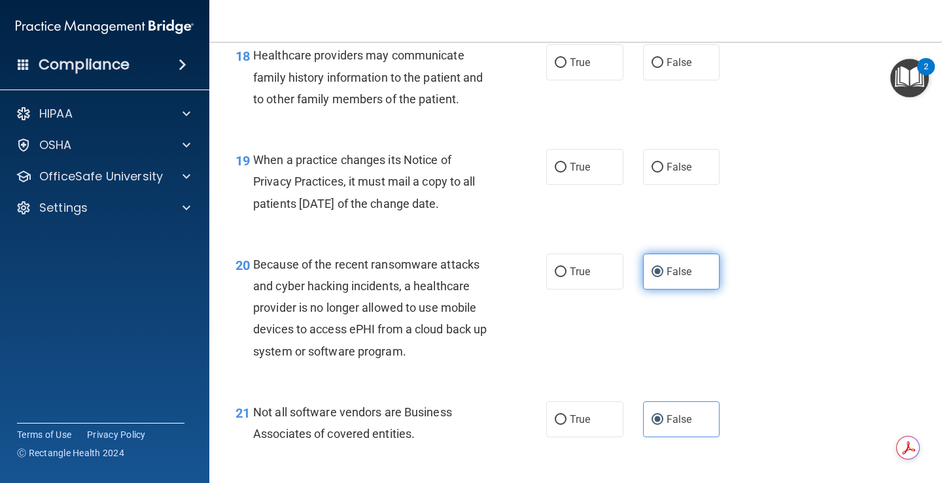
scroll to position [2224, 0]
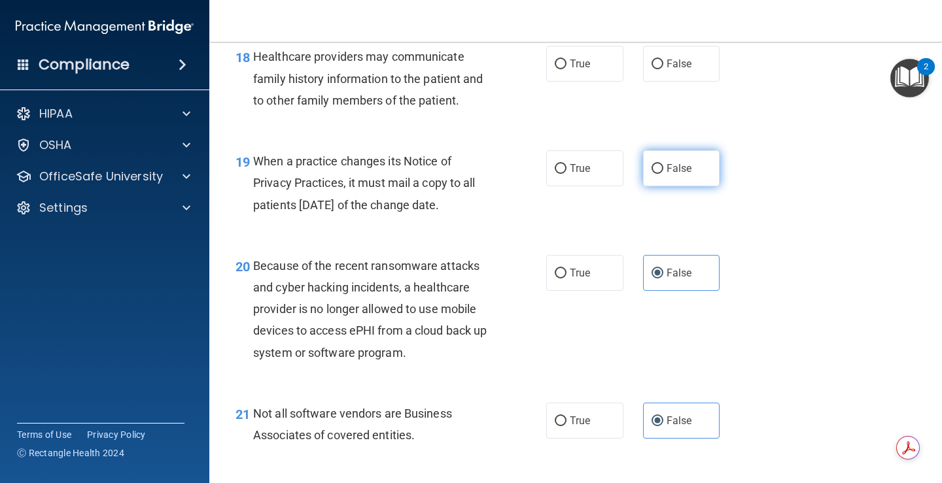
click at [679, 176] on label "False" at bounding box center [681, 168] width 77 height 36
click at [663, 174] on input "False" at bounding box center [657, 169] width 12 height 10
radio input "true"
click at [696, 82] on label "False" at bounding box center [681, 64] width 77 height 36
click at [663, 69] on input "False" at bounding box center [657, 65] width 12 height 10
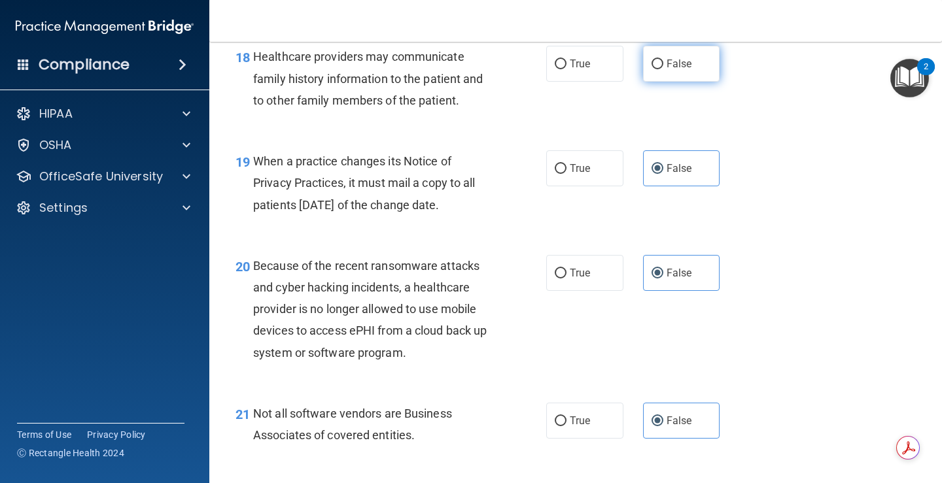
radio input "true"
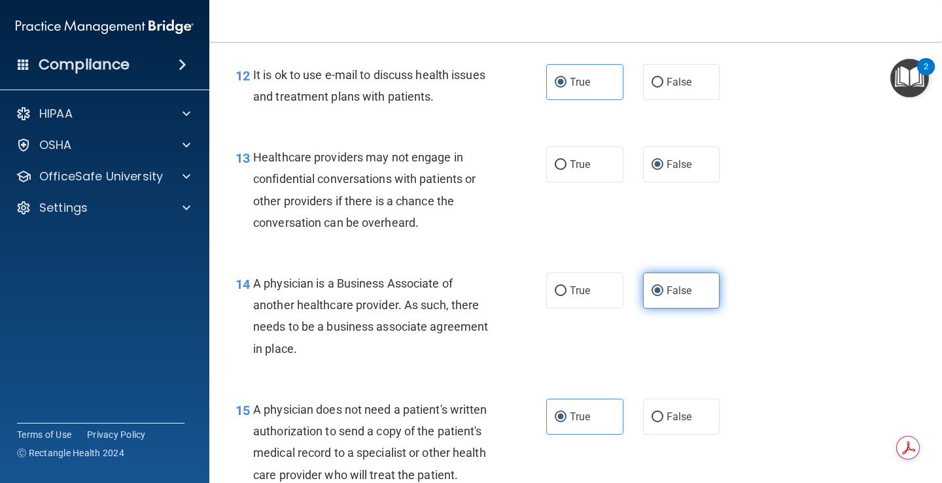
scroll to position [1439, 0]
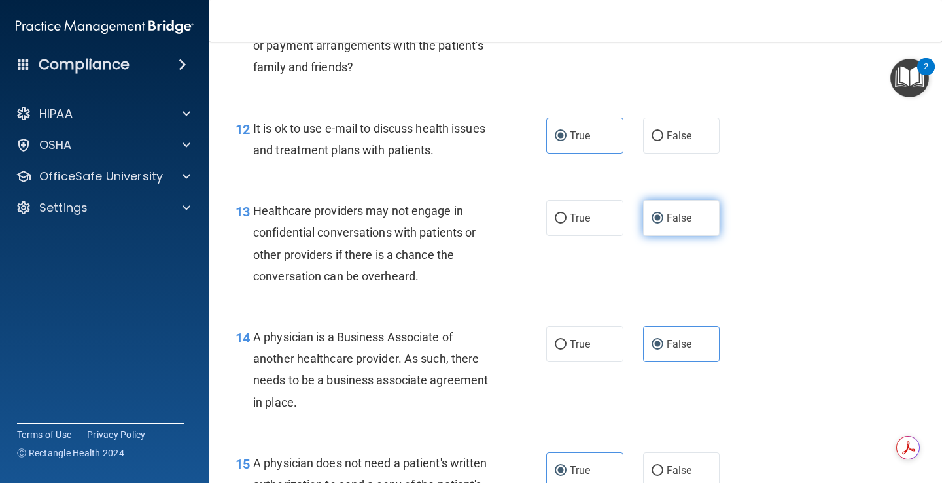
click at [677, 219] on span "False" at bounding box center [679, 218] width 26 height 12
click at [663, 219] on input "False" at bounding box center [657, 219] width 12 height 10
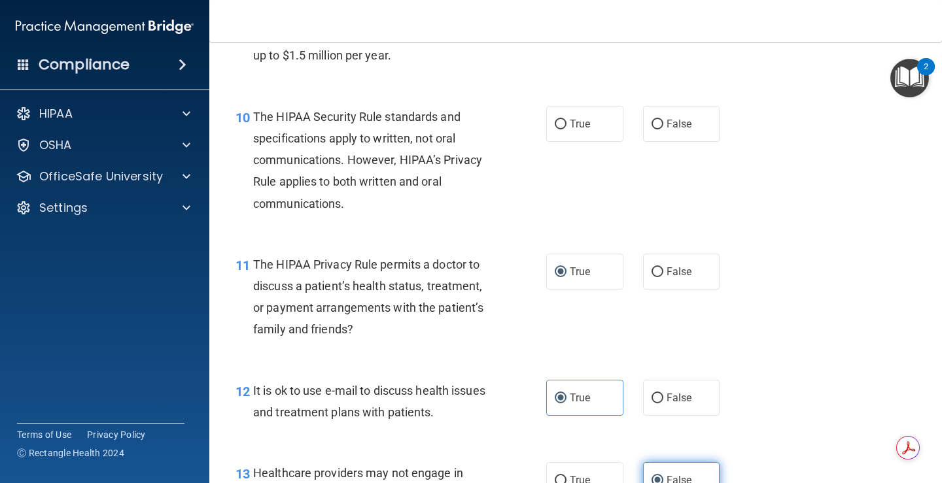
scroll to position [1112, 0]
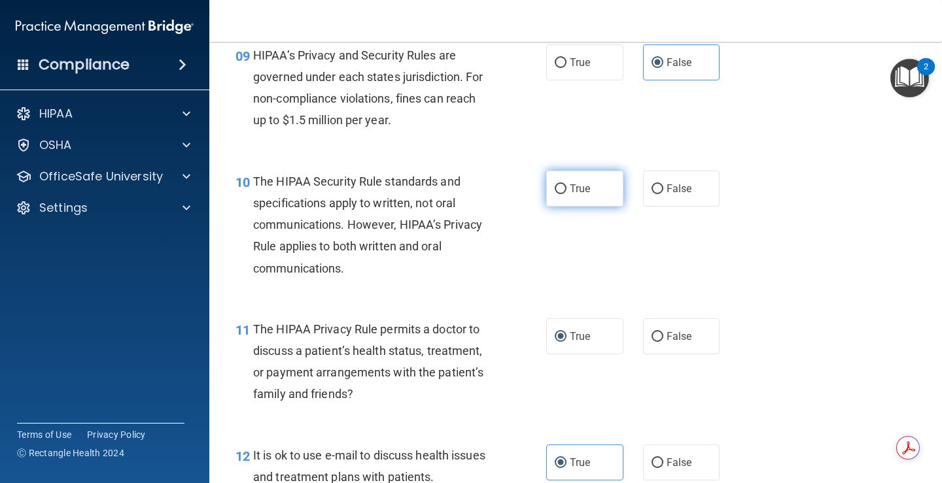
click at [605, 199] on label "True" at bounding box center [584, 189] width 77 height 36
click at [566, 194] on input "True" at bounding box center [561, 189] width 12 height 10
radio input "true"
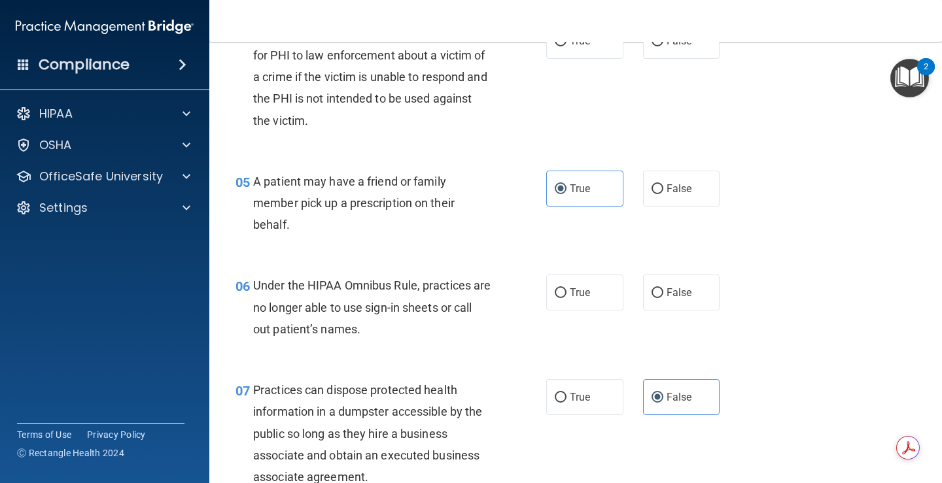
scroll to position [523, 0]
click at [704, 300] on label "False" at bounding box center [681, 294] width 77 height 36
click at [663, 300] on input "False" at bounding box center [657, 295] width 12 height 10
radio input "true"
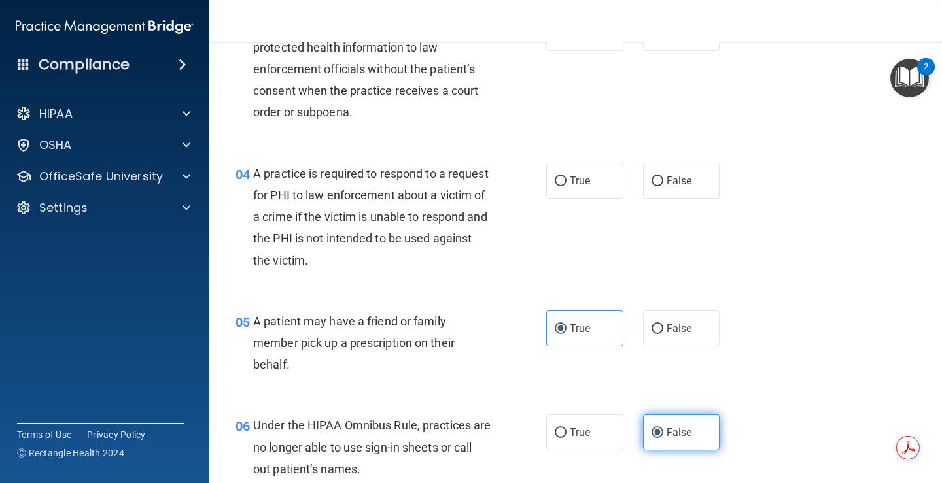
scroll to position [327, 0]
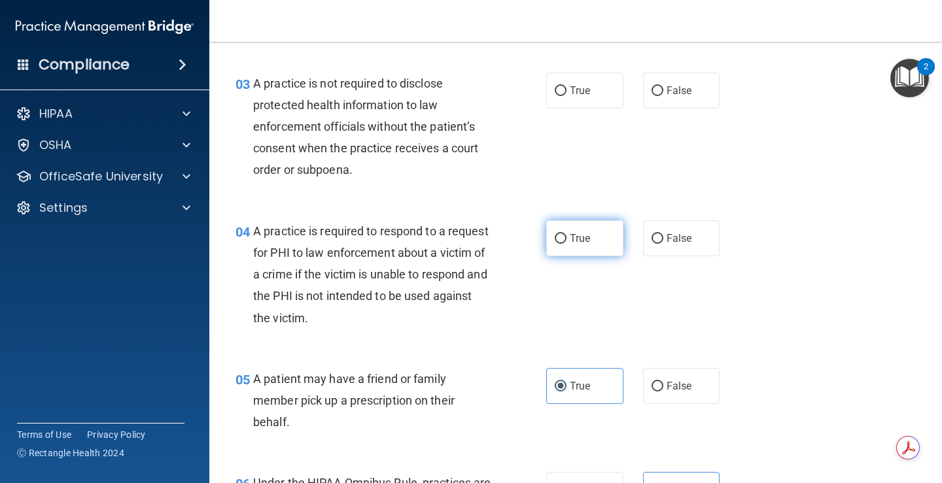
click at [575, 253] on label "True" at bounding box center [584, 238] width 77 height 36
click at [566, 244] on input "True" at bounding box center [561, 239] width 12 height 10
radio input "true"
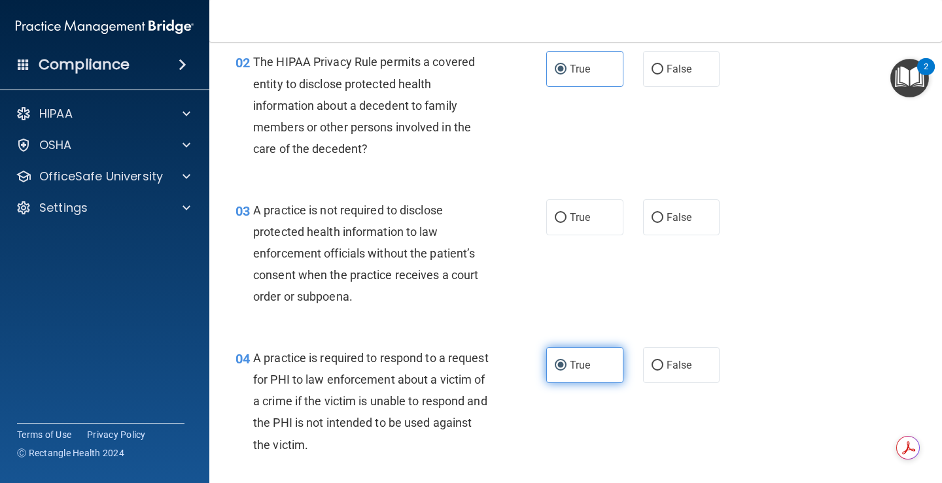
scroll to position [196, 0]
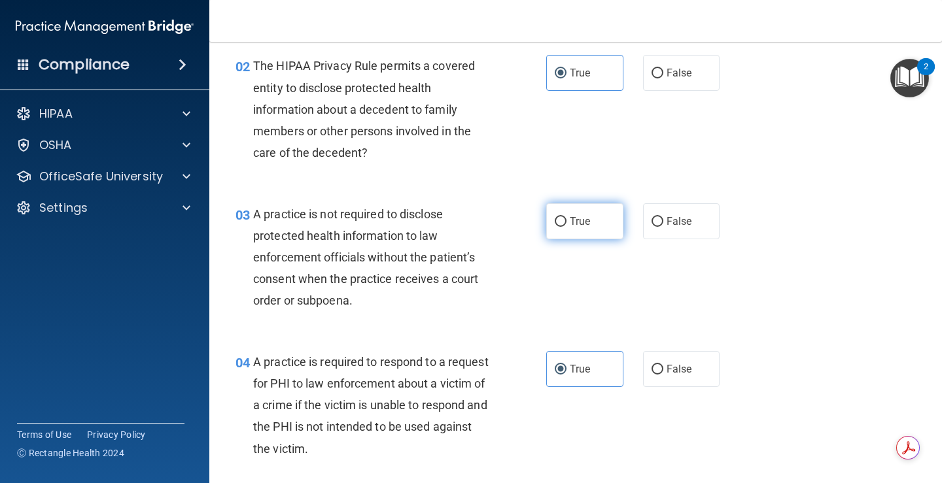
click at [570, 220] on span "True" at bounding box center [580, 221] width 20 height 12
click at [566, 220] on input "True" at bounding box center [561, 222] width 12 height 10
radio input "true"
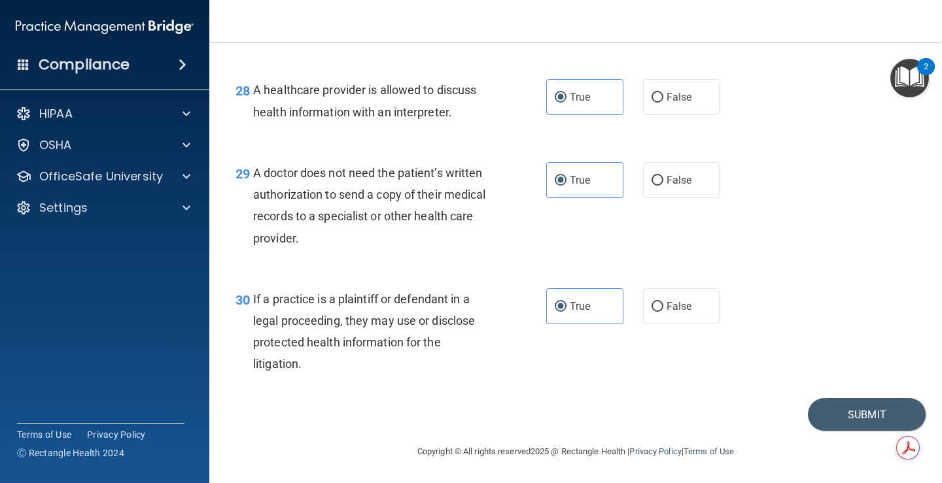
scroll to position [3344, 0]
click at [831, 409] on button "Submit" at bounding box center [867, 414] width 118 height 33
click at [854, 428] on button "Submit" at bounding box center [867, 414] width 118 height 33
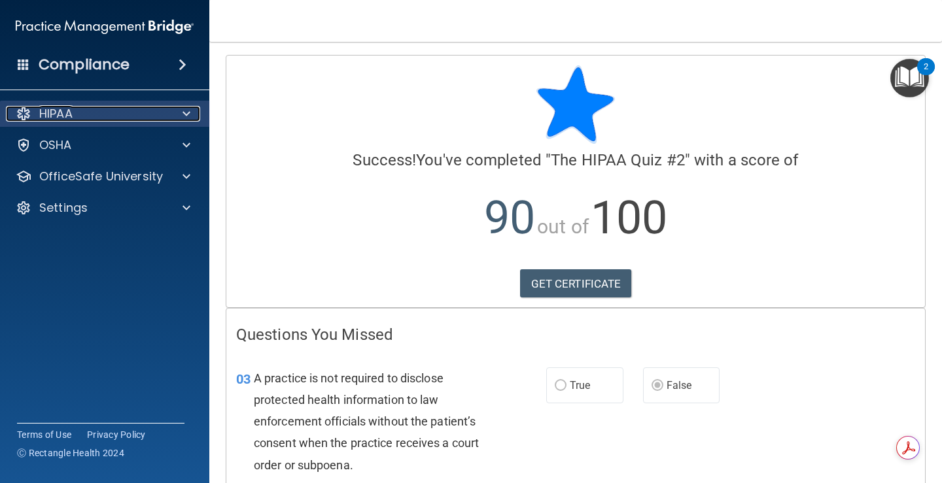
click at [63, 121] on p "HIPAA" at bounding box center [55, 114] width 33 height 16
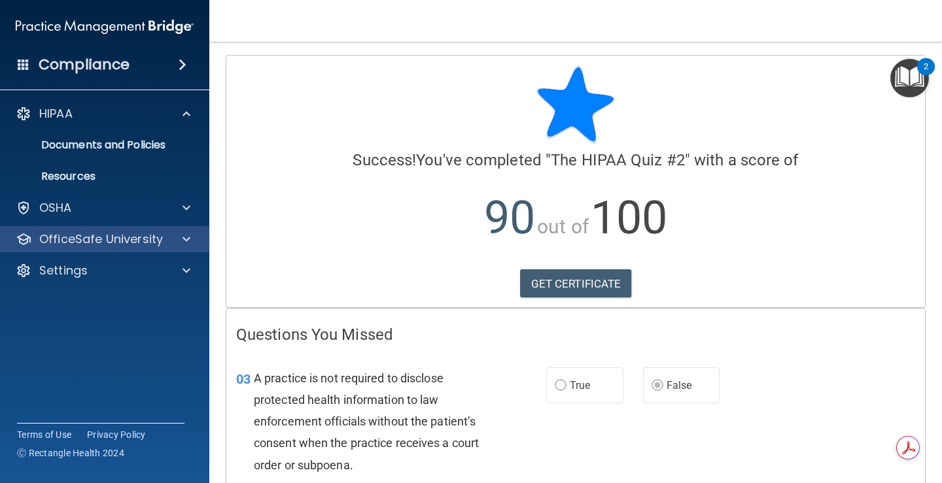
click at [94, 251] on div "OfficeSafe University" at bounding box center [105, 239] width 210 height 26
click at [141, 239] on p "OfficeSafe University" at bounding box center [101, 240] width 124 height 16
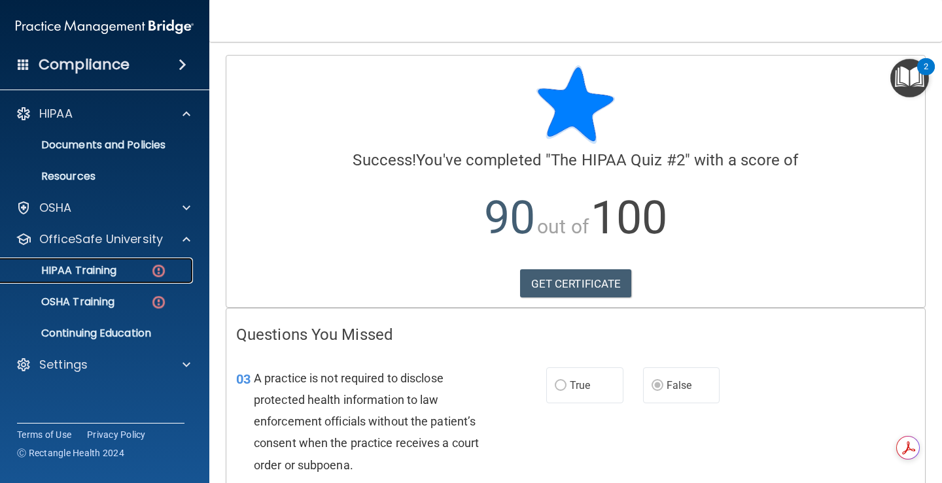
click at [147, 270] on div "HIPAA Training" at bounding box center [98, 270] width 179 height 13
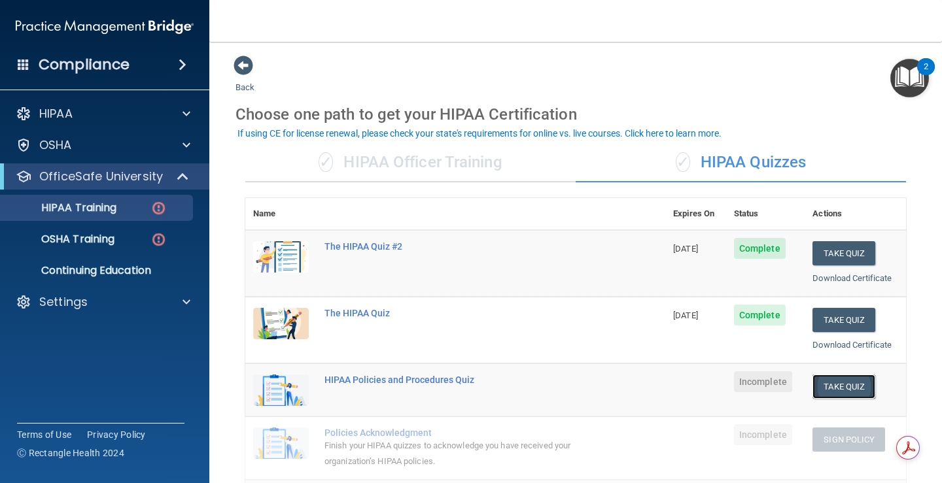
click at [860, 390] on button "Take Quiz" at bounding box center [843, 387] width 63 height 24
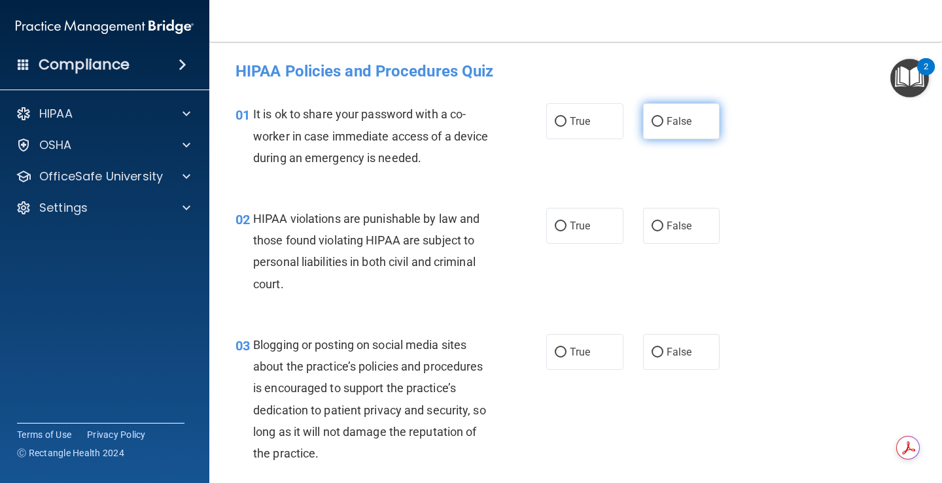
click at [699, 129] on label "False" at bounding box center [681, 121] width 77 height 36
click at [663, 127] on input "False" at bounding box center [657, 122] width 12 height 10
radio input "true"
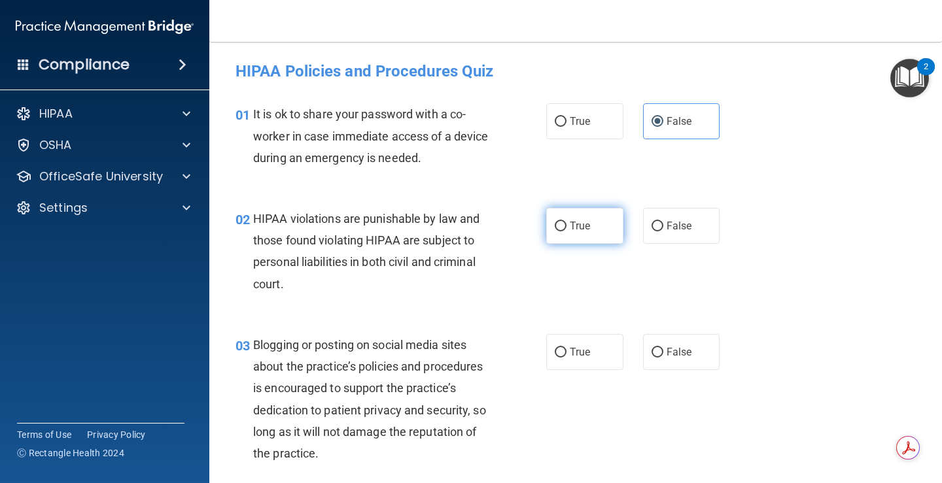
click at [570, 232] on span "True" at bounding box center [580, 226] width 20 height 12
click at [566, 232] on input "True" at bounding box center [561, 227] width 12 height 10
radio input "true"
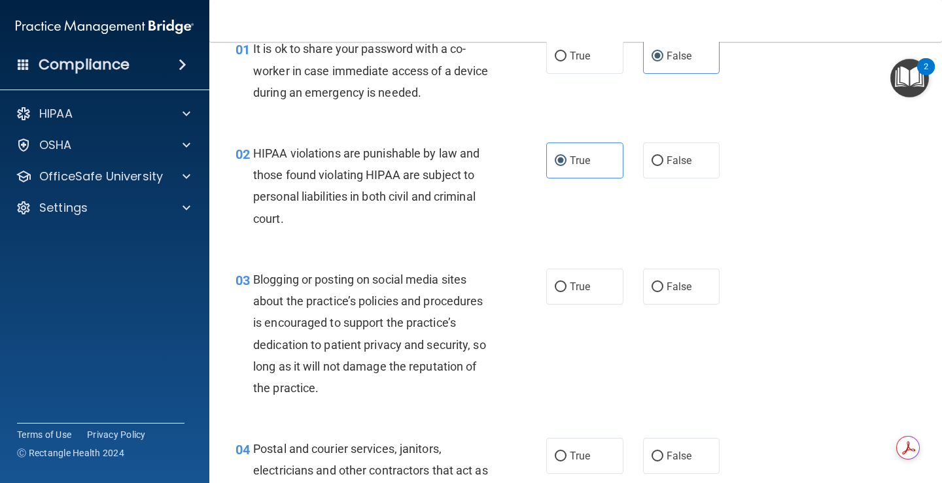
scroll to position [131, 0]
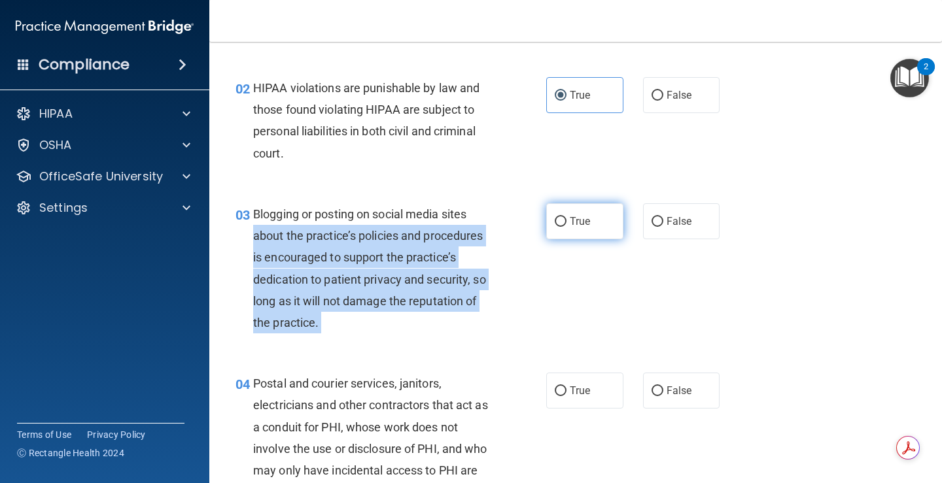
click at [731, 203] on ng-form "03 Blogging or posting on social media sites about the practice’s policies and …" at bounding box center [731, 203] width 0 height 0
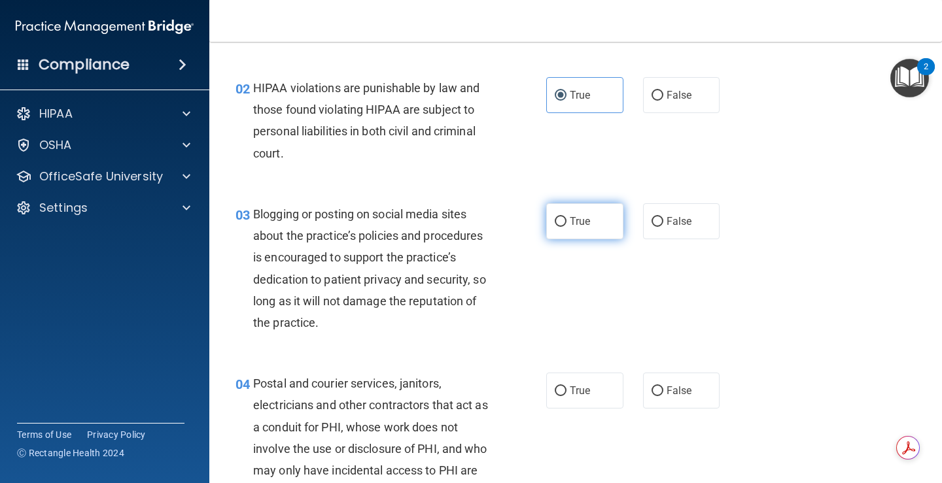
click at [591, 224] on label "True" at bounding box center [584, 221] width 77 height 36
click at [566, 224] on input "True" at bounding box center [561, 222] width 12 height 10
radio input "true"
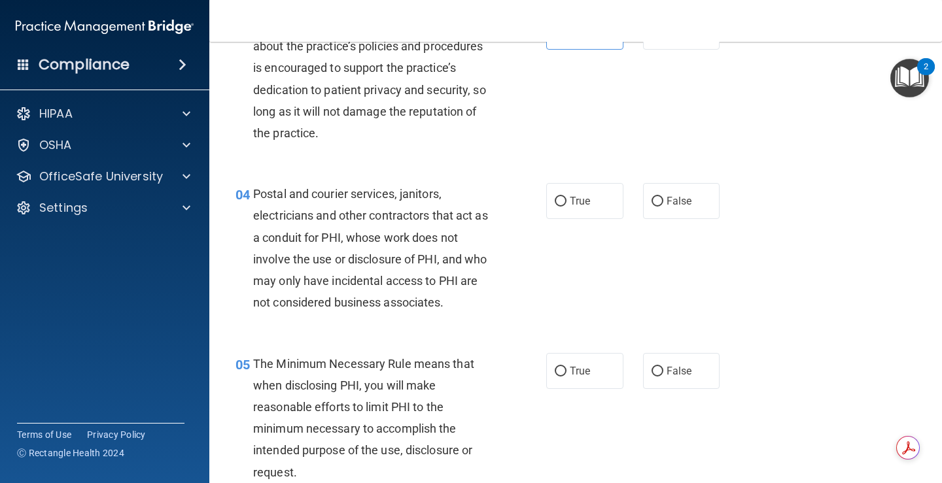
scroll to position [327, 0]
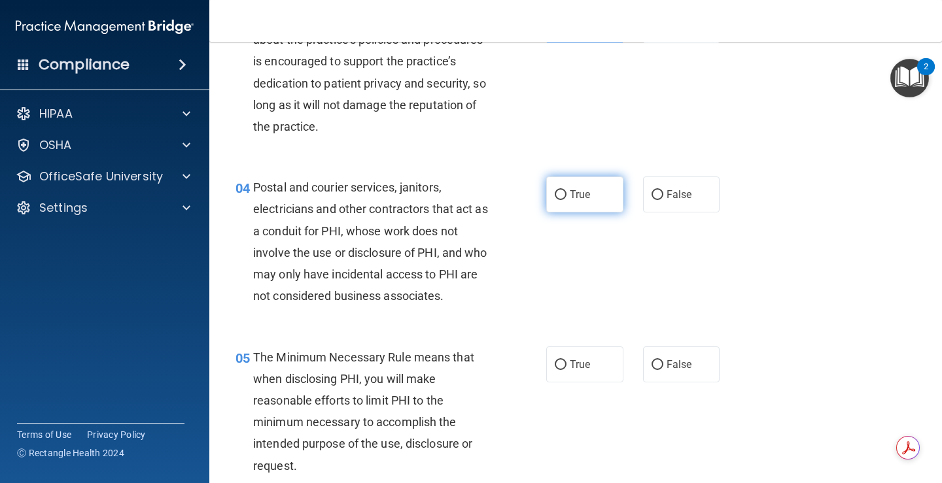
click at [602, 198] on label "True" at bounding box center [584, 195] width 77 height 36
click at [566, 198] on input "True" at bounding box center [561, 195] width 12 height 10
radio input "true"
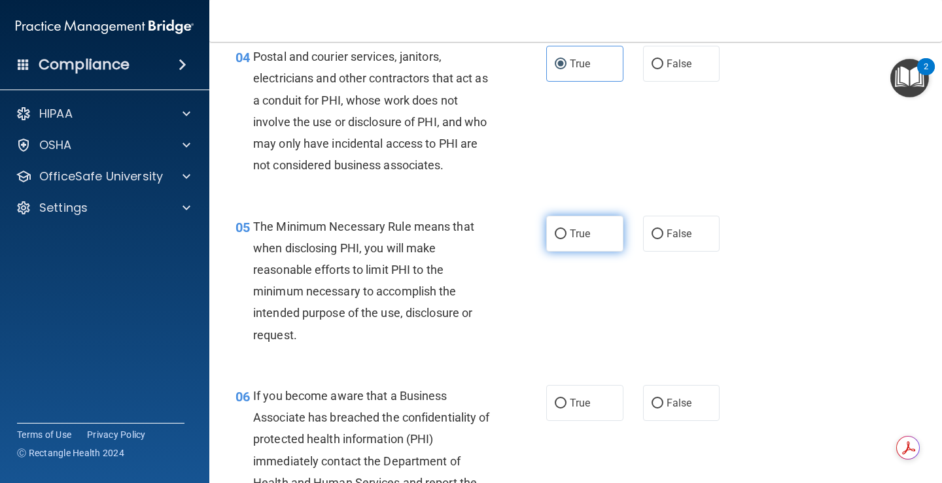
click at [549, 229] on label "True" at bounding box center [584, 234] width 77 height 36
click at [557, 236] on input "True" at bounding box center [561, 235] width 12 height 10
radio input "true"
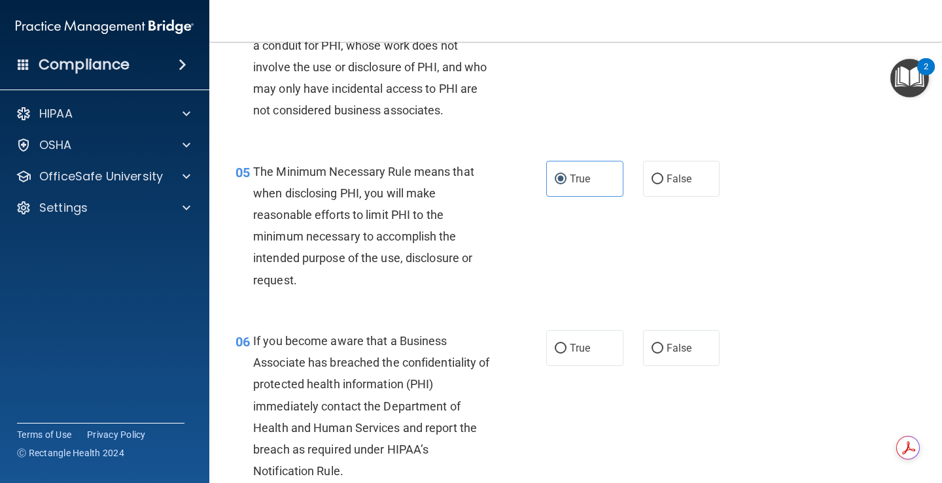
scroll to position [589, 0]
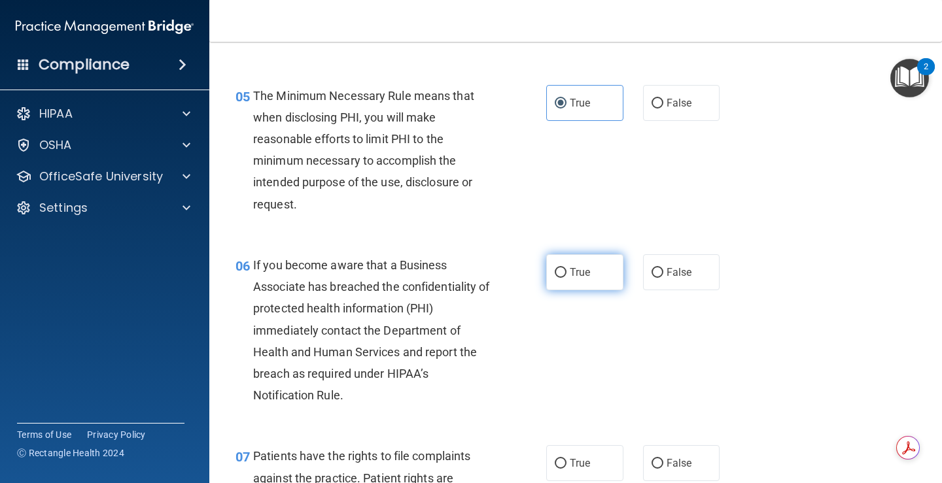
click at [616, 285] on label "True" at bounding box center [584, 272] width 77 height 36
click at [566, 278] on input "True" at bounding box center [561, 273] width 12 height 10
radio input "true"
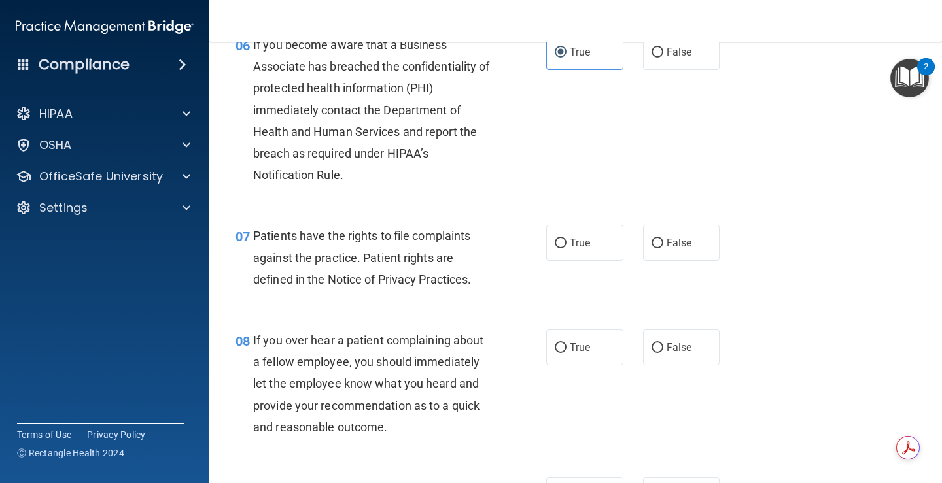
scroll to position [850, 0]
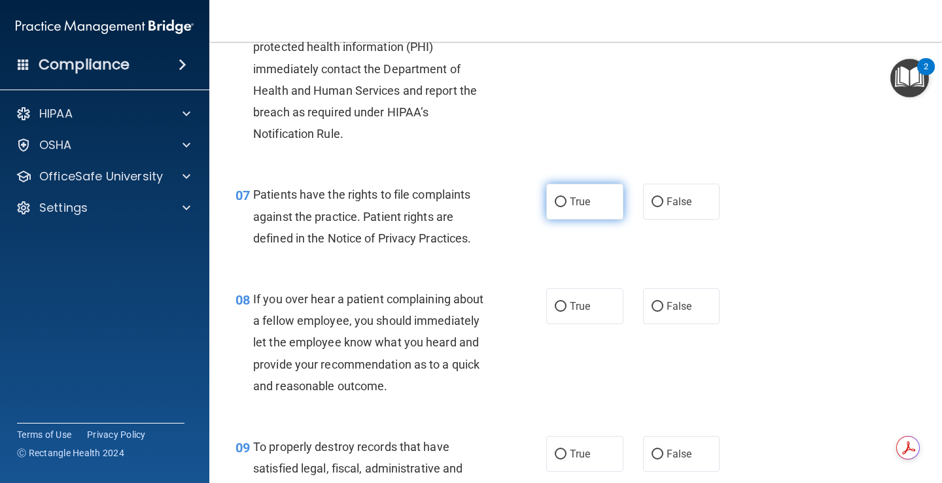
click at [559, 204] on input "True" at bounding box center [561, 203] width 12 height 10
radio input "true"
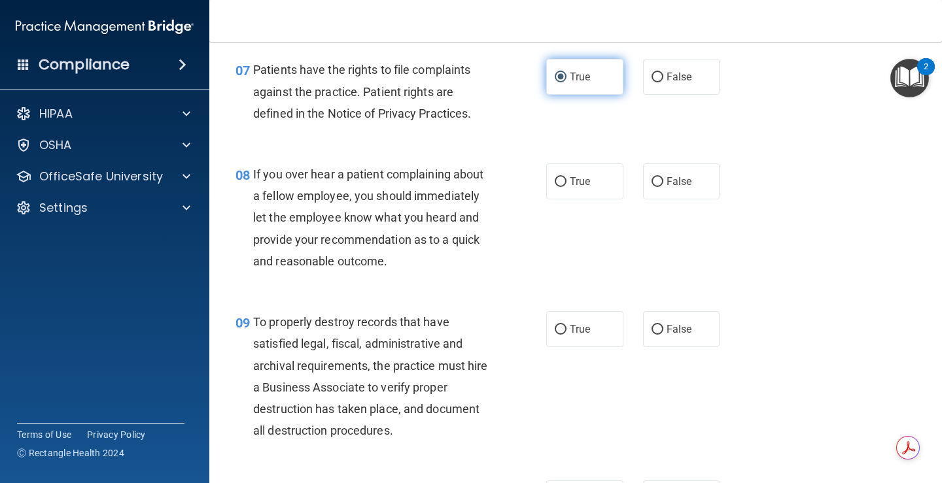
scroll to position [981, 0]
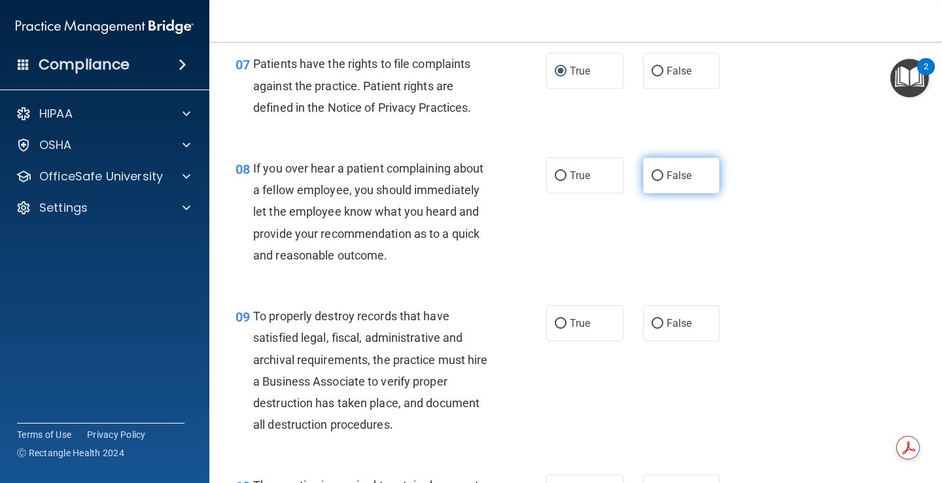
click at [670, 181] on span "False" at bounding box center [679, 175] width 26 height 12
click at [663, 181] on input "False" at bounding box center [657, 176] width 12 height 10
radio input "true"
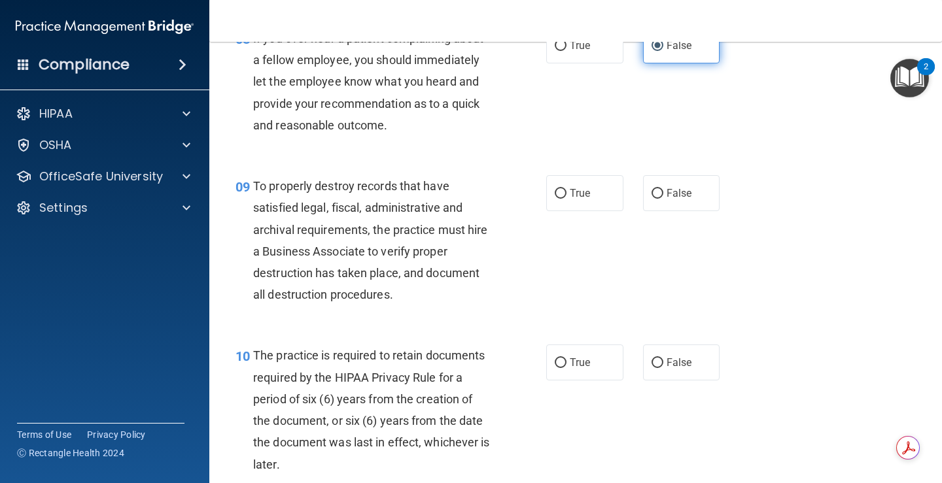
scroll to position [1112, 0]
click at [589, 193] on label "True" at bounding box center [584, 193] width 77 height 36
click at [566, 193] on input "True" at bounding box center [561, 193] width 12 height 10
radio input "true"
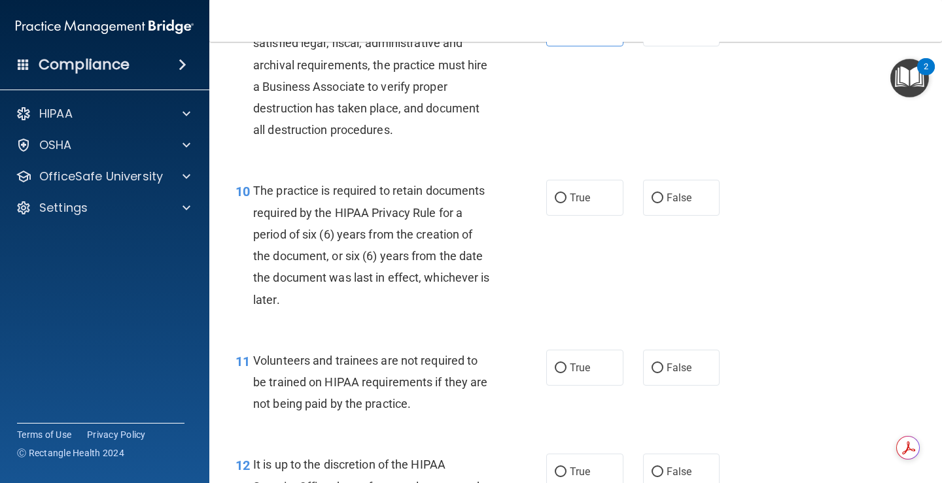
scroll to position [1308, 0]
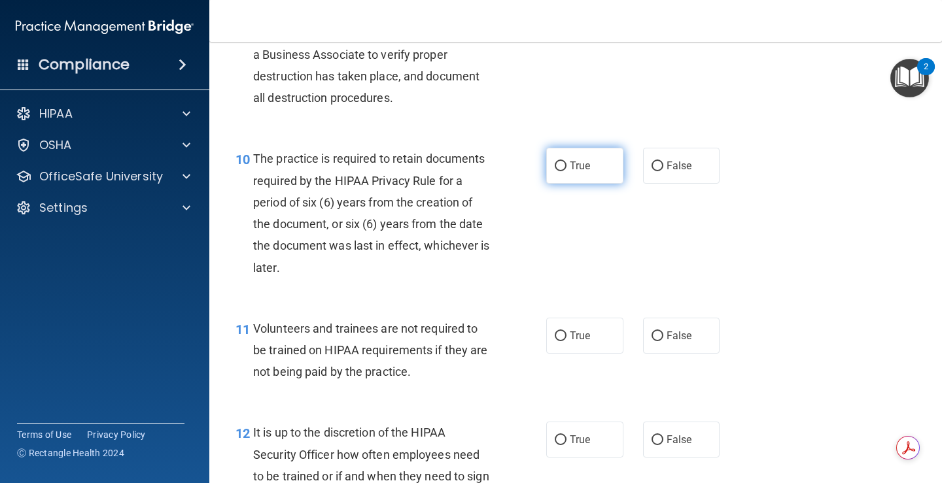
drag, startPoint x: 560, startPoint y: 181, endPoint x: 547, endPoint y: 183, distance: 13.2
click at [560, 181] on label "True" at bounding box center [584, 166] width 77 height 36
click at [560, 171] on input "True" at bounding box center [561, 167] width 12 height 10
radio input "true"
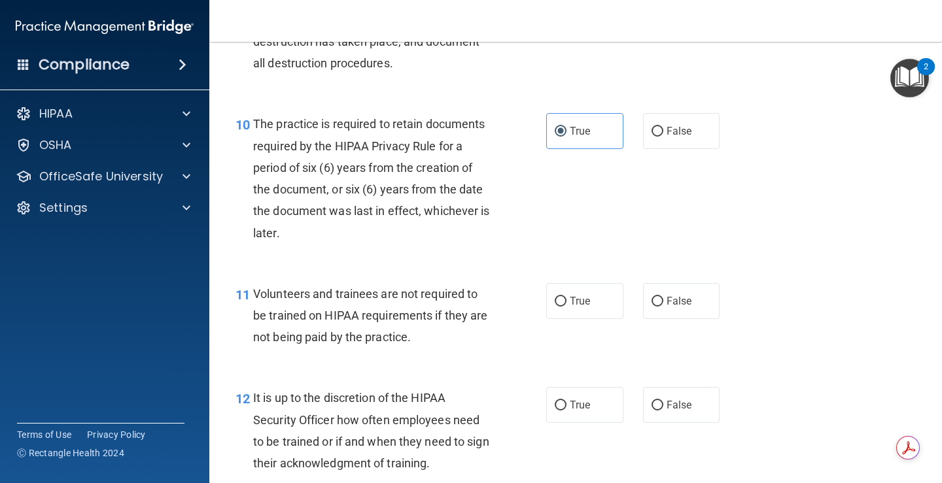
scroll to position [1374, 0]
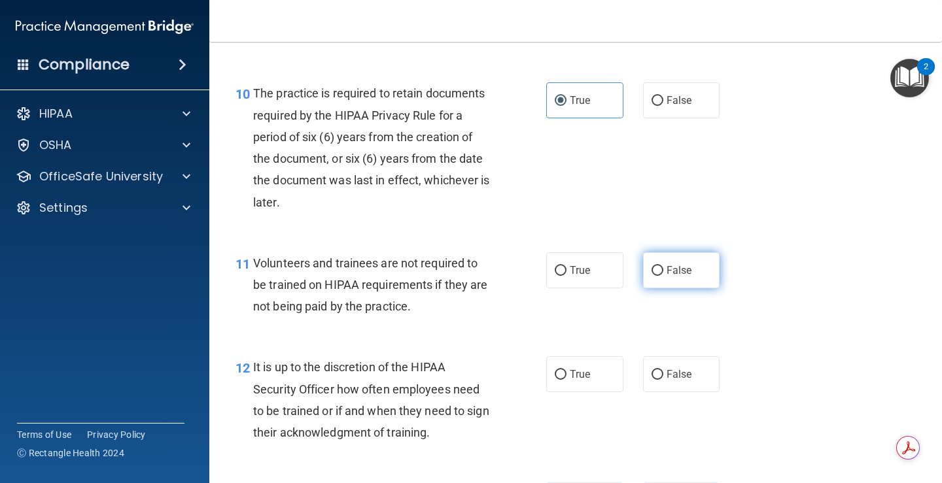
click at [674, 266] on span "False" at bounding box center [679, 270] width 26 height 12
click at [663, 266] on input "False" at bounding box center [657, 271] width 12 height 10
radio input "true"
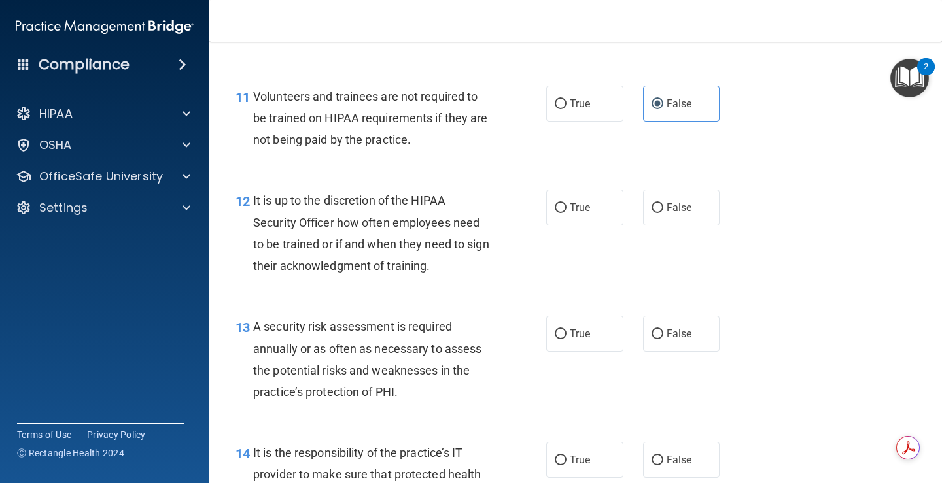
scroll to position [1570, 0]
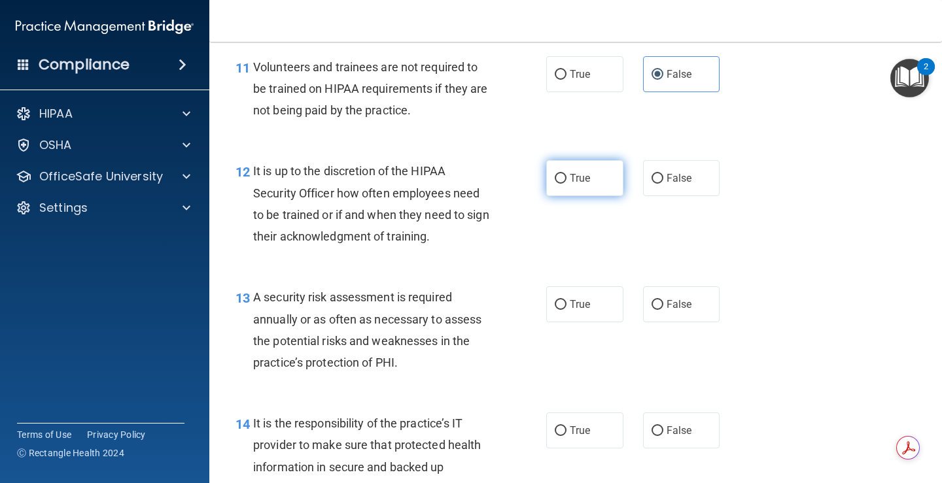
click at [587, 161] on label "True" at bounding box center [584, 178] width 77 height 36
click at [566, 174] on input "True" at bounding box center [561, 179] width 12 height 10
radio input "true"
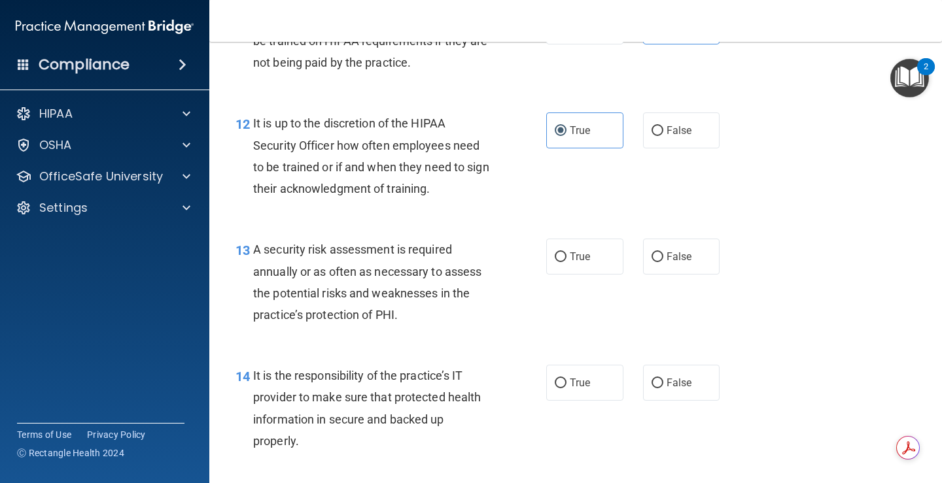
scroll to position [1701, 0]
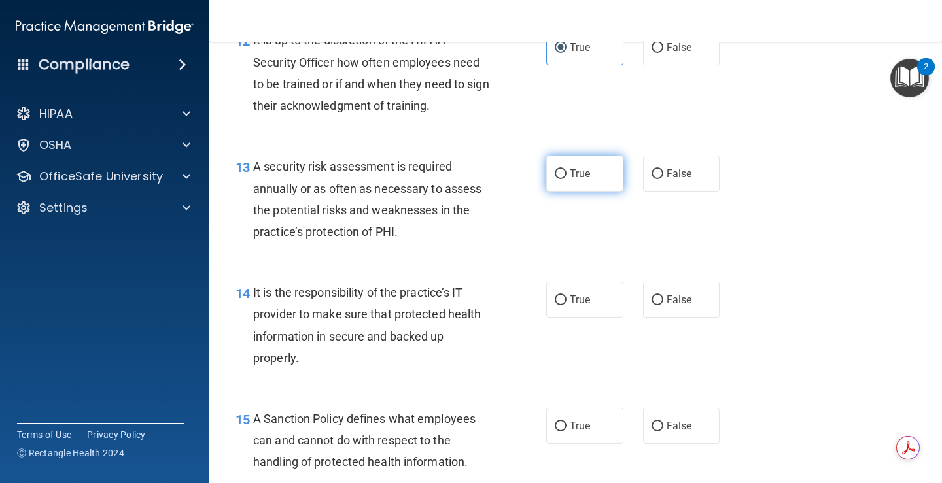
click at [608, 176] on label "True" at bounding box center [584, 174] width 77 height 36
click at [566, 176] on input "True" at bounding box center [561, 174] width 12 height 10
radio input "true"
click at [572, 307] on label "True" at bounding box center [584, 300] width 77 height 36
click at [566, 305] on input "True" at bounding box center [561, 301] width 12 height 10
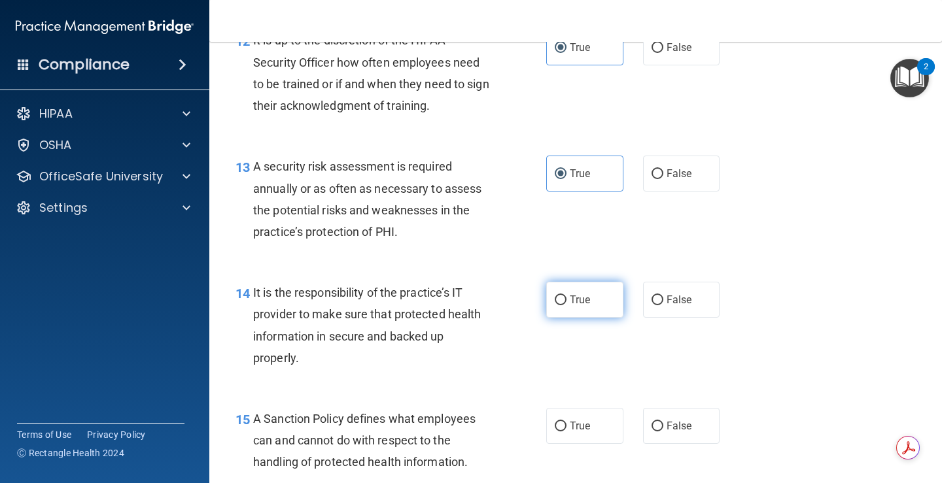
radio input "true"
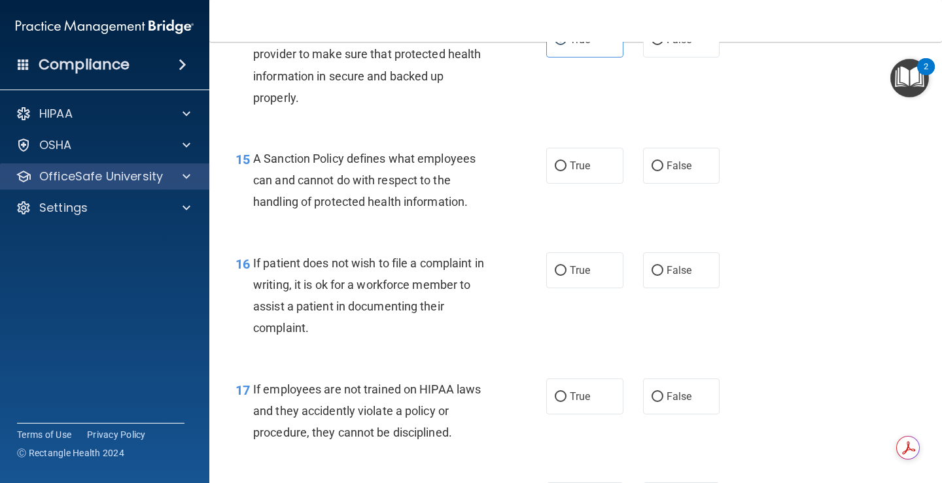
scroll to position [1962, 0]
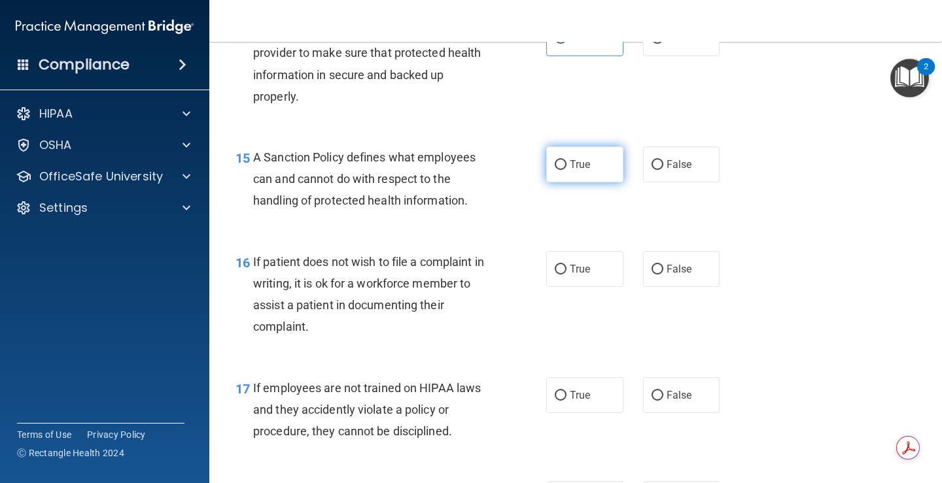
click at [554, 168] on label "True" at bounding box center [584, 165] width 77 height 36
click at [570, 165] on span "True" at bounding box center [580, 164] width 20 height 12
click at [566, 165] on input "True" at bounding box center [561, 165] width 12 height 10
radio input "true"
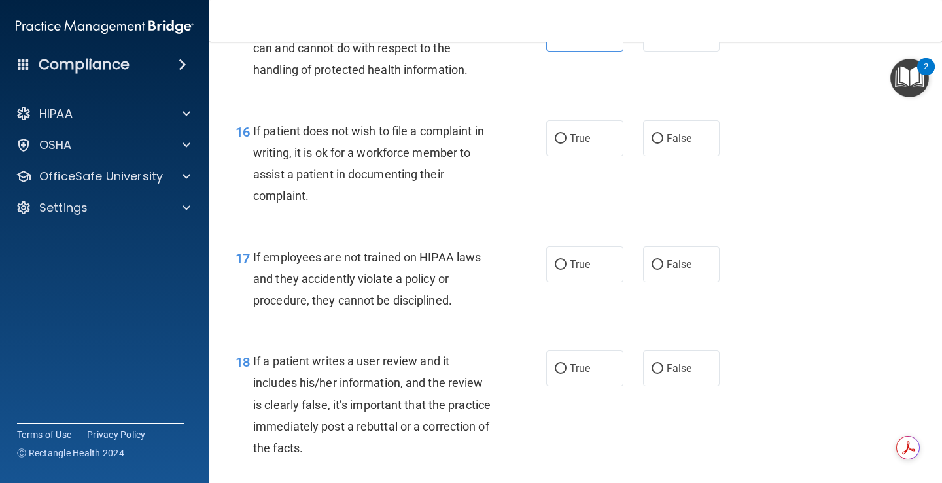
scroll to position [2028, 0]
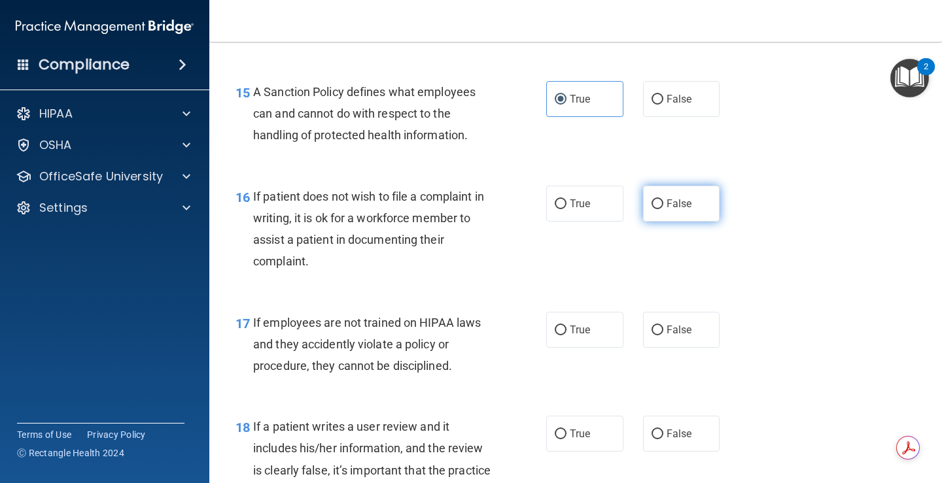
click at [653, 217] on label "False" at bounding box center [681, 204] width 77 height 36
click at [653, 209] on input "False" at bounding box center [657, 204] width 12 height 10
radio input "true"
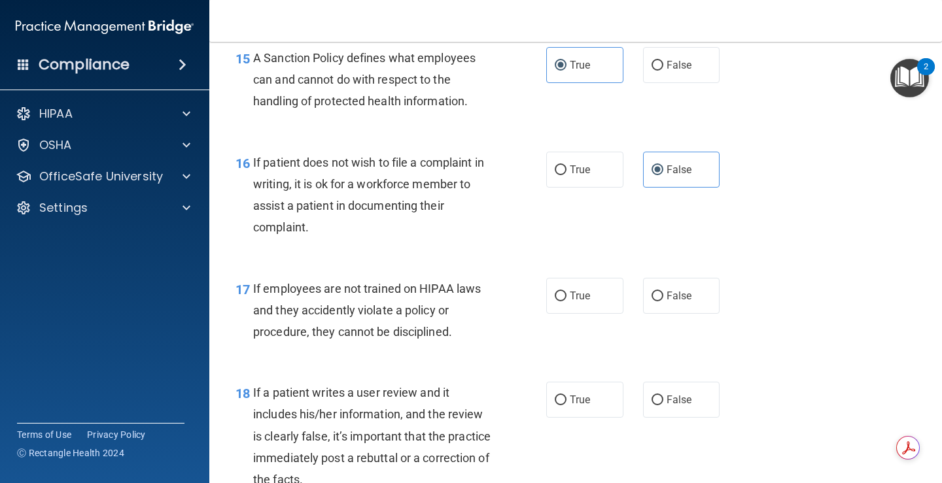
scroll to position [2093, 0]
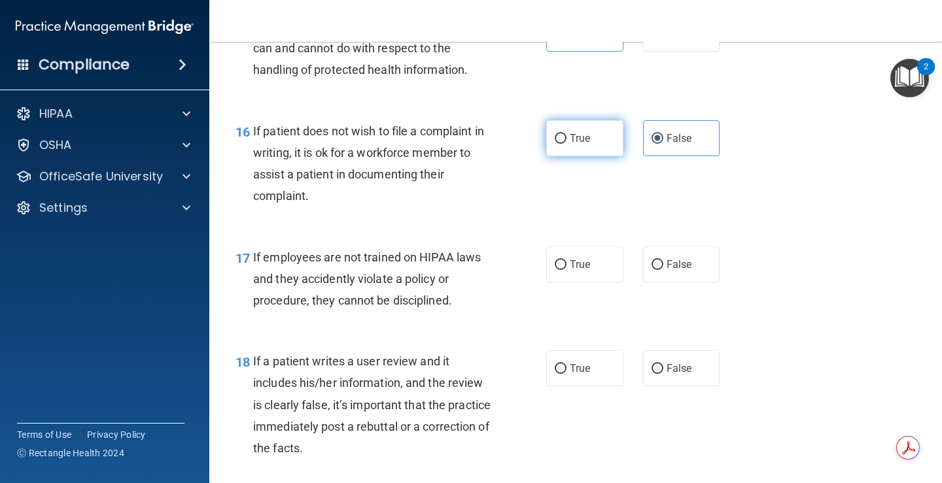
click at [593, 144] on label "True" at bounding box center [584, 138] width 77 height 36
click at [566, 144] on input "True" at bounding box center [561, 139] width 12 height 10
radio input "true"
radio input "false"
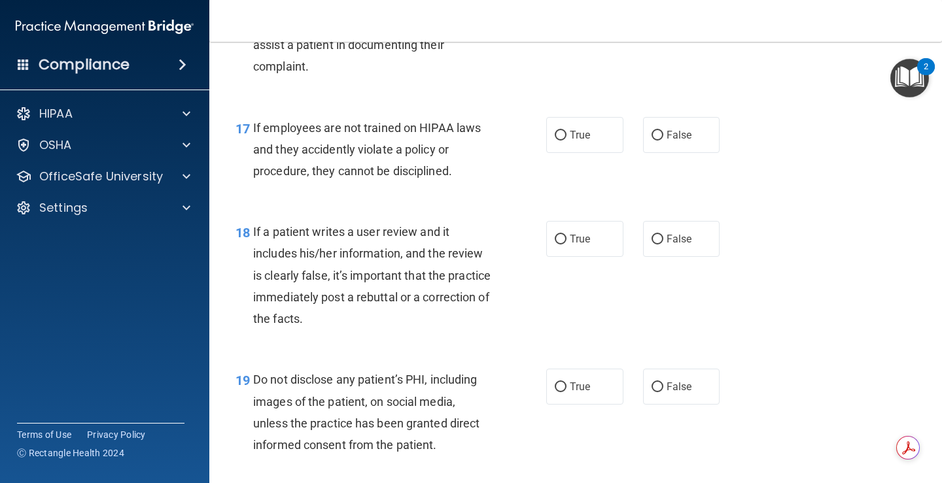
scroll to position [2224, 0]
click at [559, 133] on input "True" at bounding box center [561, 135] width 12 height 10
radio input "true"
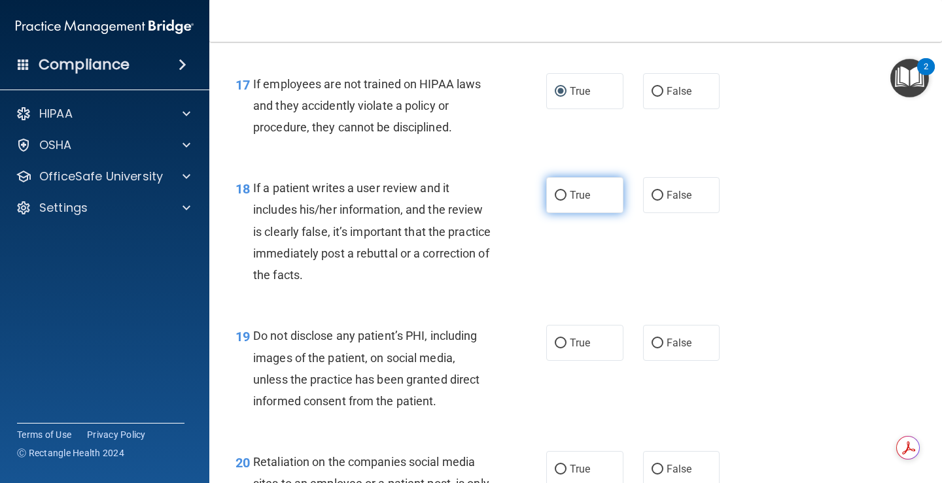
scroll to position [2289, 0]
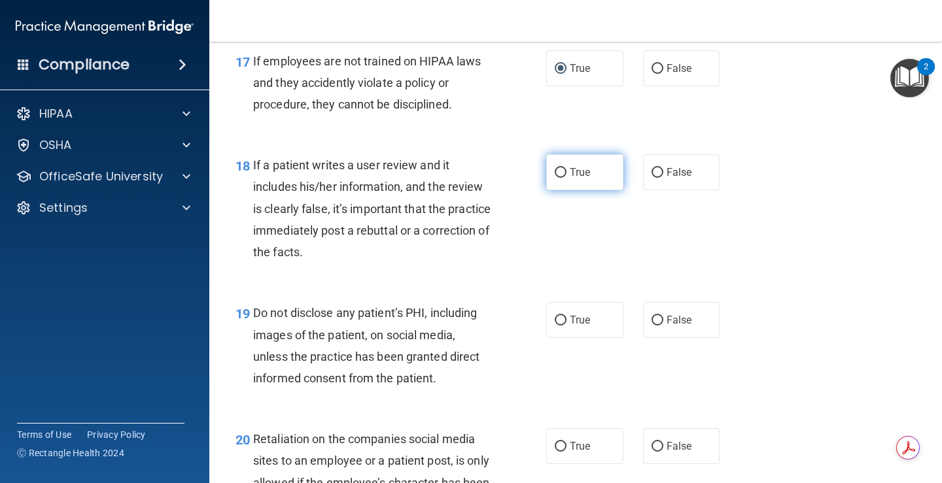
click at [565, 190] on label "True" at bounding box center [584, 172] width 77 height 36
click at [565, 178] on input "True" at bounding box center [561, 173] width 12 height 10
radio input "true"
click at [606, 330] on label "True" at bounding box center [584, 320] width 77 height 36
click at [566, 326] on input "True" at bounding box center [561, 321] width 12 height 10
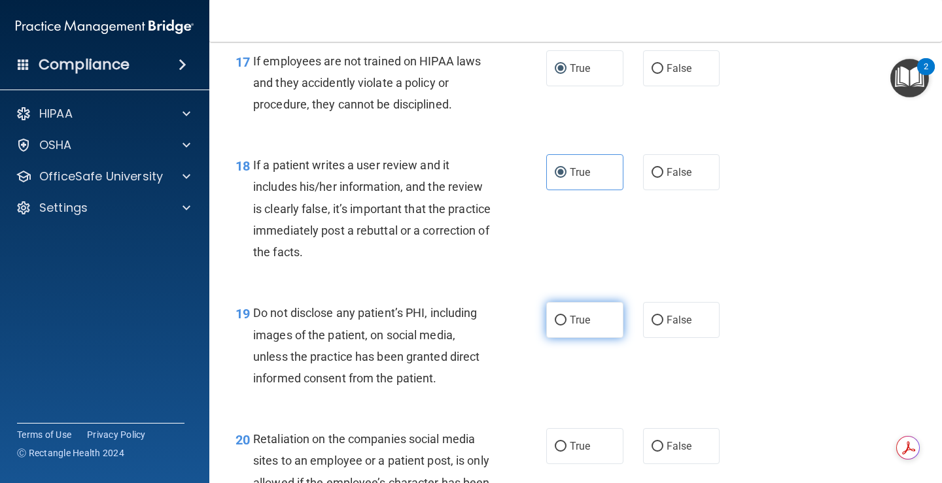
radio input "true"
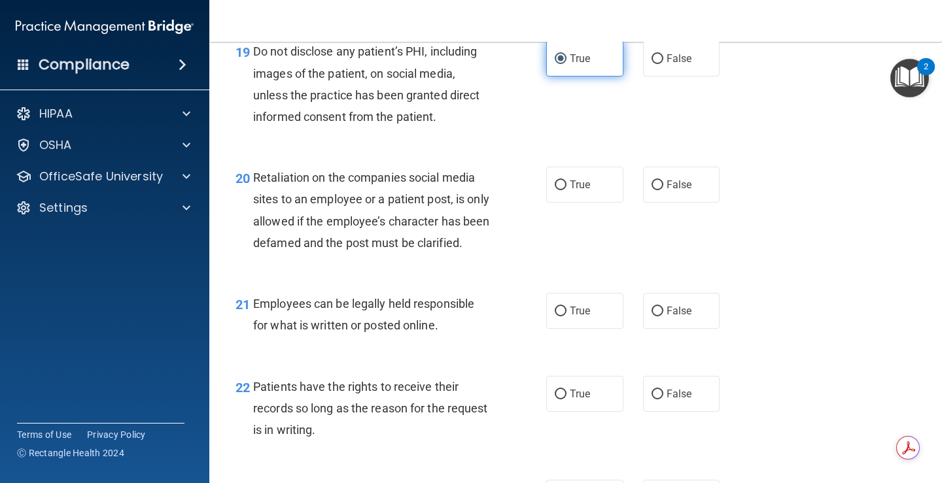
scroll to position [2616, 0]
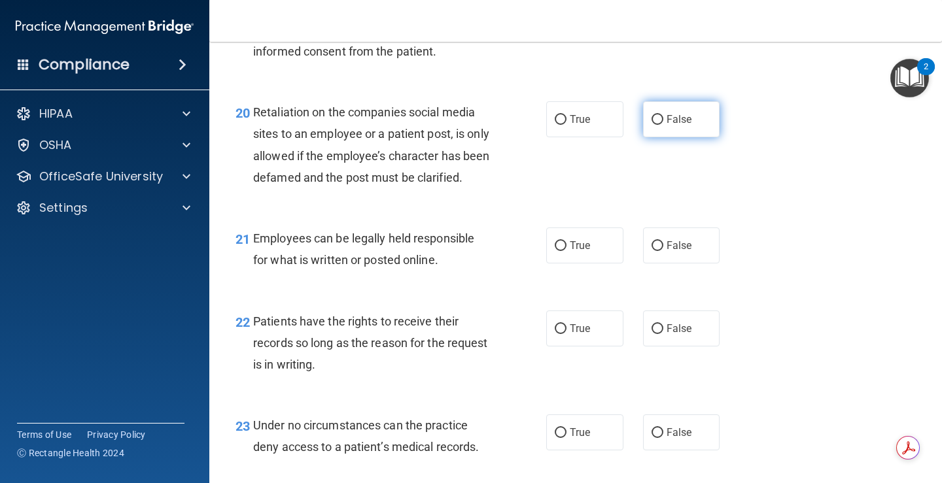
click at [699, 129] on label "False" at bounding box center [681, 119] width 77 height 36
click at [663, 125] on input "False" at bounding box center [657, 120] width 12 height 10
radio input "true"
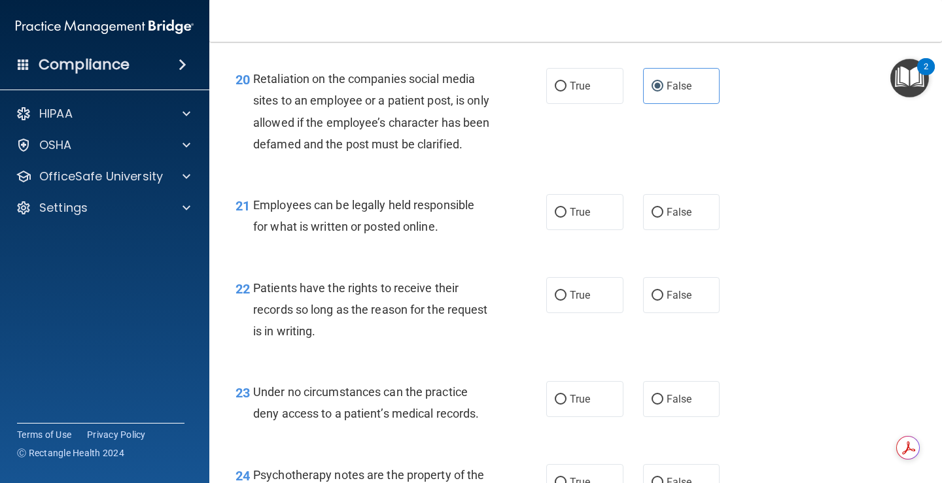
scroll to position [2682, 0]
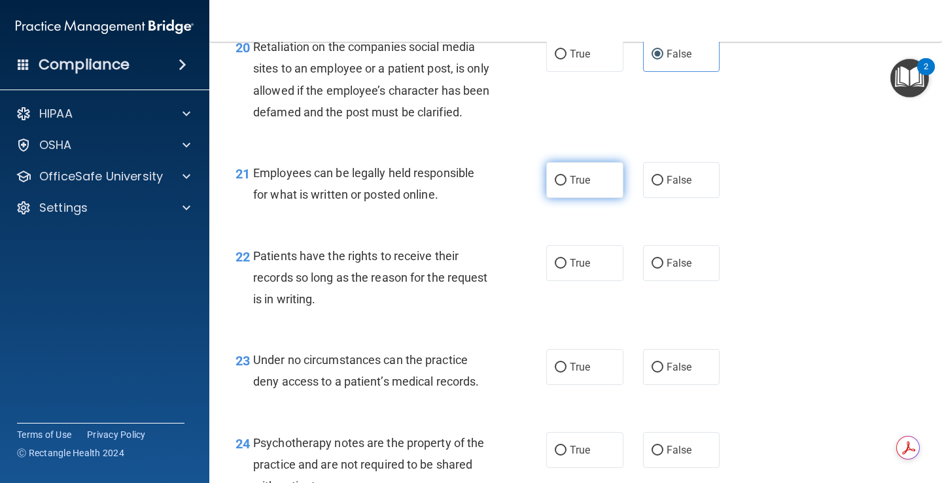
click at [546, 198] on label "True" at bounding box center [584, 180] width 77 height 36
click at [555, 186] on input "True" at bounding box center [561, 181] width 12 height 10
radio input "true"
click at [547, 281] on label "True" at bounding box center [584, 263] width 77 height 36
click at [555, 269] on input "True" at bounding box center [561, 264] width 12 height 10
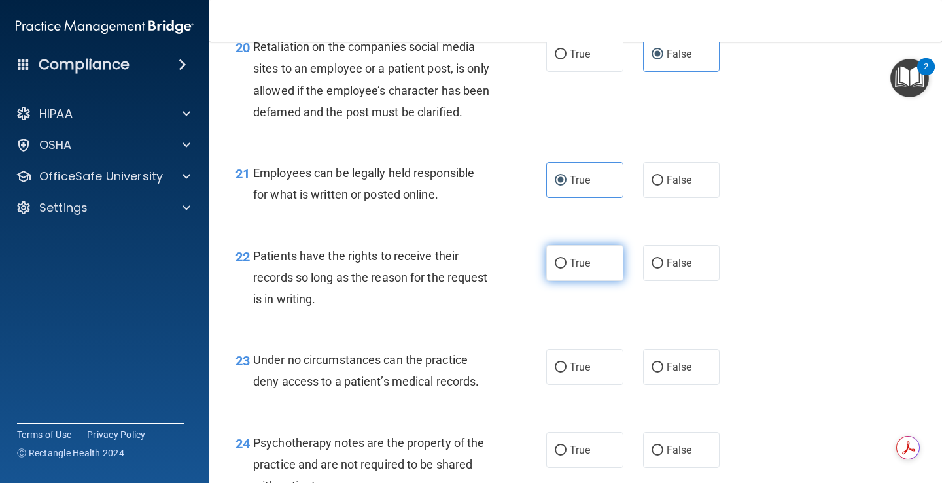
radio input "true"
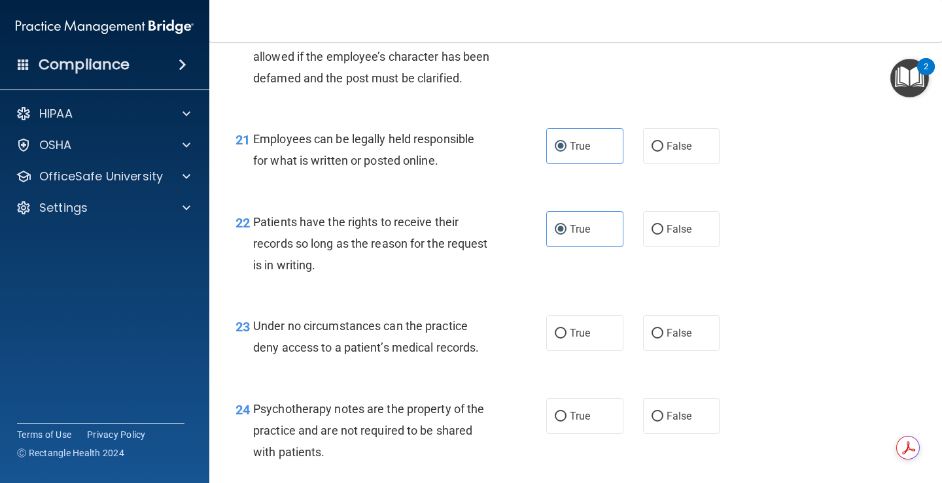
scroll to position [2747, 0]
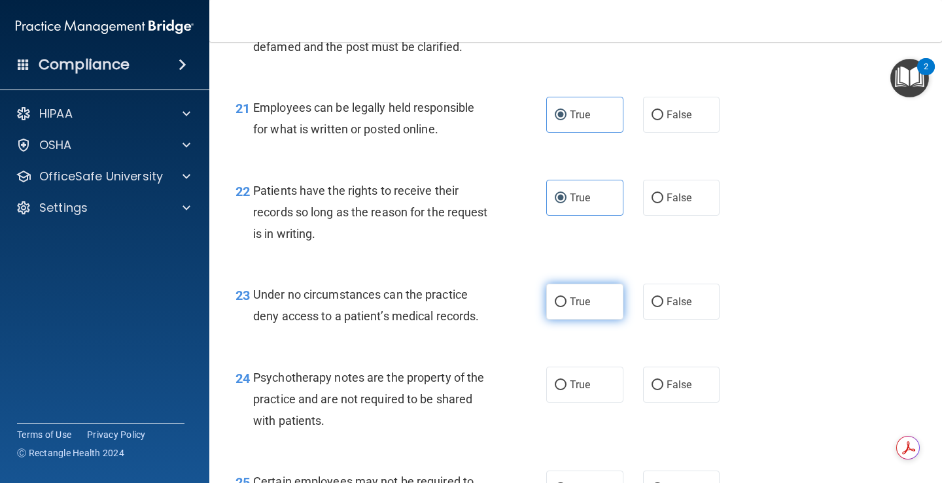
click at [559, 307] on input "True" at bounding box center [561, 303] width 12 height 10
radio input "true"
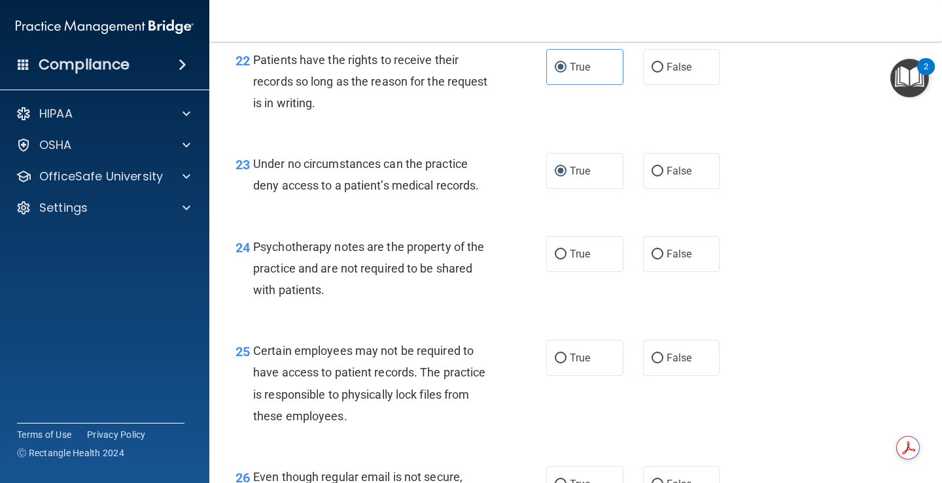
scroll to position [2943, 0]
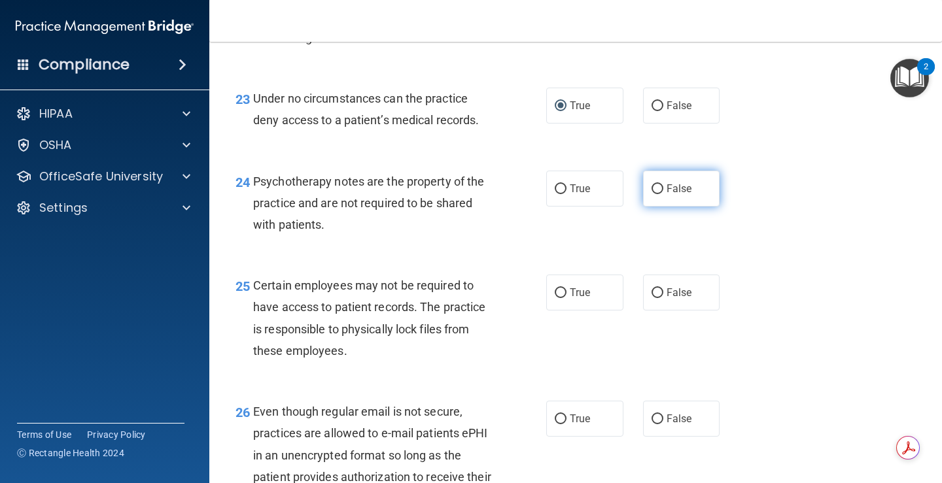
click at [645, 207] on label "False" at bounding box center [681, 189] width 77 height 36
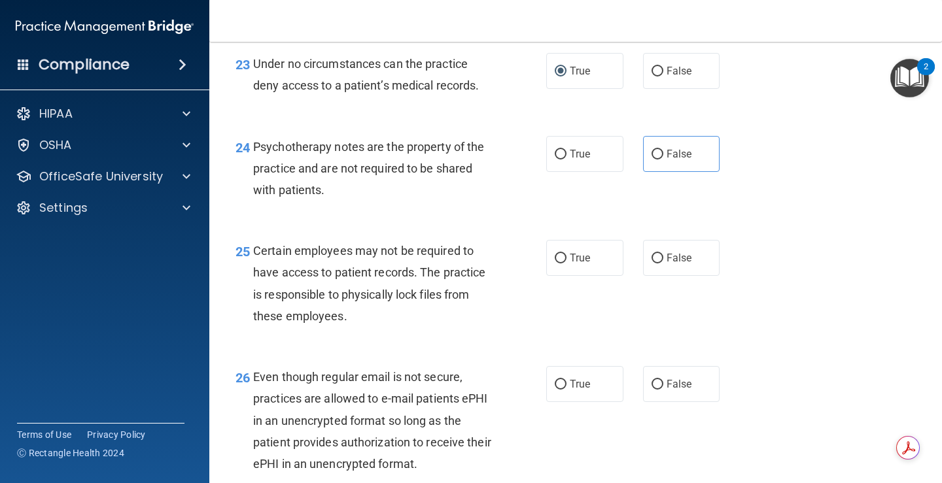
scroll to position [3009, 0]
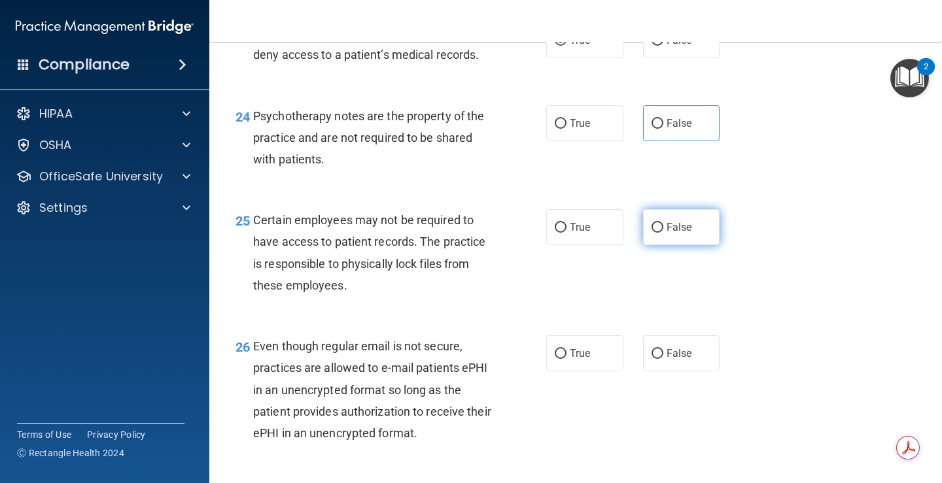
click at [666, 234] on span "False" at bounding box center [679, 227] width 26 height 12
click at [663, 233] on input "False" at bounding box center [657, 228] width 12 height 10
radio input "true"
click at [666, 130] on span "False" at bounding box center [679, 123] width 26 height 12
click at [663, 129] on input "False" at bounding box center [657, 124] width 12 height 10
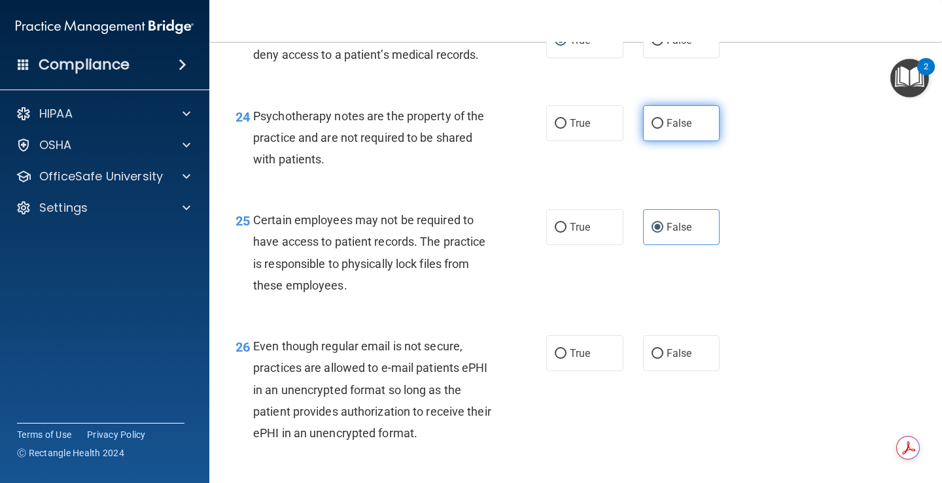
radio input "true"
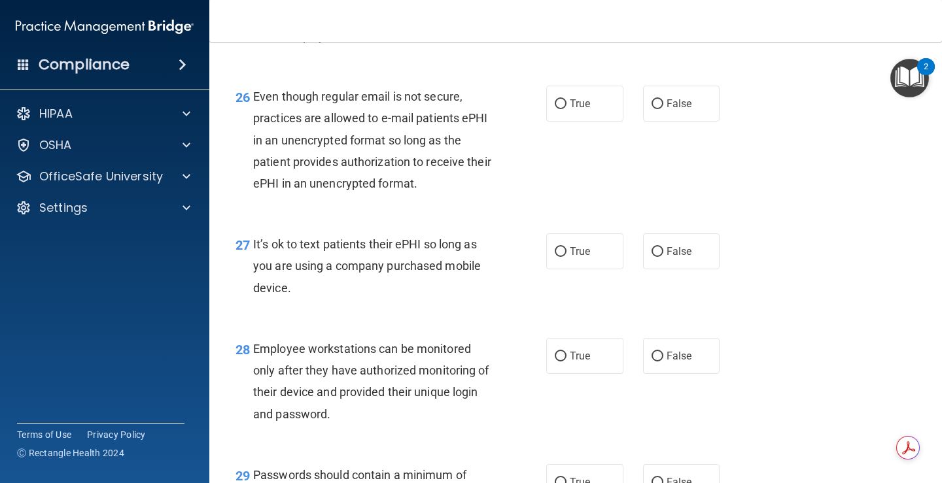
scroll to position [3270, 0]
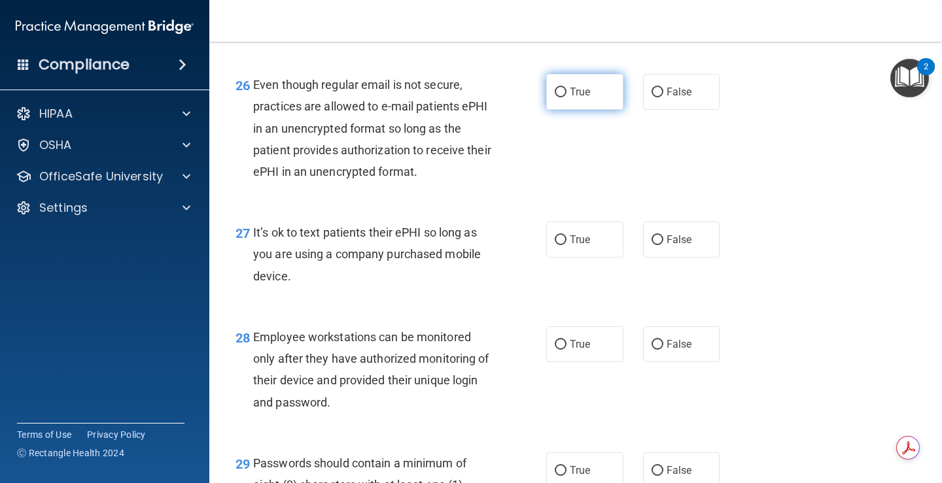
click at [559, 110] on label "True" at bounding box center [584, 92] width 77 height 36
click at [559, 97] on input "True" at bounding box center [561, 93] width 12 height 10
radio input "true"
click at [693, 249] on label "False" at bounding box center [681, 240] width 77 height 36
click at [663, 245] on input "False" at bounding box center [657, 240] width 12 height 10
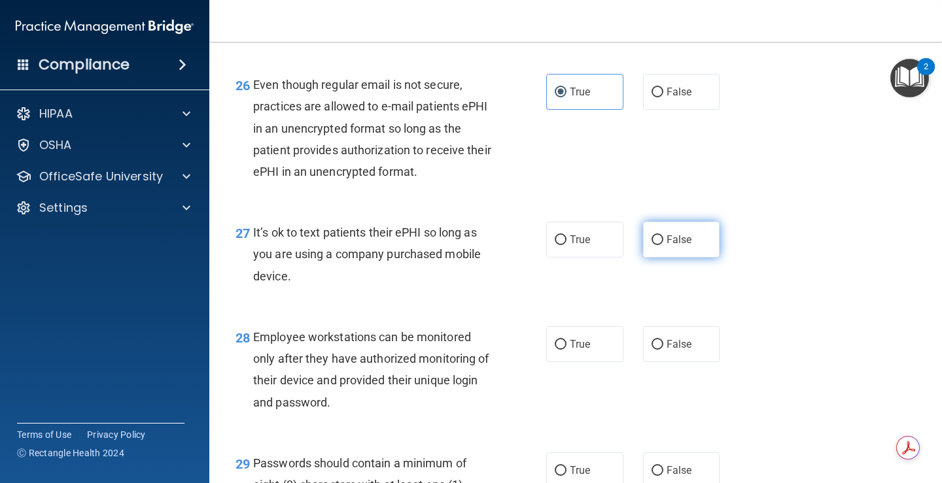
radio input "true"
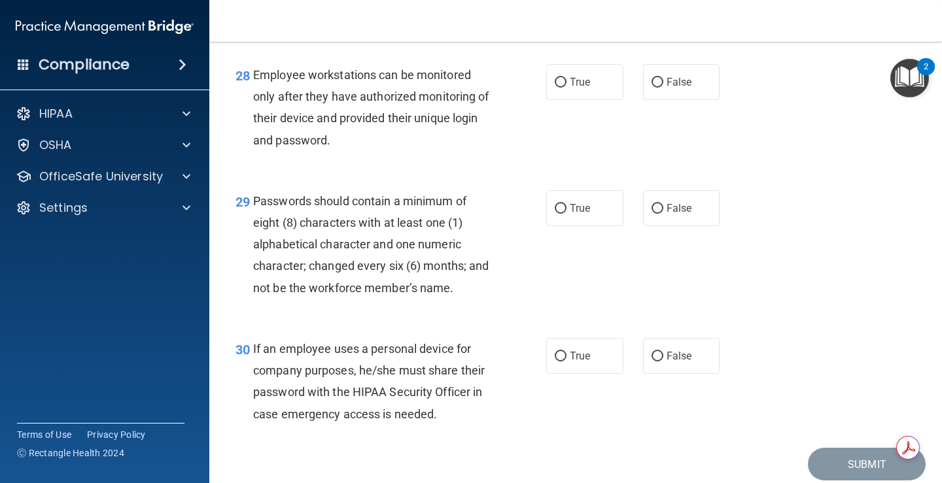
scroll to position [3532, 0]
click at [586, 101] on label "True" at bounding box center [584, 83] width 77 height 36
click at [566, 88] on input "True" at bounding box center [561, 83] width 12 height 10
radio input "true"
click at [570, 215] on span "True" at bounding box center [580, 209] width 20 height 12
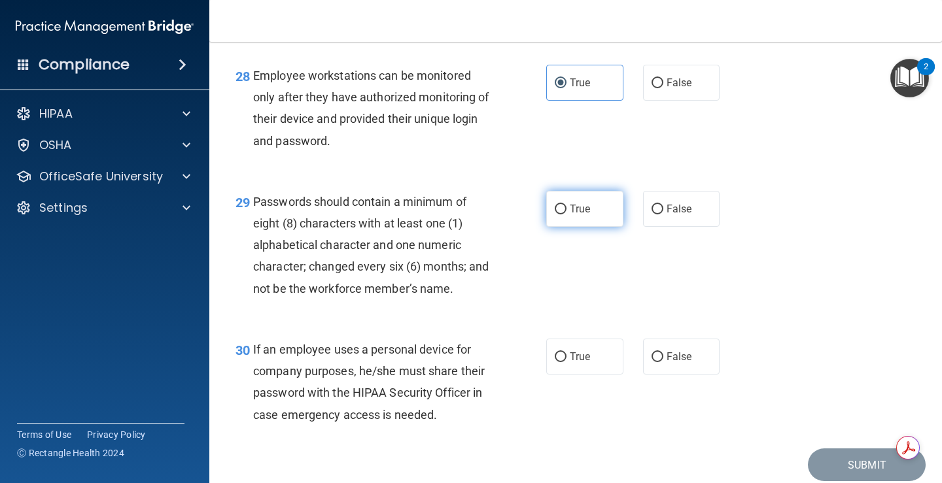
click at [566, 215] on input "True" at bounding box center [561, 210] width 12 height 10
radio input "true"
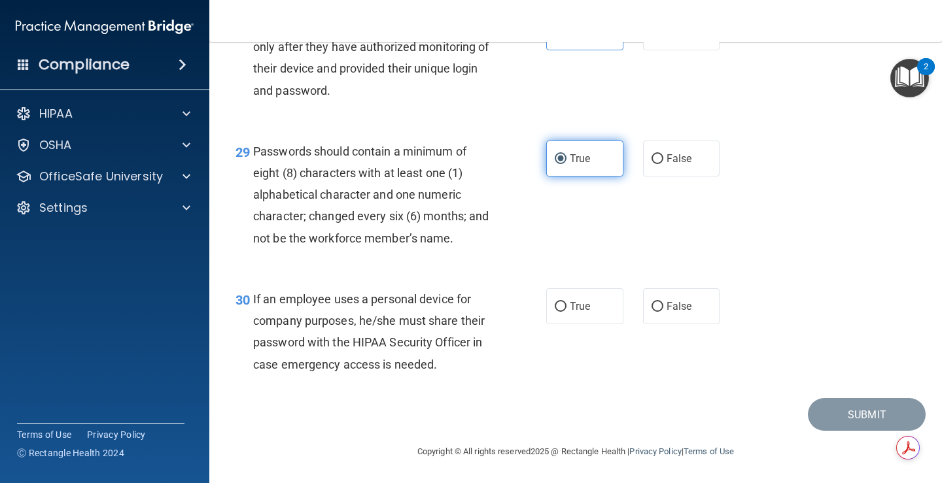
scroll to position [3604, 0]
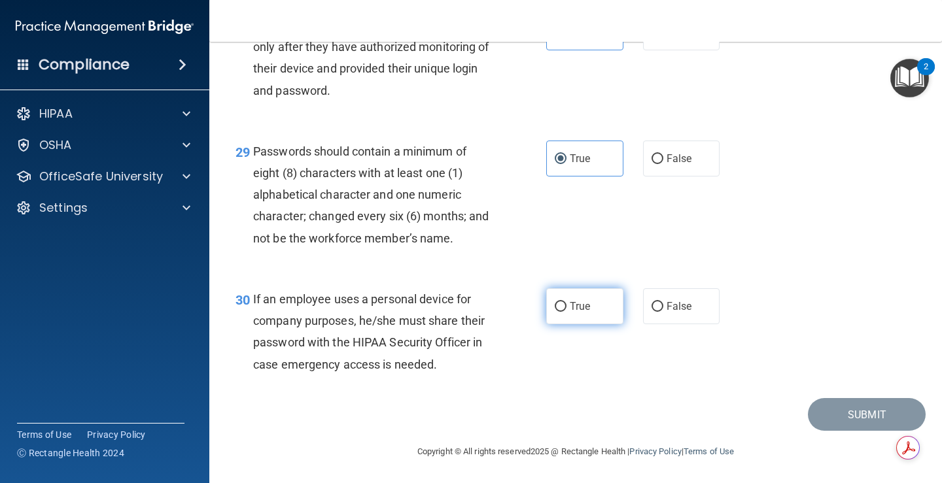
click at [606, 294] on label "True" at bounding box center [584, 306] width 77 height 36
click at [566, 302] on input "True" at bounding box center [561, 307] width 12 height 10
radio input "true"
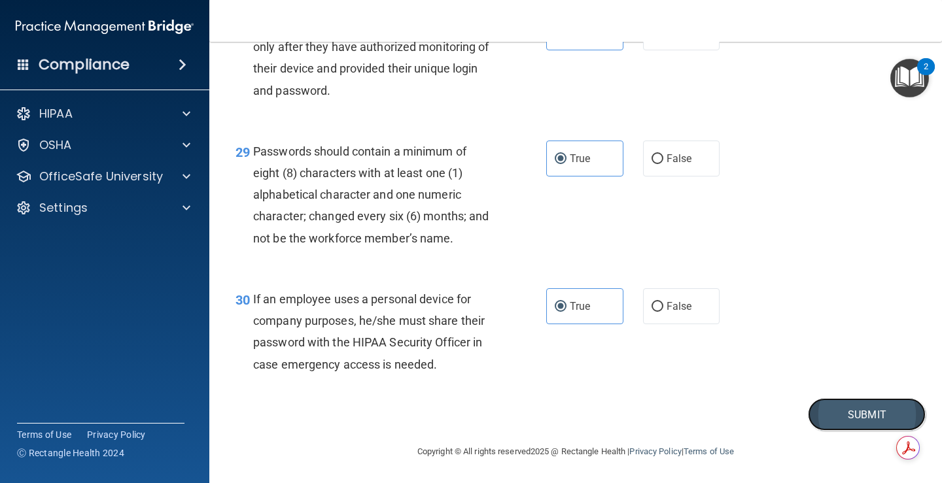
click at [812, 414] on button "Submit" at bounding box center [867, 414] width 118 height 33
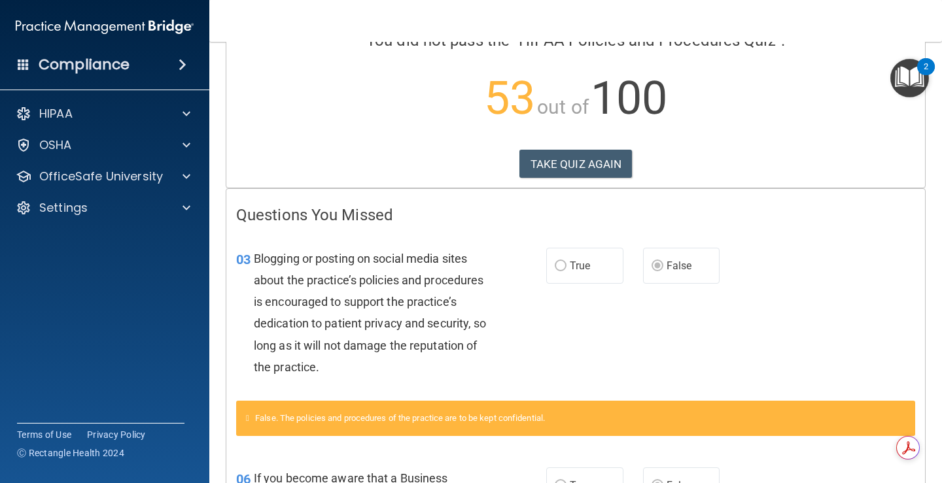
scroll to position [65, 0]
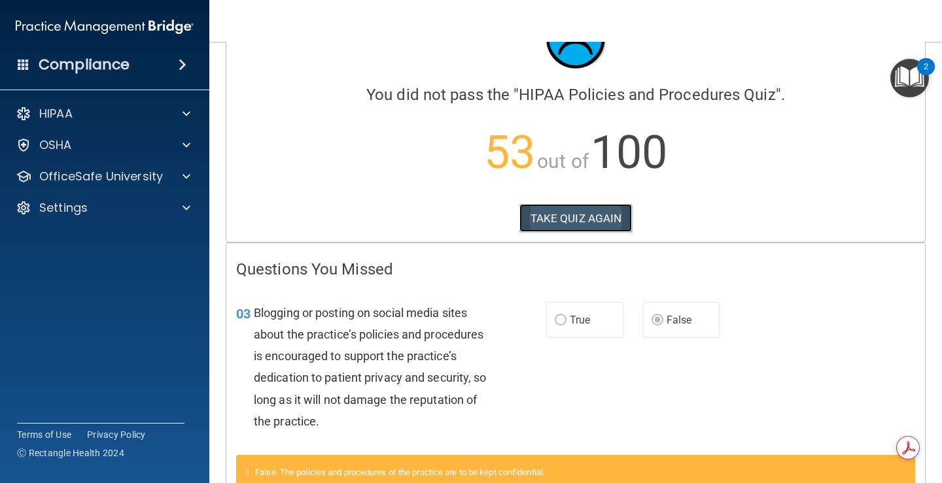
click at [597, 228] on button "TAKE QUIZ AGAIN" at bounding box center [575, 218] width 113 height 29
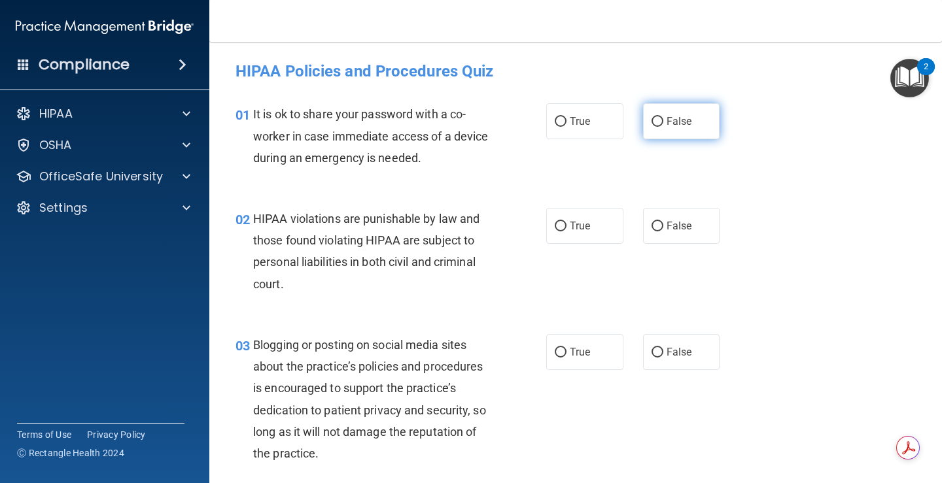
click at [666, 122] on span "False" at bounding box center [679, 121] width 26 height 12
click at [663, 122] on input "False" at bounding box center [657, 122] width 12 height 10
radio input "true"
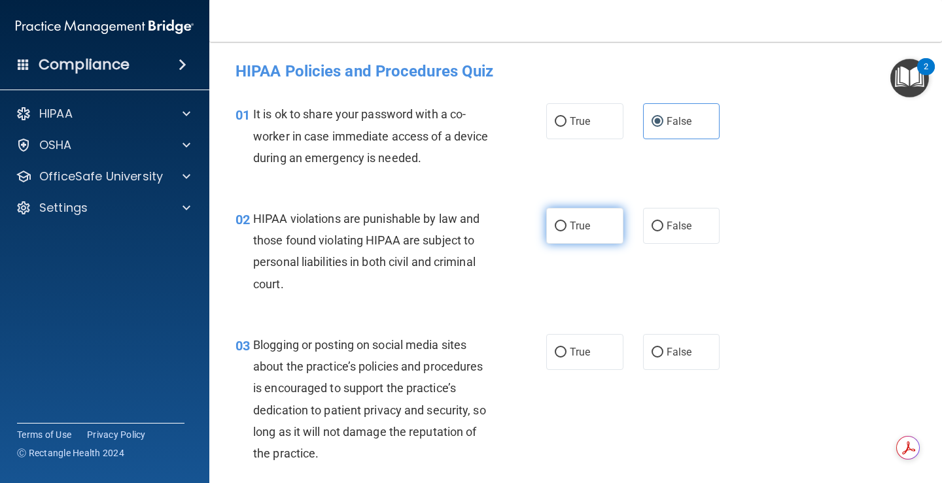
click at [572, 222] on span "True" at bounding box center [580, 226] width 20 height 12
click at [566, 222] on input "True" at bounding box center [561, 227] width 12 height 10
radio input "true"
click at [666, 353] on span "False" at bounding box center [679, 352] width 26 height 12
click at [661, 353] on input "False" at bounding box center [657, 353] width 12 height 10
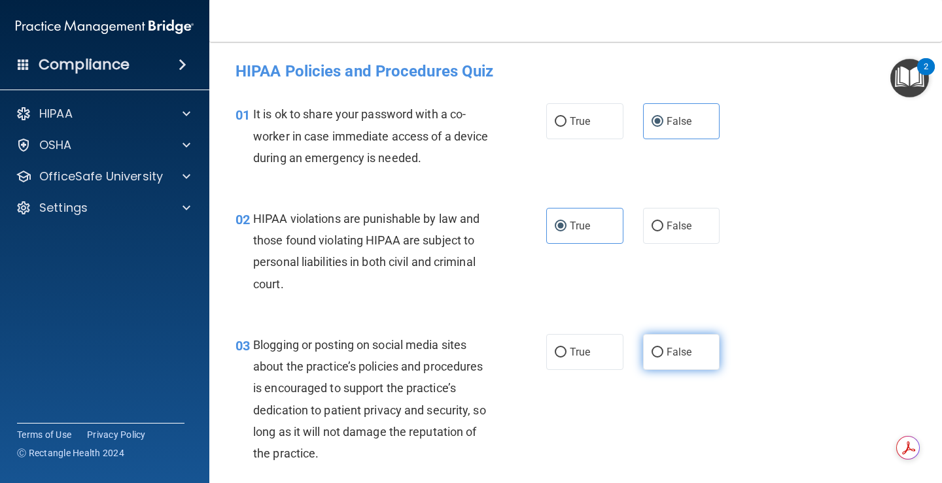
radio input "true"
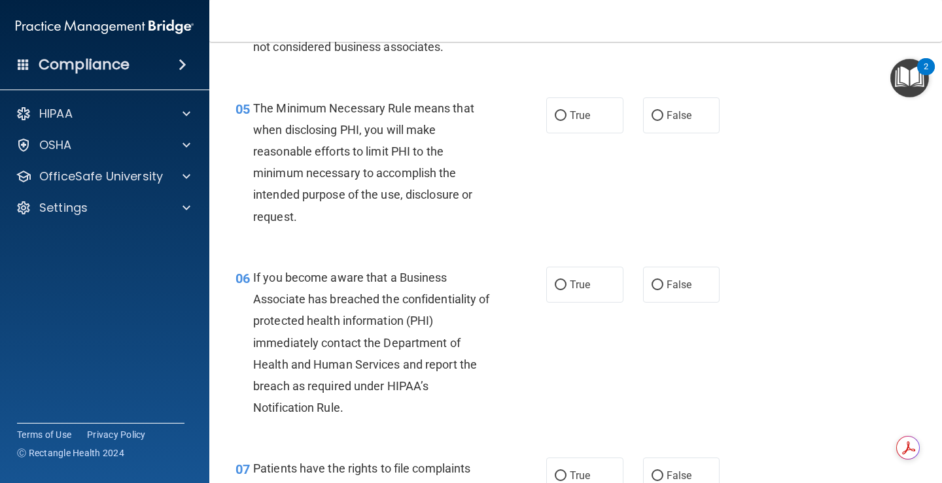
scroll to position [589, 0]
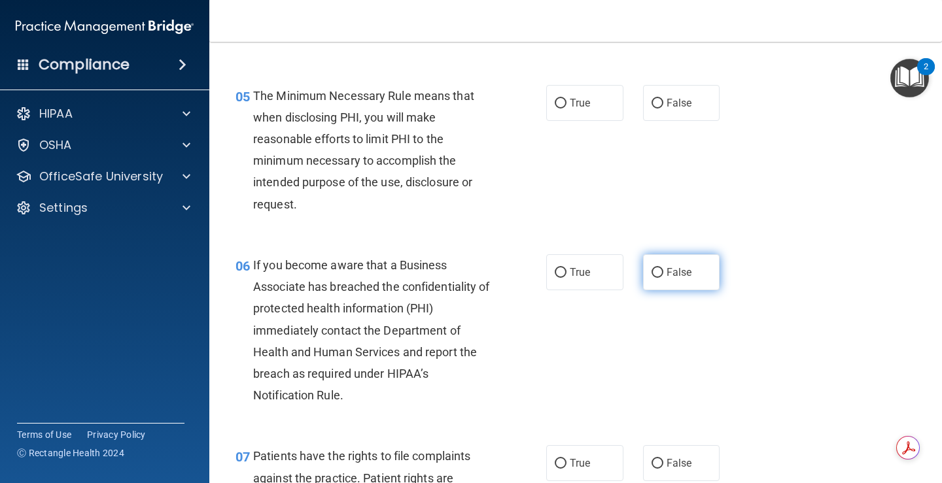
click at [670, 282] on label "False" at bounding box center [681, 272] width 77 height 36
click at [663, 278] on input "False" at bounding box center [657, 273] width 12 height 10
radio input "true"
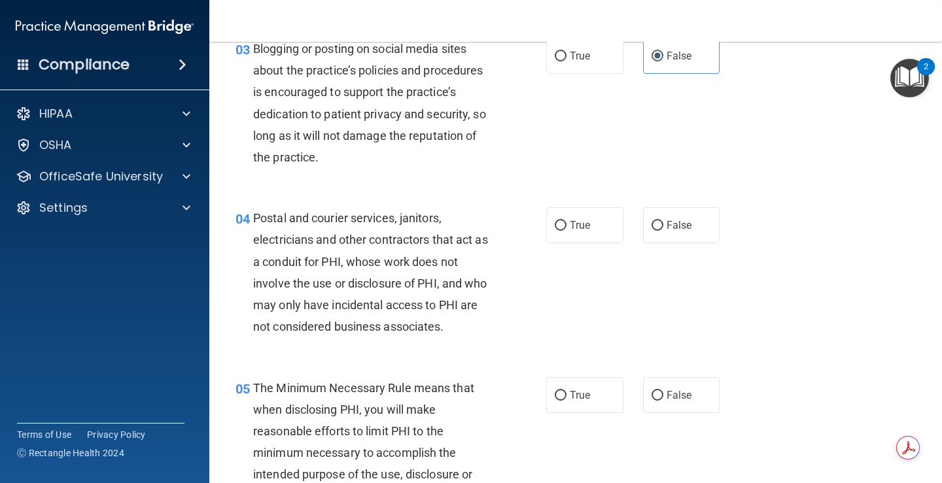
scroll to position [327, 0]
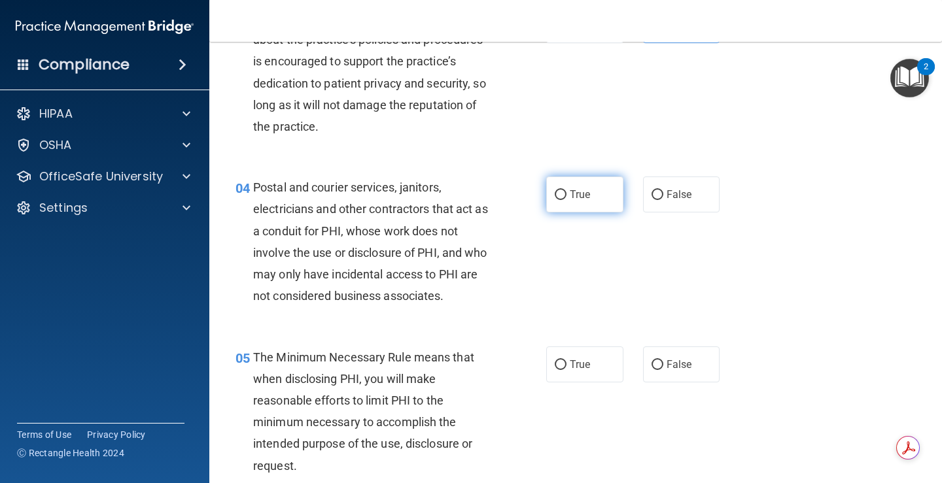
click at [583, 197] on span "True" at bounding box center [580, 194] width 20 height 12
click at [566, 197] on input "True" at bounding box center [561, 195] width 12 height 10
radio input "true"
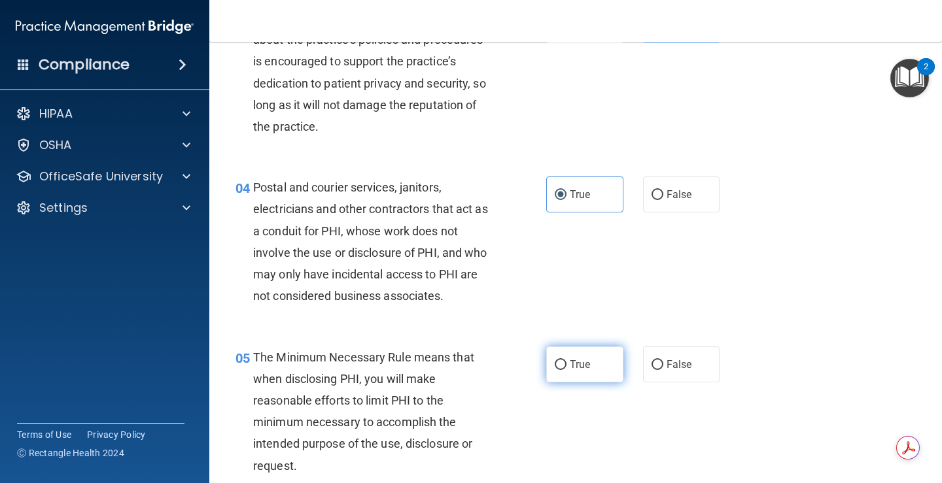
click at [555, 360] on input "True" at bounding box center [561, 365] width 12 height 10
radio input "true"
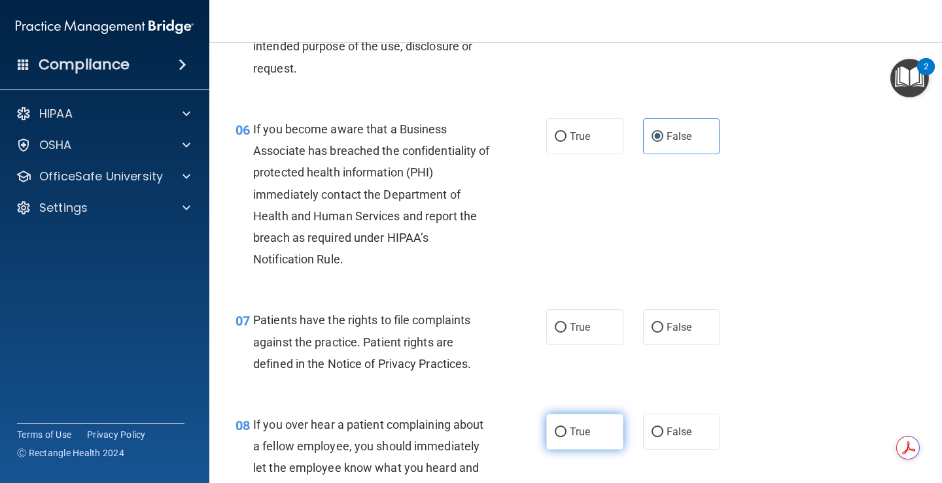
scroll to position [850, 0]
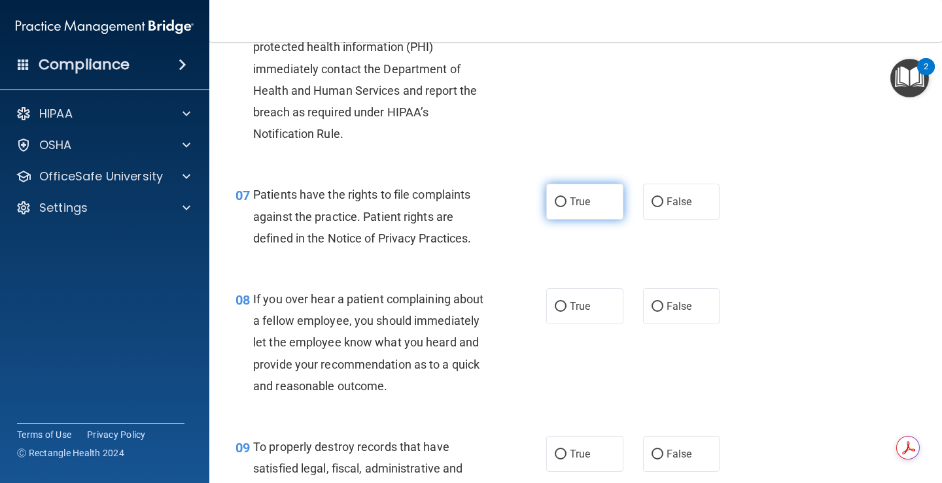
click at [583, 211] on label "True" at bounding box center [584, 202] width 77 height 36
click at [566, 207] on input "True" at bounding box center [561, 203] width 12 height 10
radio input "true"
click at [665, 318] on label "False" at bounding box center [681, 306] width 77 height 36
click at [663, 312] on input "False" at bounding box center [657, 307] width 12 height 10
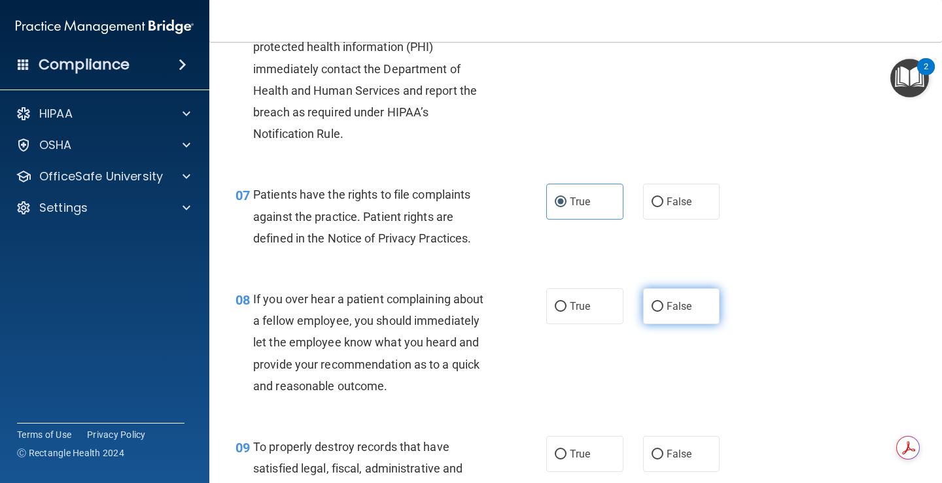
radio input "true"
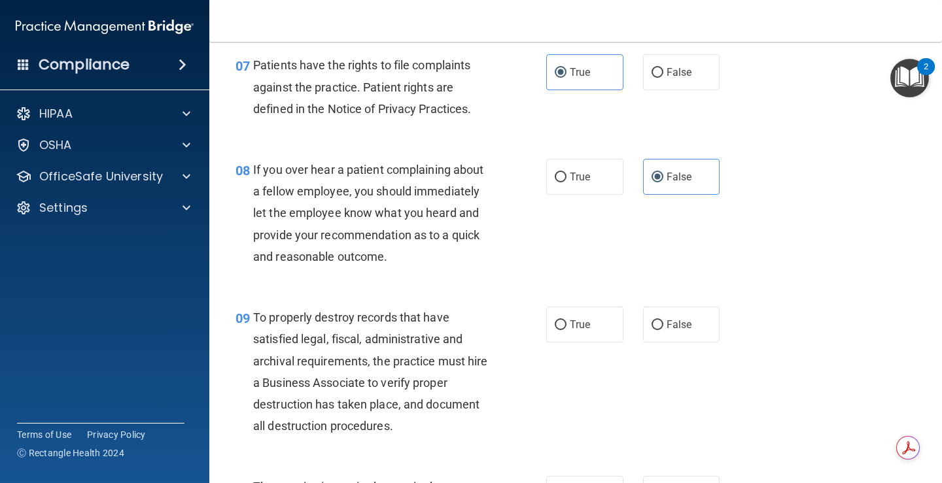
scroll to position [981, 0]
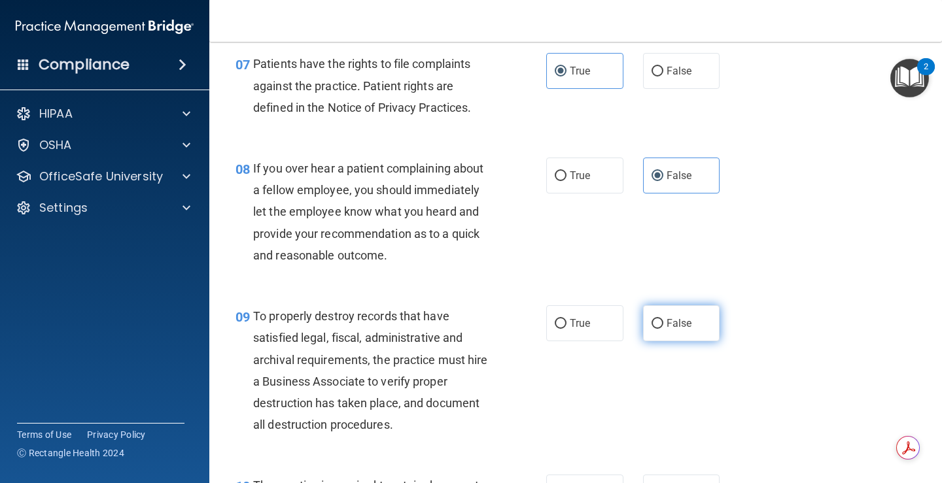
click at [661, 333] on label "False" at bounding box center [681, 323] width 77 height 36
click at [661, 329] on input "False" at bounding box center [657, 324] width 12 height 10
radio input "true"
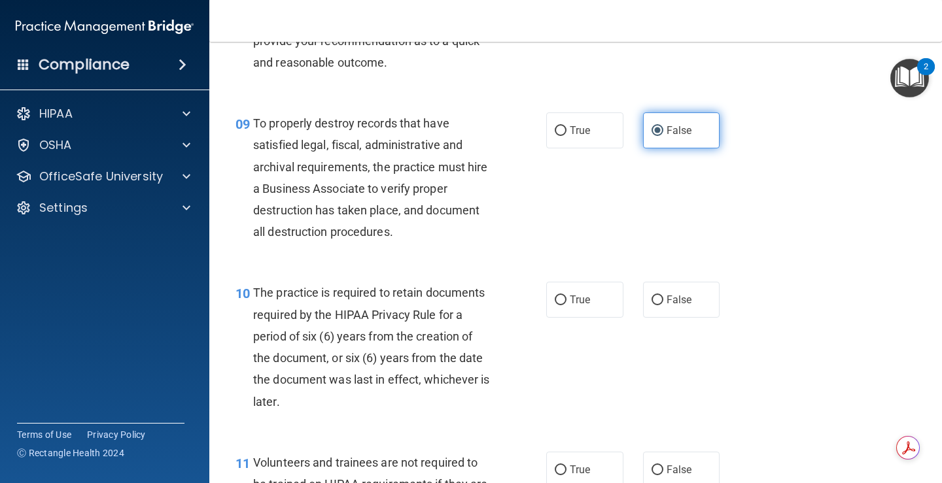
scroll to position [1177, 0]
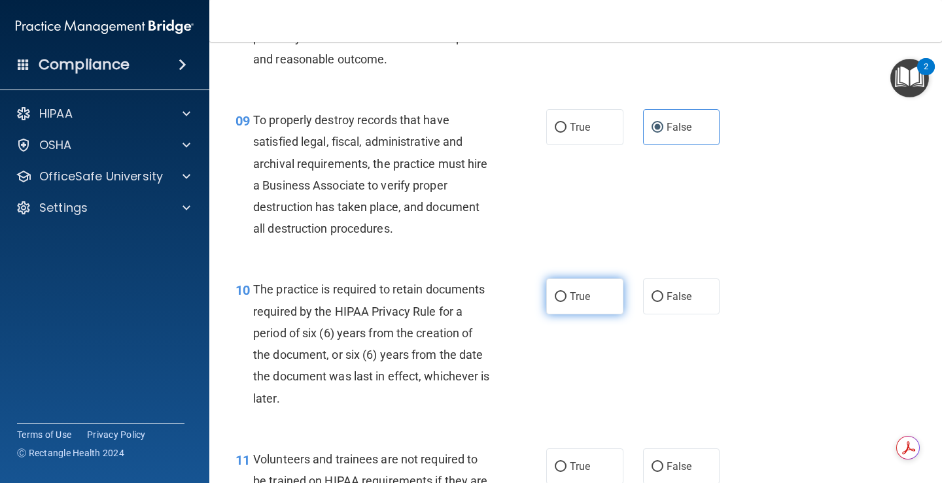
click at [598, 313] on label "True" at bounding box center [584, 297] width 77 height 36
click at [566, 302] on input "True" at bounding box center [561, 297] width 12 height 10
radio input "true"
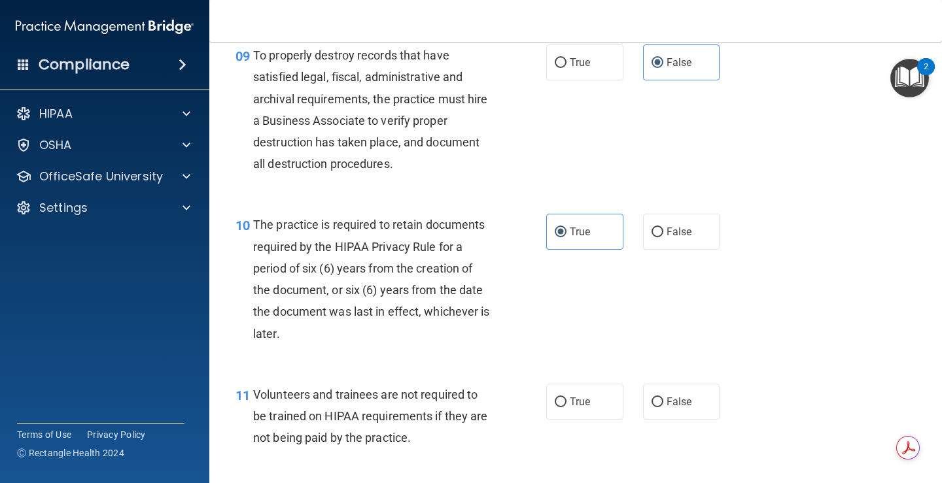
scroll to position [1243, 0]
click at [685, 412] on label "False" at bounding box center [681, 401] width 77 height 36
click at [663, 407] on input "False" at bounding box center [657, 402] width 12 height 10
radio input "true"
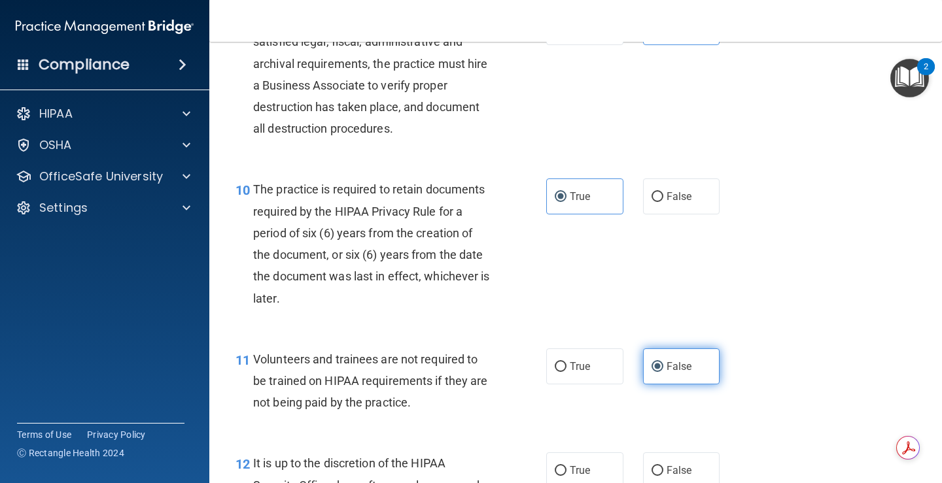
scroll to position [1308, 0]
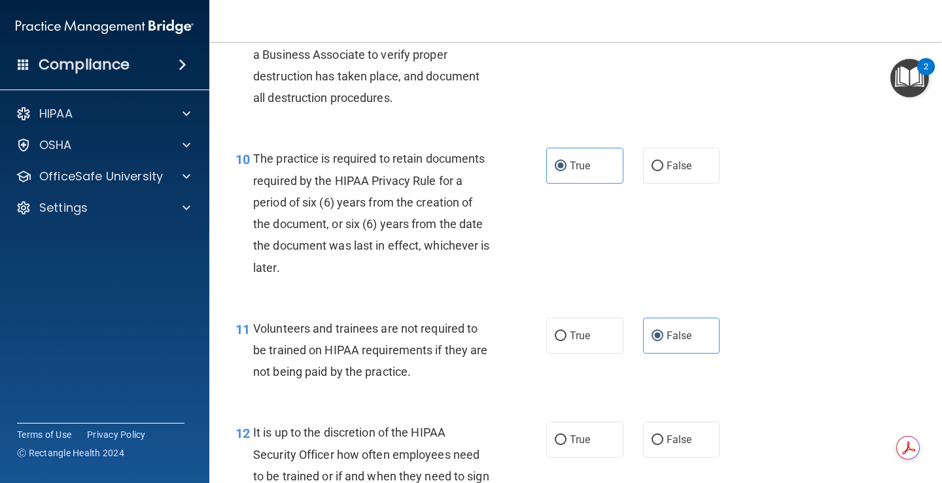
click at [672, 415] on div "12 It is up to the discretion of the HIPAA Security Officer how often employees…" at bounding box center [576, 469] width 700 height 126
click at [672, 427] on label "False" at bounding box center [681, 440] width 77 height 36
click at [663, 436] on input "False" at bounding box center [657, 441] width 12 height 10
radio input "true"
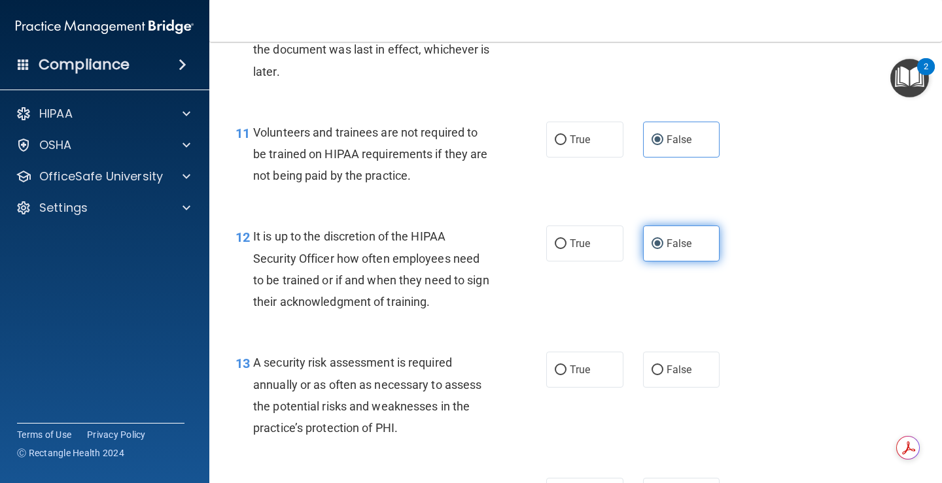
scroll to position [1570, 0]
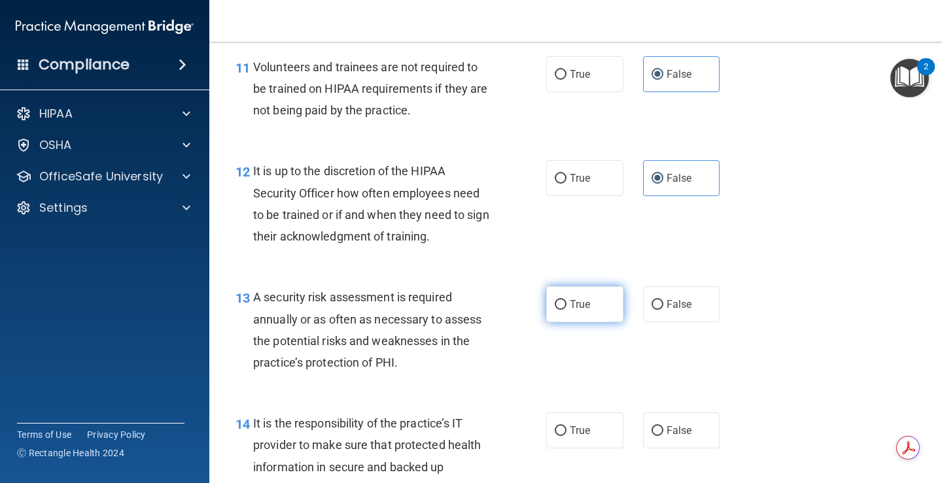
click at [572, 308] on span "True" at bounding box center [580, 304] width 20 height 12
click at [566, 308] on input "True" at bounding box center [561, 305] width 12 height 10
radio input "true"
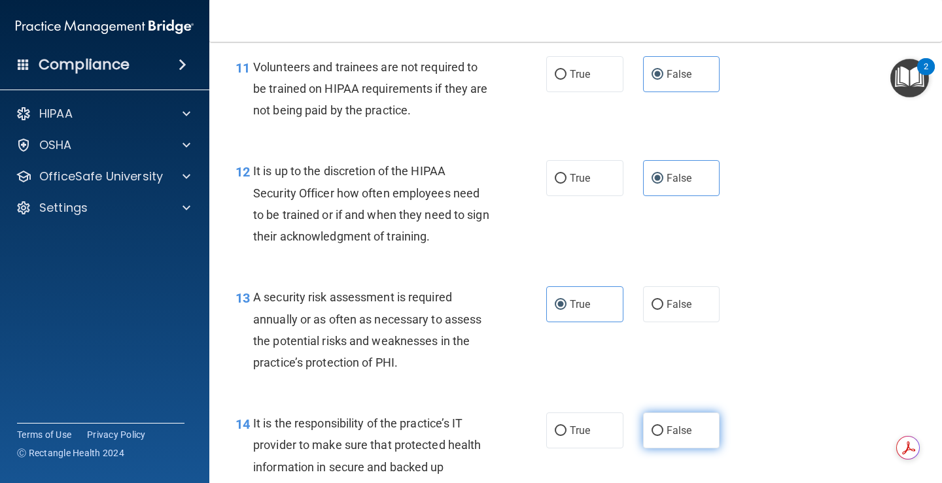
click at [675, 426] on span "False" at bounding box center [679, 430] width 26 height 12
click at [663, 426] on input "False" at bounding box center [657, 431] width 12 height 10
radio input "true"
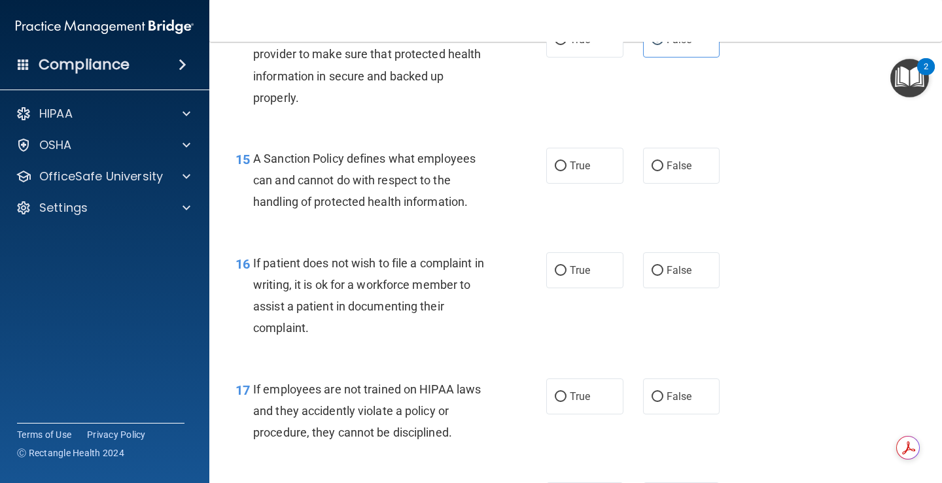
scroll to position [1962, 0]
click at [682, 169] on span "False" at bounding box center [679, 164] width 26 height 12
click at [663, 169] on input "False" at bounding box center [657, 165] width 12 height 10
radio input "true"
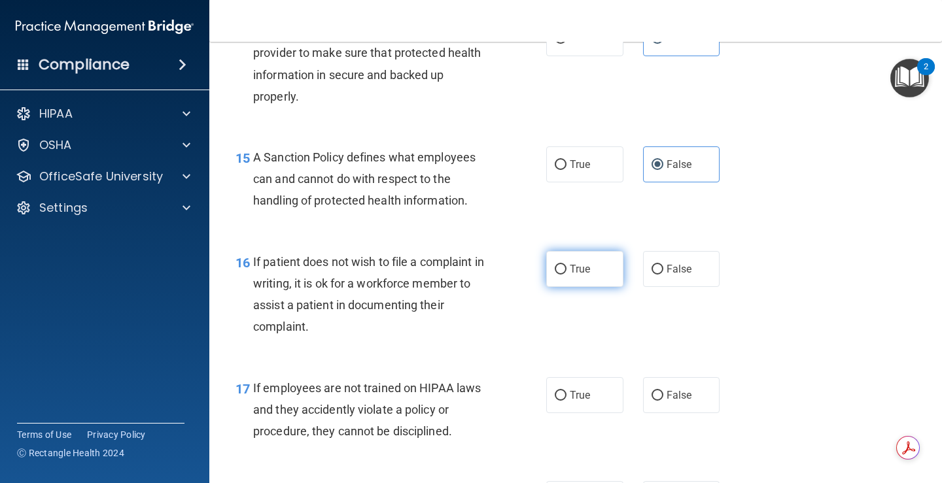
click at [561, 279] on label "True" at bounding box center [584, 269] width 77 height 36
click at [561, 275] on input "True" at bounding box center [561, 270] width 12 height 10
radio input "true"
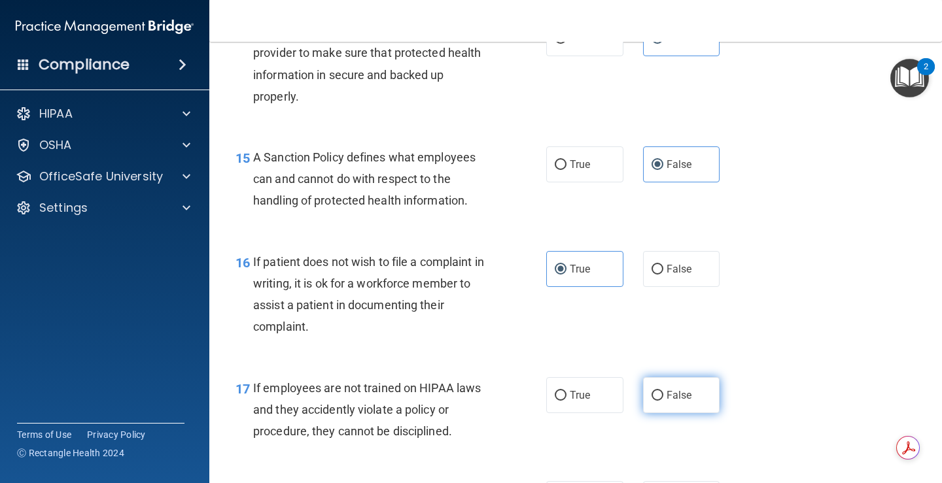
click at [676, 384] on label "False" at bounding box center [681, 395] width 77 height 36
click at [663, 391] on input "False" at bounding box center [657, 396] width 12 height 10
radio input "true"
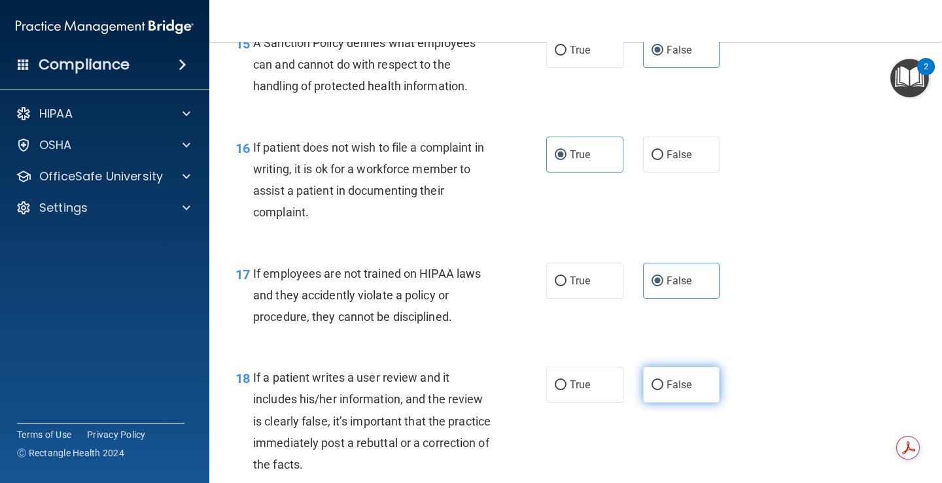
scroll to position [2093, 0]
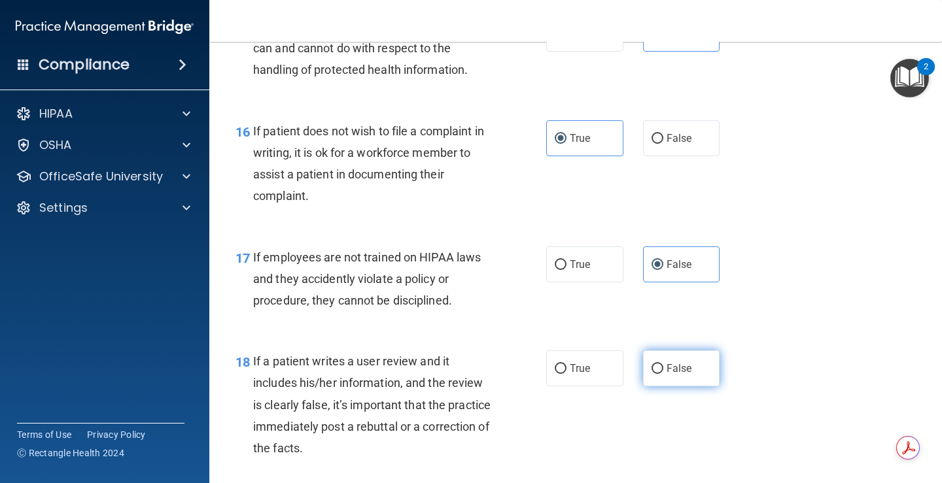
click at [683, 373] on span "False" at bounding box center [679, 368] width 26 height 12
click at [663, 373] on input "False" at bounding box center [657, 369] width 12 height 10
radio input "true"
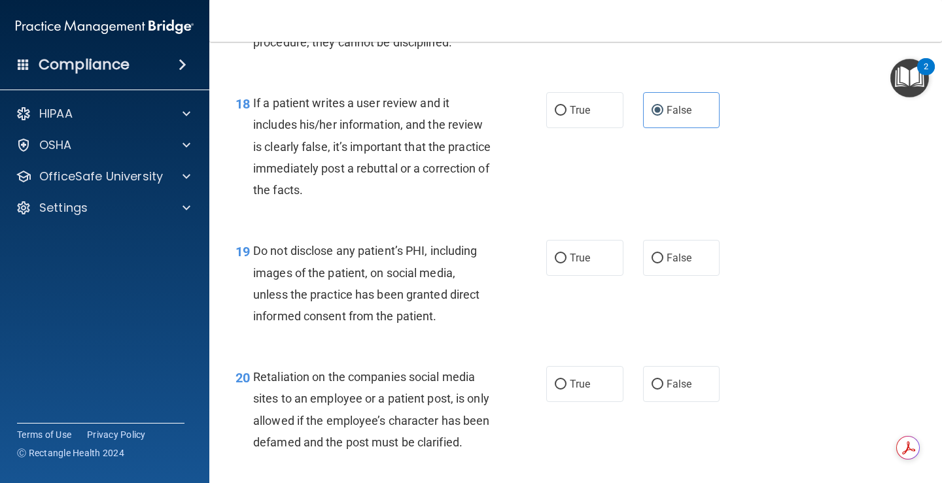
scroll to position [2355, 0]
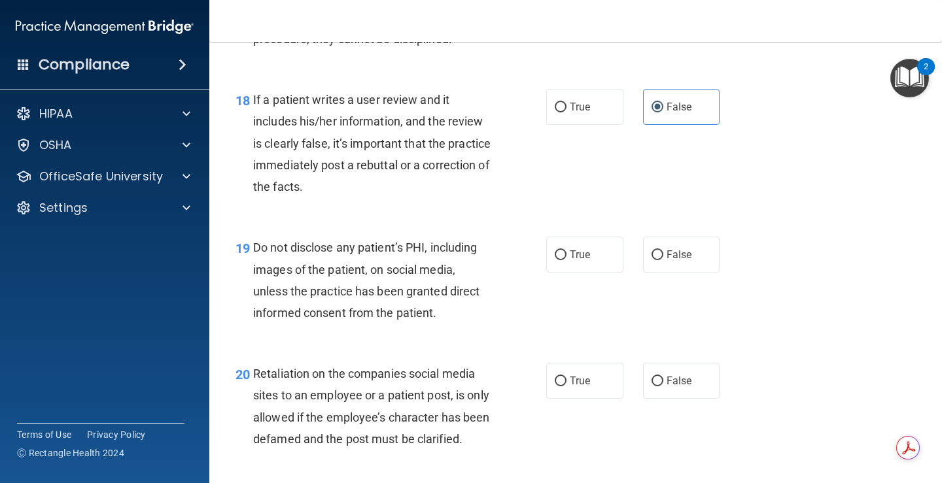
click at [537, 252] on div "19 Do not disclose any patient’s PHI, including images of the patient, on socia…" at bounding box center [391, 284] width 350 height 94
click at [562, 264] on label "True" at bounding box center [584, 255] width 77 height 36
click at [562, 260] on input "True" at bounding box center [561, 256] width 12 height 10
radio input "true"
click at [587, 379] on label "True" at bounding box center [584, 381] width 77 height 36
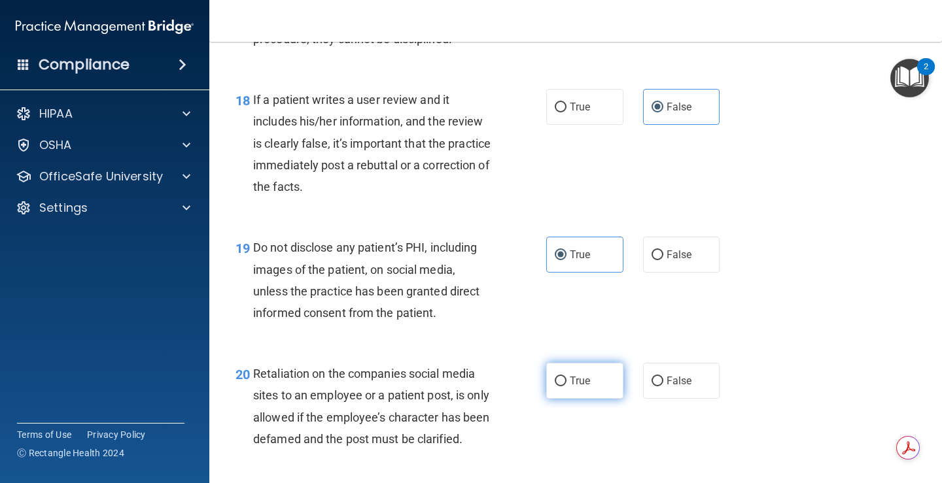
click at [566, 379] on input "True" at bounding box center [561, 382] width 12 height 10
radio input "true"
click at [673, 380] on span "False" at bounding box center [679, 381] width 26 height 12
click at [663, 380] on input "False" at bounding box center [657, 382] width 12 height 10
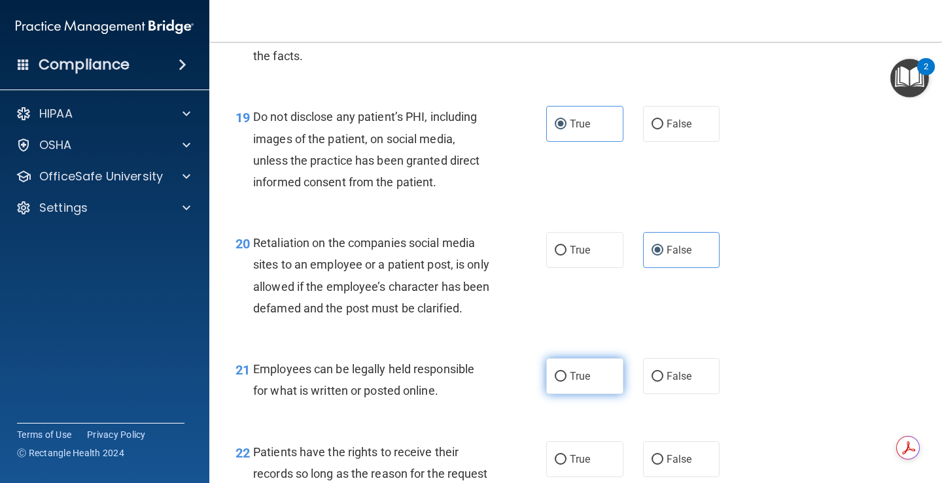
click at [570, 383] on span "True" at bounding box center [580, 376] width 20 height 12
click at [566, 382] on input "True" at bounding box center [561, 377] width 12 height 10
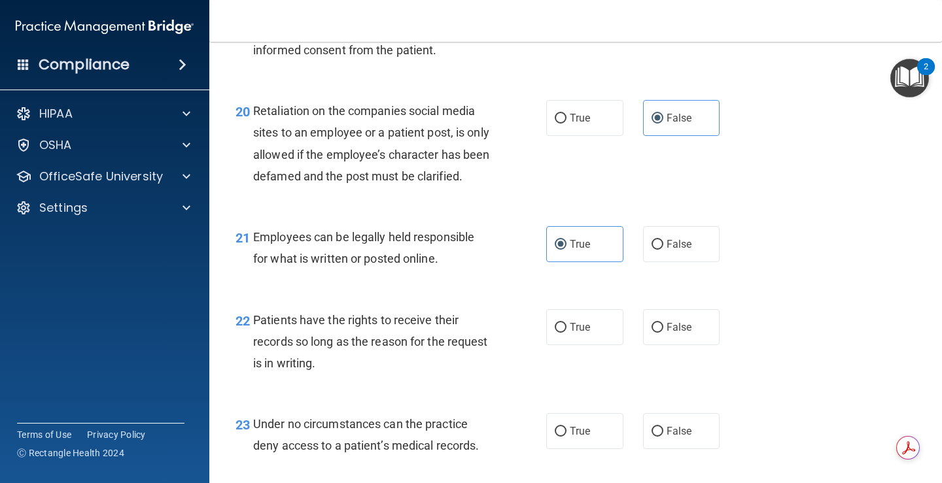
scroll to position [2682, 0]
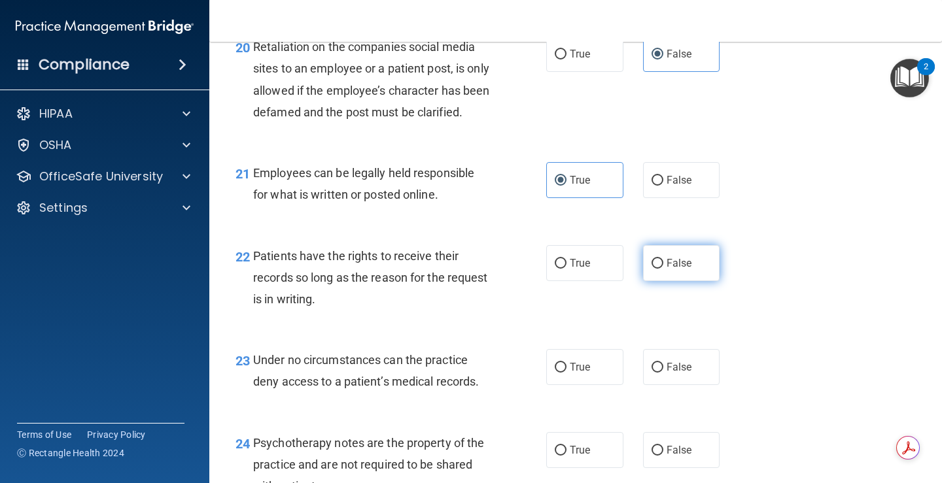
click at [666, 281] on label "False" at bounding box center [681, 263] width 77 height 36
click at [663, 269] on input "False" at bounding box center [657, 264] width 12 height 10
click at [680, 377] on label "False" at bounding box center [681, 367] width 77 height 36
click at [663, 373] on input "False" at bounding box center [657, 368] width 12 height 10
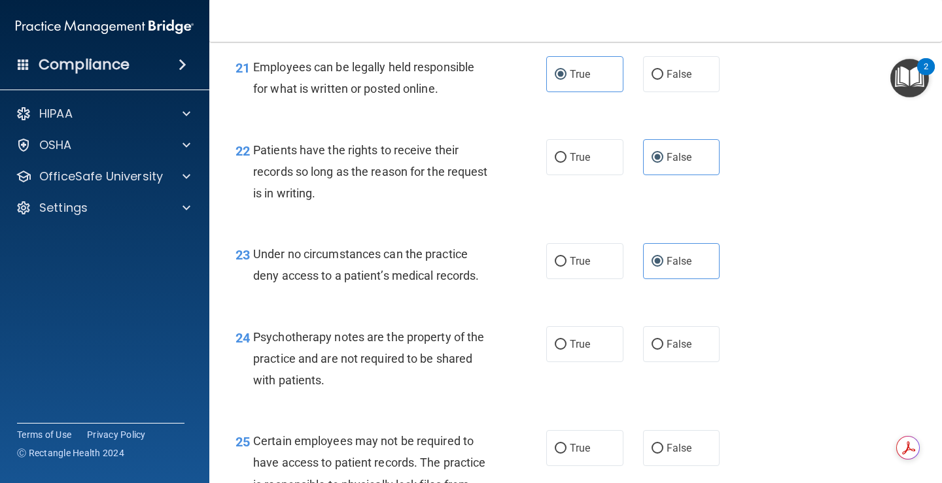
scroll to position [2812, 0]
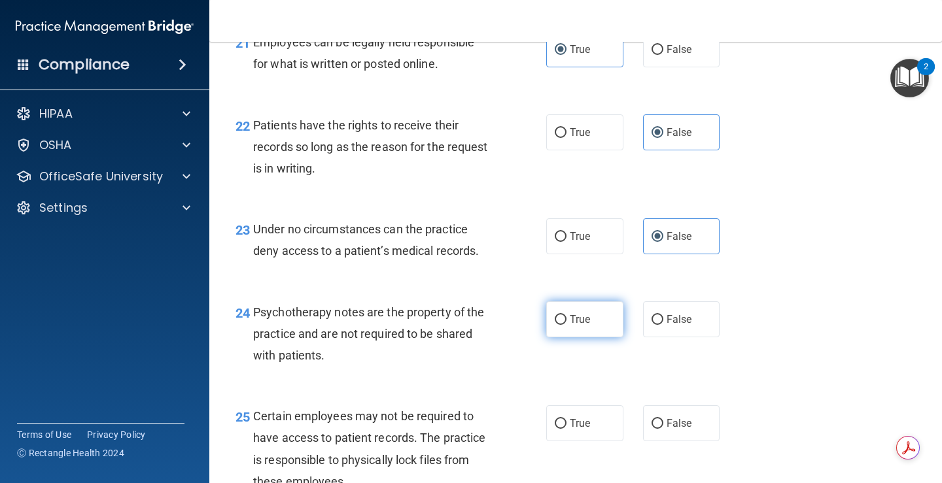
click at [588, 337] on label "True" at bounding box center [584, 320] width 77 height 36
click at [566, 325] on input "True" at bounding box center [561, 320] width 12 height 10
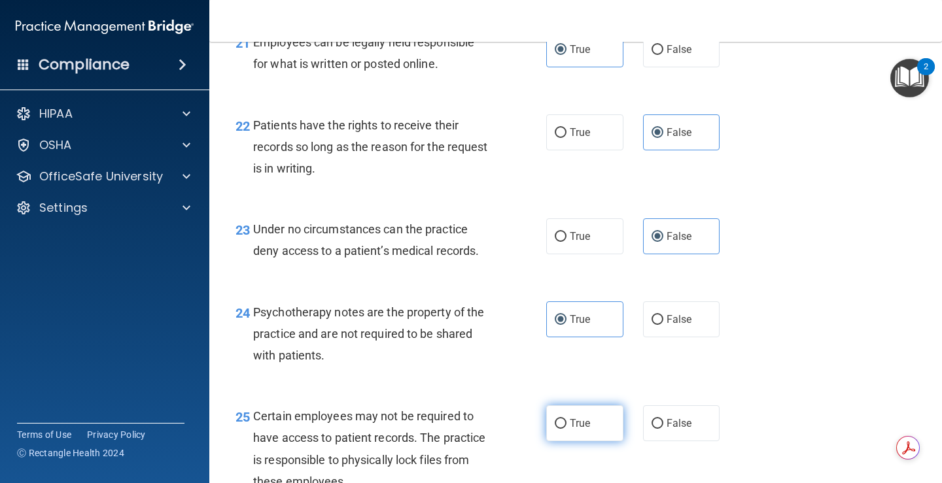
click at [585, 441] on label "True" at bounding box center [584, 424] width 77 height 36
click at [566, 429] on input "True" at bounding box center [561, 424] width 12 height 10
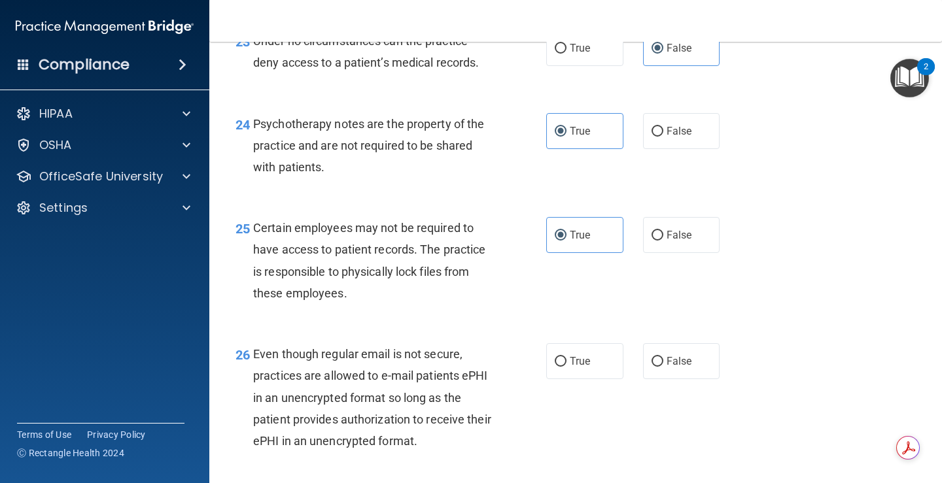
scroll to position [3074, 0]
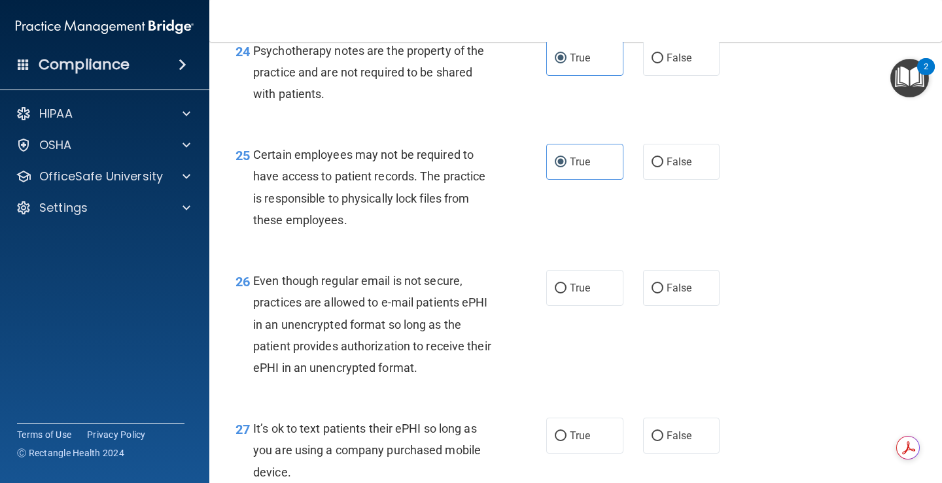
click at [546, 332] on div "26 Even though regular email is not secure, practices are allowed to e-mail pat…" at bounding box center [391, 327] width 350 height 115
click at [579, 306] on label "True" at bounding box center [584, 288] width 77 height 36
click at [566, 294] on input "True" at bounding box center [561, 289] width 12 height 10
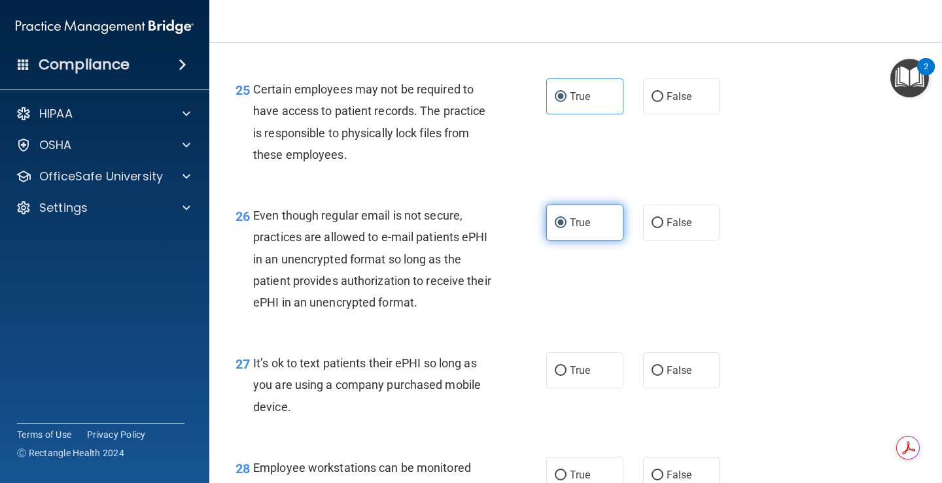
scroll to position [3205, 0]
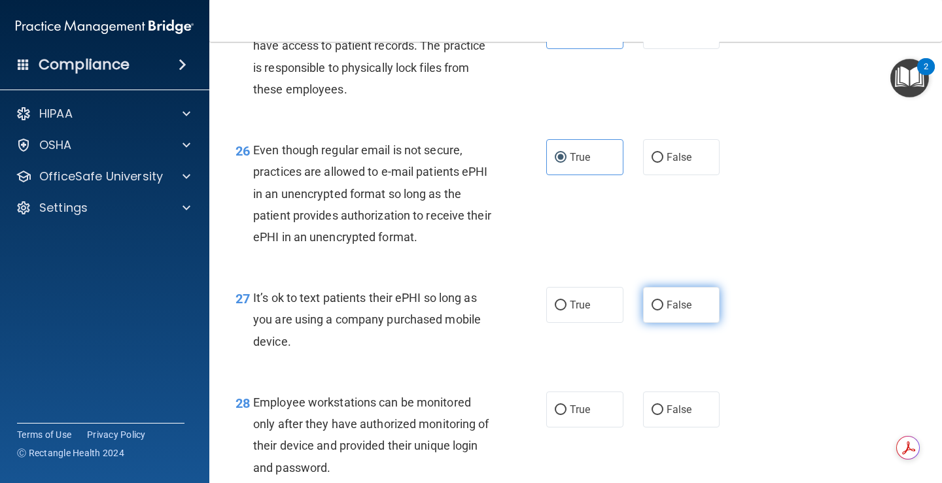
click at [666, 311] on span "False" at bounding box center [679, 305] width 26 height 12
click at [663, 311] on input "False" at bounding box center [657, 306] width 12 height 10
click at [658, 428] on label "False" at bounding box center [681, 410] width 77 height 36
click at [658, 415] on input "False" at bounding box center [657, 411] width 12 height 10
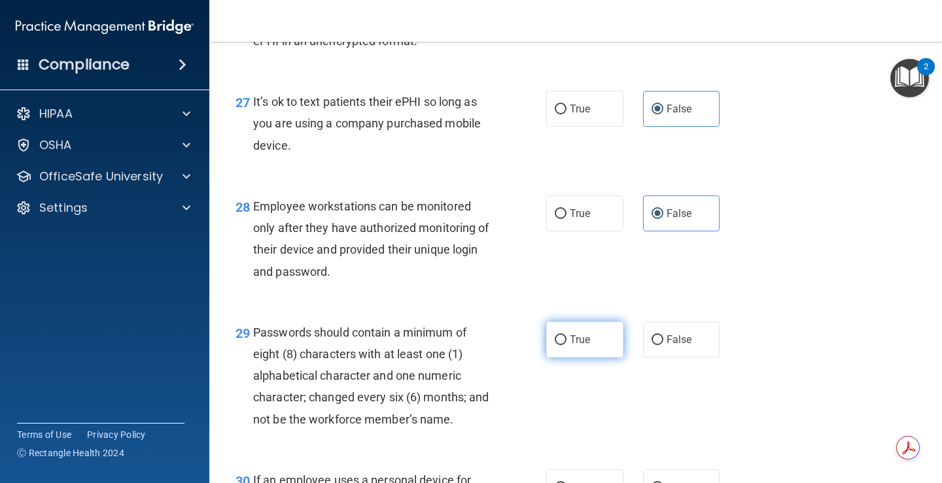
click at [555, 345] on input "True" at bounding box center [561, 341] width 12 height 10
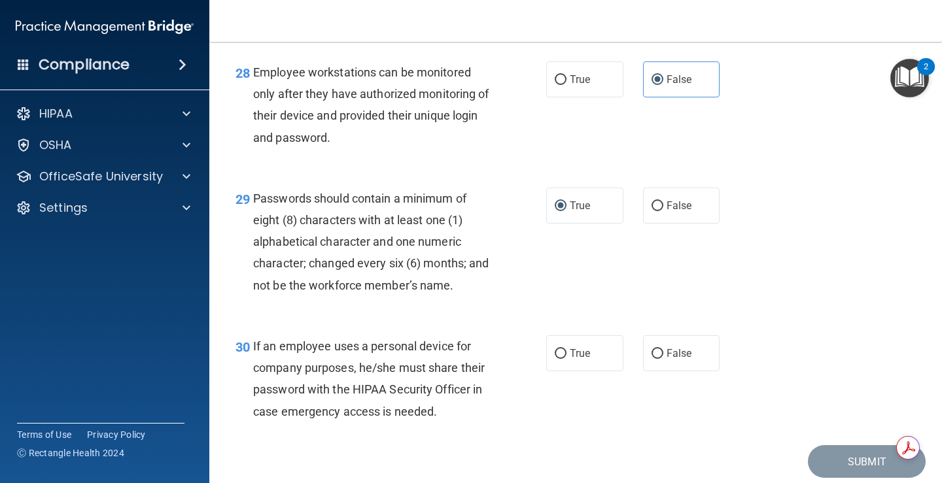
scroll to position [3597, 0]
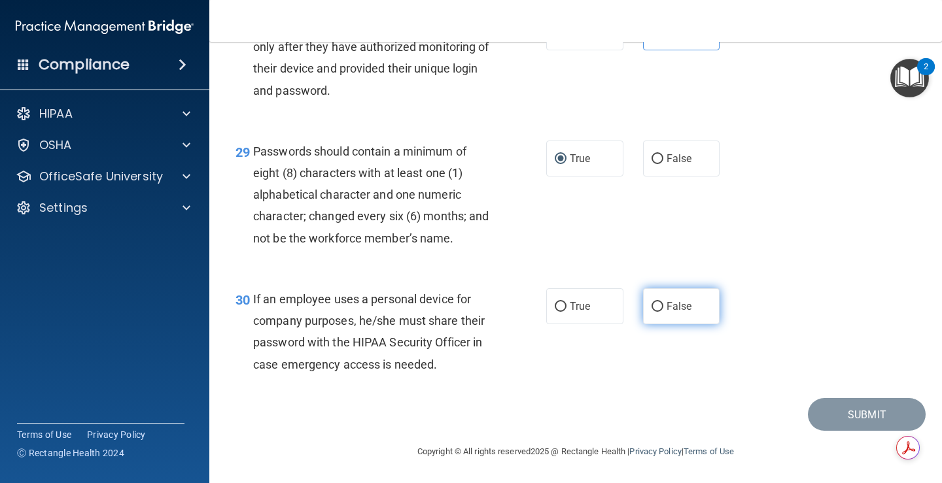
click at [681, 313] on span "False" at bounding box center [679, 306] width 26 height 12
click at [663, 312] on input "False" at bounding box center [657, 307] width 12 height 10
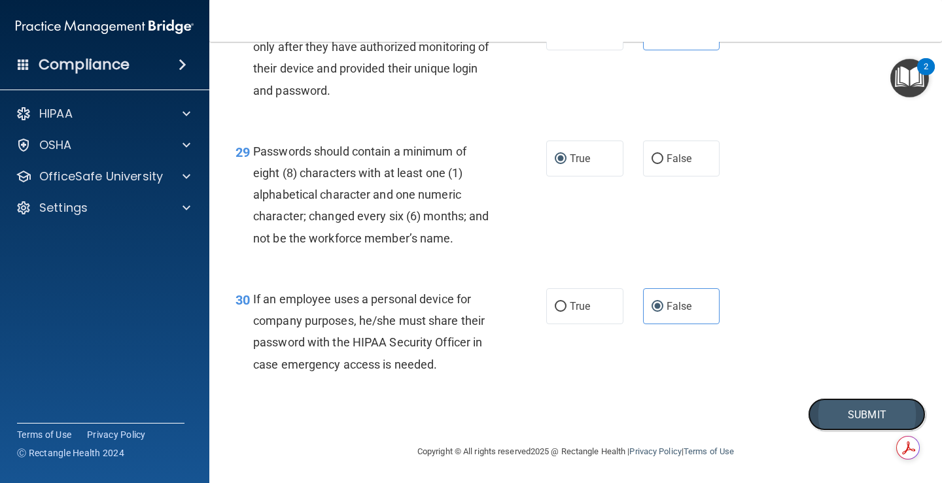
click at [858, 422] on button "Submit" at bounding box center [867, 414] width 118 height 33
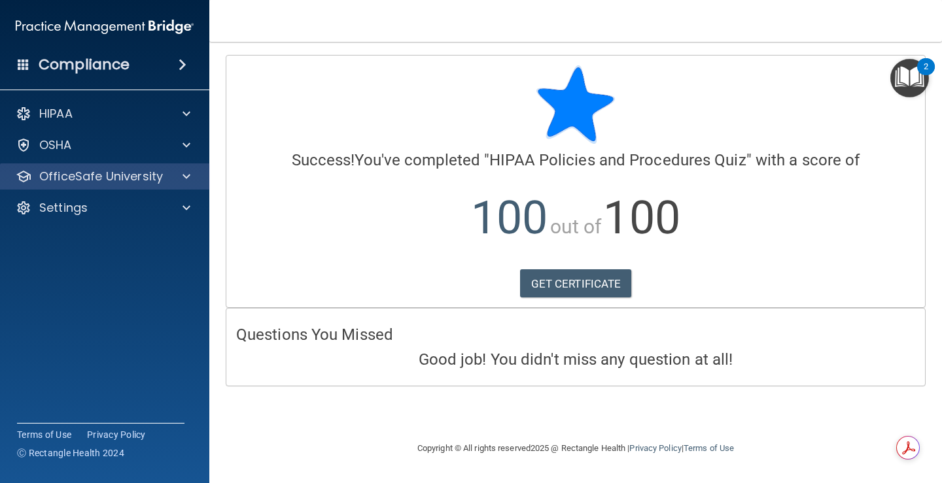
click at [97, 165] on div "OfficeSafe University" at bounding box center [105, 177] width 210 height 26
click at [177, 182] on div at bounding box center [184, 177] width 33 height 16
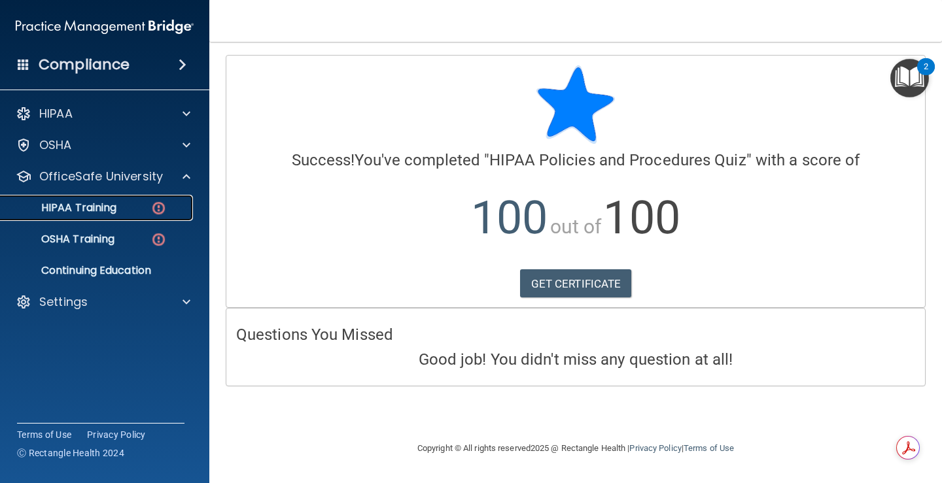
click at [119, 211] on div "HIPAA Training" at bounding box center [98, 207] width 179 height 13
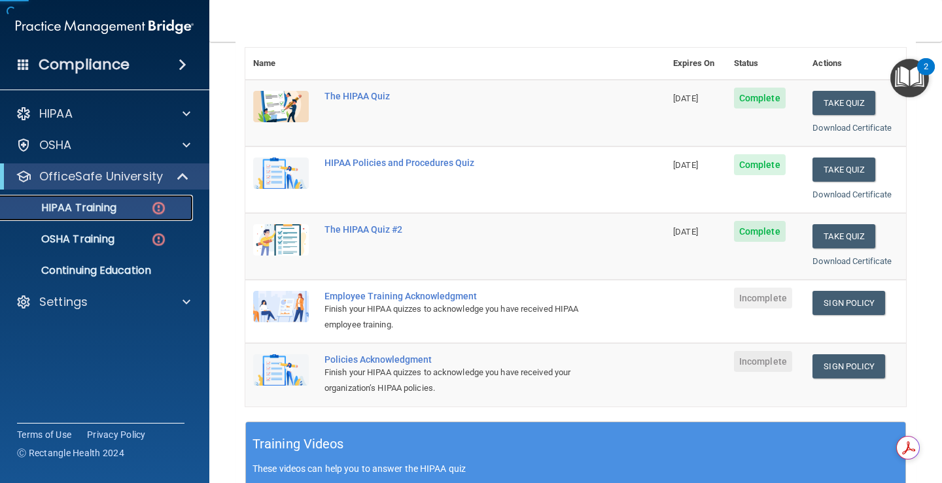
scroll to position [196, 0]
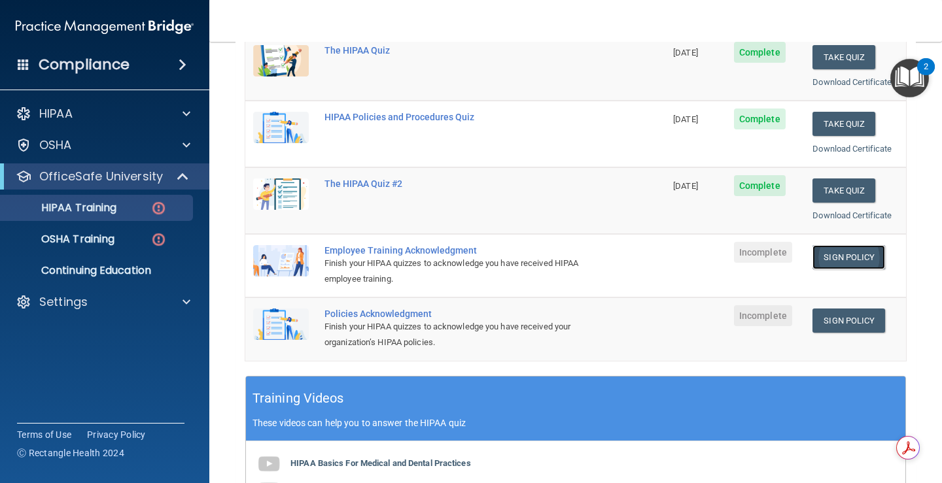
click at [829, 262] on link "Sign Policy" at bounding box center [848, 257] width 73 height 24
click at [842, 325] on link "Sign Policy" at bounding box center [848, 321] width 73 height 24
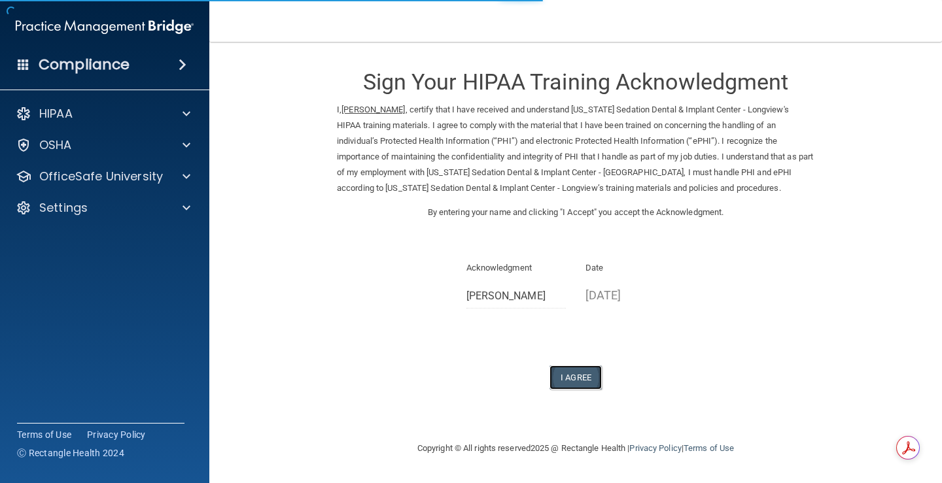
click at [597, 375] on button "I Agree" at bounding box center [575, 378] width 52 height 24
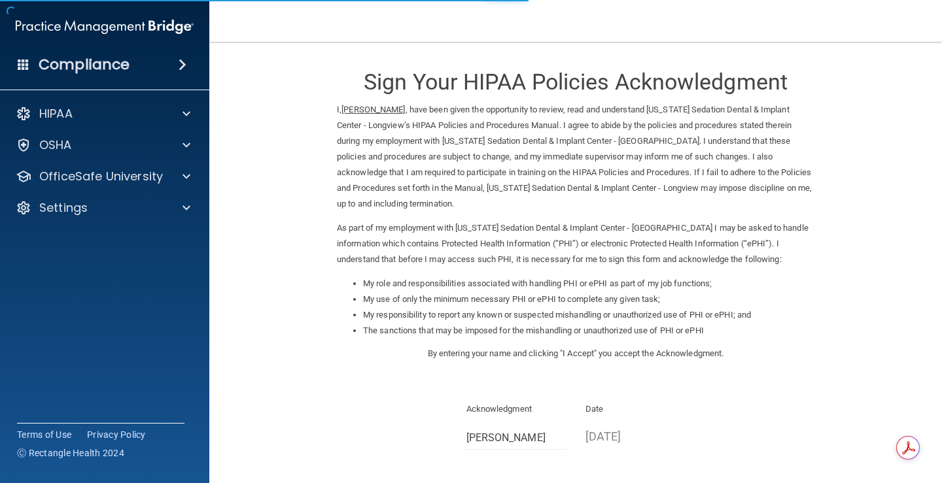
scroll to position [116, 0]
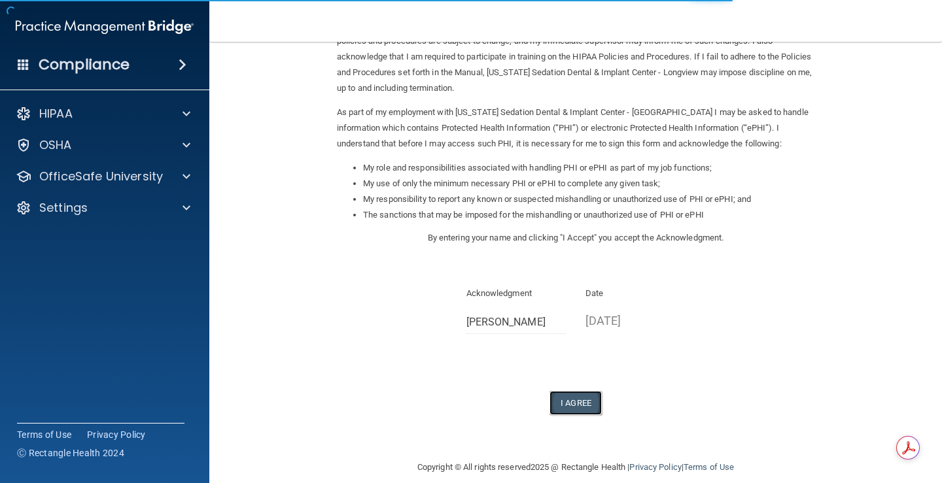
click at [567, 396] on button "I Agree" at bounding box center [575, 403] width 52 height 24
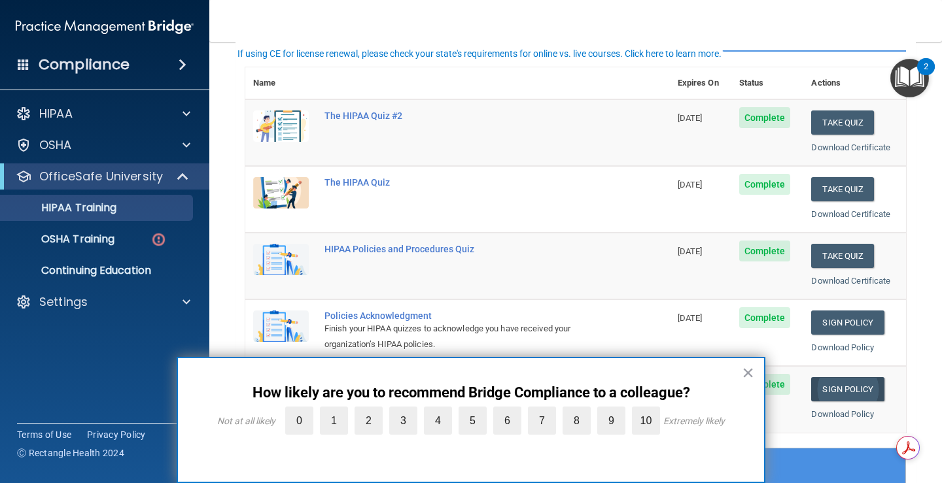
scroll to position [196, 0]
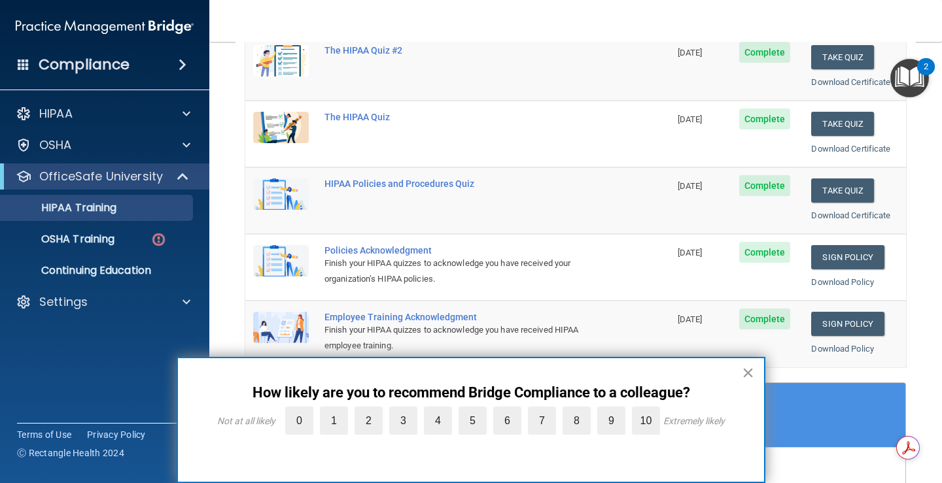
click at [746, 367] on button "×" at bounding box center [748, 372] width 12 height 21
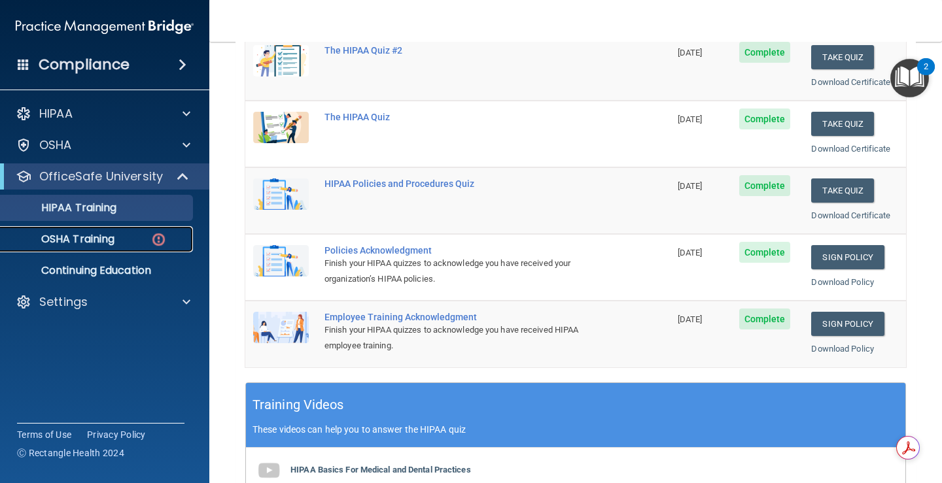
click at [112, 233] on p "OSHA Training" at bounding box center [62, 239] width 106 height 13
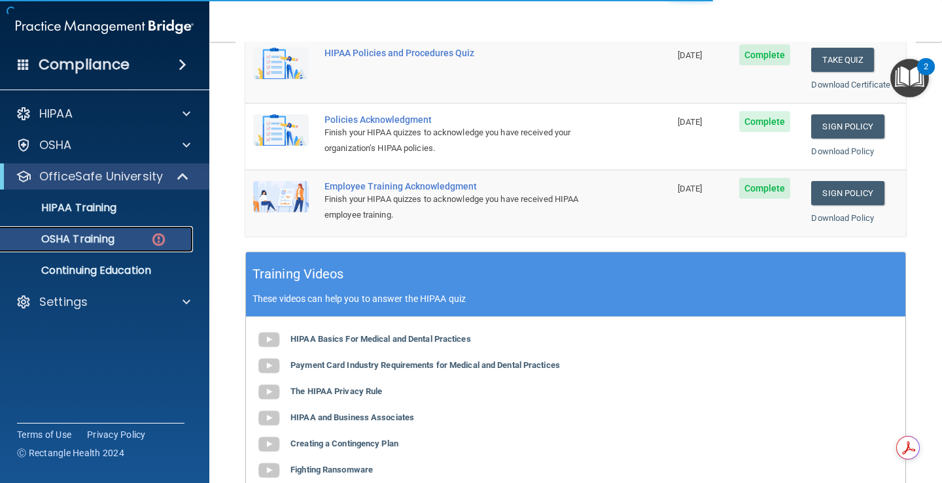
scroll to position [213, 0]
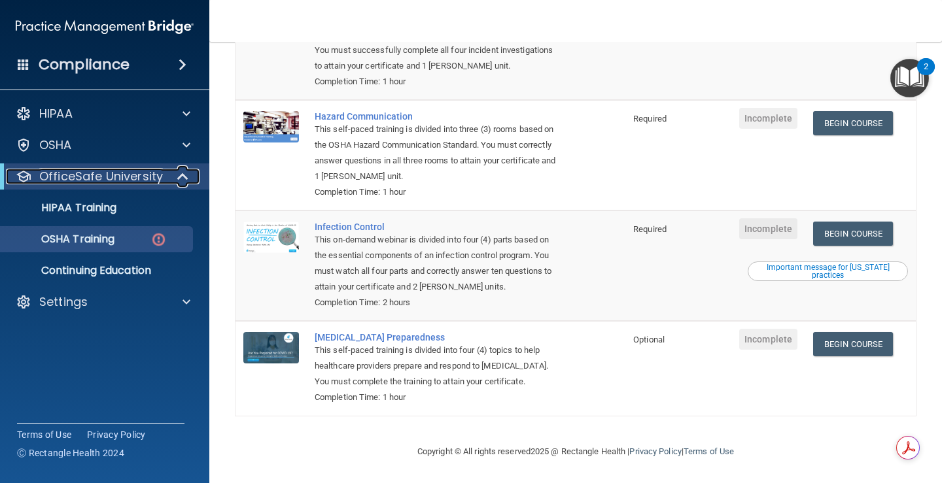
click at [72, 172] on p "OfficeSafe University" at bounding box center [101, 177] width 124 height 16
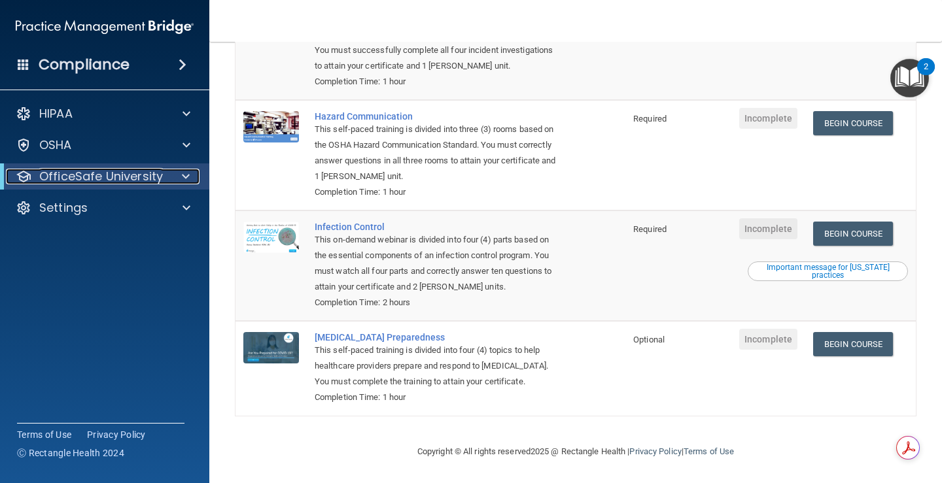
click at [72, 172] on p "OfficeSafe University" at bounding box center [101, 177] width 124 height 16
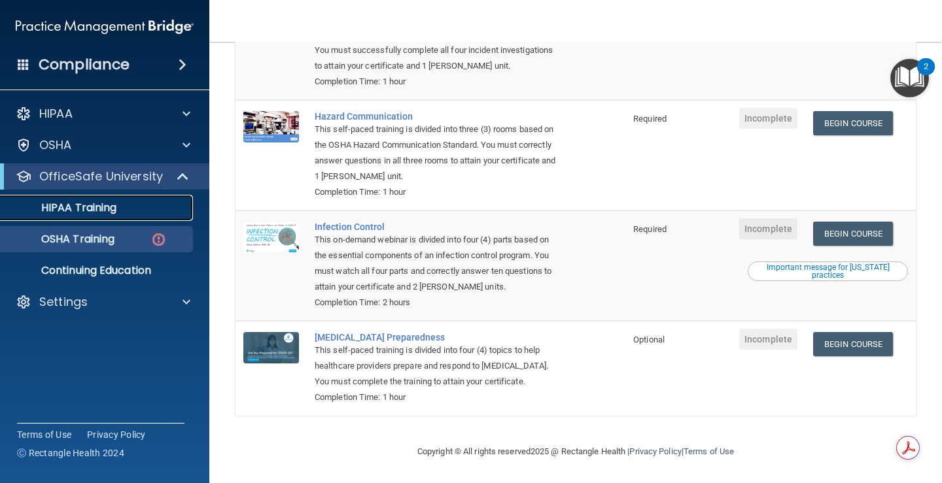
click at [86, 205] on p "HIPAA Training" at bounding box center [63, 207] width 108 height 13
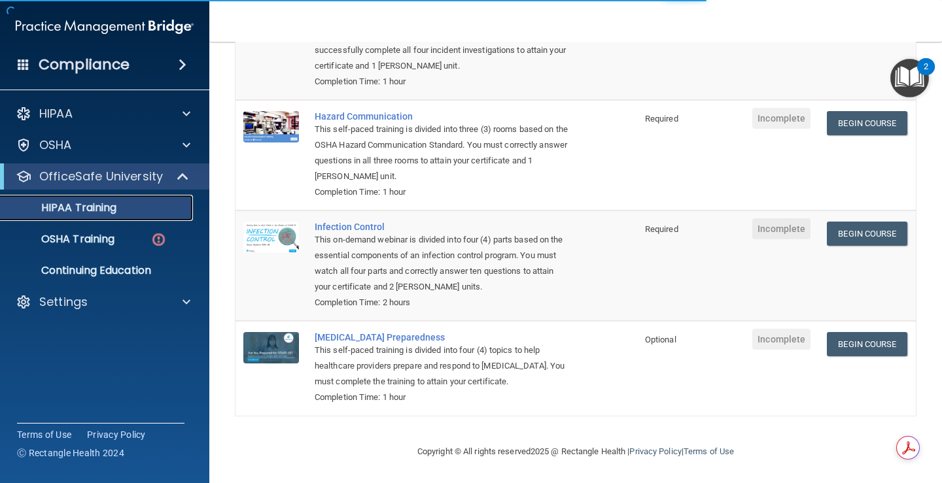
scroll to position [502, 0]
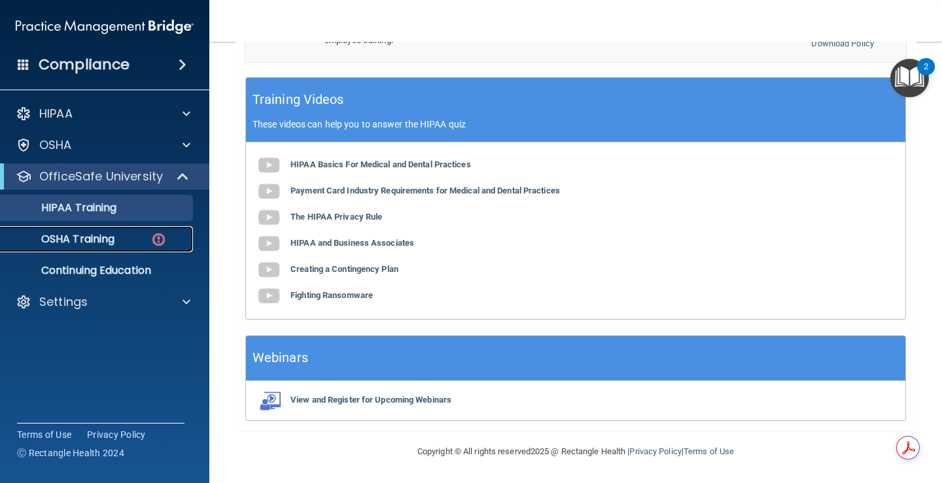
click at [101, 233] on p "OSHA Training" at bounding box center [62, 239] width 106 height 13
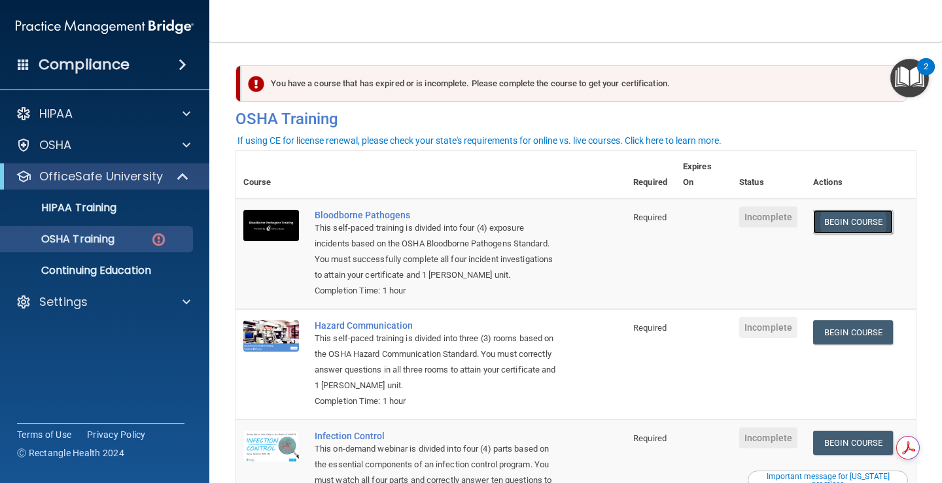
click at [838, 219] on link "Begin Course" at bounding box center [853, 222] width 80 height 24
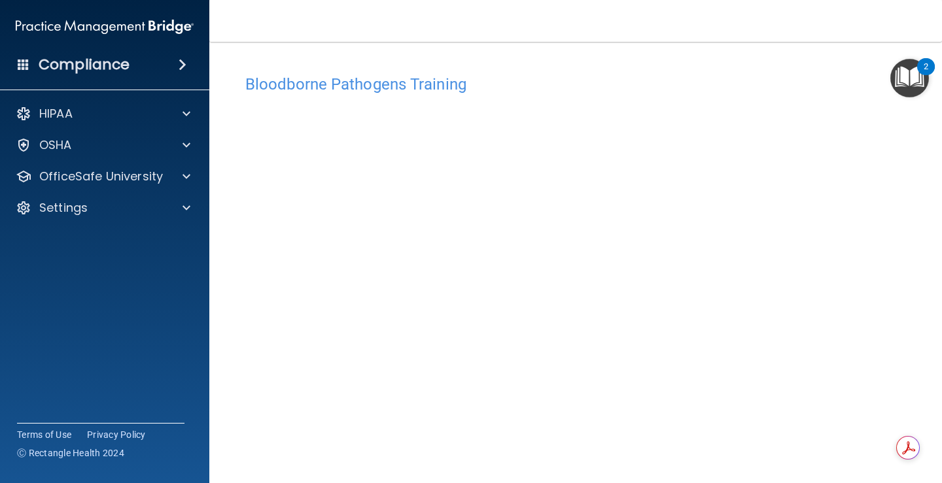
scroll to position [77, 0]
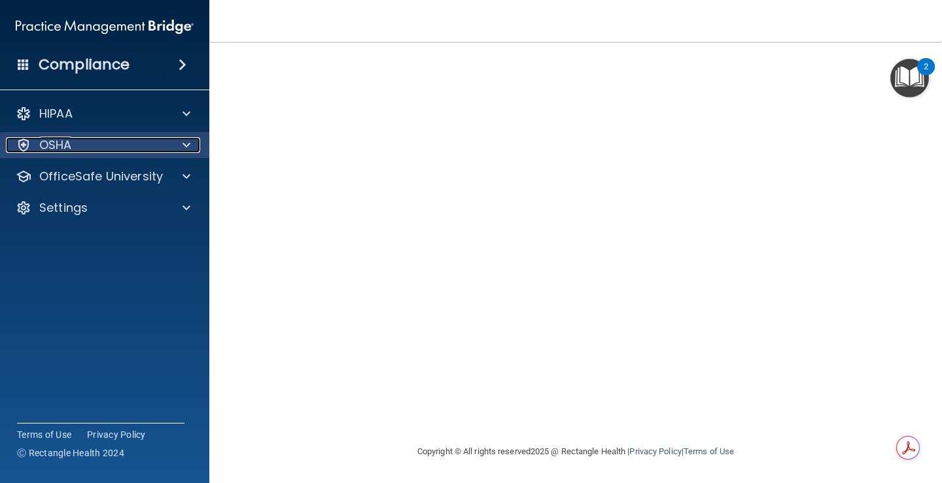
click at [97, 151] on div "OSHA" at bounding box center [87, 145] width 162 height 16
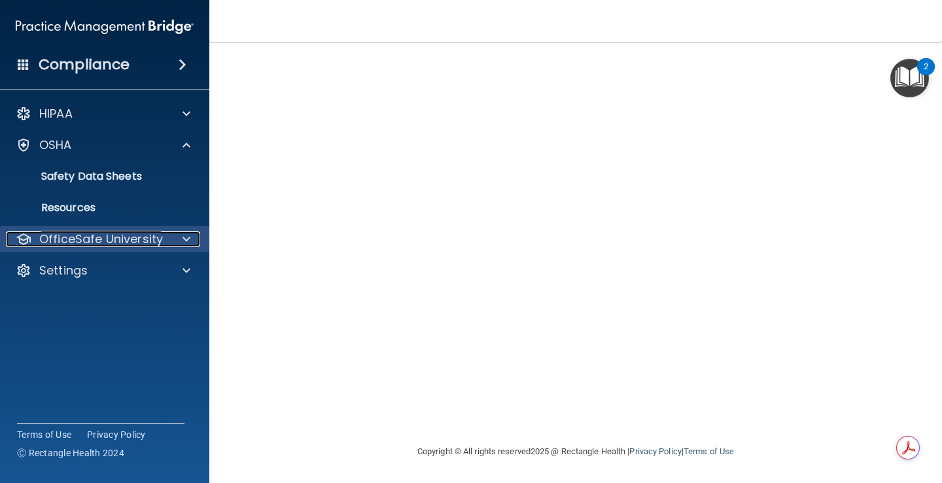
click at [122, 235] on p "OfficeSafe University" at bounding box center [101, 240] width 124 height 16
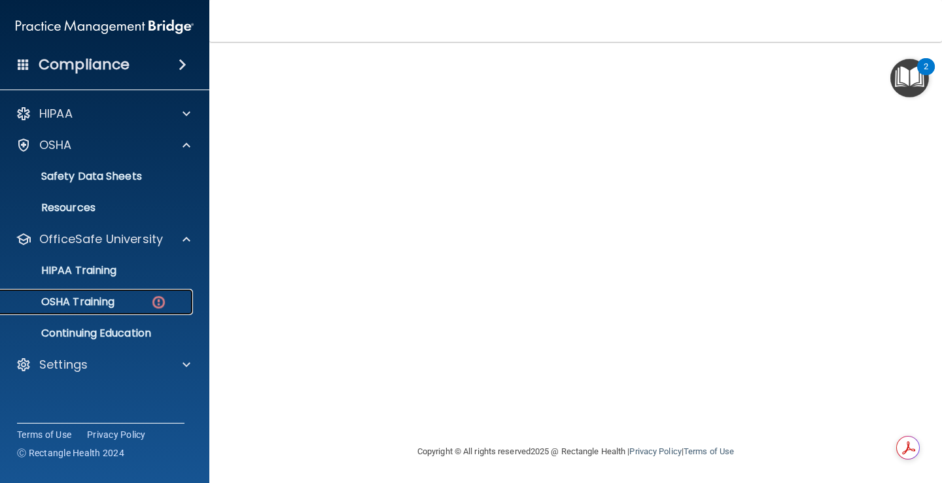
click at [126, 296] on div "OSHA Training" at bounding box center [98, 302] width 179 height 13
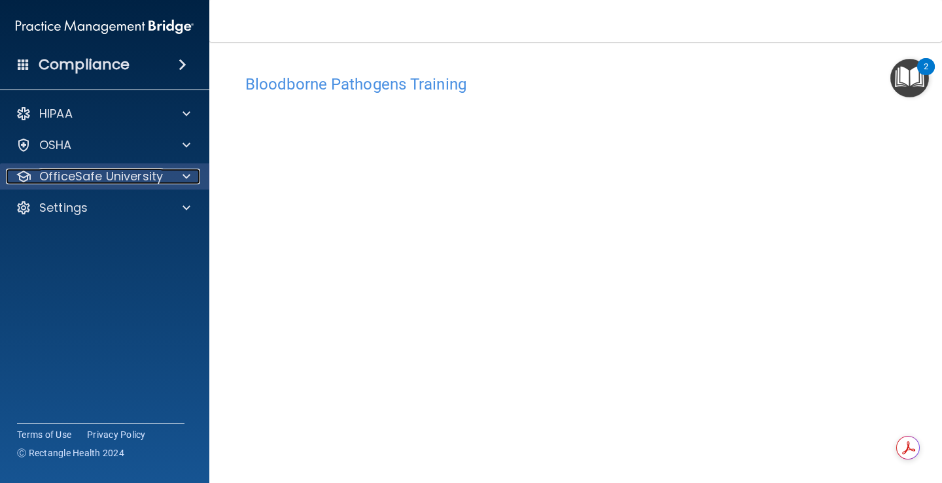
click at [114, 174] on p "OfficeSafe University" at bounding box center [101, 177] width 124 height 16
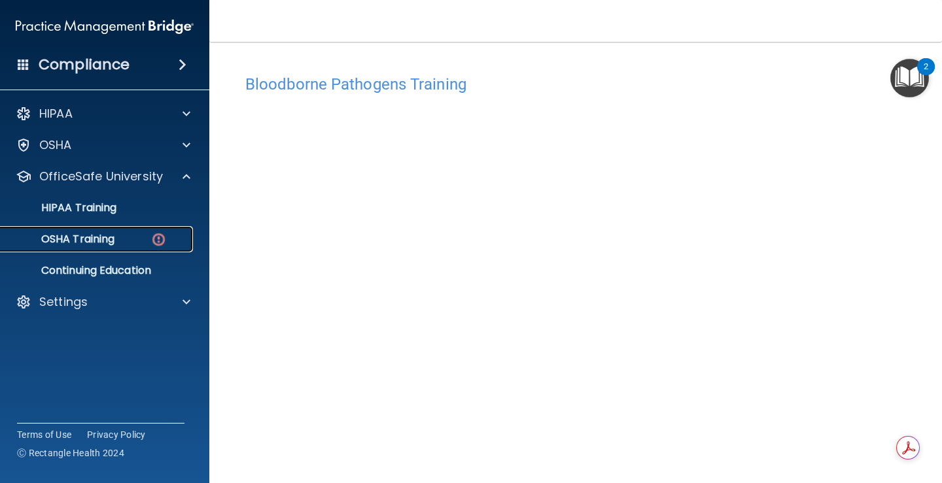
click at [110, 235] on p "OSHA Training" at bounding box center [62, 239] width 106 height 13
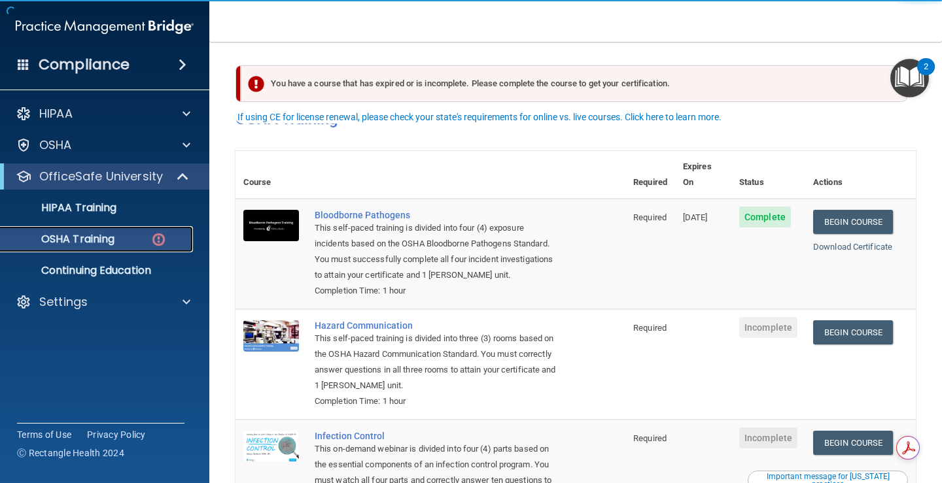
scroll to position [65, 0]
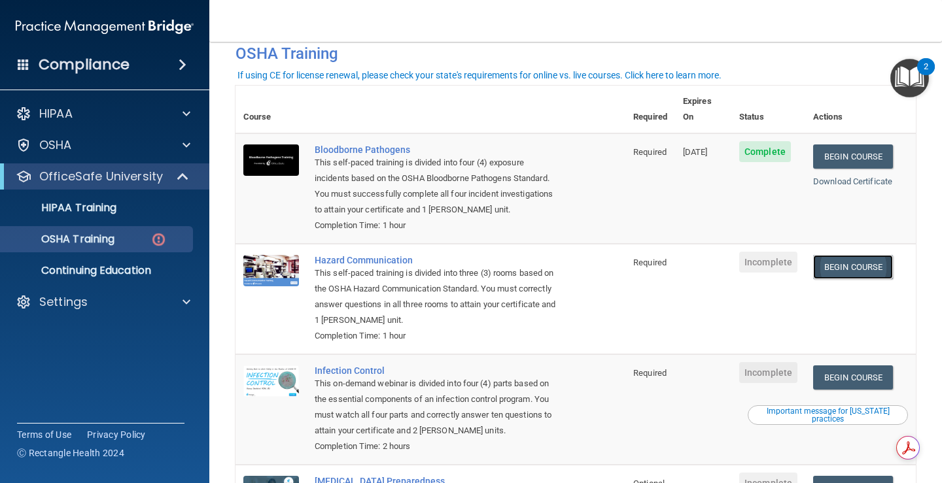
click at [847, 263] on link "Begin Course" at bounding box center [853, 267] width 80 height 24
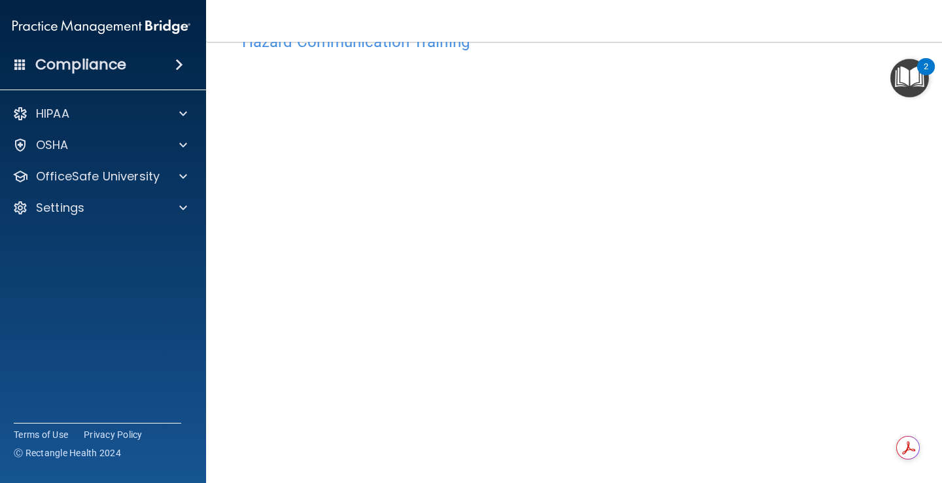
scroll to position [65, 0]
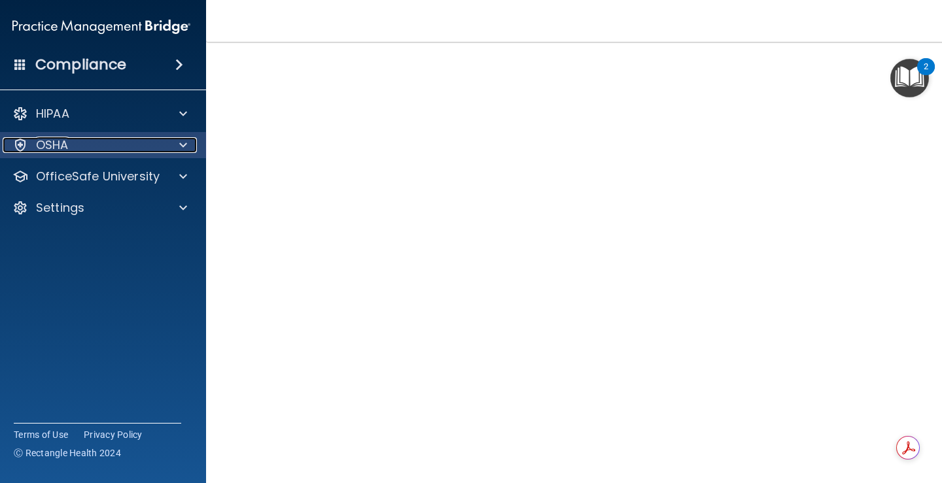
click at [185, 145] on div at bounding box center [181, 145] width 33 height 16
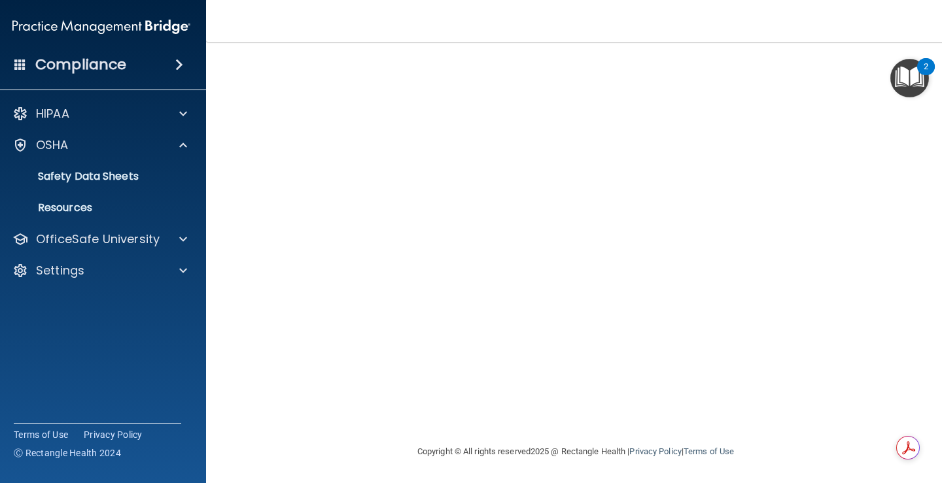
scroll to position [0, 0]
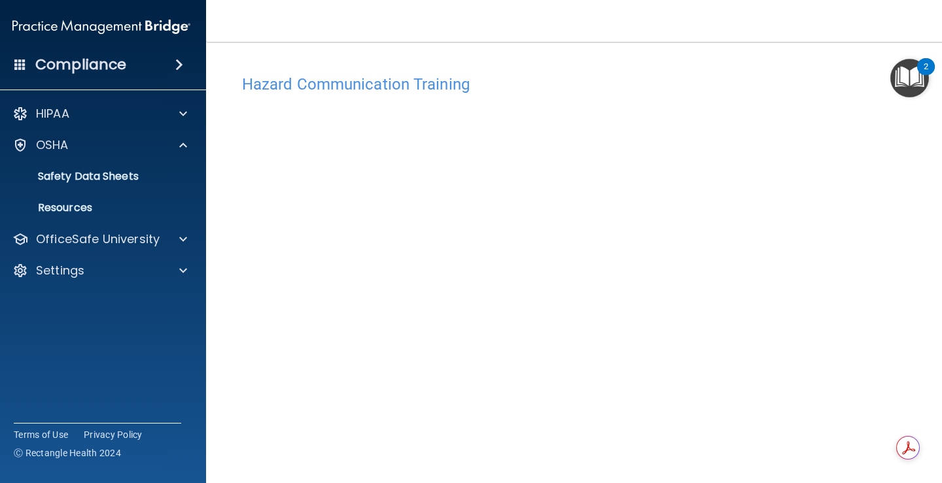
click at [907, 64] on img "Open Resource Center, 2 new notifications" at bounding box center [909, 78] width 39 height 39
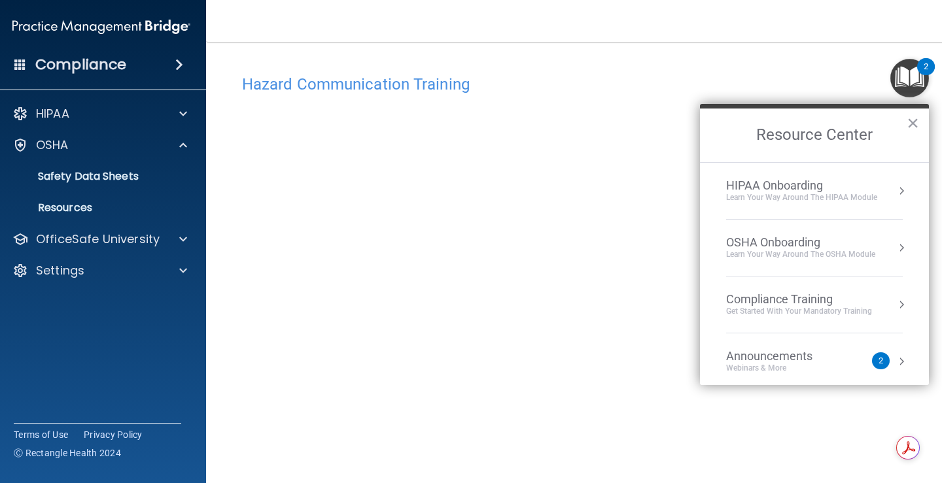
click at [922, 118] on h2 "Resource Center" at bounding box center [814, 136] width 229 height 54
click at [915, 124] on button "×" at bounding box center [913, 122] width 12 height 21
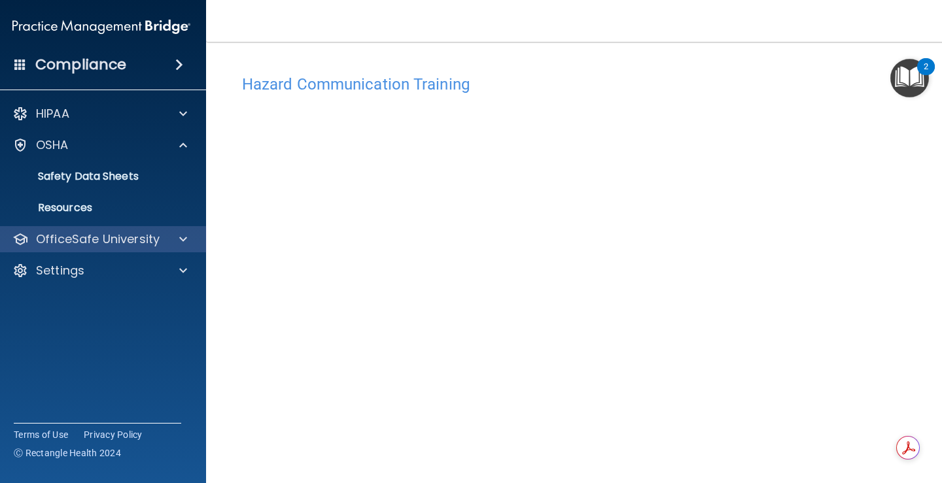
click at [172, 248] on div "OfficeSafe University" at bounding box center [102, 239] width 210 height 26
click at [179, 235] on span at bounding box center [183, 240] width 8 height 16
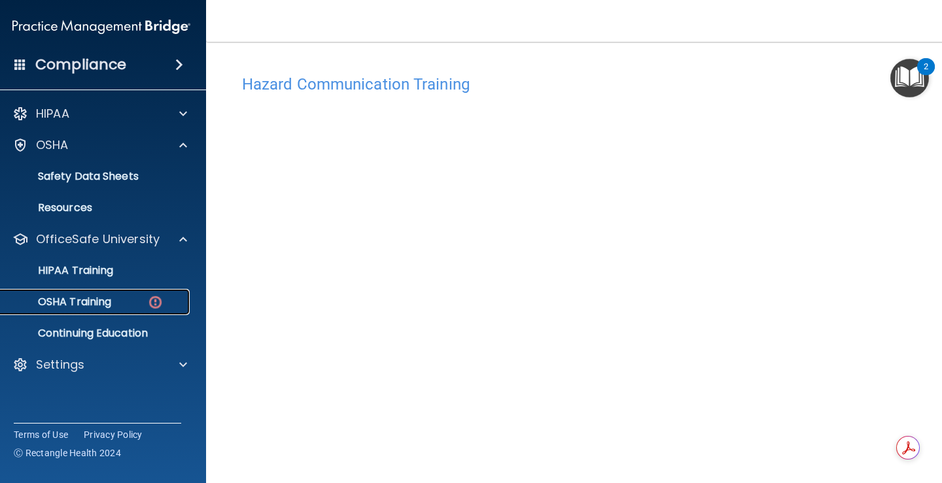
click at [88, 296] on p "OSHA Training" at bounding box center [58, 302] width 106 height 13
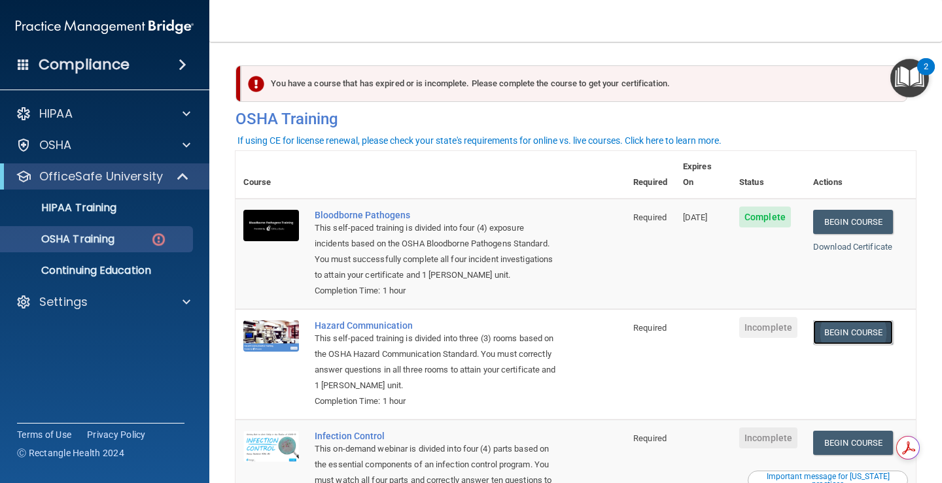
click at [845, 323] on link "Begin Course" at bounding box center [853, 332] width 80 height 24
click at [860, 320] on link "Begin Course" at bounding box center [853, 332] width 80 height 24
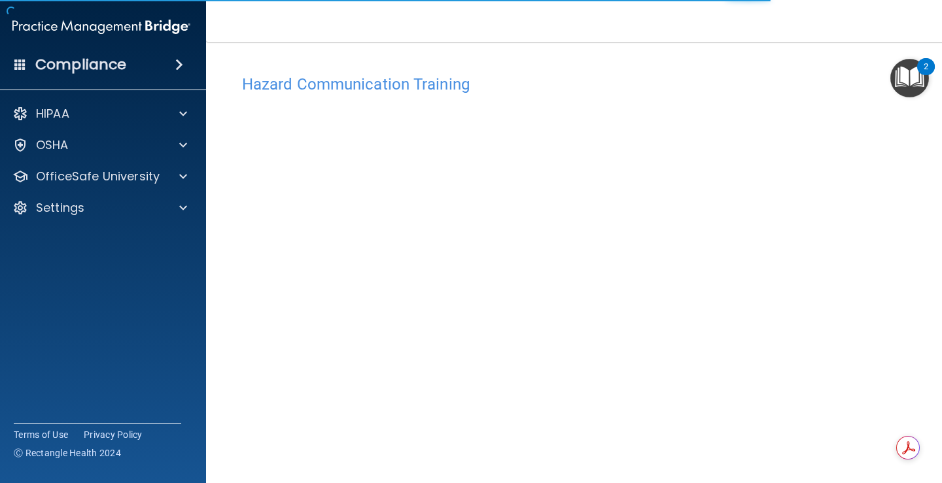
scroll to position [9, 0]
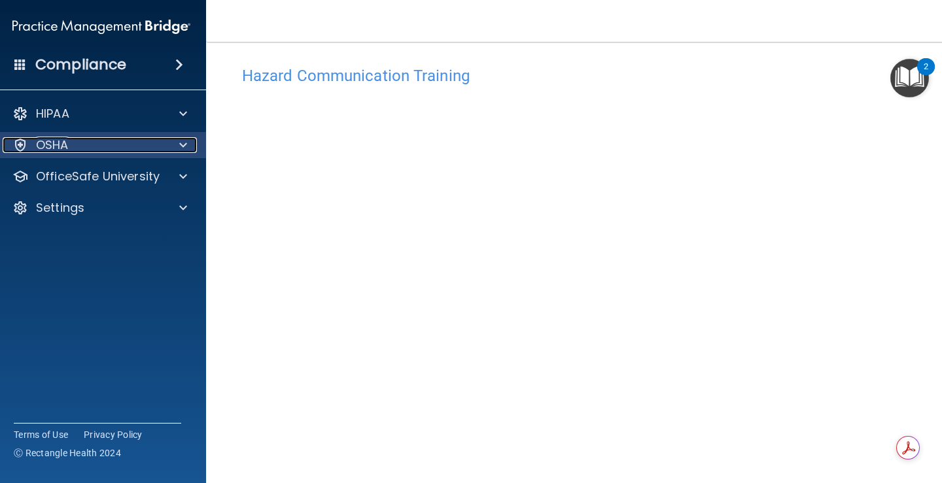
click at [121, 152] on div "OSHA" at bounding box center [84, 145] width 162 height 16
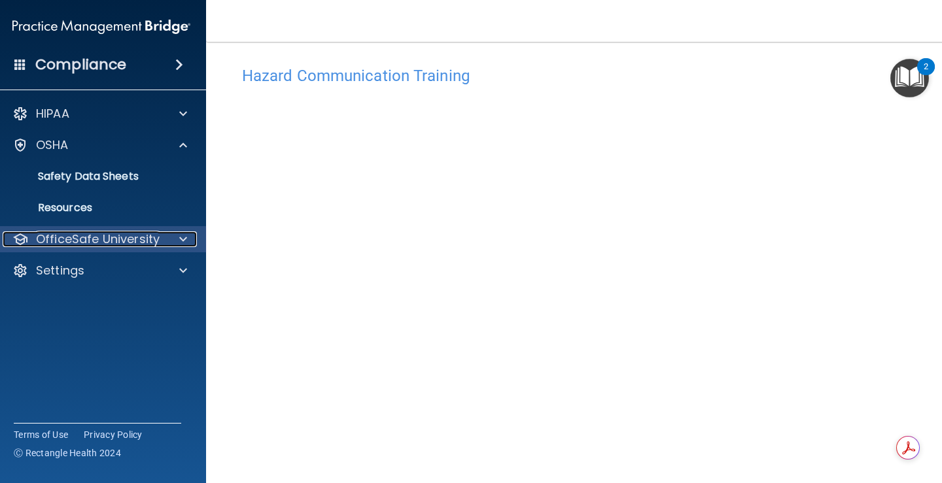
click at [105, 235] on p "OfficeSafe University" at bounding box center [98, 240] width 124 height 16
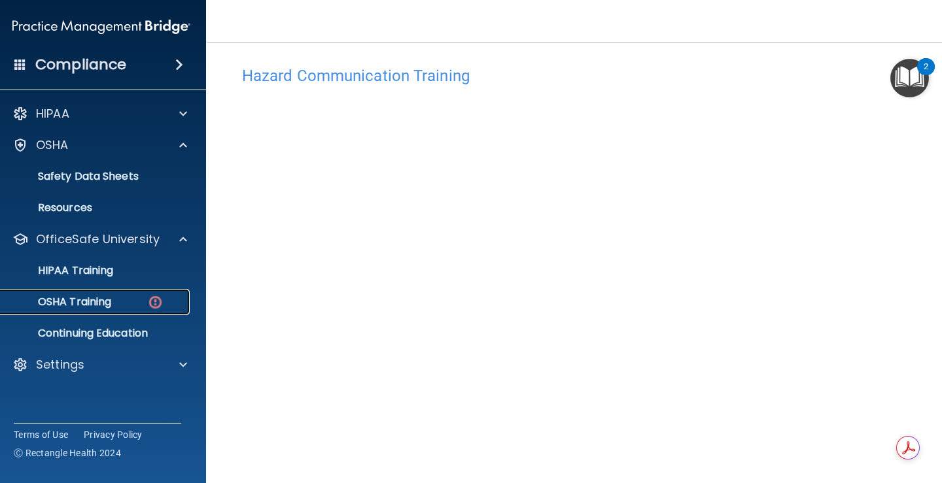
click at [106, 299] on p "OSHA Training" at bounding box center [58, 302] width 106 height 13
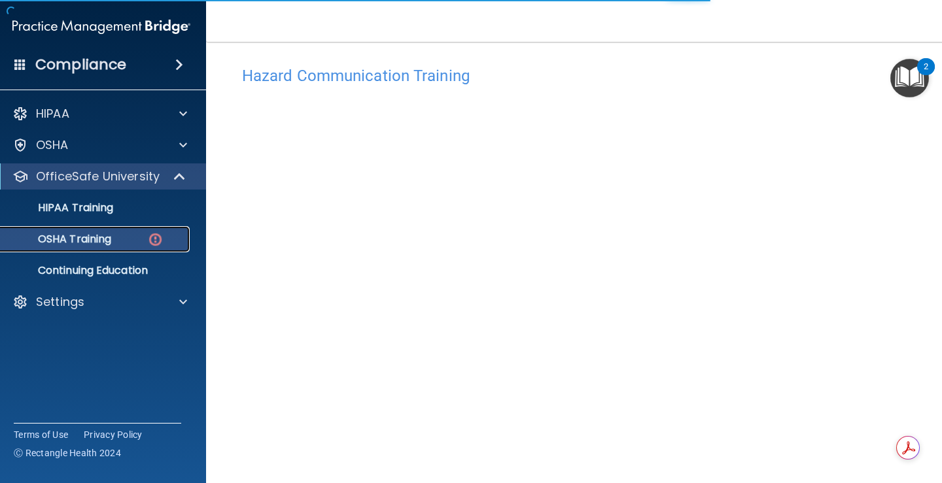
click at [105, 238] on p "OSHA Training" at bounding box center [58, 239] width 106 height 13
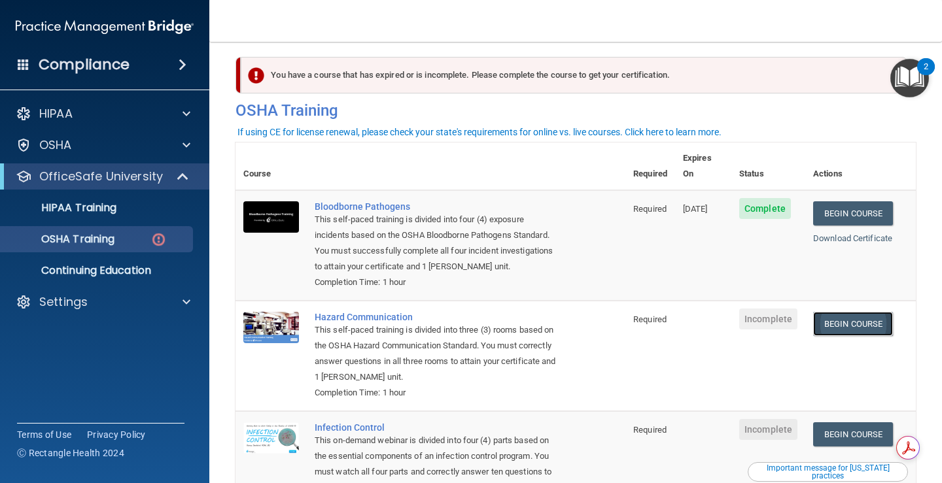
click at [877, 314] on link "Begin Course" at bounding box center [853, 324] width 80 height 24
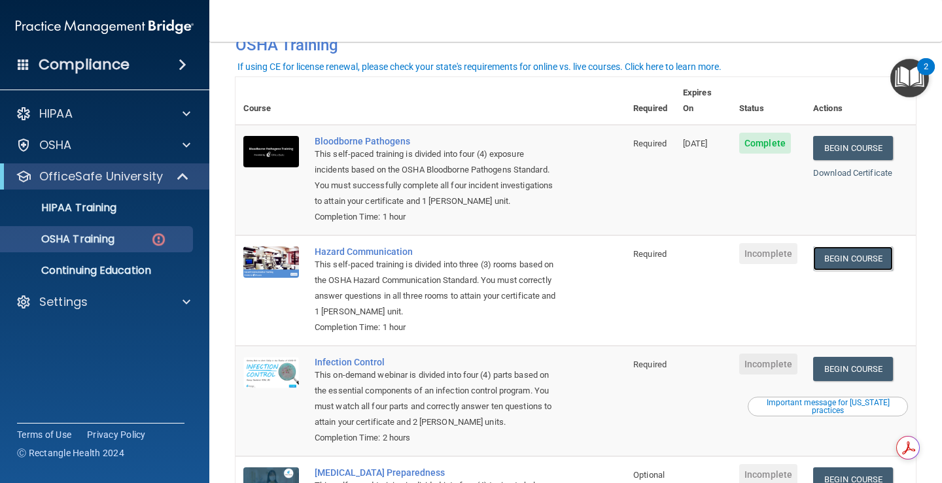
scroll to position [139, 0]
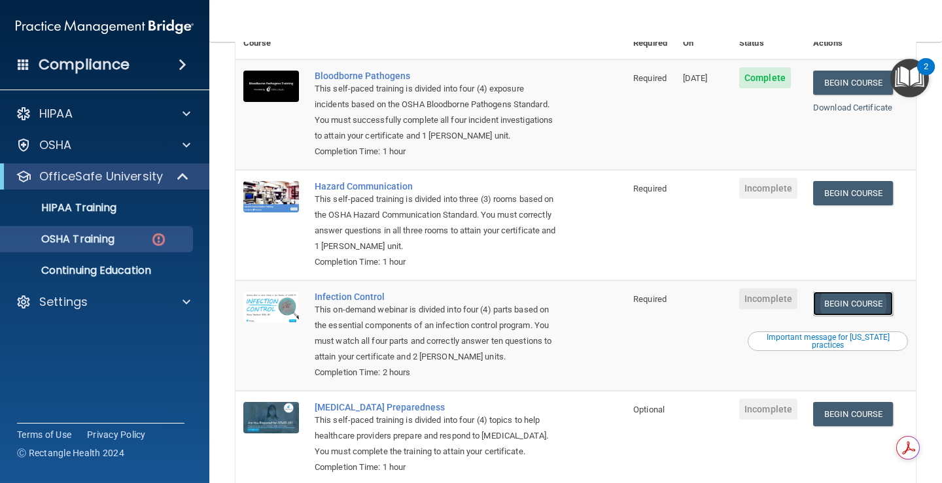
click at [856, 292] on link "Begin Course" at bounding box center [853, 304] width 80 height 24
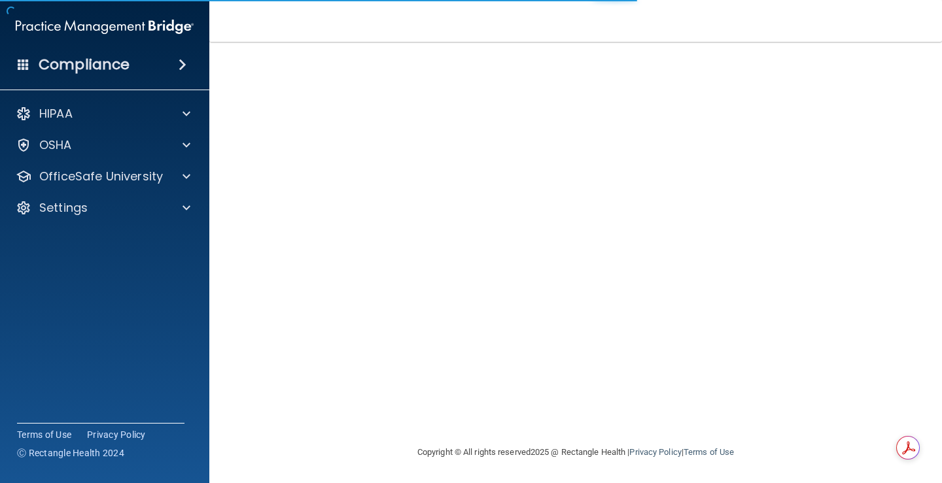
scroll to position [77, 0]
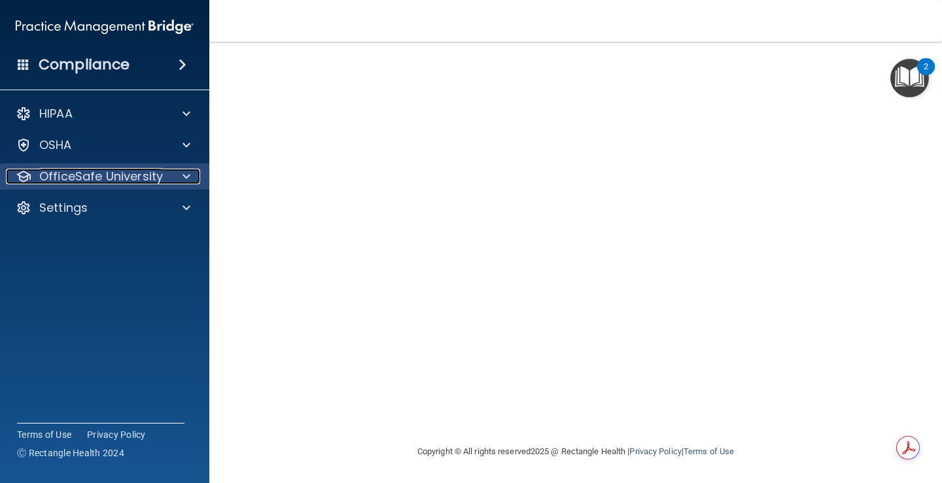
click at [78, 174] on p "OfficeSafe University" at bounding box center [101, 177] width 124 height 16
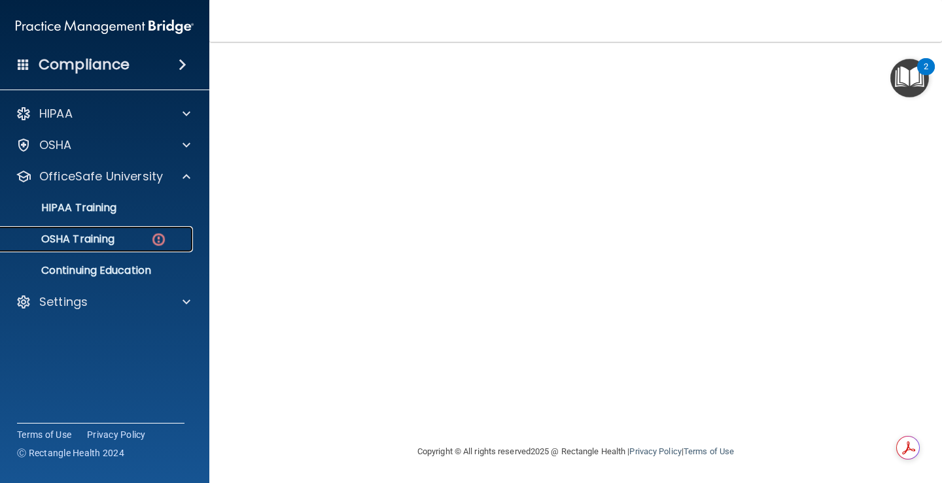
click at [100, 247] on link "OSHA Training" at bounding box center [90, 239] width 206 height 26
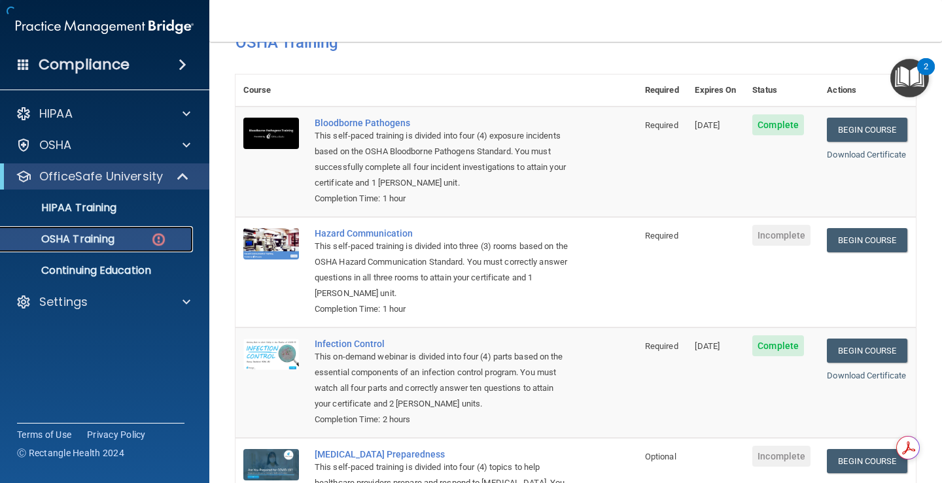
scroll to position [197, 0]
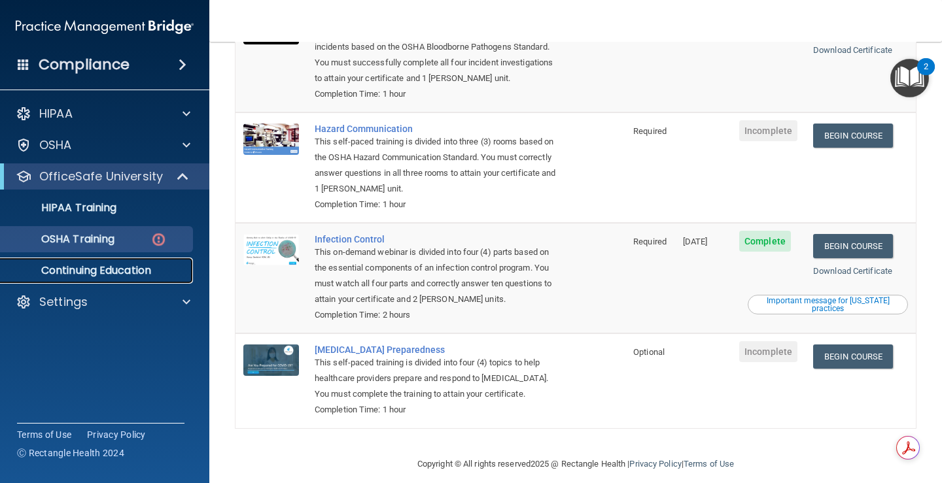
click at [92, 275] on p "Continuing Education" at bounding box center [98, 270] width 179 height 13
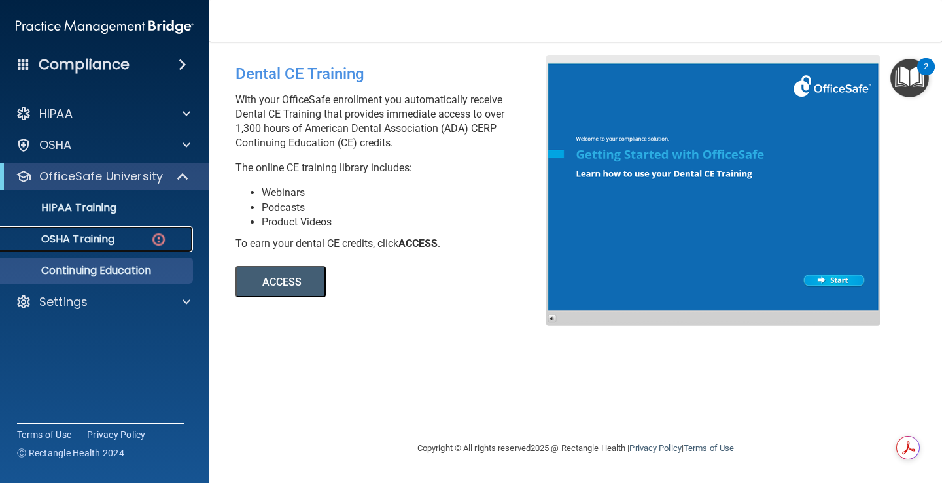
click at [86, 245] on p "OSHA Training" at bounding box center [62, 239] width 106 height 13
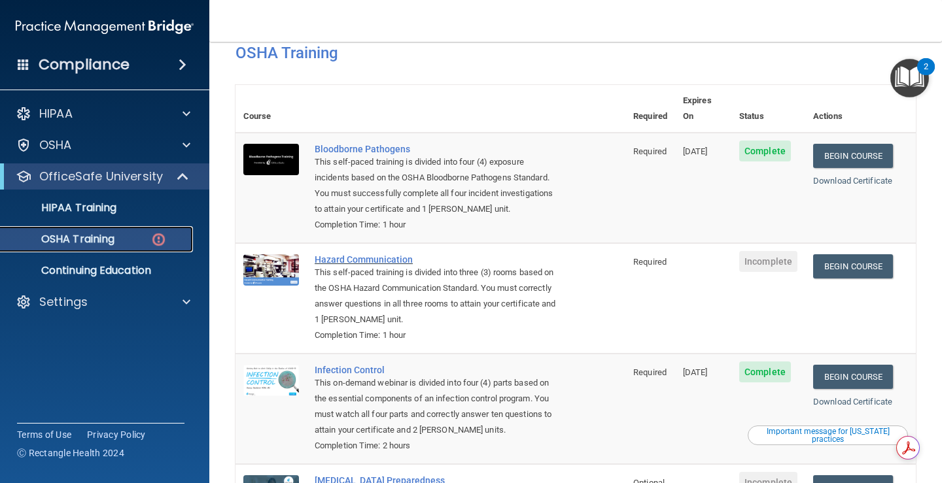
scroll to position [65, 0]
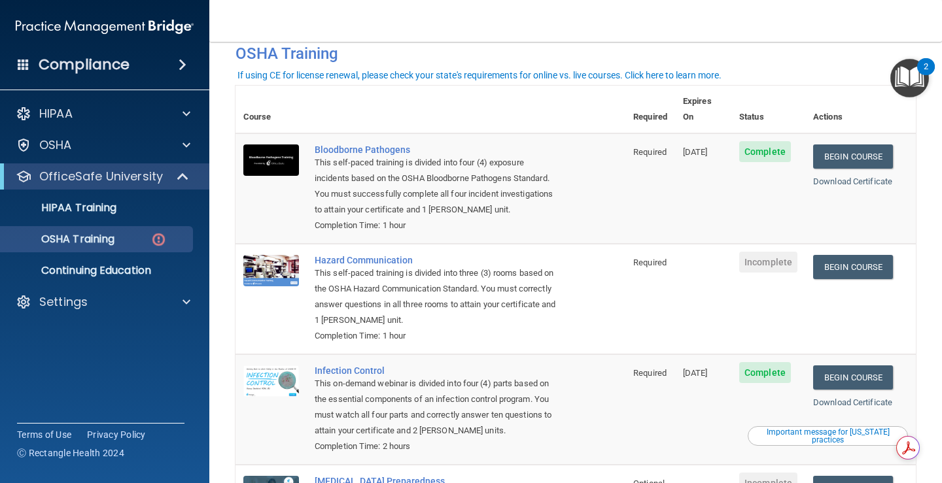
click at [135, 185] on div "OfficeSafe University" at bounding box center [104, 177] width 209 height 26
click at [114, 201] on p "HIPAA Training" at bounding box center [63, 207] width 108 height 13
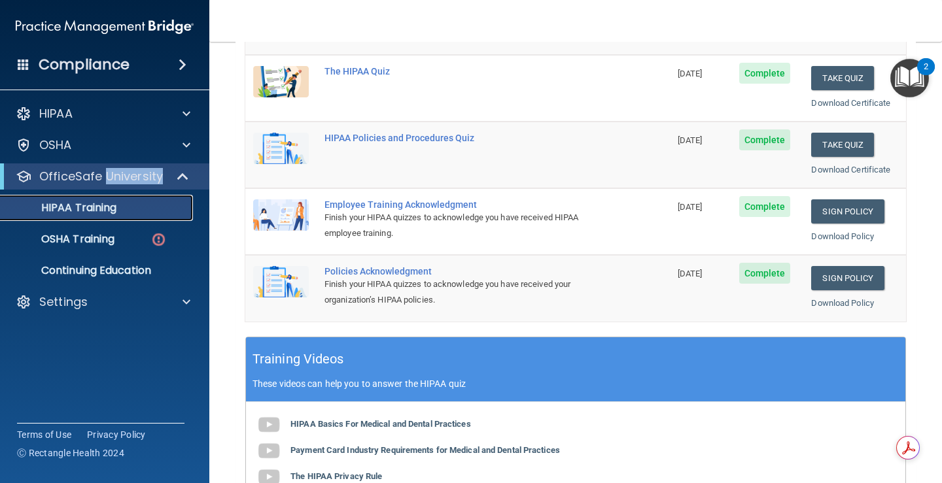
scroll to position [44, 0]
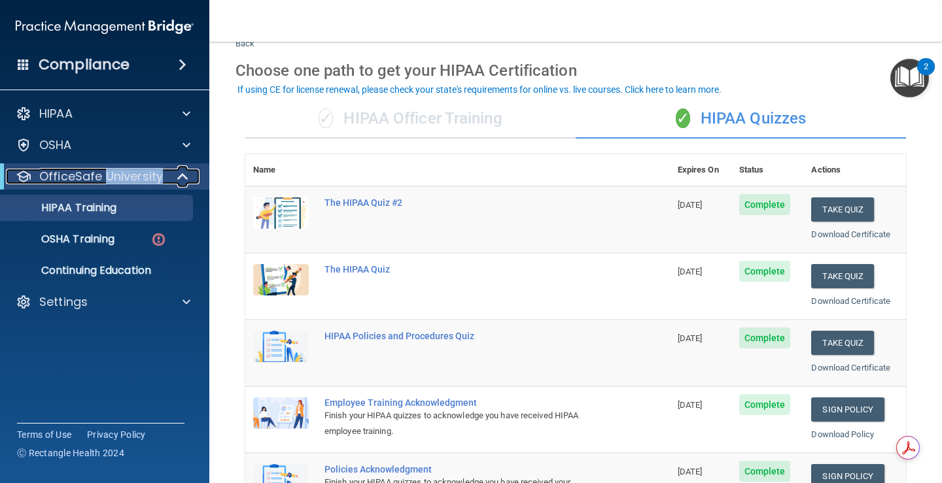
click at [148, 180] on p "OfficeSafe University" at bounding box center [101, 177] width 124 height 16
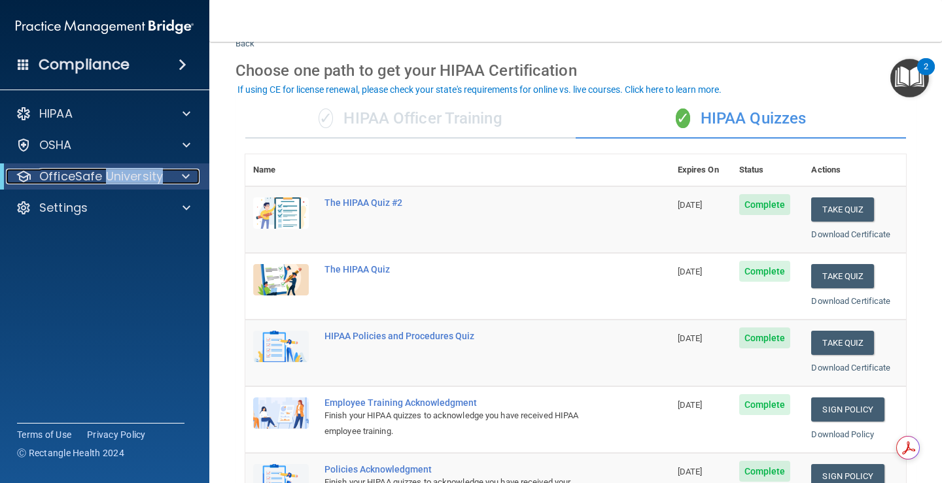
click at [171, 180] on div at bounding box center [183, 177] width 32 height 16
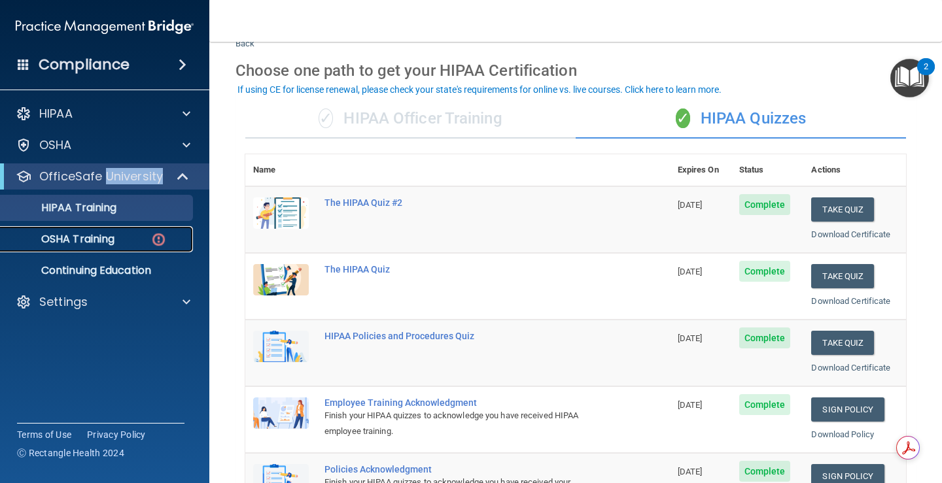
click at [129, 247] on link "OSHA Training" at bounding box center [90, 239] width 206 height 26
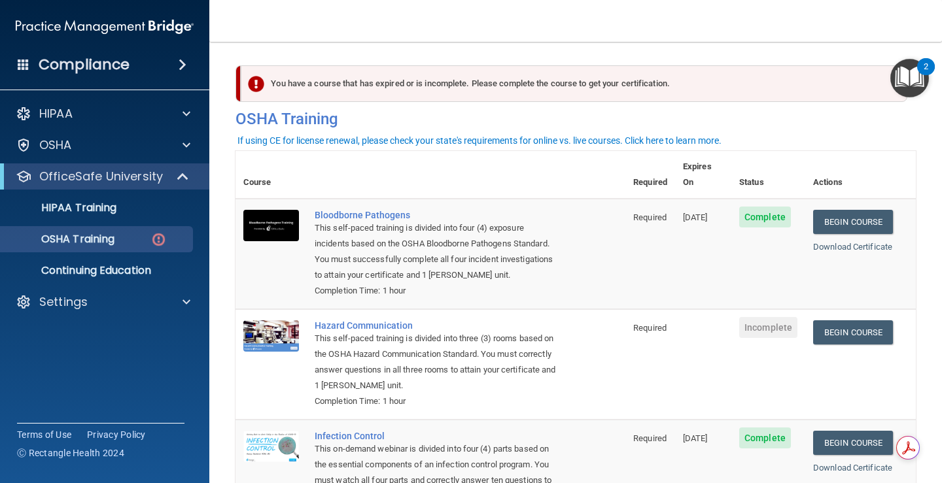
click at [45, 65] on h4 "Compliance" at bounding box center [84, 65] width 91 height 18
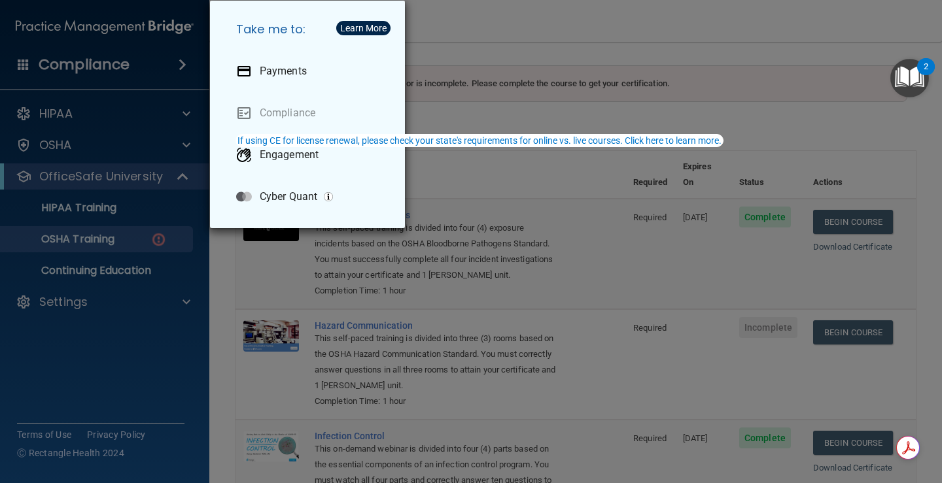
click at [177, 248] on div "Take me to: Payments Compliance Engagement Cyber Quant" at bounding box center [471, 241] width 942 height 483
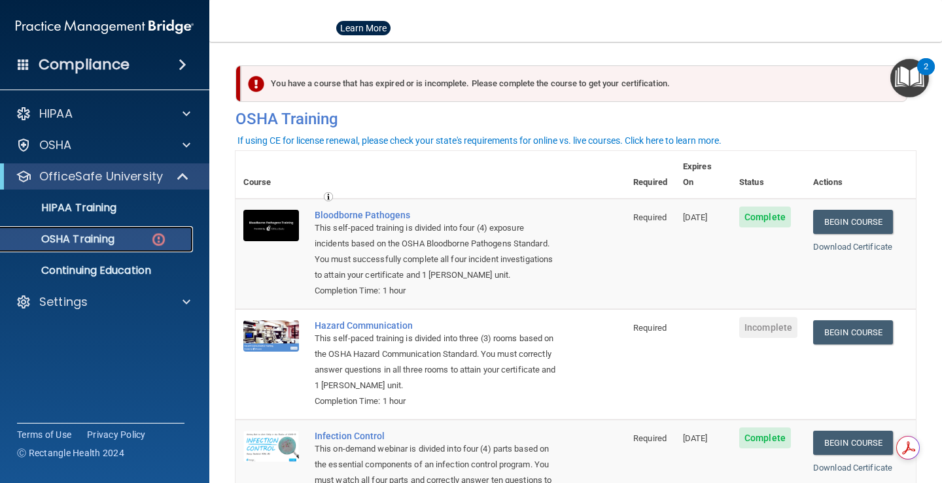
click at [156, 241] on img at bounding box center [158, 240] width 16 height 16
click at [850, 328] on link "Begin Course" at bounding box center [853, 332] width 80 height 24
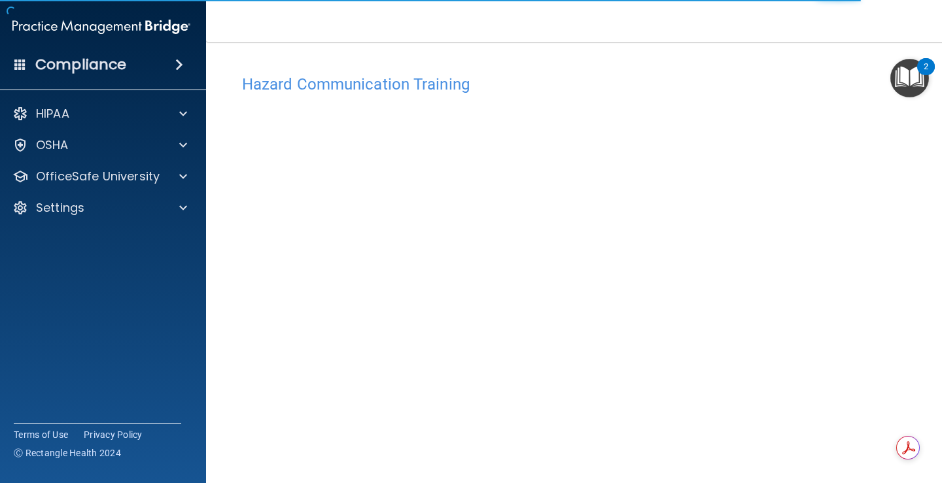
scroll to position [9, 0]
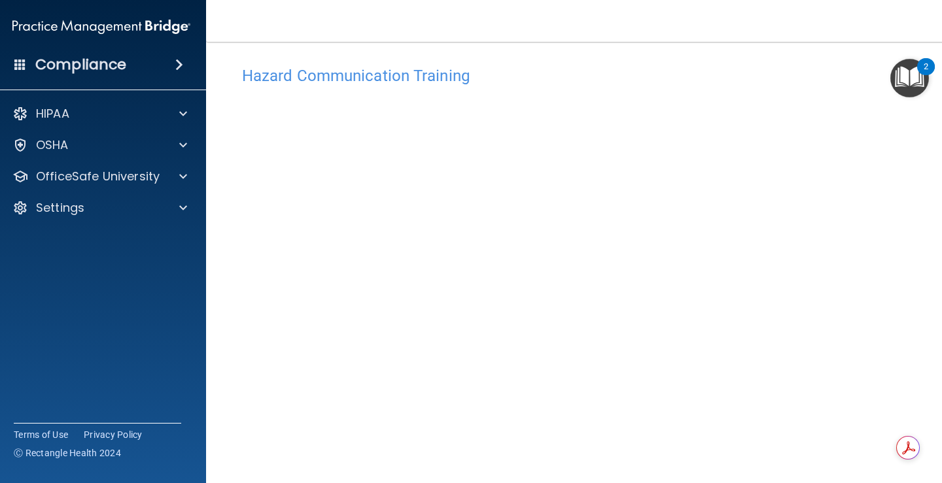
drag, startPoint x: 348, startPoint y: 70, endPoint x: 351, endPoint y: 80, distance: 10.3
click at [351, 80] on h4 "Hazard Communication Training" at bounding box center [575, 75] width 667 height 17
click at [352, 82] on h4 "Hazard Communication Training" at bounding box center [575, 75] width 667 height 17
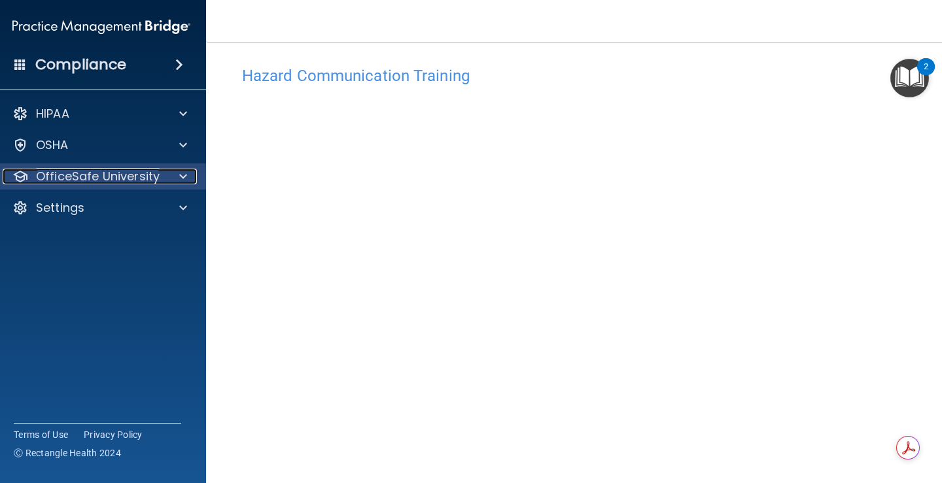
click at [174, 180] on div at bounding box center [181, 177] width 33 height 16
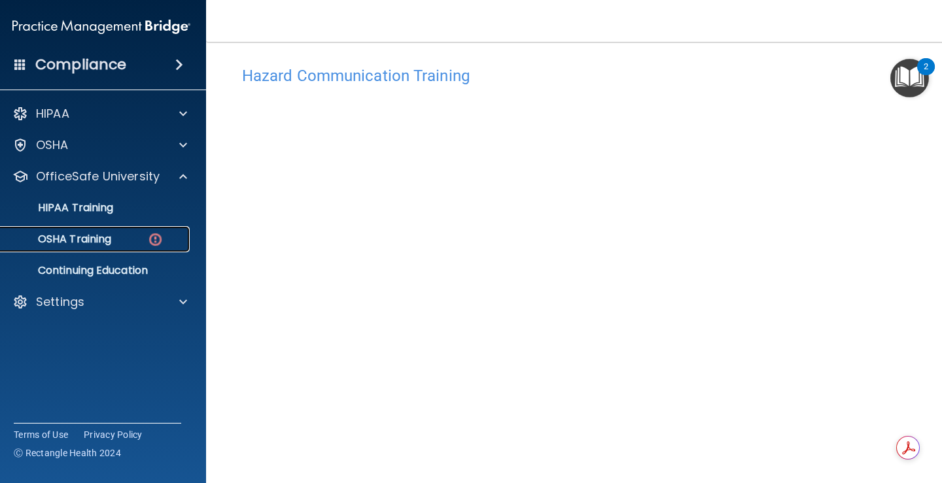
click at [136, 232] on link "OSHA Training" at bounding box center [87, 239] width 206 height 26
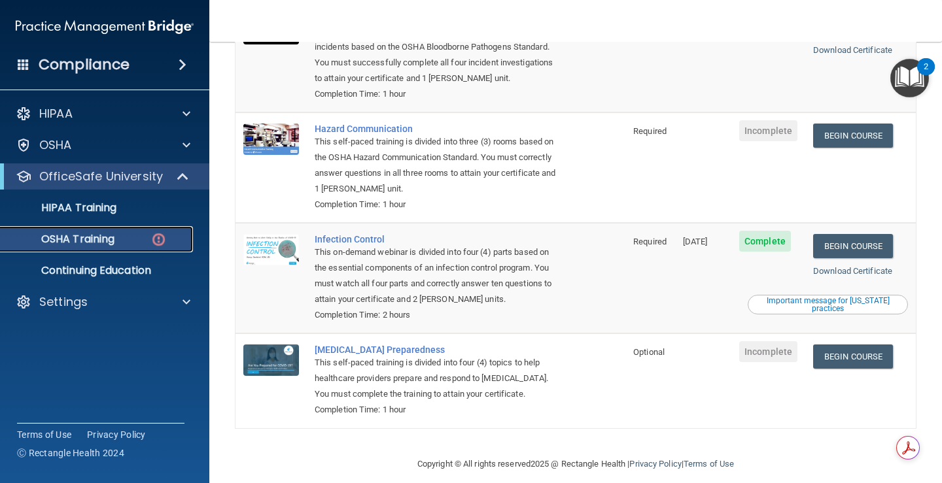
scroll to position [131, 0]
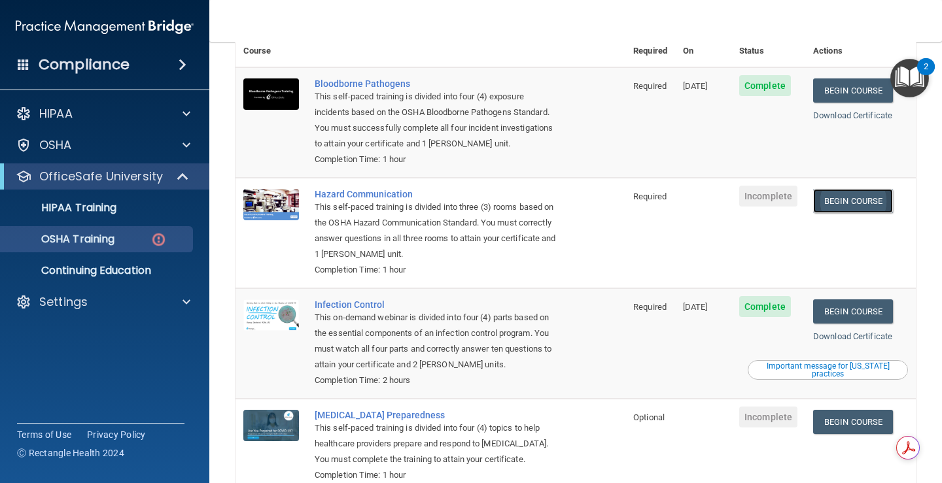
click at [851, 189] on link "Begin Course" at bounding box center [853, 201] width 80 height 24
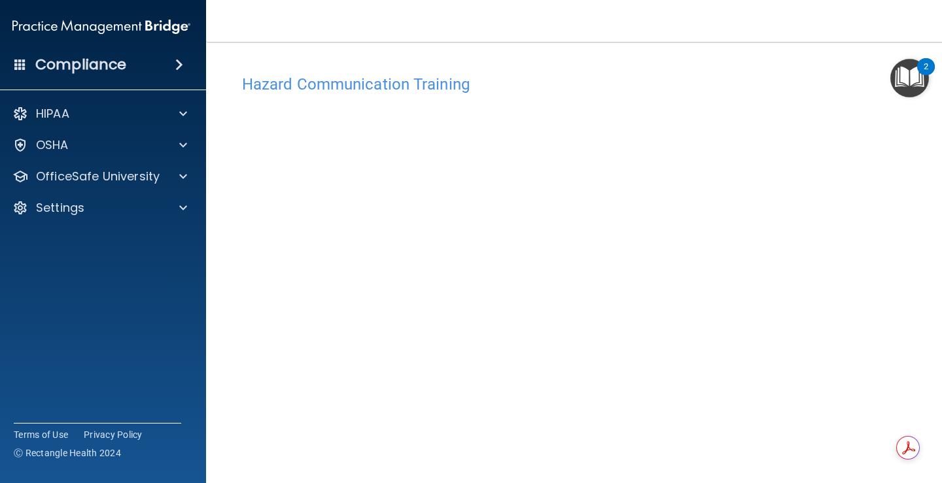
click at [905, 73] on img "Open Resource Center, 2 new notifications" at bounding box center [909, 78] width 39 height 39
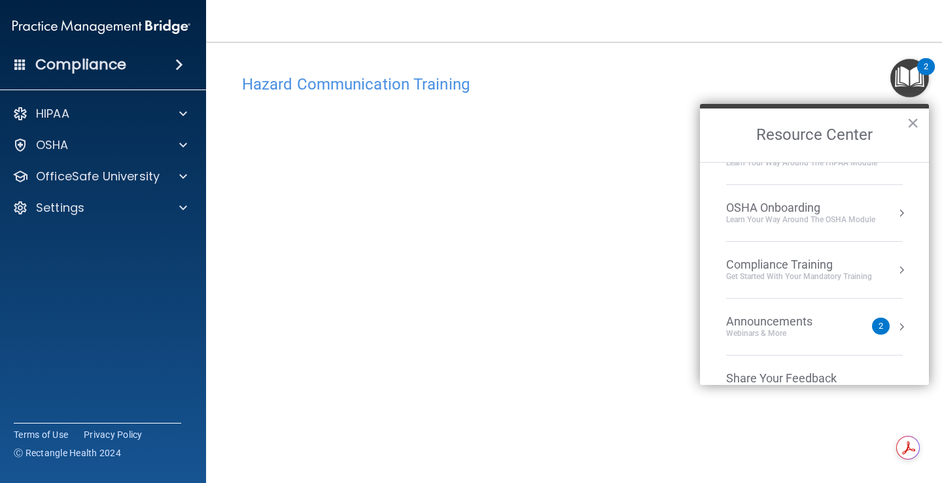
scroll to position [65, 0]
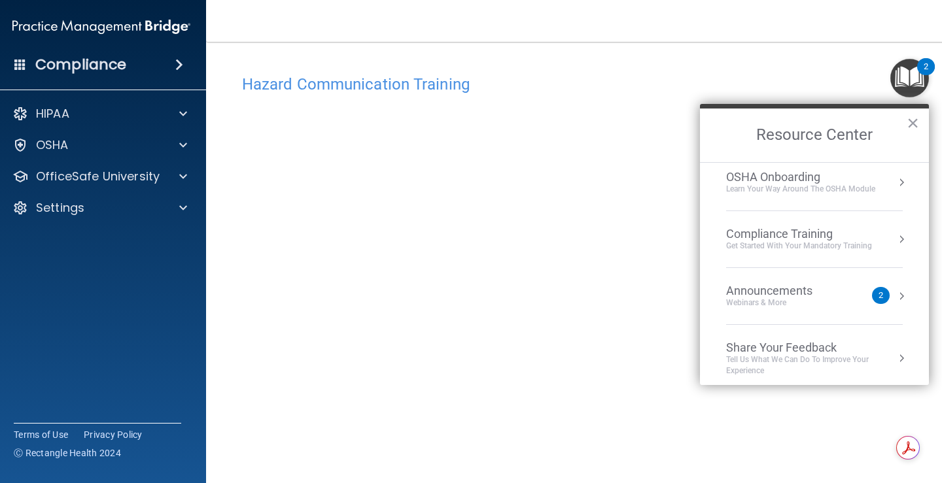
click at [905, 239] on ol "HIPAA Onboarding Learn Your Way around the HIPAA module OSHA Onboarding Learn y…" at bounding box center [814, 273] width 229 height 223
click at [900, 241] on ol "HIPAA Onboarding Learn Your Way around the HIPAA module OSHA Onboarding Learn y…" at bounding box center [814, 273] width 229 height 223
click at [895, 240] on button "Resource Center" at bounding box center [901, 239] width 13 height 13
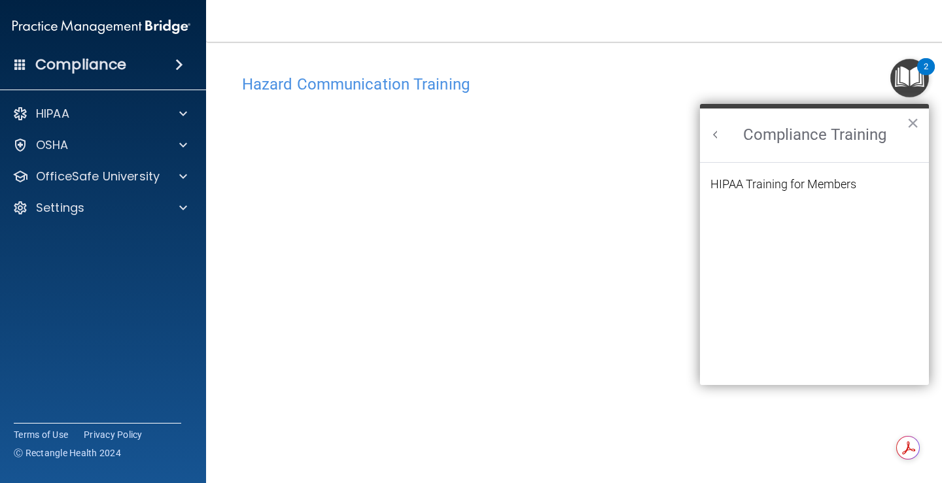
scroll to position [0, 0]
click at [724, 142] on h2 "Compliance Training" at bounding box center [814, 136] width 229 height 54
click at [717, 133] on button "Back to Resource Center Home" at bounding box center [715, 134] width 13 height 13
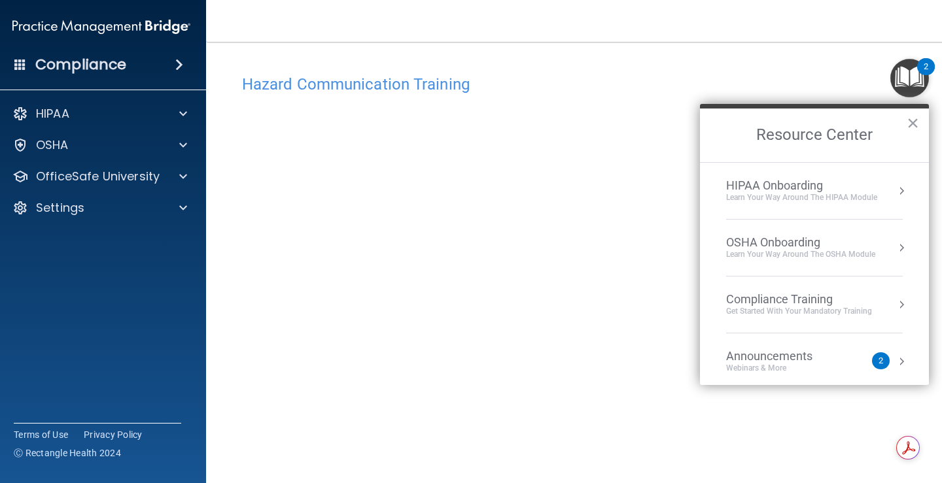
click at [895, 241] on button "Resource Center" at bounding box center [901, 247] width 13 height 13
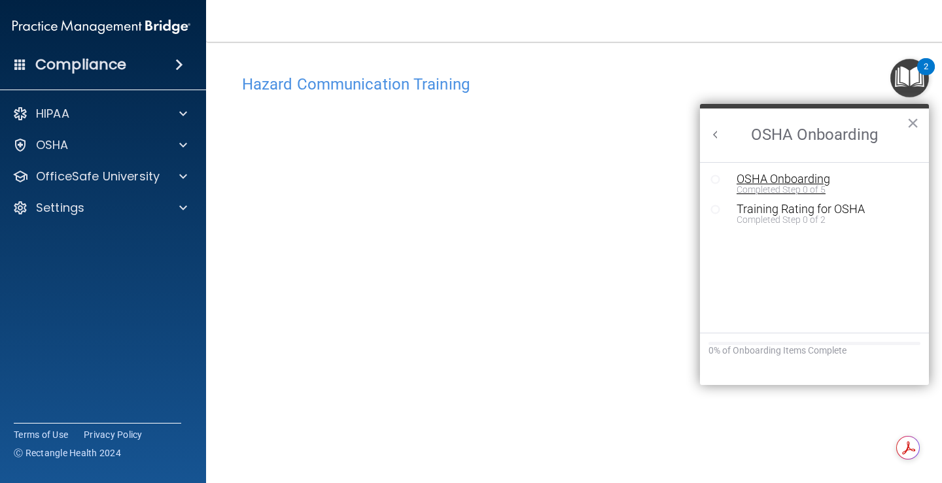
click at [822, 192] on div "Completed Step 0 of 5" at bounding box center [823, 189] width 175 height 9
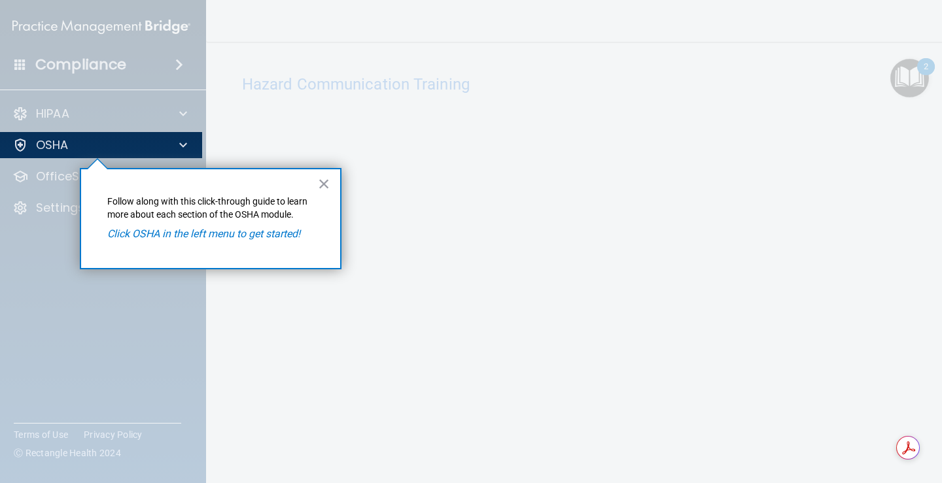
click at [250, 232] on em "Click OSHA in the left menu to get started!" at bounding box center [203, 234] width 193 height 12
click at [327, 179] on button "×" at bounding box center [324, 183] width 12 height 21
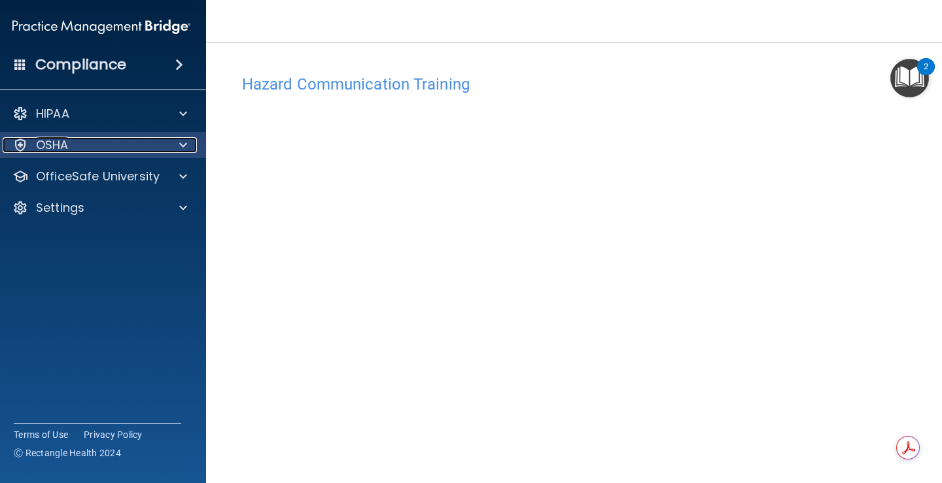
click at [173, 143] on div at bounding box center [181, 145] width 33 height 16
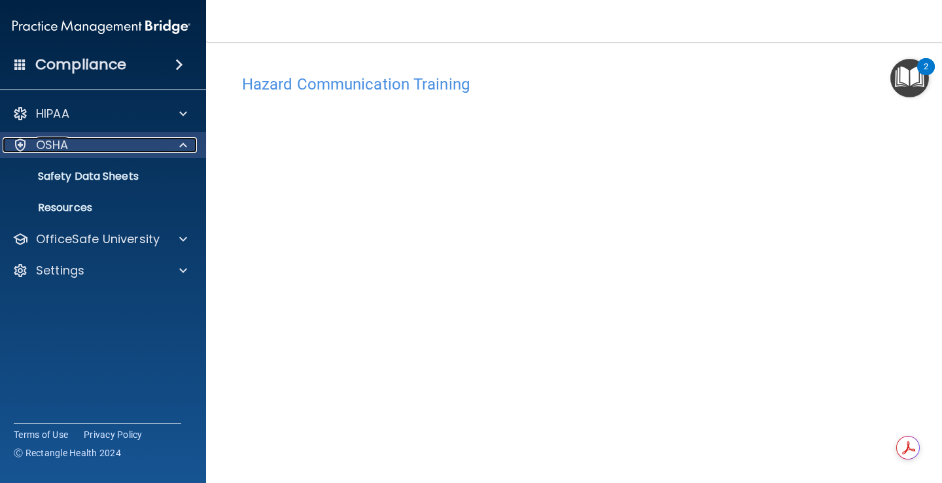
click at [153, 148] on div "OSHA" at bounding box center [84, 145] width 162 height 16
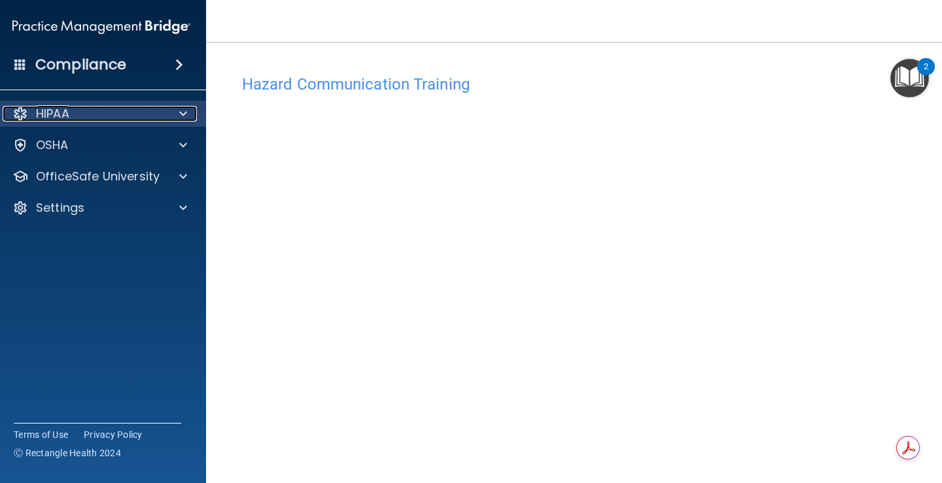
click at [165, 116] on div at bounding box center [181, 114] width 33 height 16
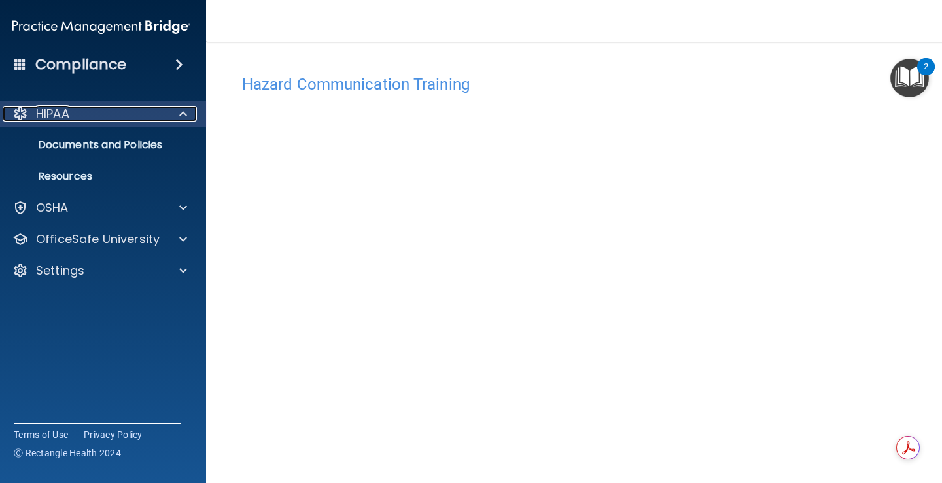
click at [165, 116] on div at bounding box center [181, 114] width 33 height 16
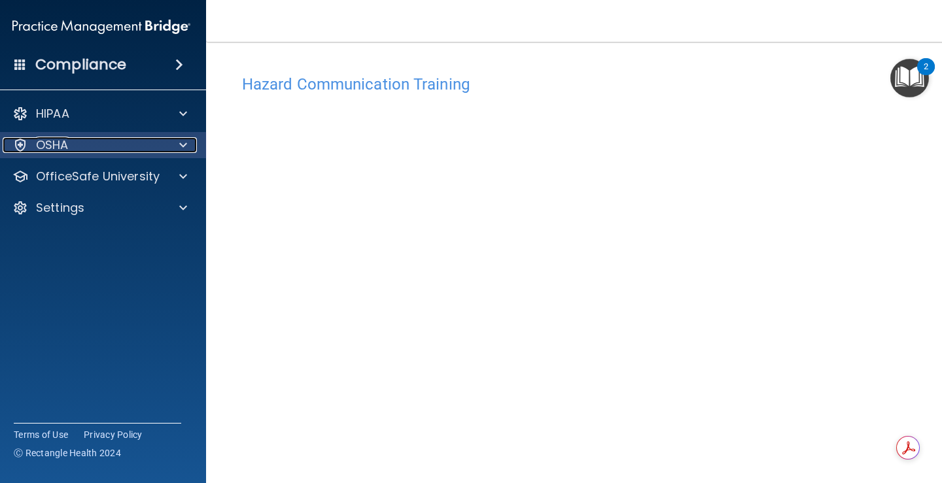
click at [156, 145] on div "OSHA" at bounding box center [84, 145] width 162 height 16
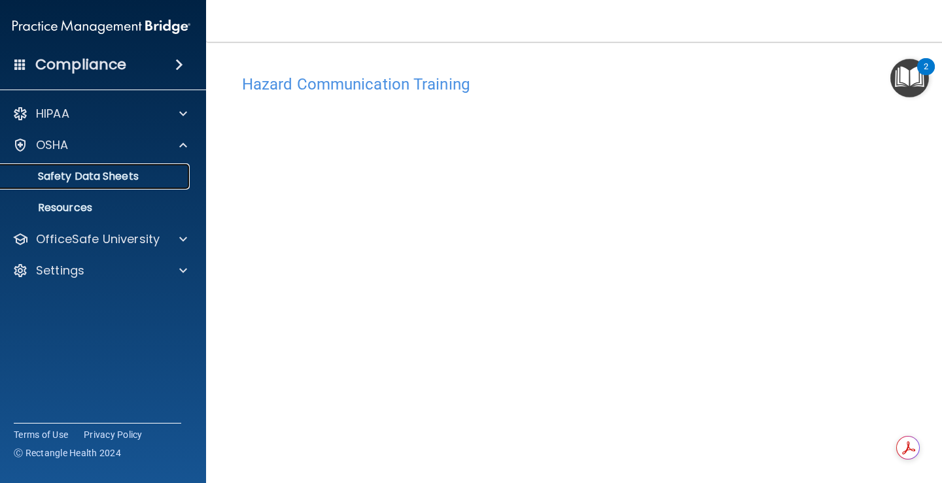
click at [139, 173] on p "Safety Data Sheets" at bounding box center [94, 176] width 179 height 13
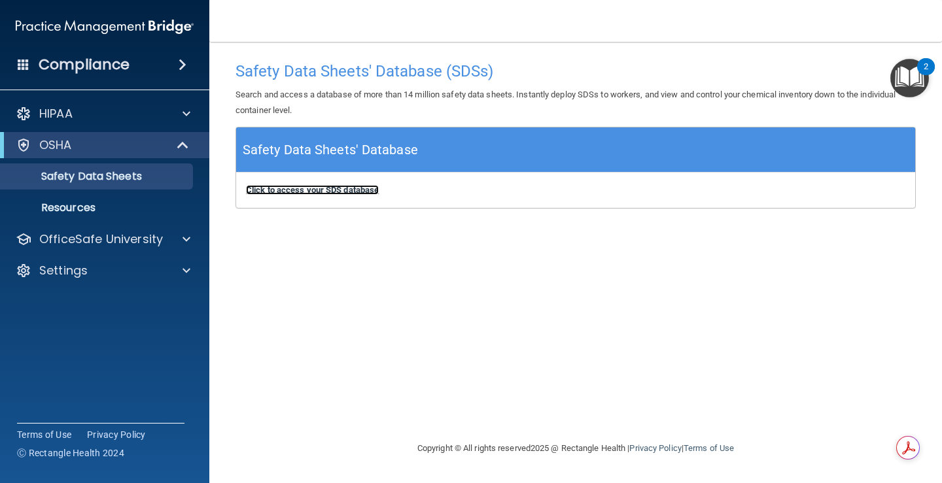
click at [279, 193] on b "Click to access your SDS database" at bounding box center [312, 190] width 133 height 10
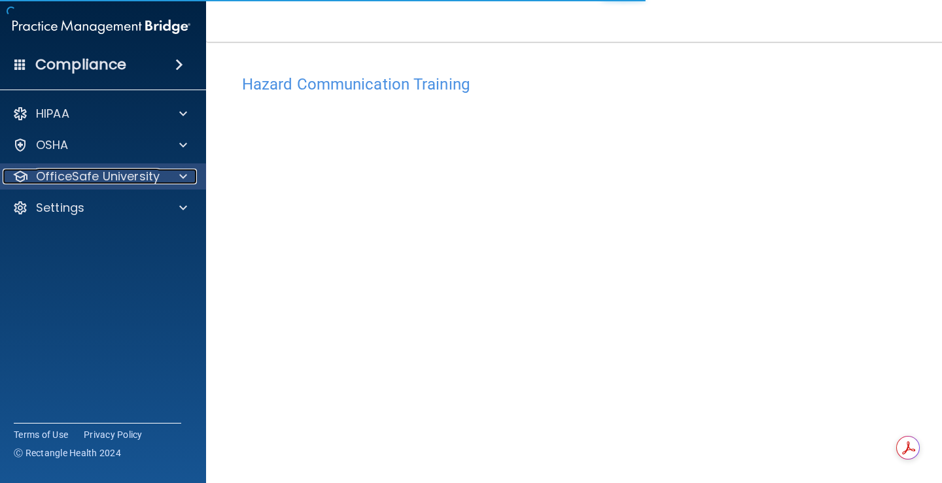
click at [89, 180] on p "OfficeSafe University" at bounding box center [98, 177] width 124 height 16
click at [171, 185] on div "OfficeSafe University" at bounding box center [102, 177] width 210 height 26
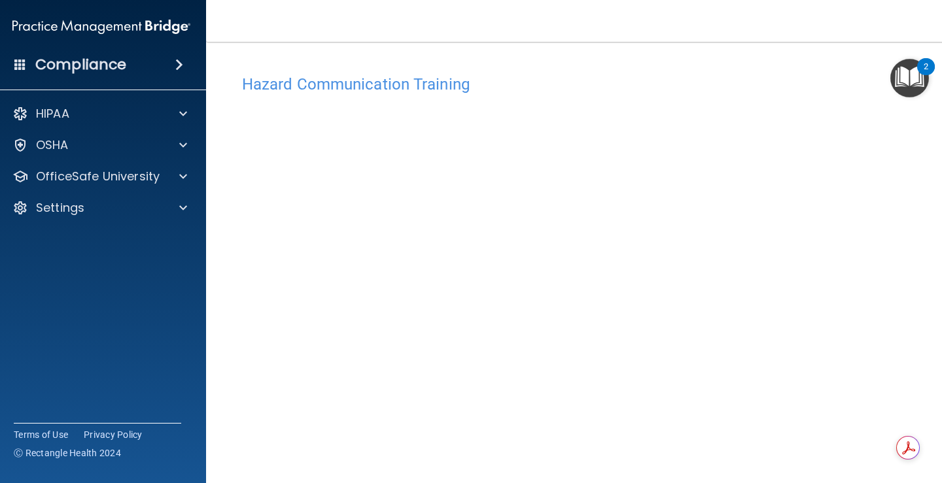
scroll to position [9, 0]
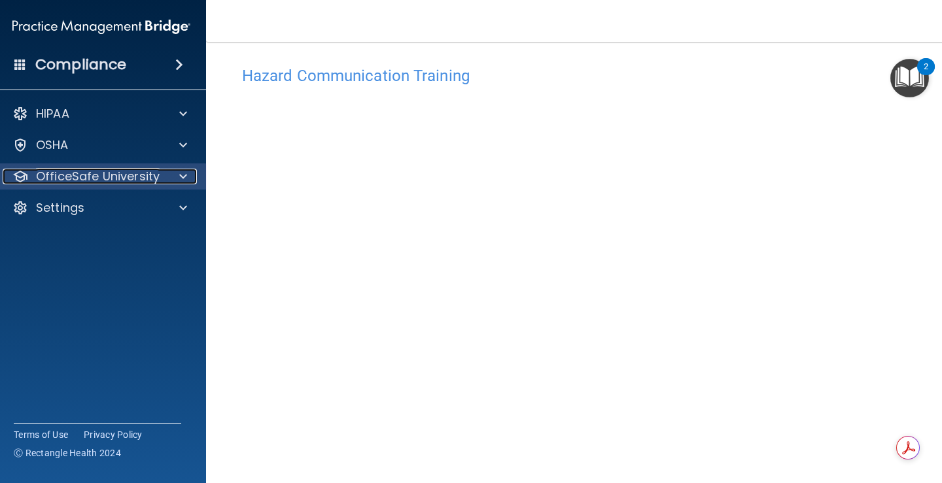
click at [182, 179] on div at bounding box center [181, 177] width 33 height 16
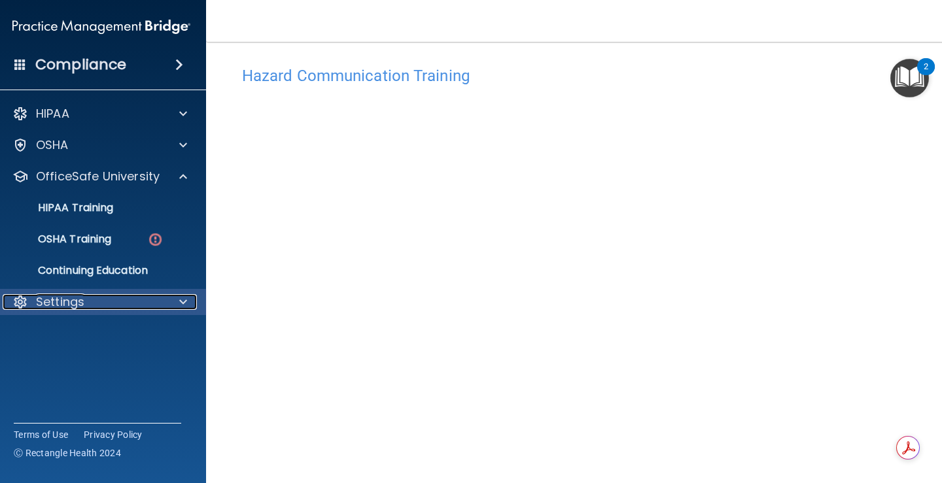
click at [165, 297] on div at bounding box center [181, 302] width 33 height 16
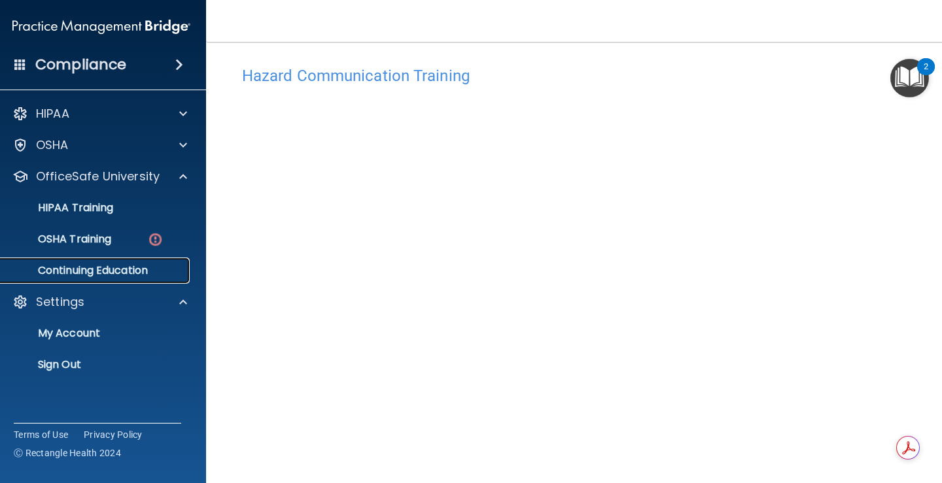
click at [137, 269] on p "Continuing Education" at bounding box center [94, 270] width 179 height 13
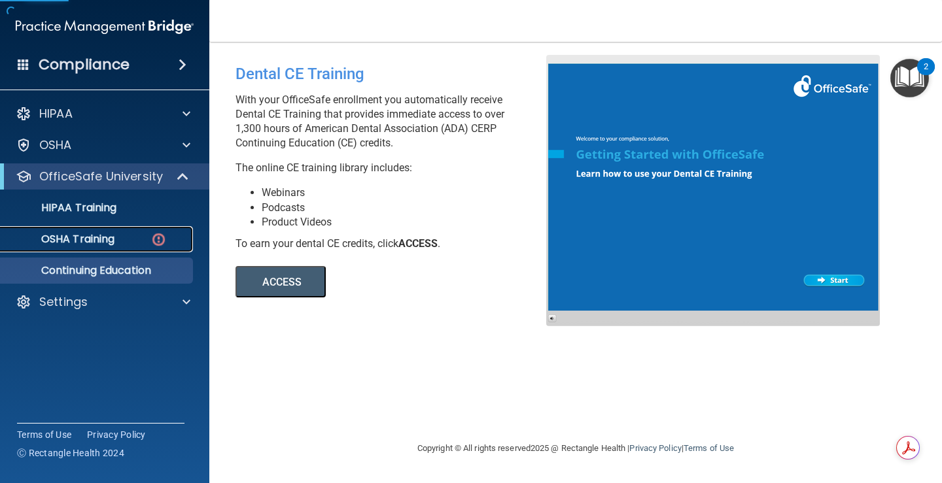
click at [137, 245] on div "OSHA Training" at bounding box center [98, 239] width 179 height 13
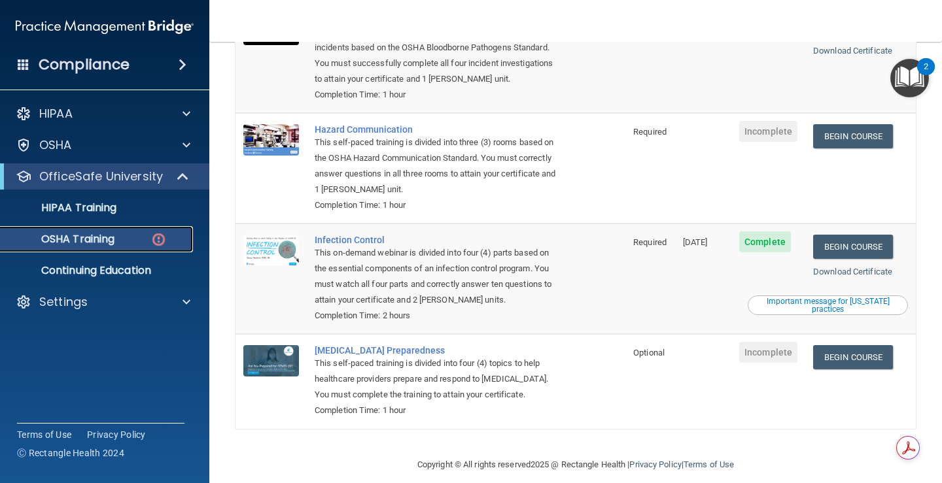
scroll to position [197, 0]
click at [117, 269] on p "Continuing Education" at bounding box center [98, 270] width 179 height 13
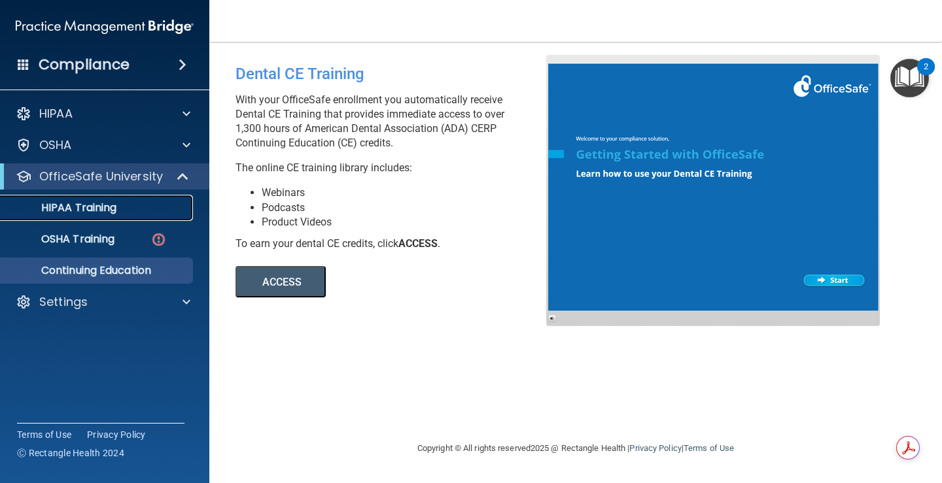
click at [101, 203] on p "HIPAA Training" at bounding box center [63, 207] width 108 height 13
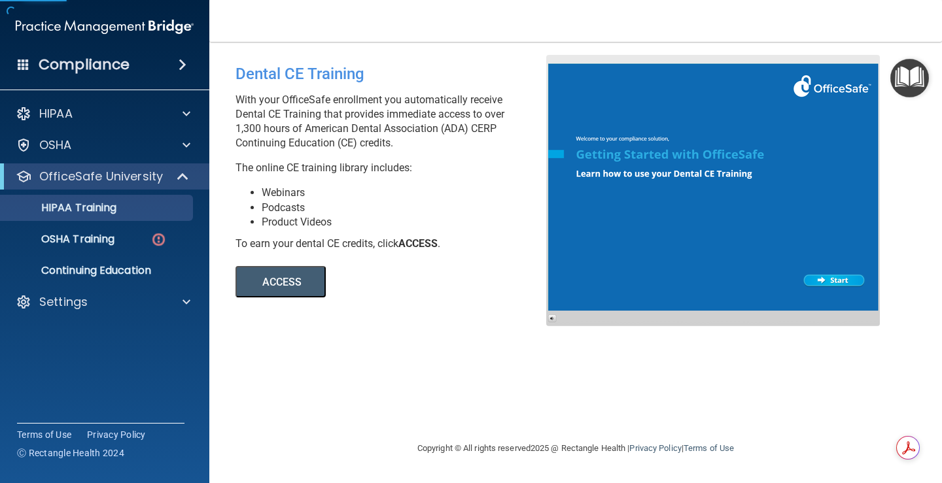
click at [109, 191] on ul "HIPAA Training OSHA Training Continuing Education" at bounding box center [105, 237] width 237 height 94
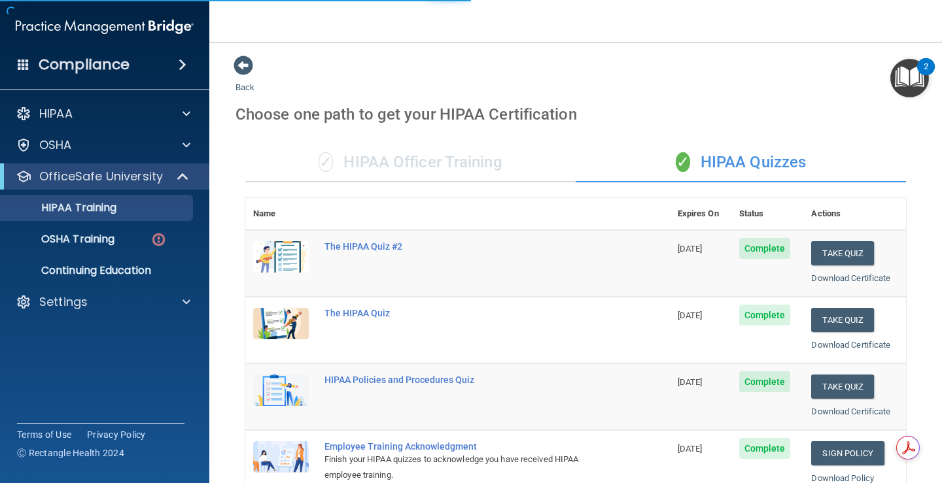
click at [116, 186] on div "OfficeSafe University" at bounding box center [104, 177] width 209 height 26
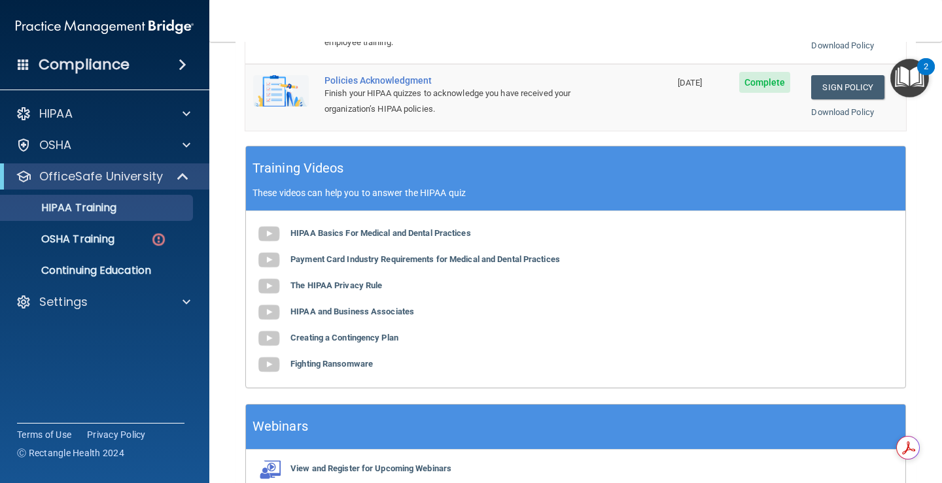
scroll to position [458, 0]
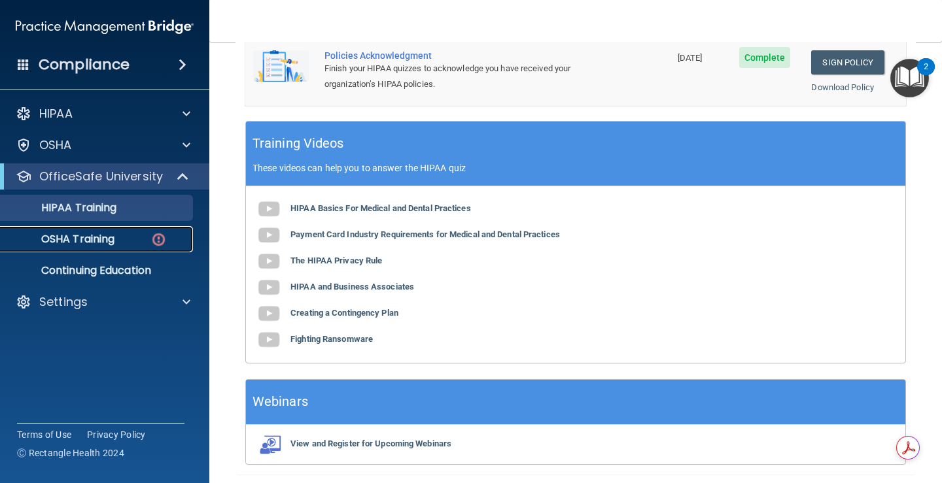
click at [131, 239] on div "OSHA Training" at bounding box center [98, 239] width 179 height 13
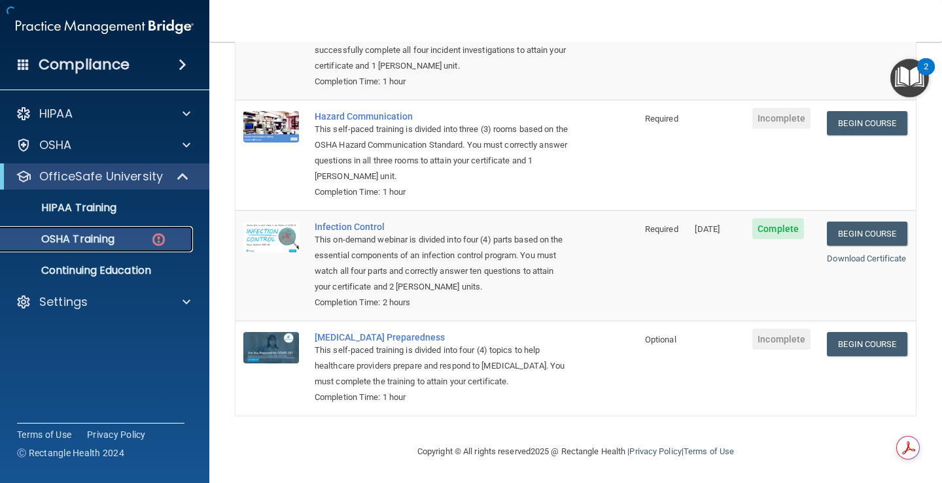
scroll to position [153, 0]
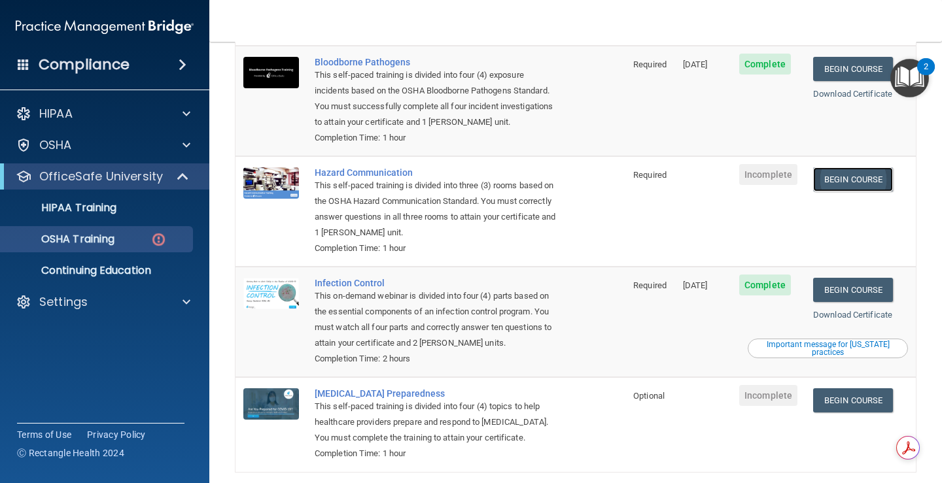
click at [842, 167] on link "Begin Course" at bounding box center [853, 179] width 80 height 24
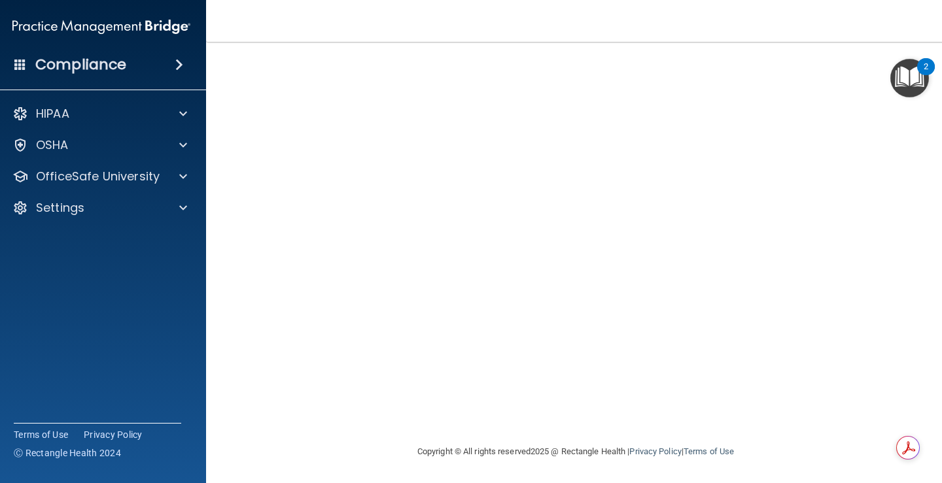
scroll to position [9, 0]
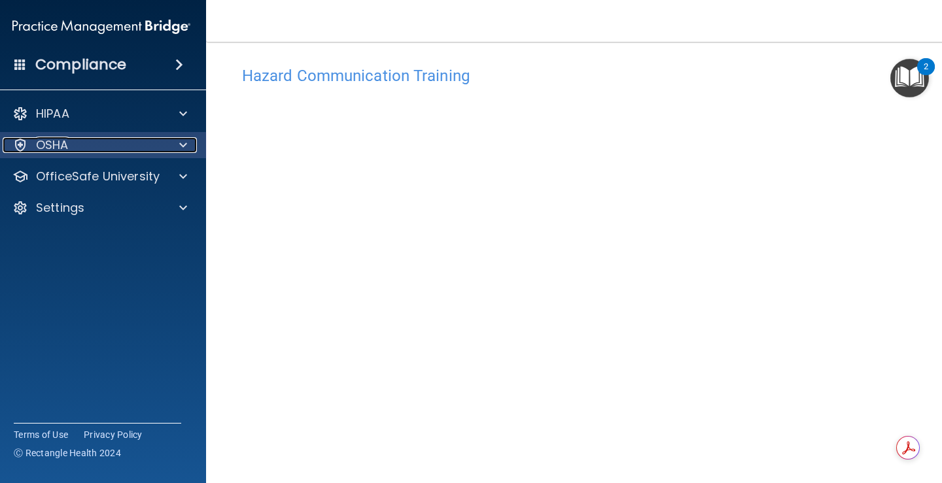
click at [109, 146] on div "OSHA" at bounding box center [84, 145] width 162 height 16
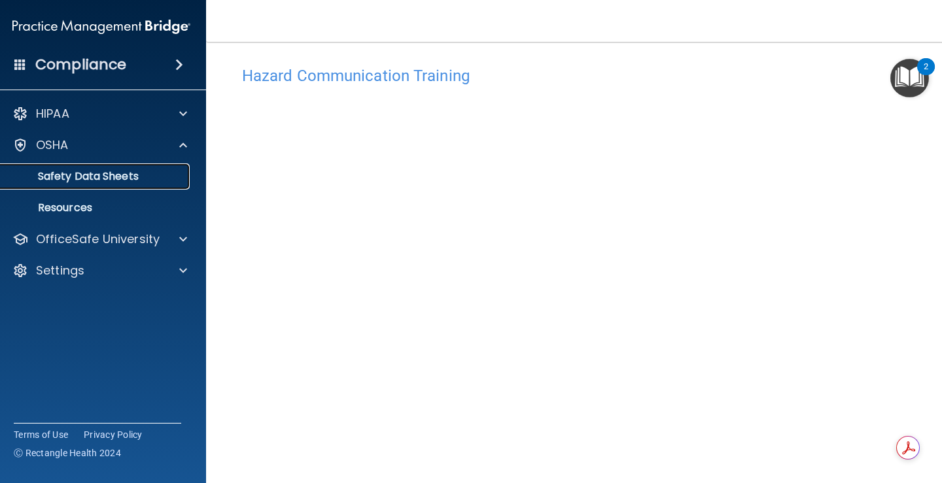
click at [86, 186] on link "Safety Data Sheets" at bounding box center [87, 177] width 206 height 26
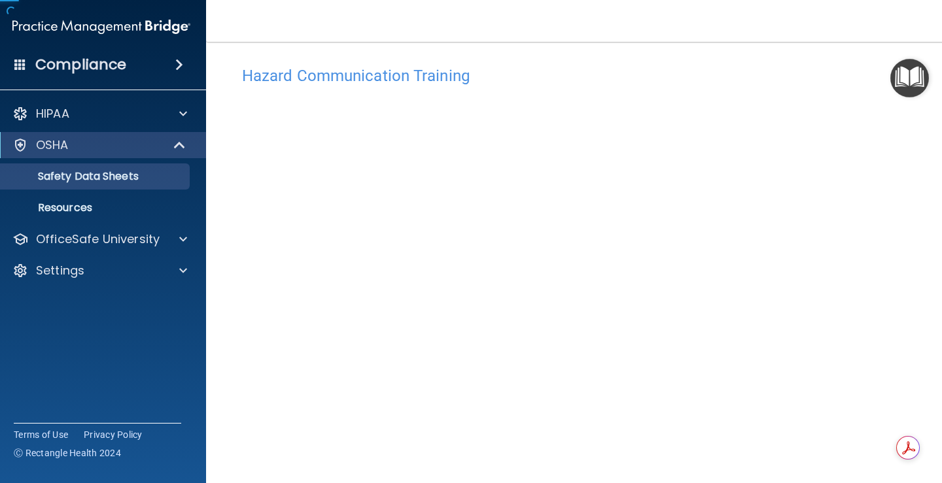
click at [97, 252] on div "HIPAA Documents and Policies Report an Incident Business Associates Emergency P…" at bounding box center [102, 194] width 210 height 199
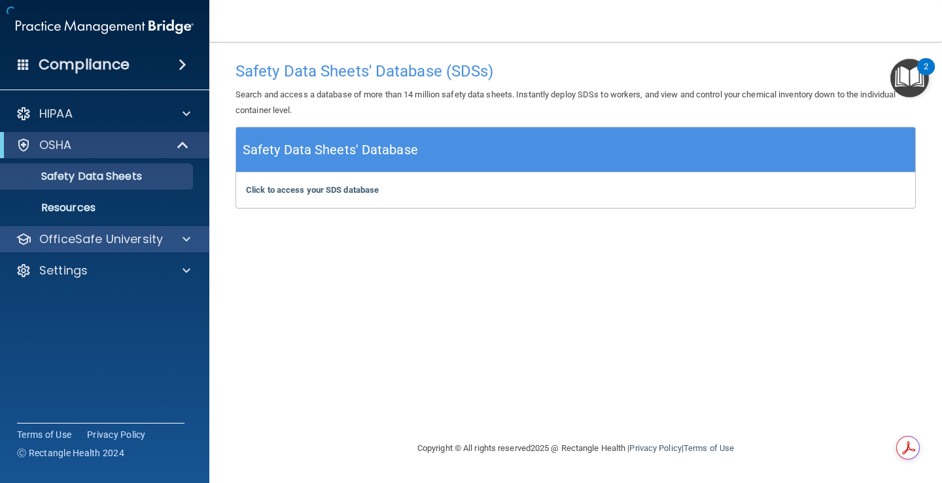
click at [105, 248] on div "OfficeSafe University" at bounding box center [105, 239] width 210 height 26
click at [133, 249] on div "OfficeSafe University" at bounding box center [105, 239] width 210 height 26
click at [188, 245] on span at bounding box center [186, 240] width 8 height 16
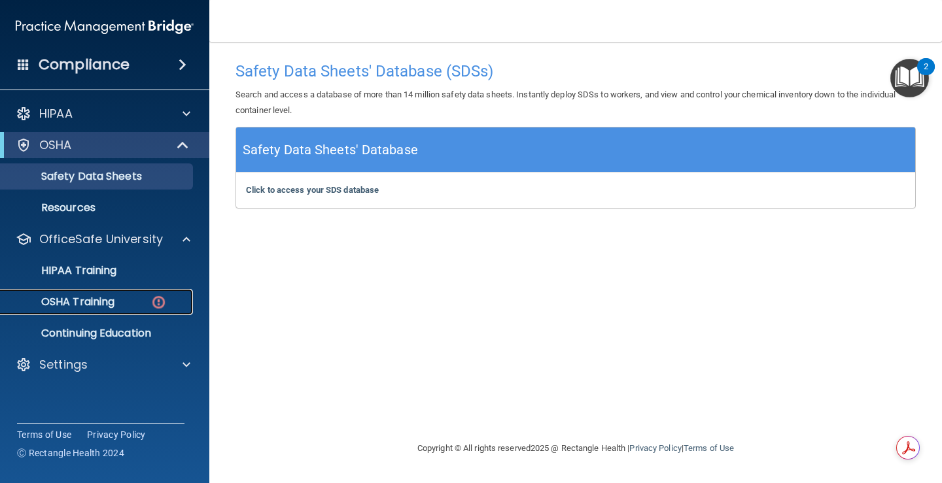
click at [114, 296] on p "OSHA Training" at bounding box center [62, 302] width 106 height 13
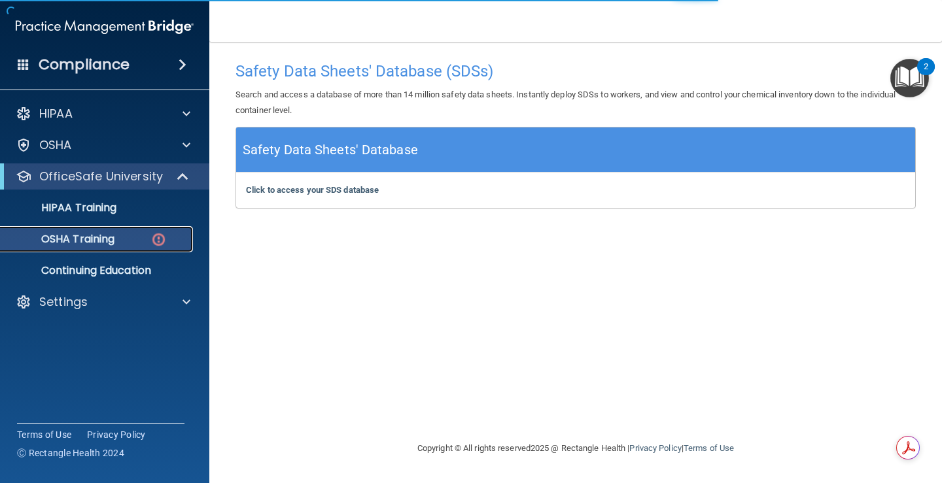
click at [105, 243] on p "OSHA Training" at bounding box center [62, 239] width 106 height 13
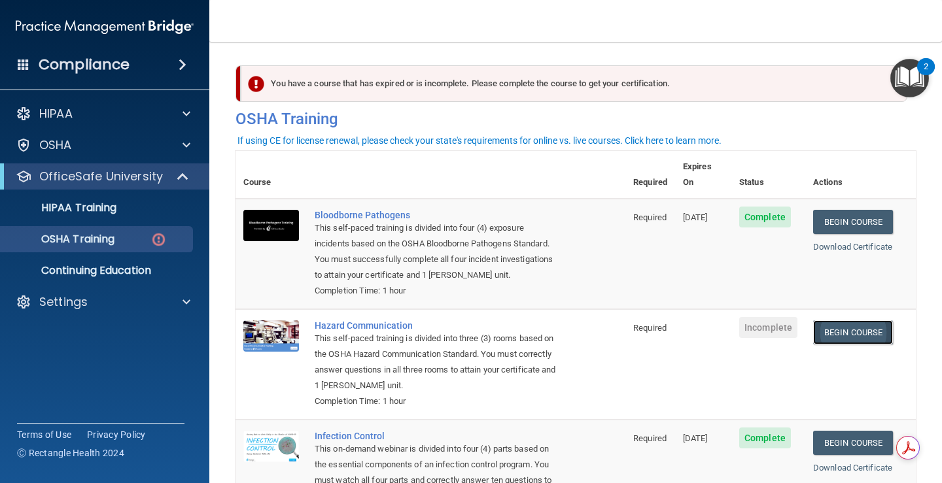
click at [886, 329] on link "Begin Course" at bounding box center [853, 332] width 80 height 24
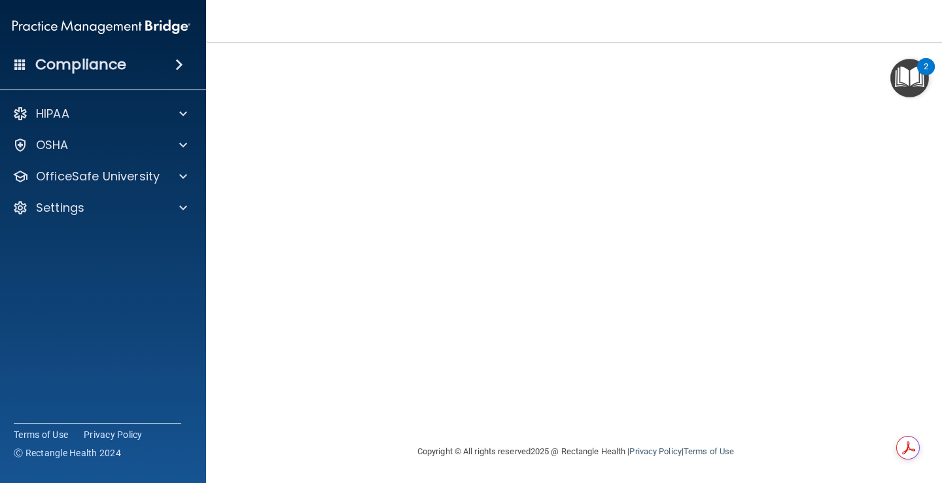
scroll to position [9, 0]
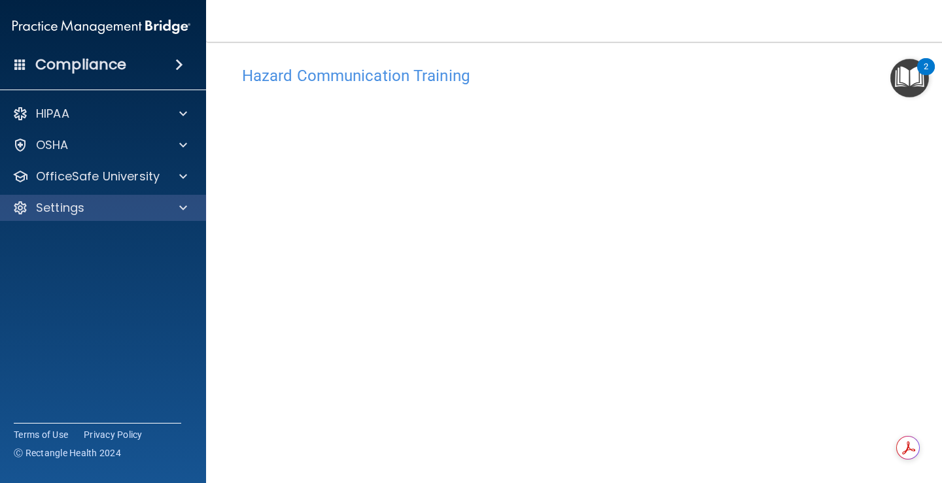
click at [120, 199] on div "Settings" at bounding box center [102, 208] width 210 height 26
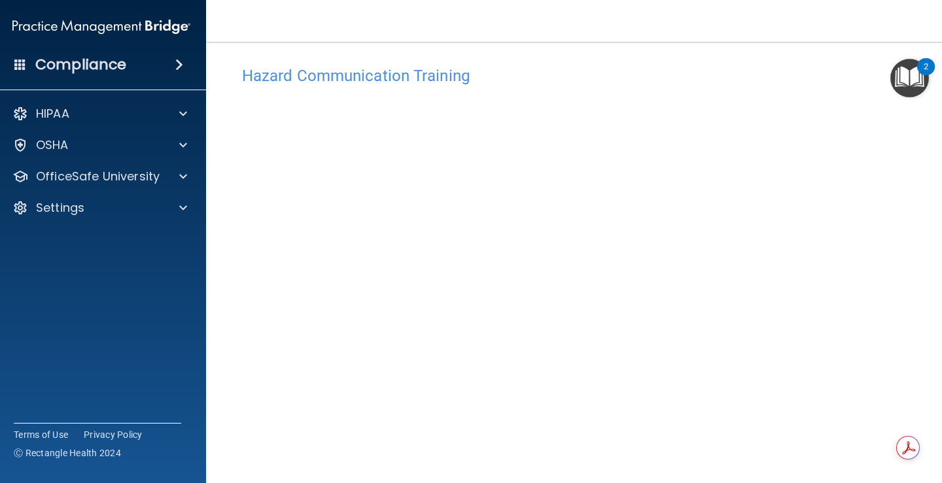
click at [123, 159] on div "HIPAA Documents and Policies Report an Incident Business Associates Emergency P…" at bounding box center [102, 163] width 210 height 136
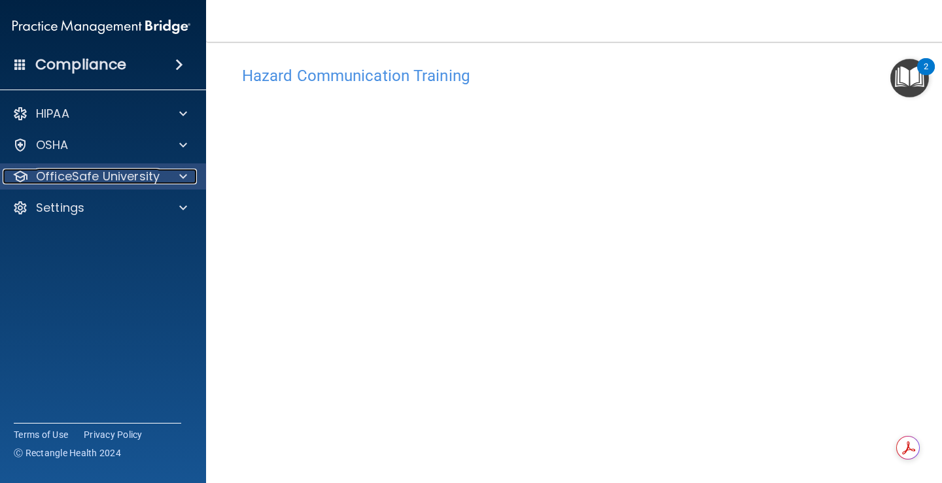
click at [122, 177] on p "OfficeSafe University" at bounding box center [98, 177] width 124 height 16
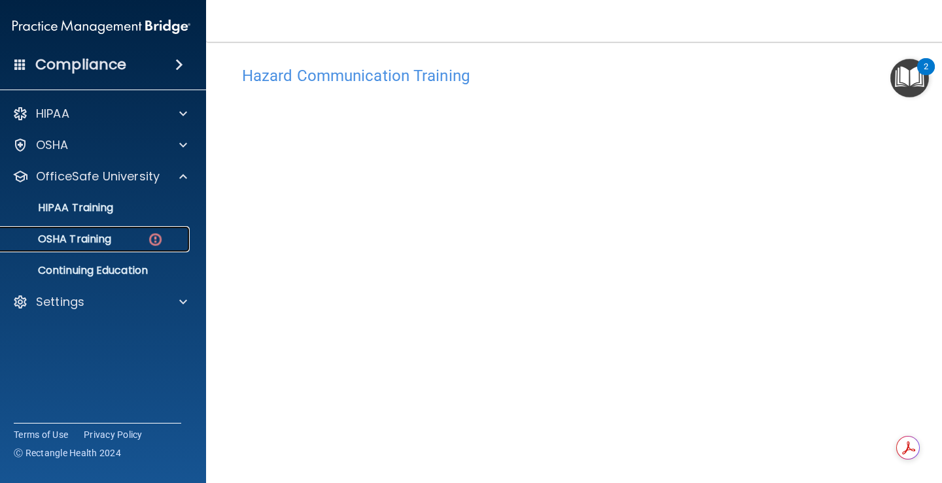
click at [127, 237] on div "OSHA Training" at bounding box center [94, 239] width 179 height 13
